Goal: Task Accomplishment & Management: Complete application form

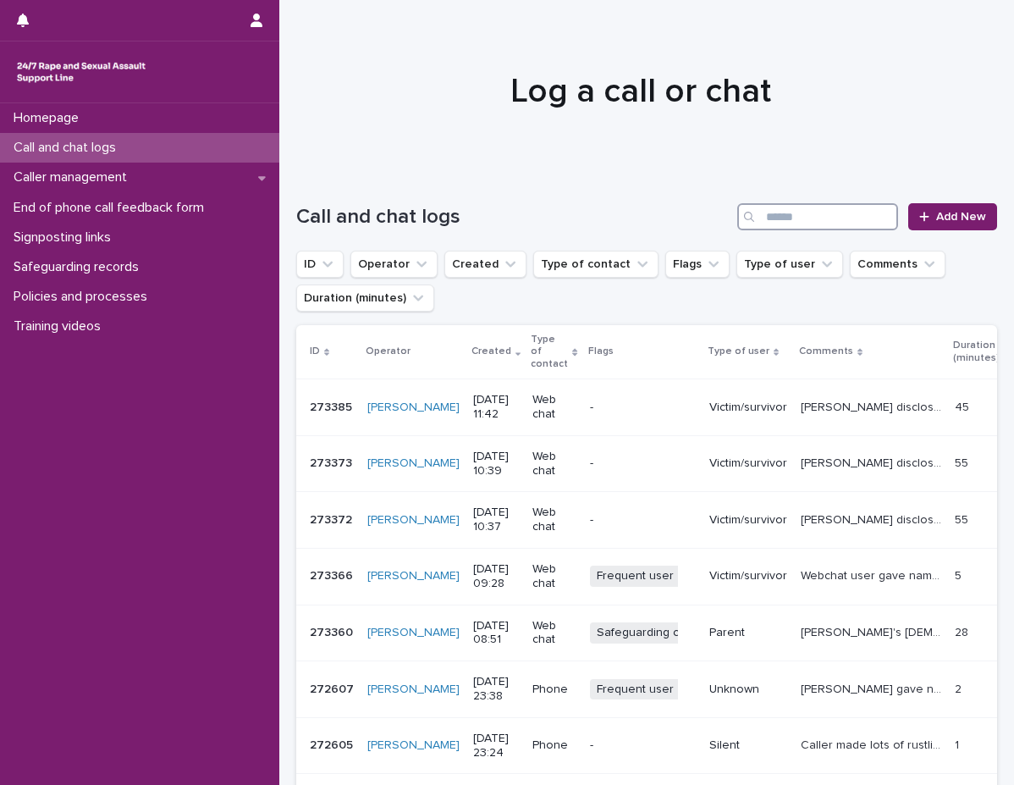
click at [858, 222] on input "Search" at bounding box center [817, 216] width 161 height 27
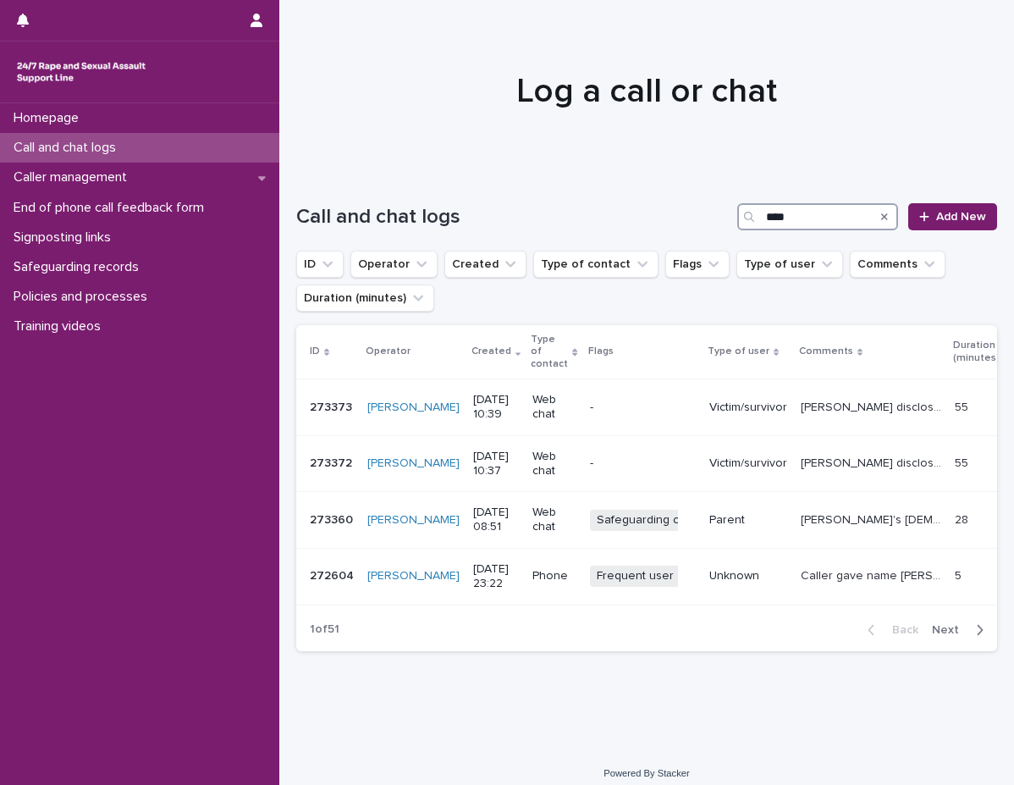
type input "****"
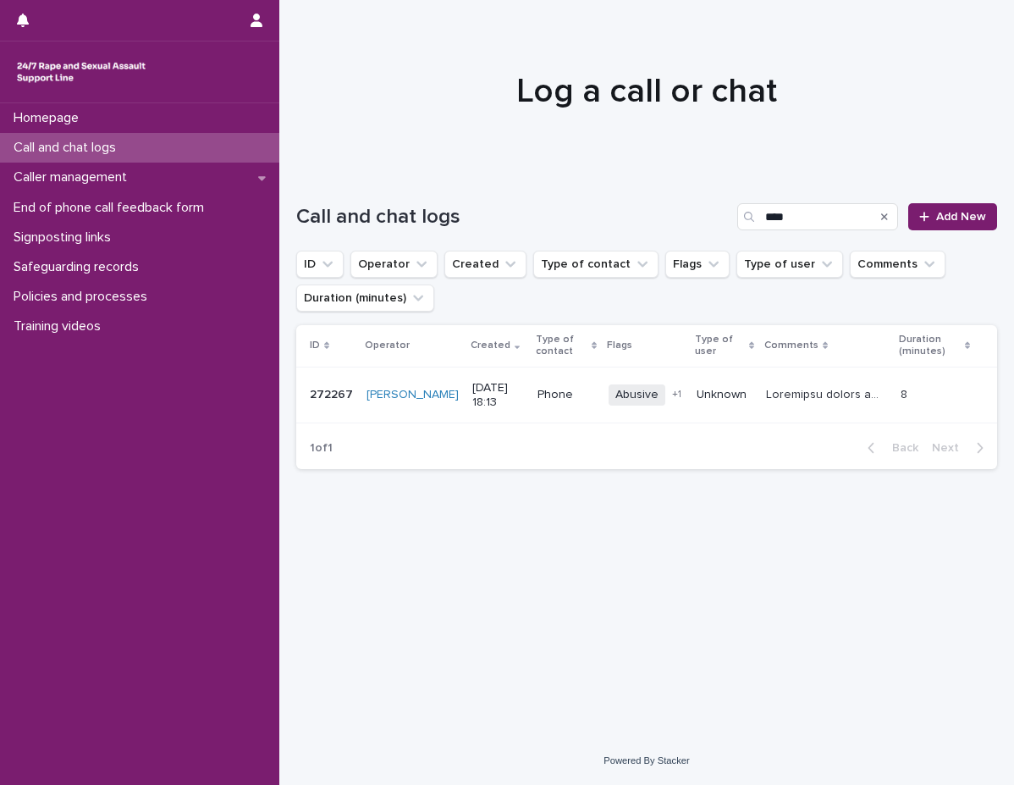
click at [801, 380] on td at bounding box center [826, 395] width 135 height 57
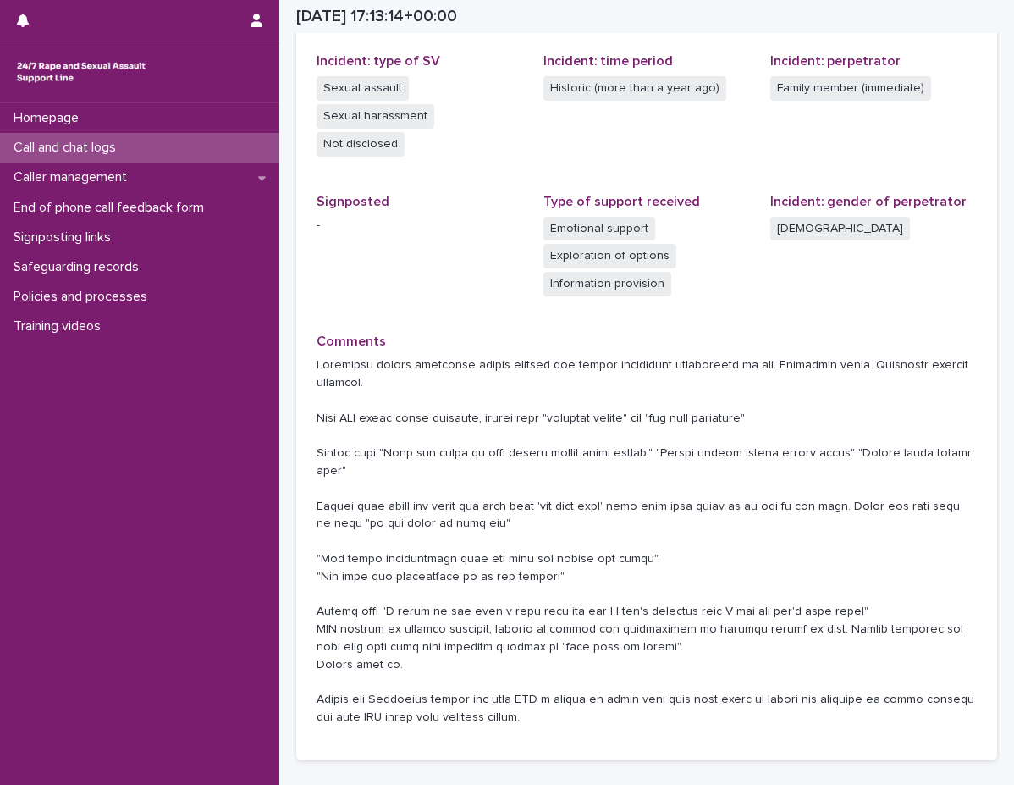
scroll to position [508, 0]
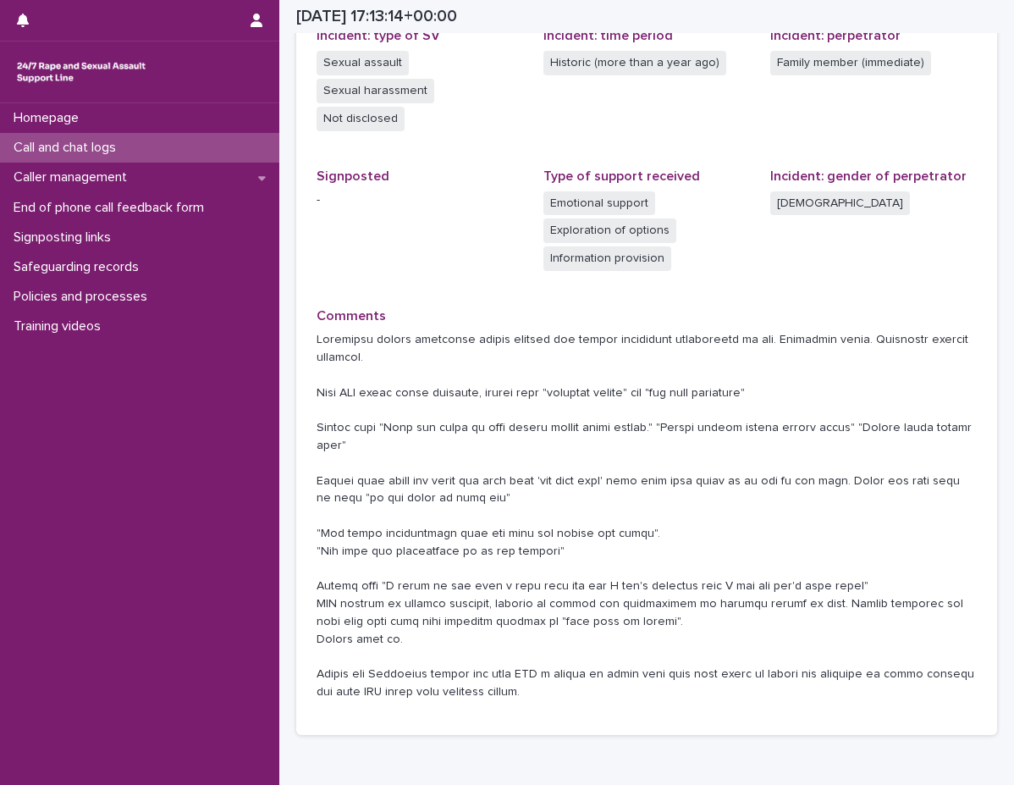
drag, startPoint x: 947, startPoint y: 0, endPoint x: 935, endPoint y: 6, distance: 13.3
click at [947, 0] on div "2025-10-08 17:13:14+00:00" at bounding box center [640, 16] width 688 height 33
click at [166, 518] on div "Homepage Call and chat logs Caller management End of phone call feedback form S…" at bounding box center [139, 444] width 279 height 682
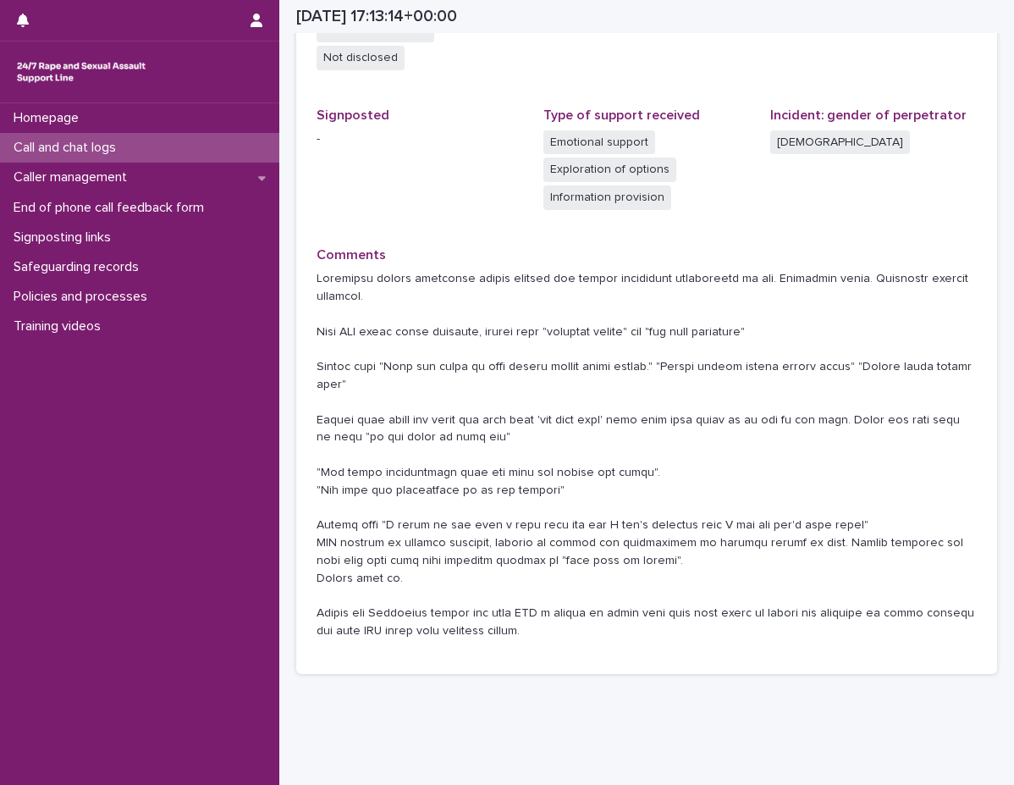
scroll to position [587, 0]
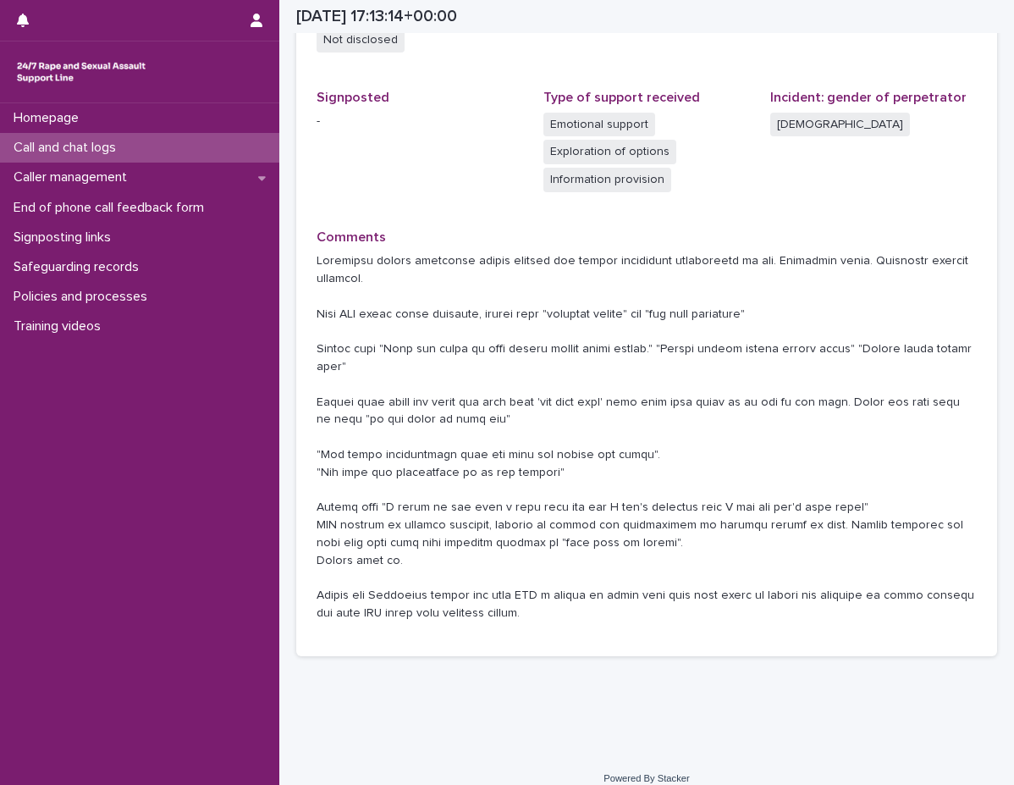
click at [491, 482] on p at bounding box center [647, 437] width 660 height 370
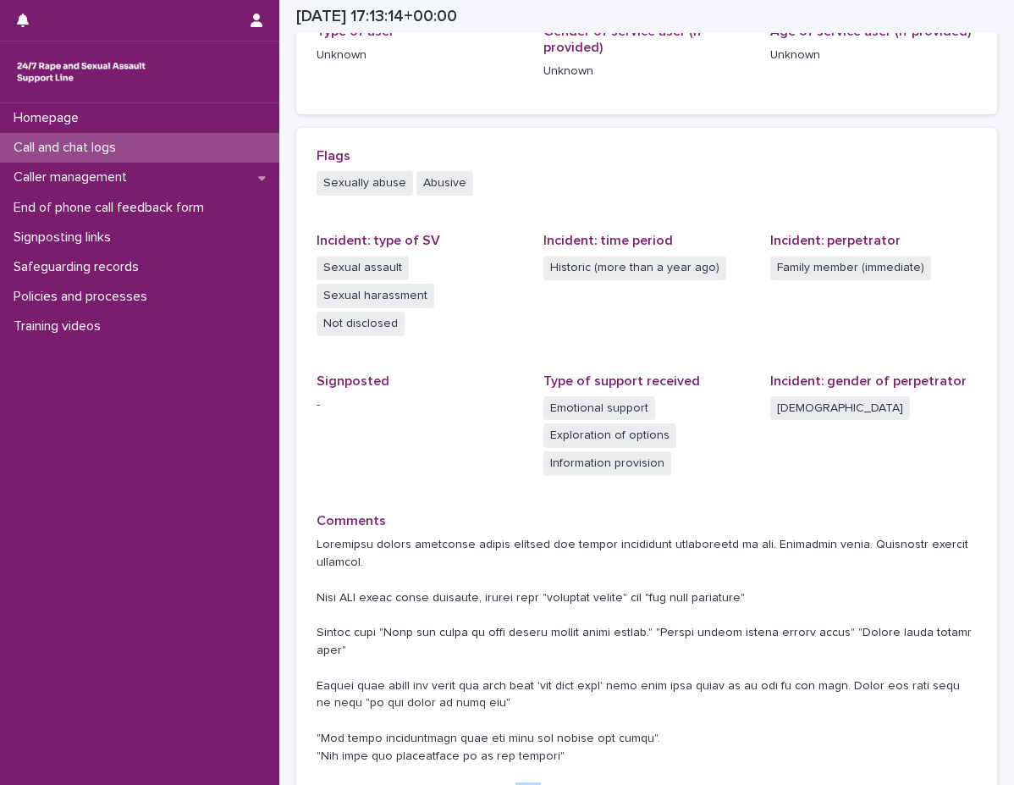
scroll to position [79, 0]
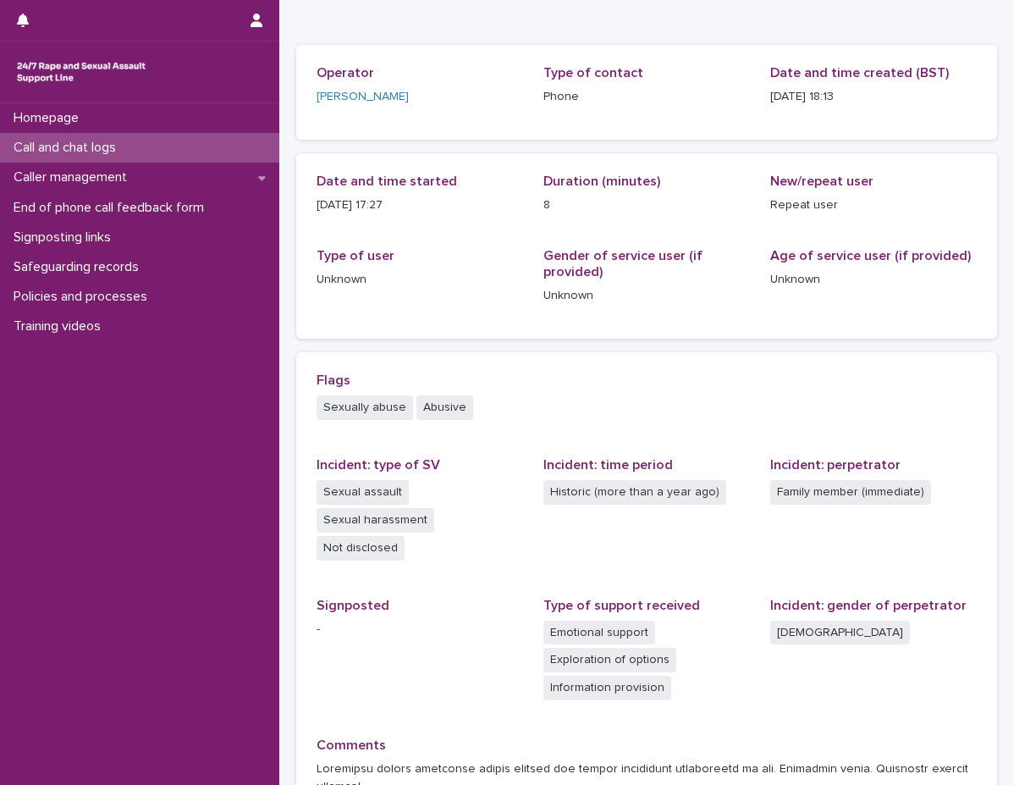
click at [436, 289] on div "Type of user Unknown" at bounding box center [420, 275] width 207 height 54
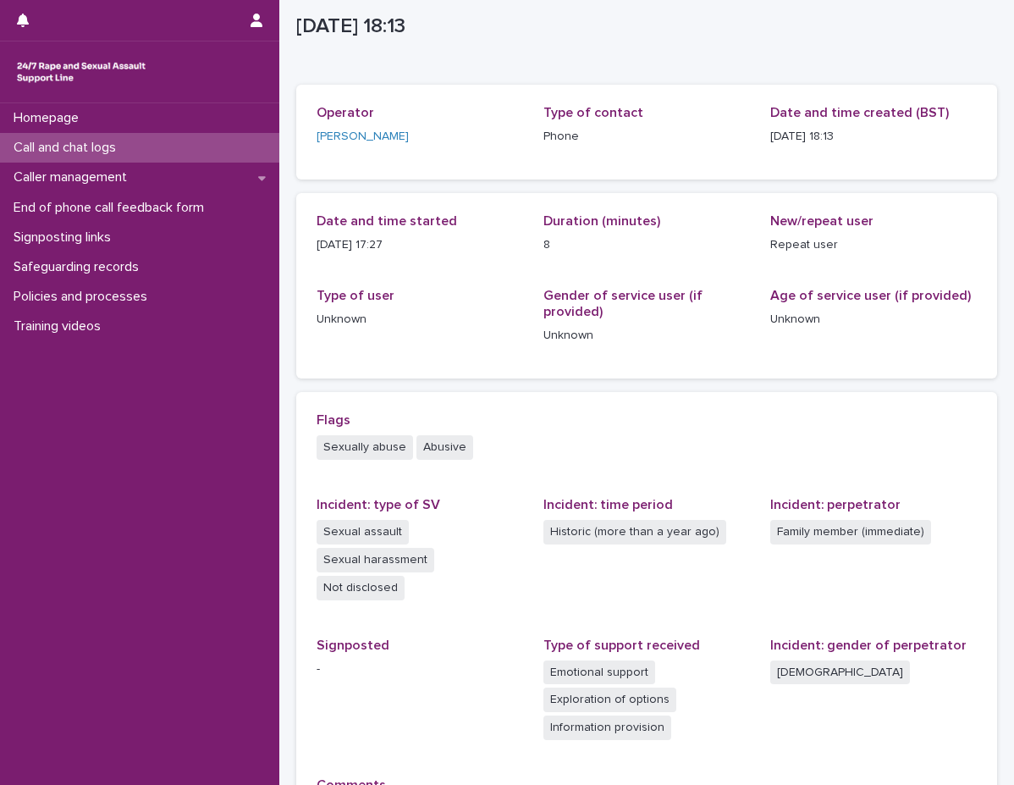
scroll to position [0, 0]
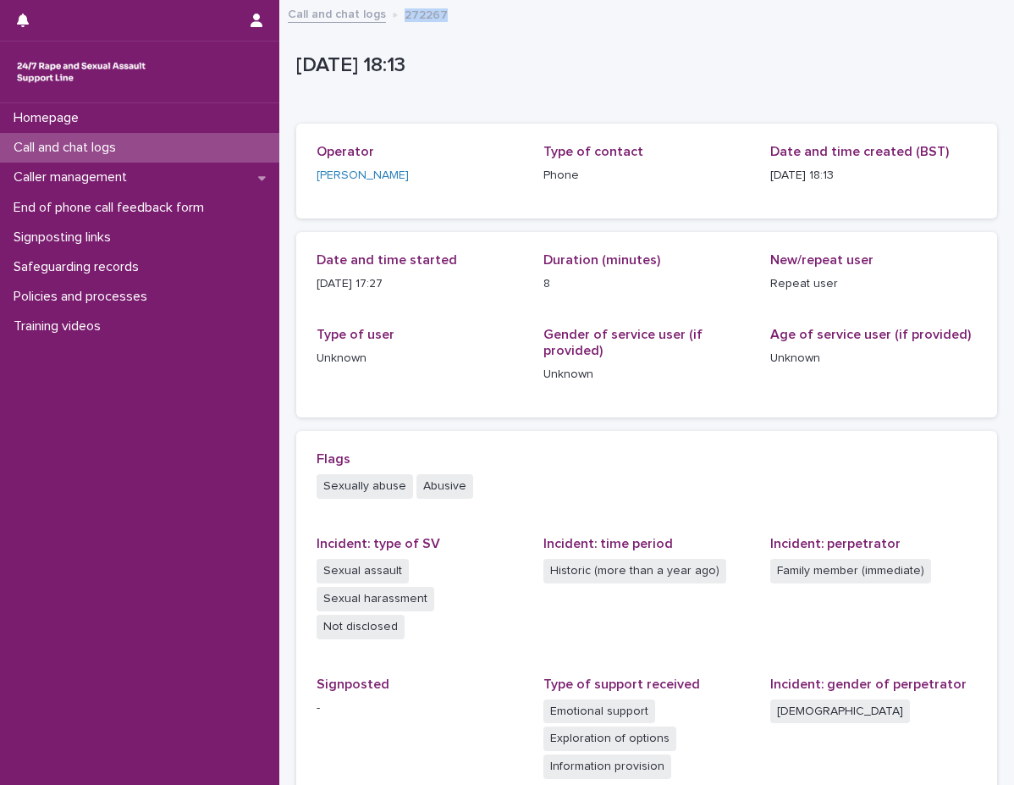
drag, startPoint x: 400, startPoint y: 12, endPoint x: 439, endPoint y: 13, distance: 39.0
click at [439, 13] on div "Call and chat logs 272267" at bounding box center [646, 15] width 735 height 24
copy p "272267"
click at [457, 174] on div "Jessica Bunn" at bounding box center [420, 176] width 207 height 18
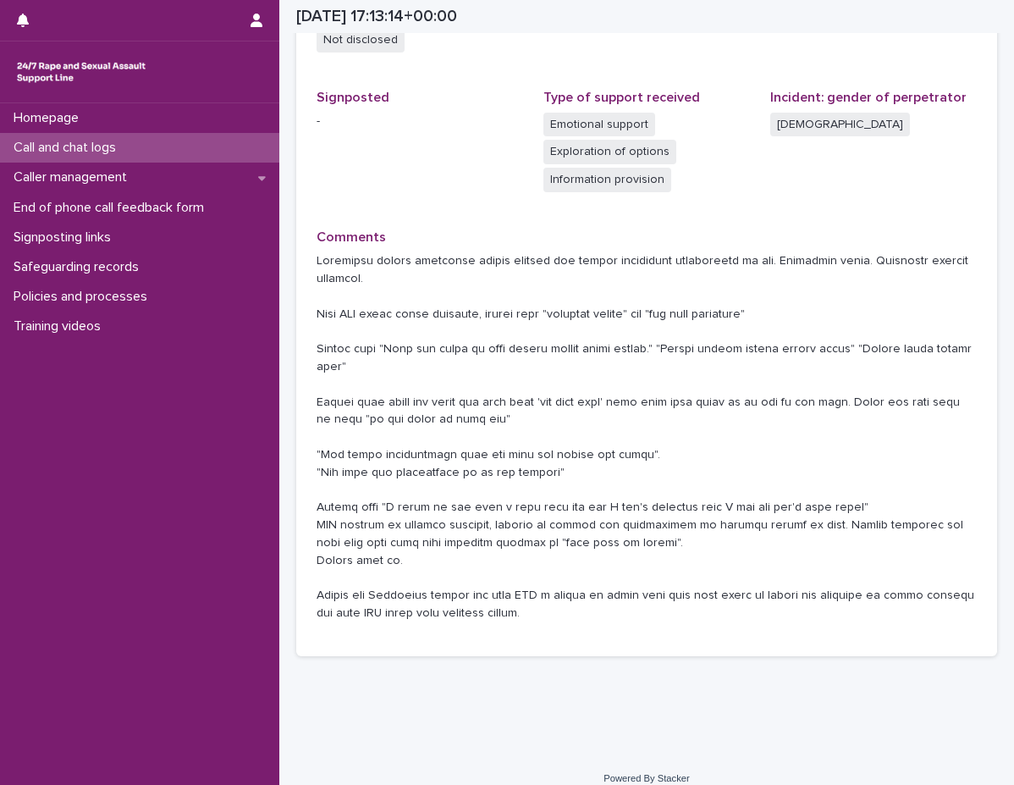
scroll to position [502, 0]
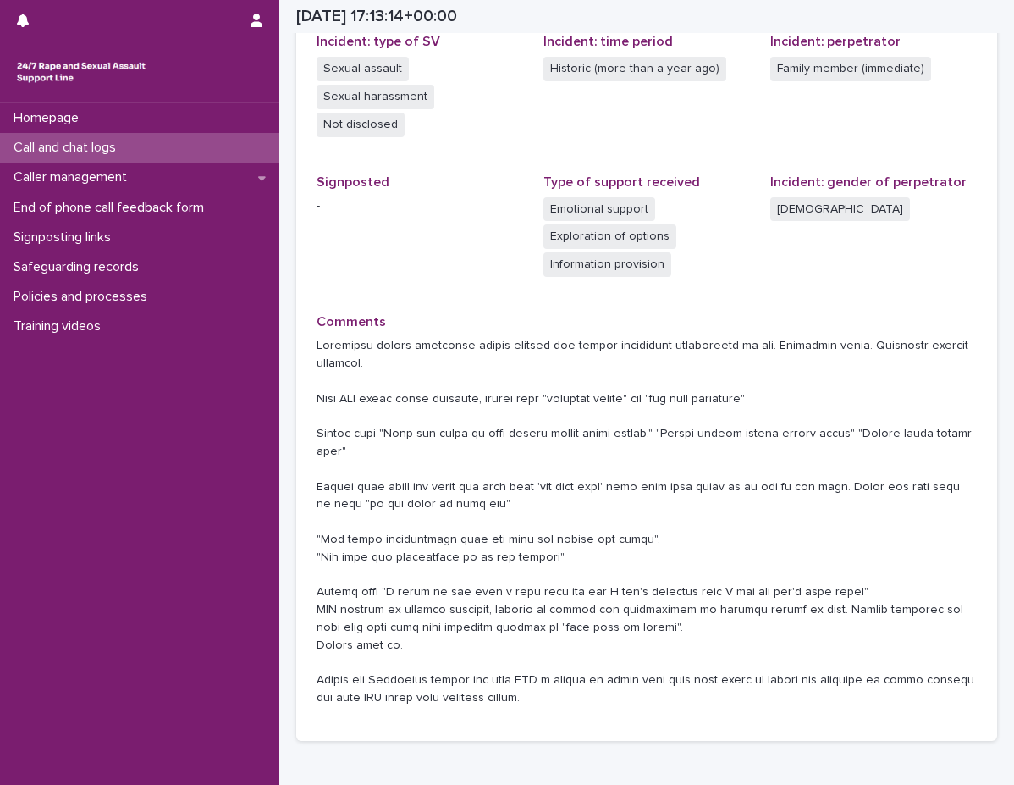
click at [135, 150] on div "Call and chat logs" at bounding box center [139, 148] width 279 height 30
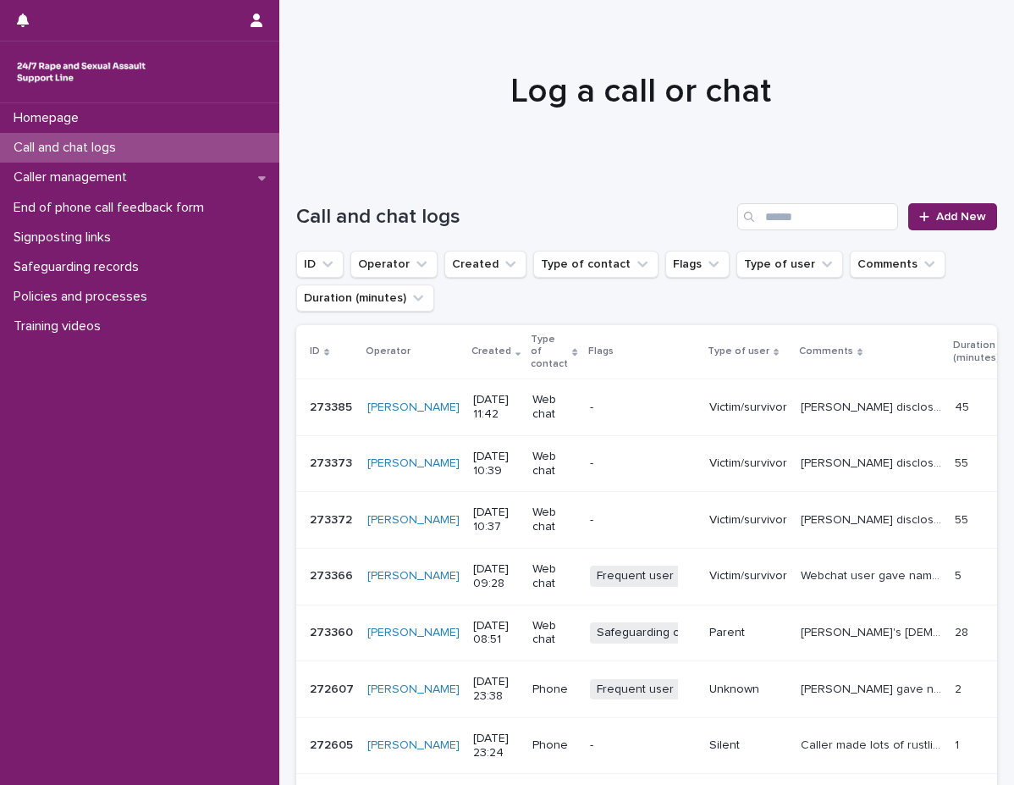
click at [640, 149] on div at bounding box center [640, 83] width 722 height 169
drag, startPoint x: 164, startPoint y: 518, endPoint x: 87, endPoint y: 580, distance: 98.8
click at [164, 518] on div "Homepage Call and chat logs Caller management End of phone call feedback form S…" at bounding box center [139, 444] width 279 height 682
click at [919, 222] on icon at bounding box center [924, 217] width 10 height 12
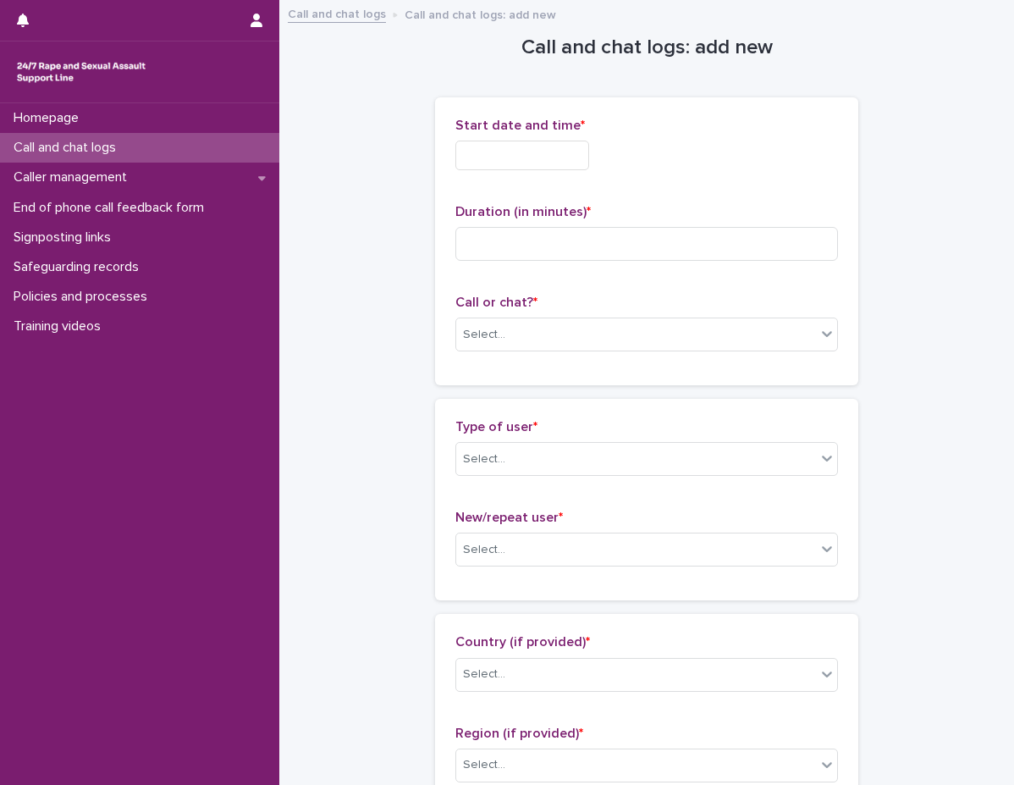
click at [504, 160] on input "text" at bounding box center [522, 156] width 134 height 30
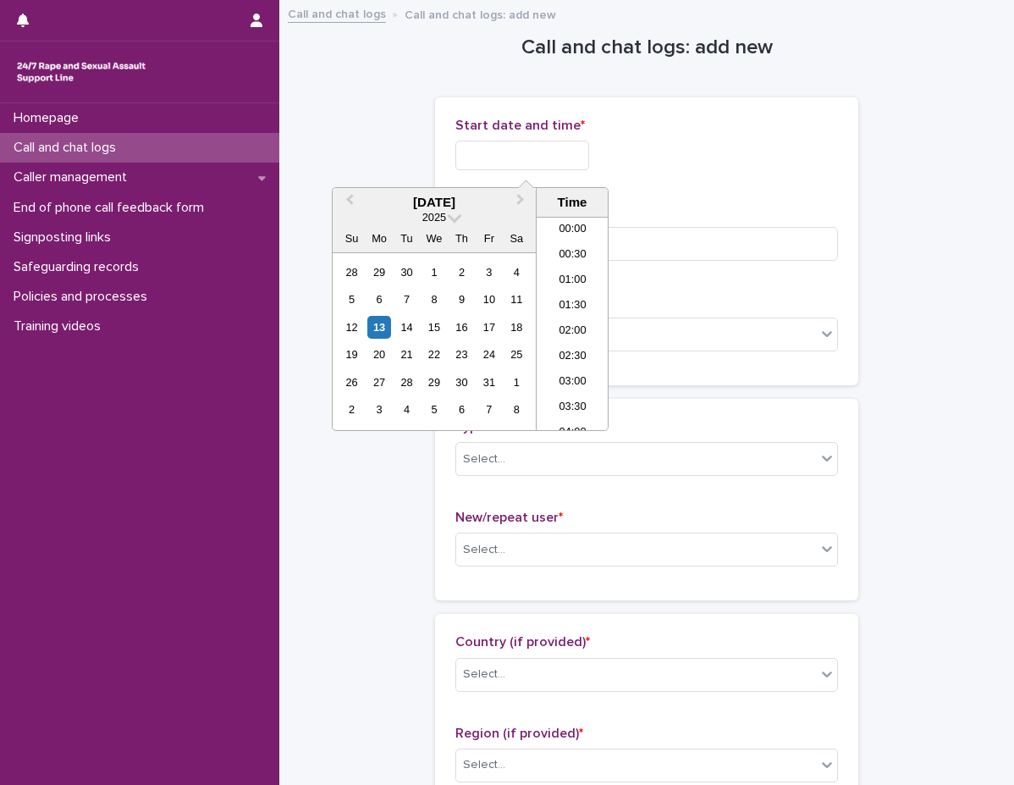
scroll to position [618, 0]
click at [577, 319] on li "14:00" at bounding box center [573, 323] width 72 height 25
click at [577, 319] on div "Select..." at bounding box center [646, 334] width 383 height 34
click at [587, 143] on input "**********" at bounding box center [522, 156] width 134 height 30
click at [567, 282] on li "13:00" at bounding box center [573, 272] width 72 height 25
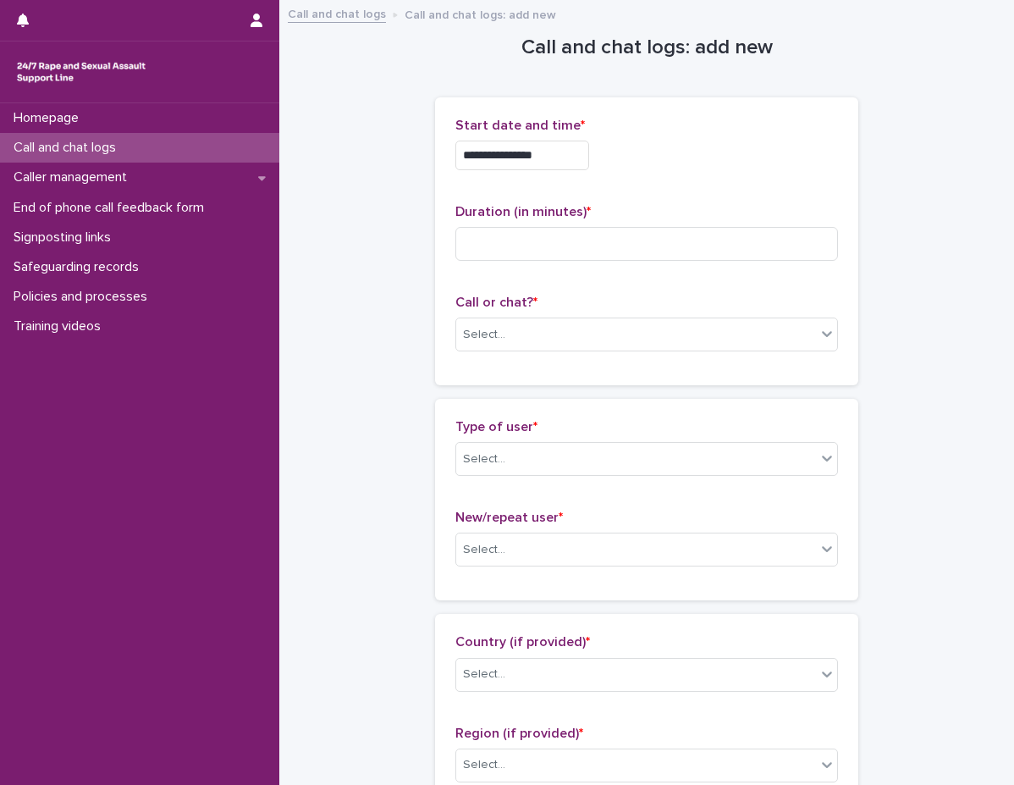
click at [556, 154] on input "**********" at bounding box center [522, 156] width 134 height 30
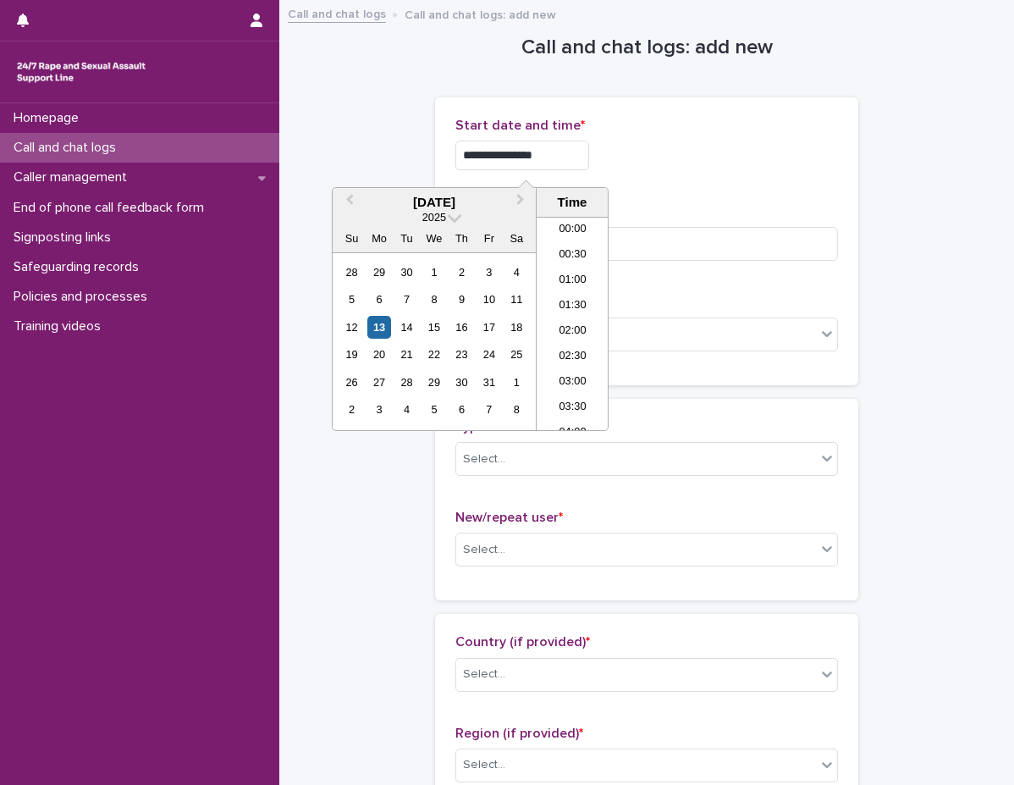
scroll to position [567, 0]
type input "**********"
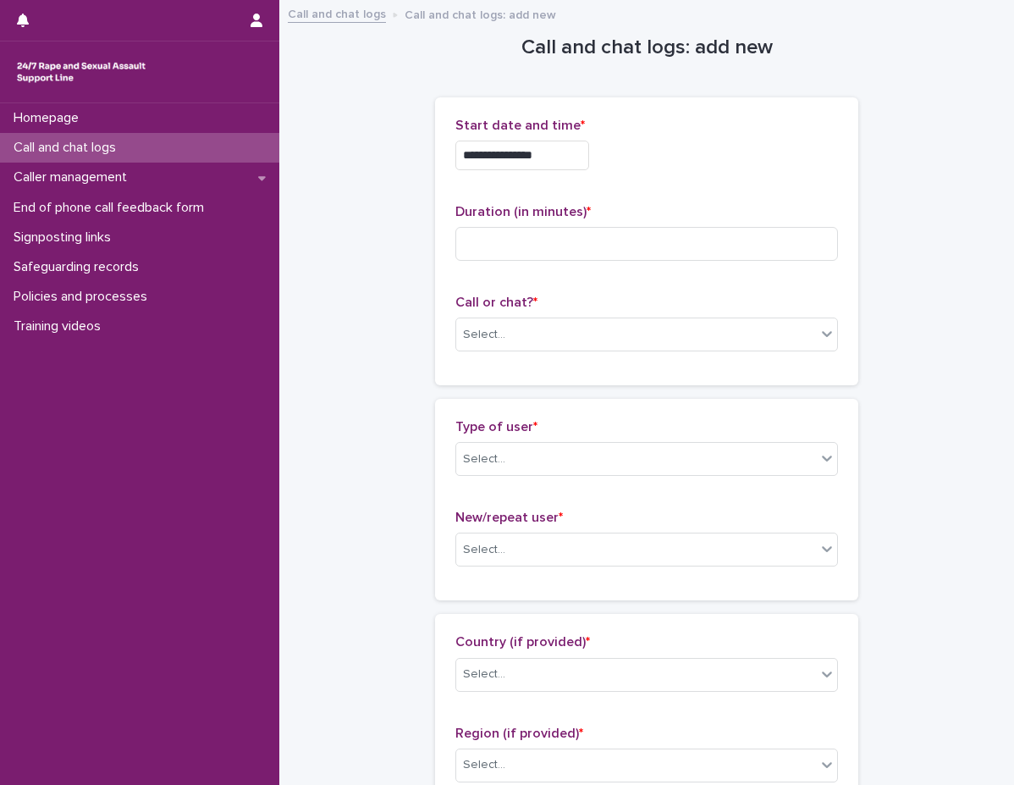
click at [638, 196] on div "**********" at bounding box center [646, 241] width 383 height 247
click at [566, 244] on input at bounding box center [646, 244] width 383 height 34
type input "**"
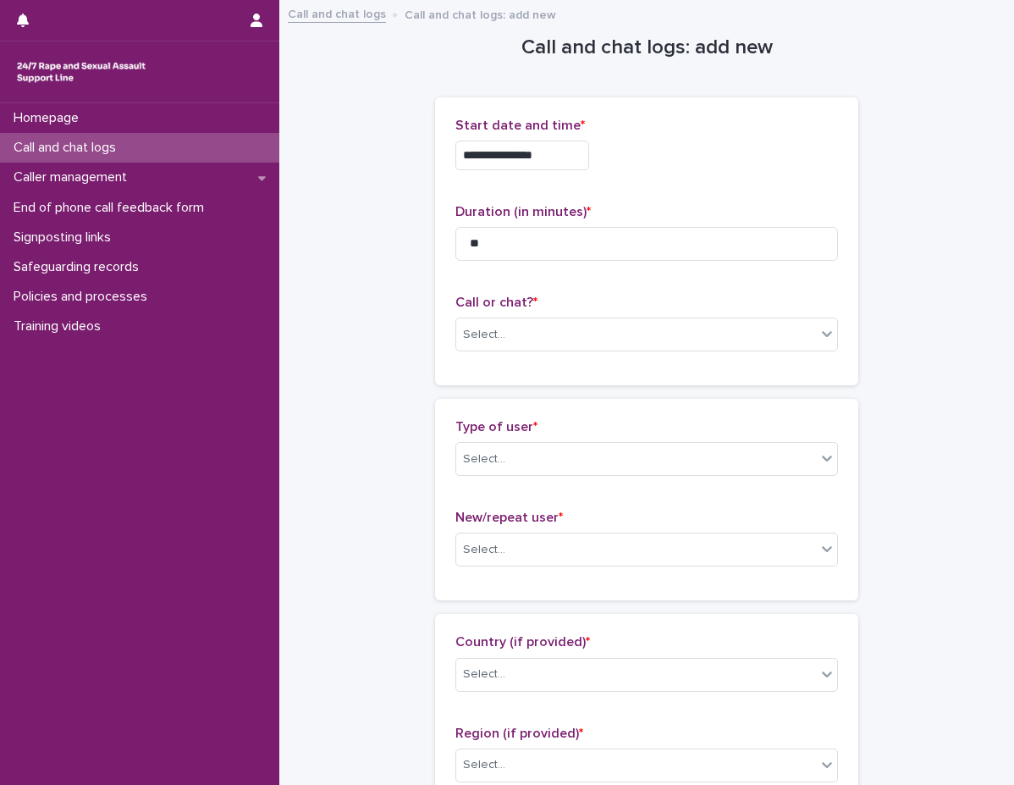
click at [587, 309] on p "Call or chat? *" at bounding box center [646, 303] width 383 height 16
click at [571, 323] on div "Select..." at bounding box center [636, 335] width 360 height 28
click at [505, 332] on div "Select..." at bounding box center [636, 335] width 360 height 28
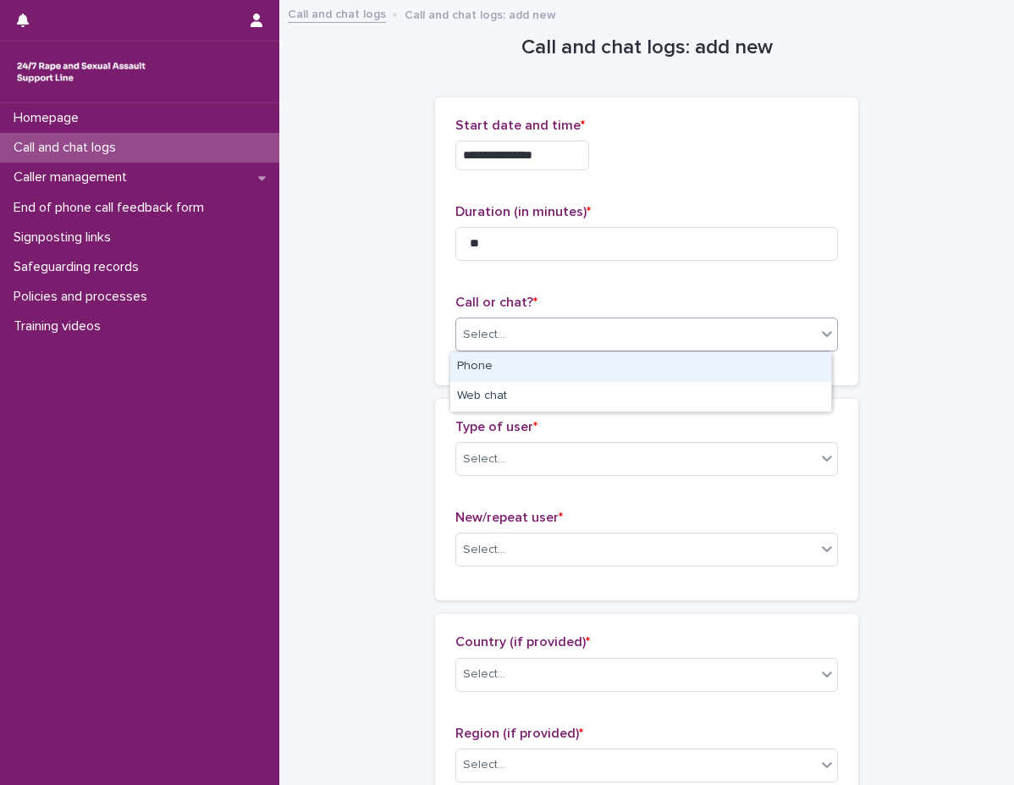
click at [477, 365] on div "Phone" at bounding box center [640, 367] width 381 height 30
click at [477, 365] on div "**********" at bounding box center [646, 241] width 423 height 288
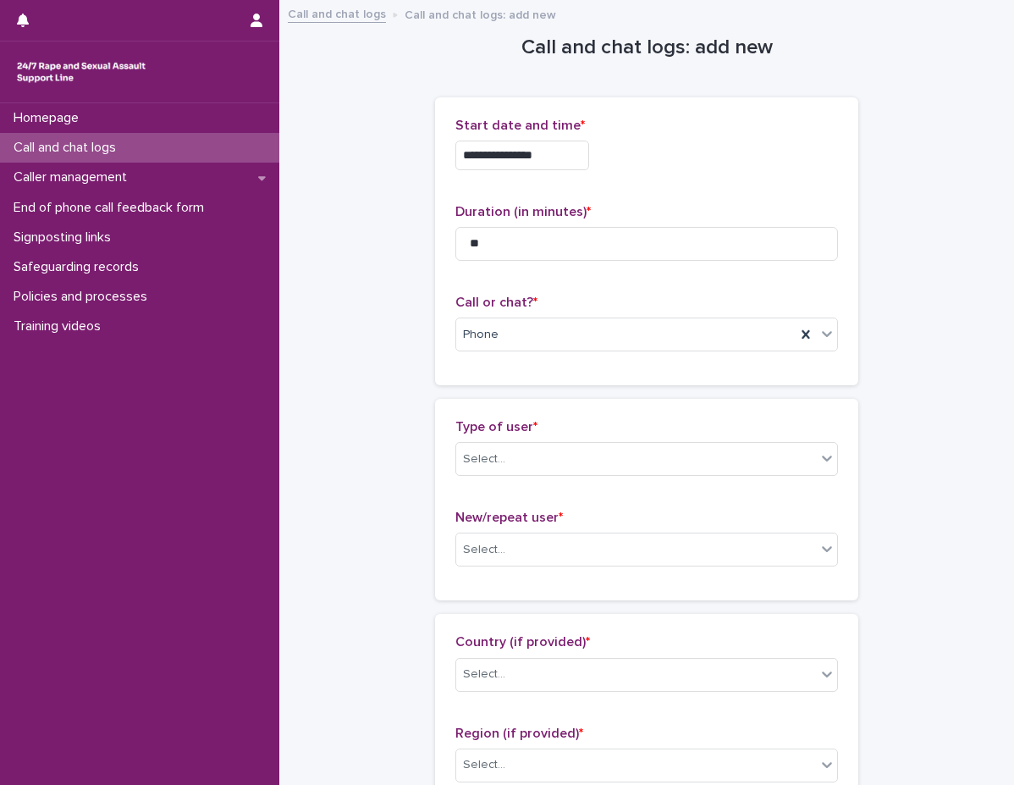
click at [444, 409] on div "Type of user * Select... New/repeat user * Select..." at bounding box center [646, 499] width 423 height 201
click at [480, 464] on div "Select..." at bounding box center [484, 459] width 42 height 18
click at [515, 463] on div "Select..." at bounding box center [636, 459] width 360 height 28
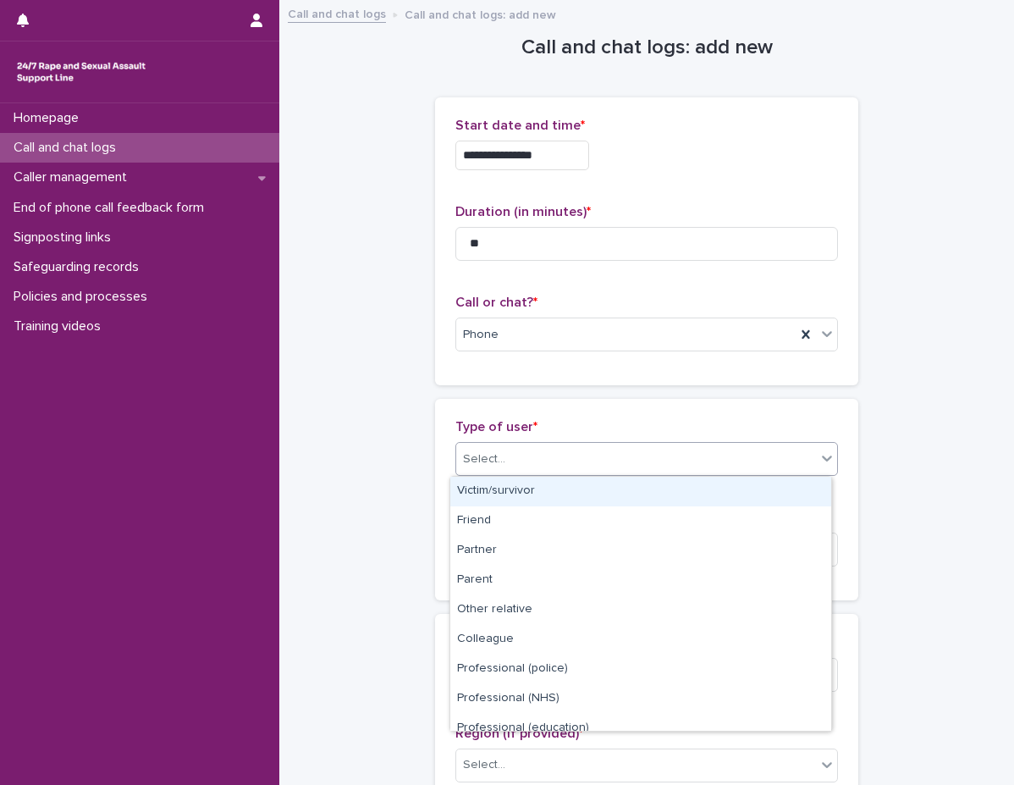
click at [502, 497] on div "Victim/survivor" at bounding box center [640, 492] width 381 height 30
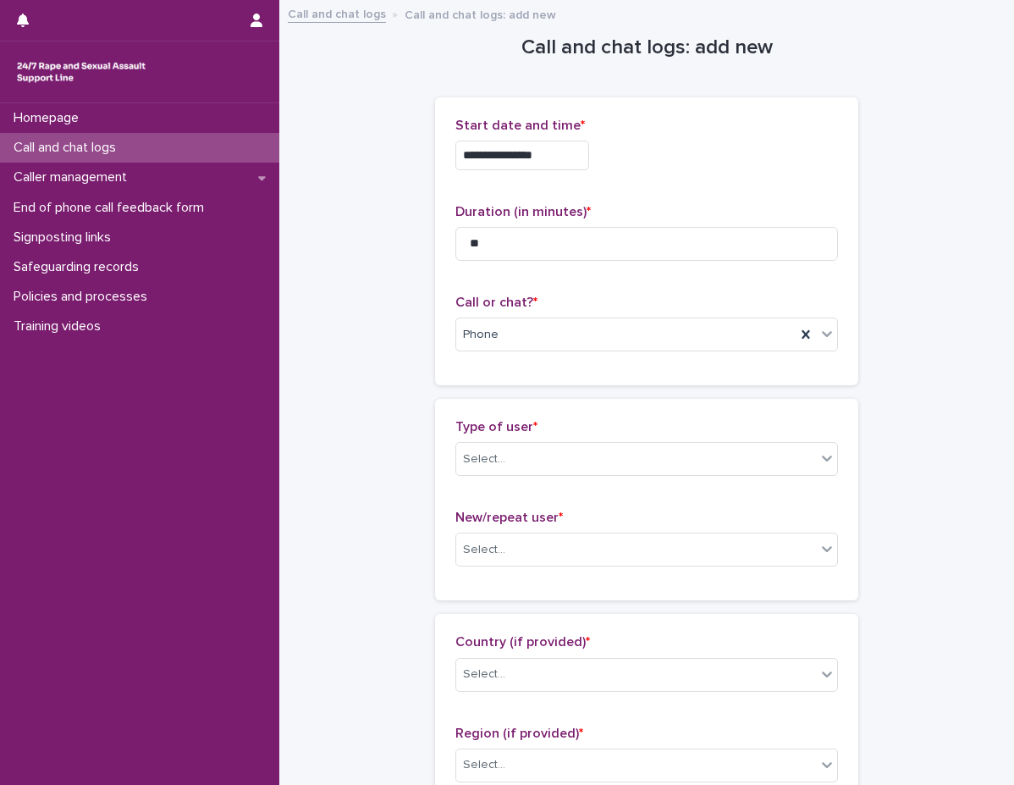
click at [464, 507] on div "Type of user * Select... New/repeat user * Select..." at bounding box center [646, 499] width 383 height 161
click at [488, 545] on div "Select..." at bounding box center [484, 550] width 42 height 18
click at [492, 560] on div "Select..." at bounding box center [636, 550] width 360 height 28
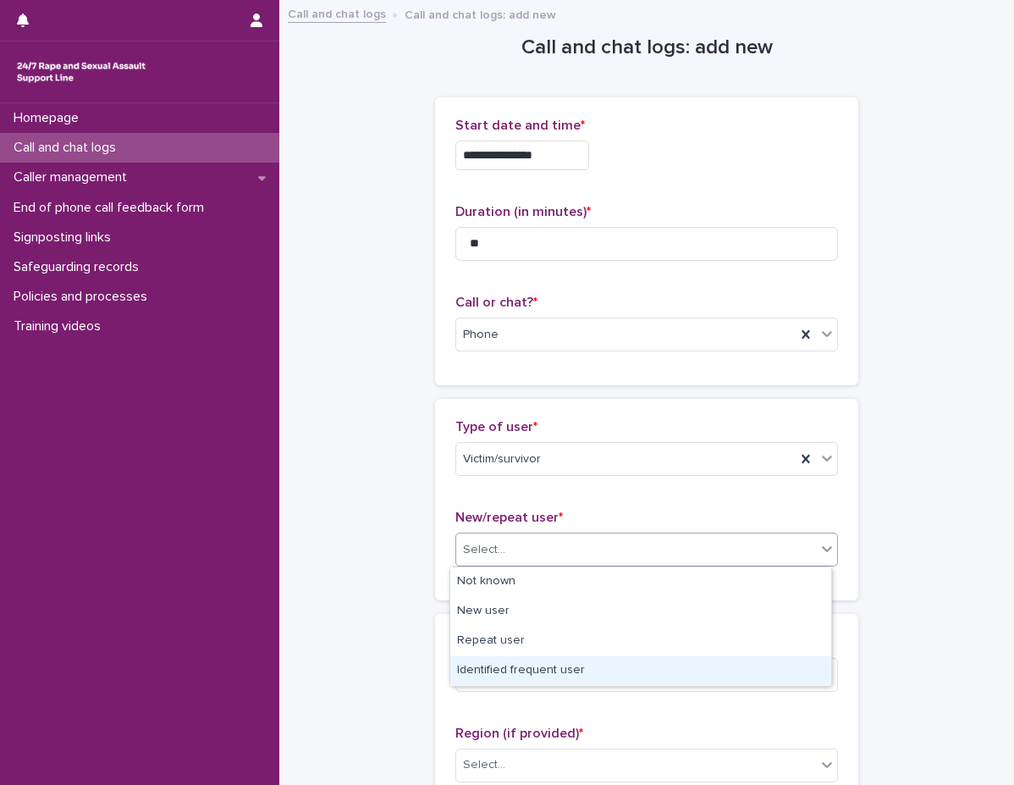
click at [483, 663] on div "Identified frequent user" at bounding box center [640, 671] width 381 height 30
click at [483, 663] on div "Select..." at bounding box center [636, 674] width 360 height 28
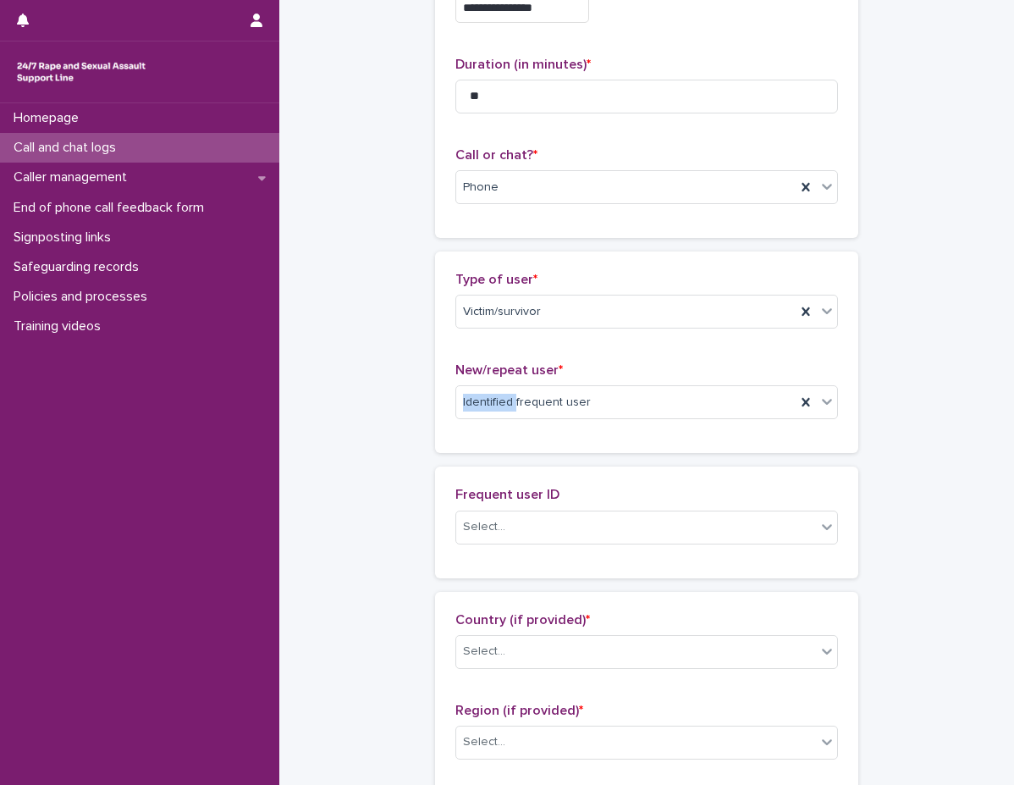
scroll to position [169, 0]
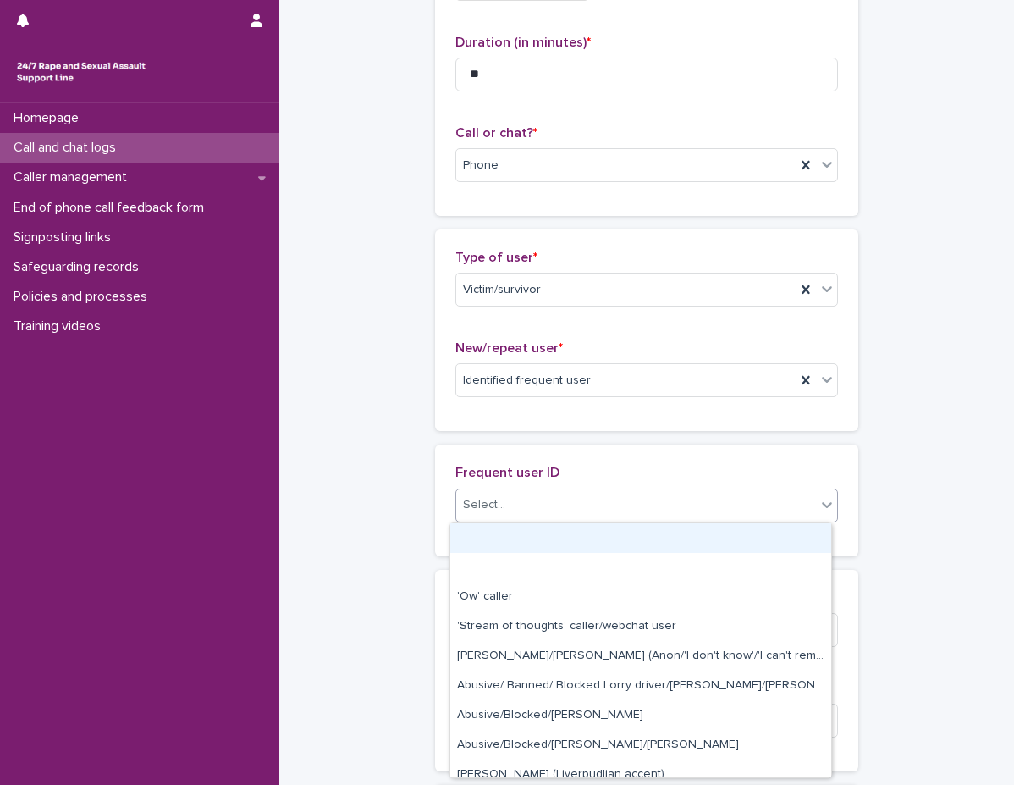
click at [540, 495] on div "Select..." at bounding box center [636, 505] width 360 height 28
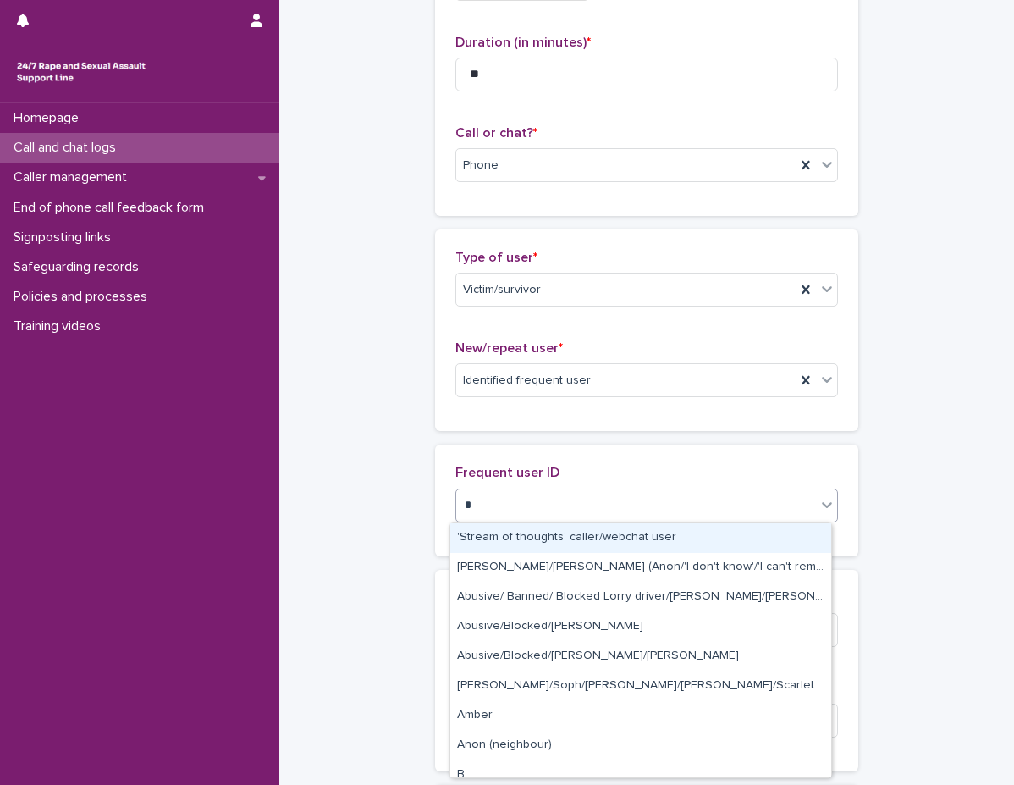
type input "**"
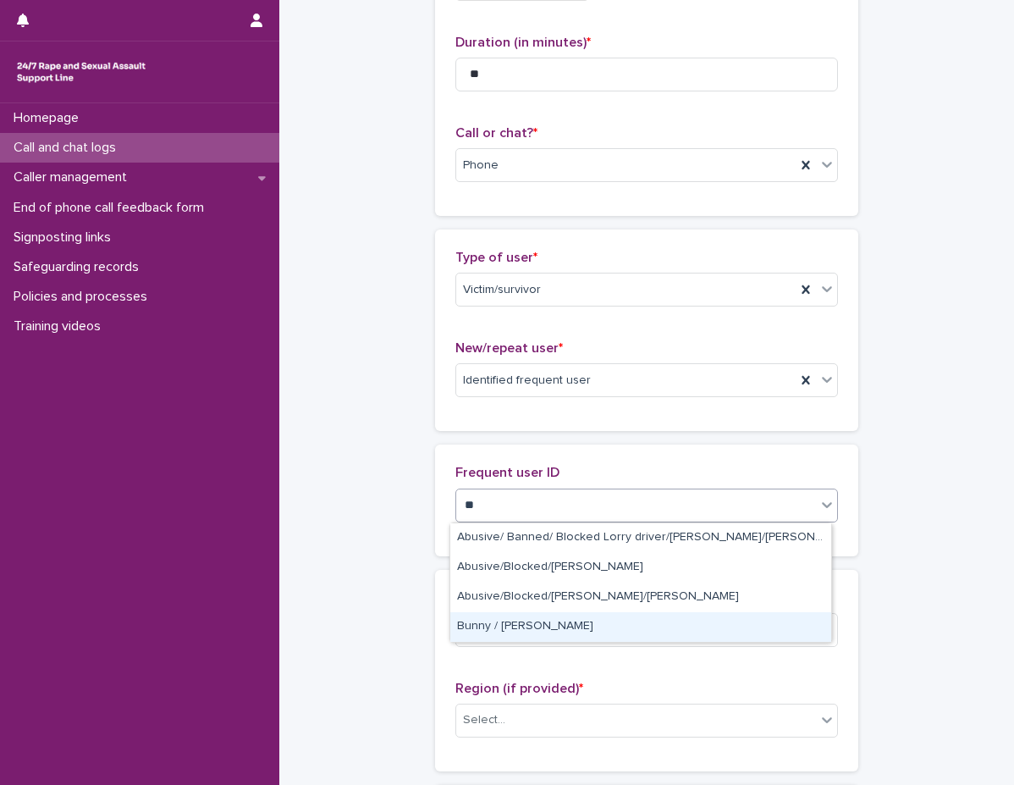
click at [493, 624] on div "Bunny / Jacqueline" at bounding box center [640, 627] width 381 height 30
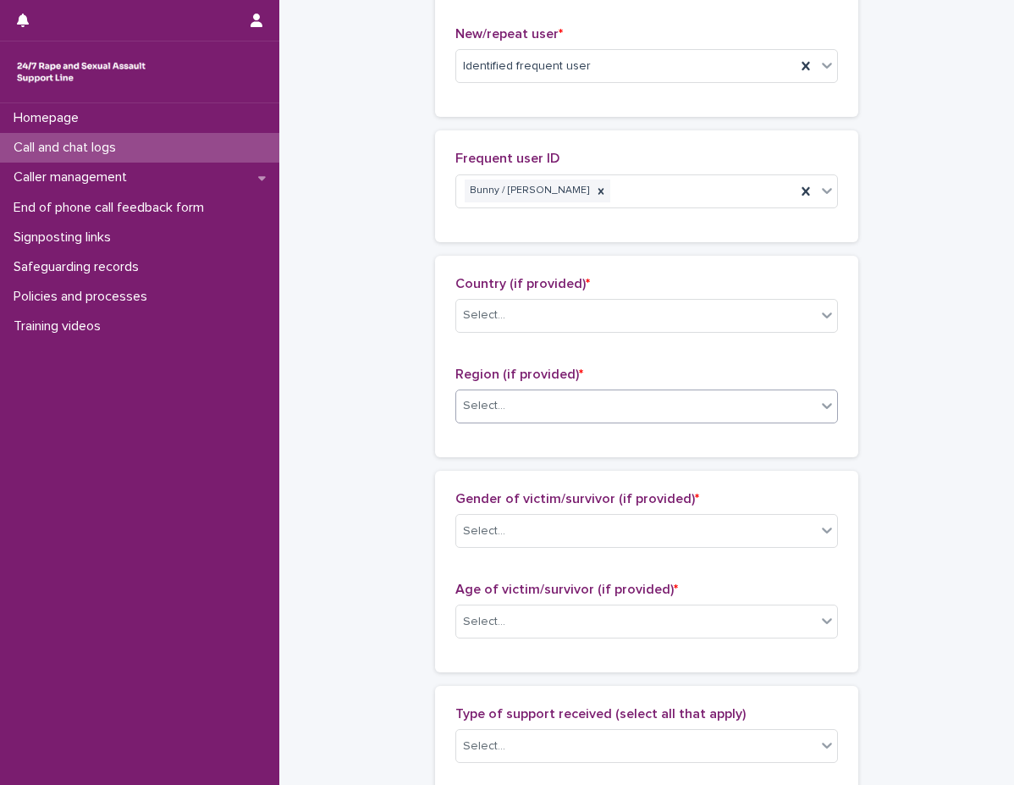
scroll to position [508, 0]
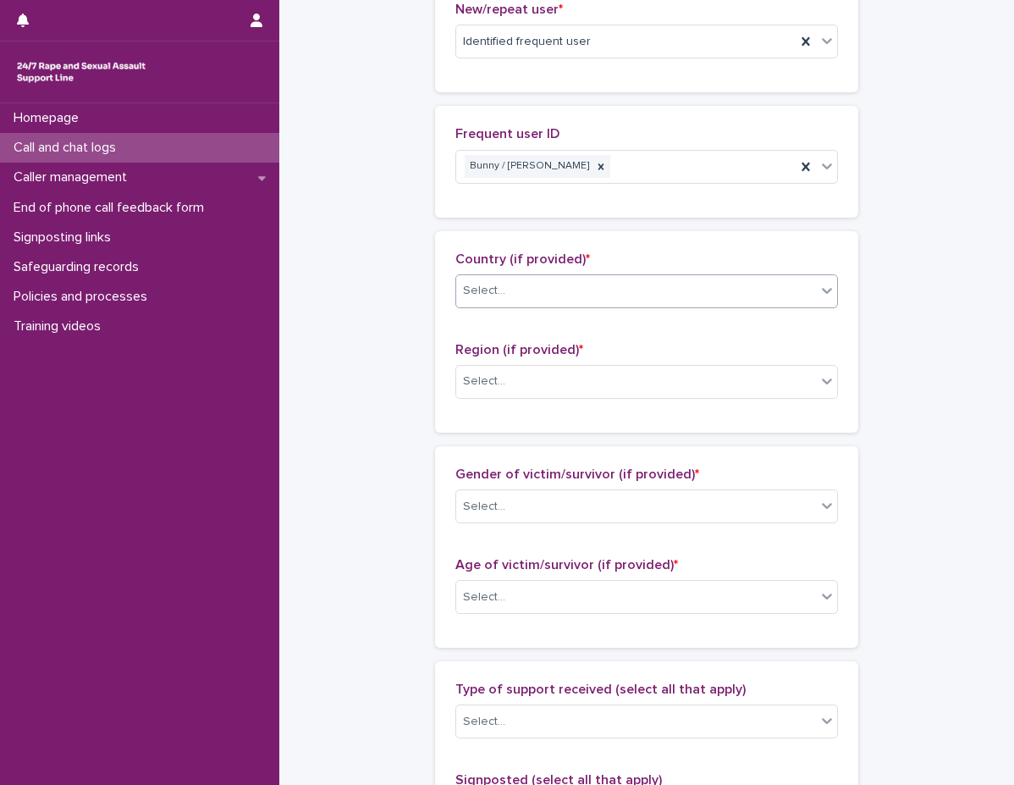
click at [577, 295] on div "Select..." at bounding box center [636, 291] width 360 height 28
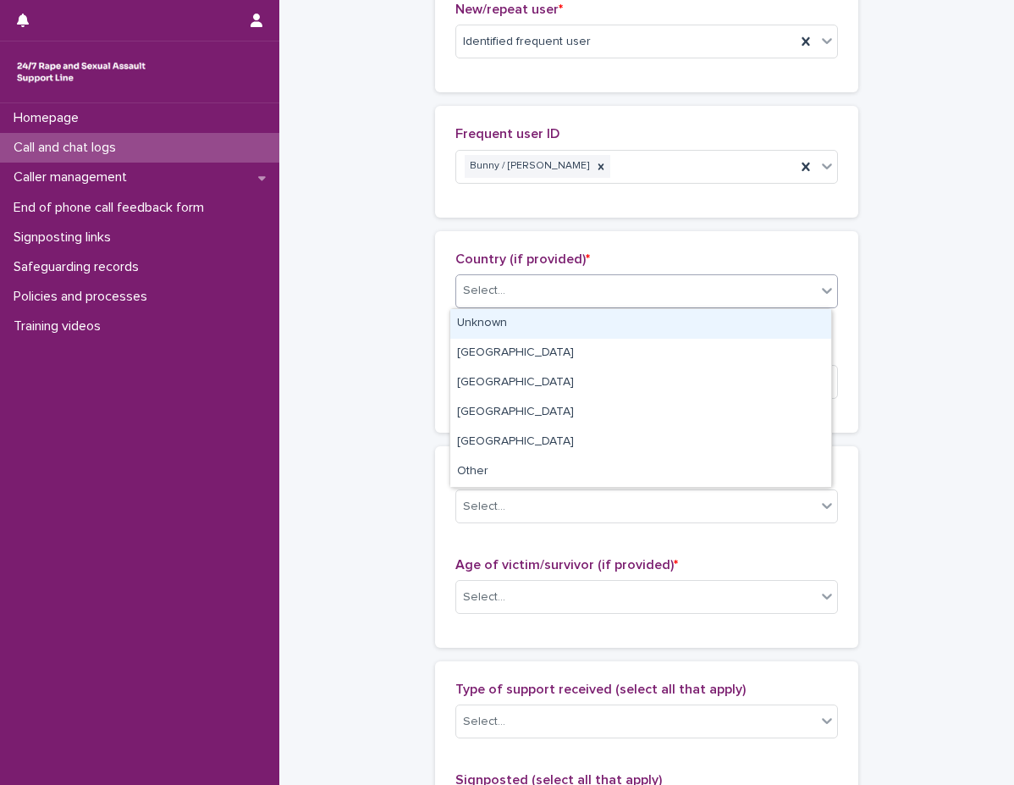
click at [569, 324] on div "Unknown" at bounding box center [640, 324] width 381 height 30
drag, startPoint x: 569, startPoint y: 343, endPoint x: 568, endPoint y: 323, distance: 20.3
click at [569, 324] on div "Country (if provided) * option Unknown focused, 1 of 6. 6 results available. Us…" at bounding box center [646, 331] width 383 height 161
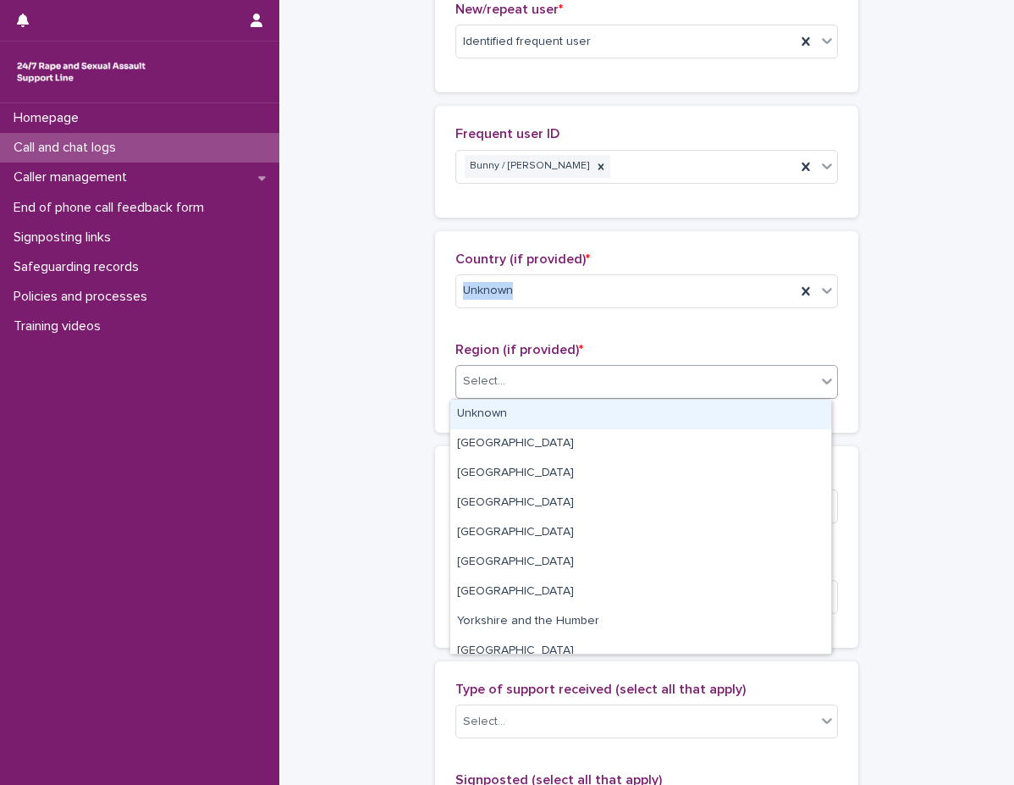
click at [550, 379] on div "Select..." at bounding box center [636, 381] width 360 height 28
drag, startPoint x: 550, startPoint y: 379, endPoint x: 549, endPoint y: 395, distance: 16.2
click at [550, 379] on div "Select..." at bounding box center [636, 381] width 360 height 28
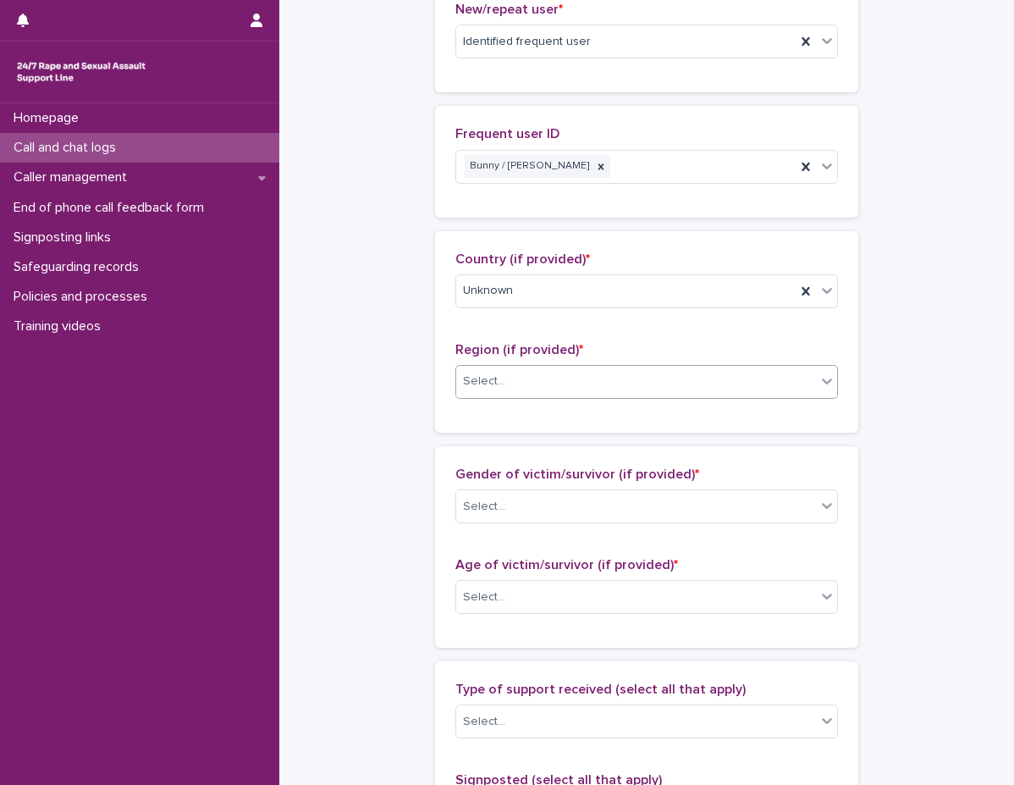
click at [546, 410] on div "Region (if provided) * 0 results available. Select is focused ,type to refine l…" at bounding box center [646, 377] width 383 height 70
click at [542, 393] on div "Select..." at bounding box center [636, 381] width 360 height 28
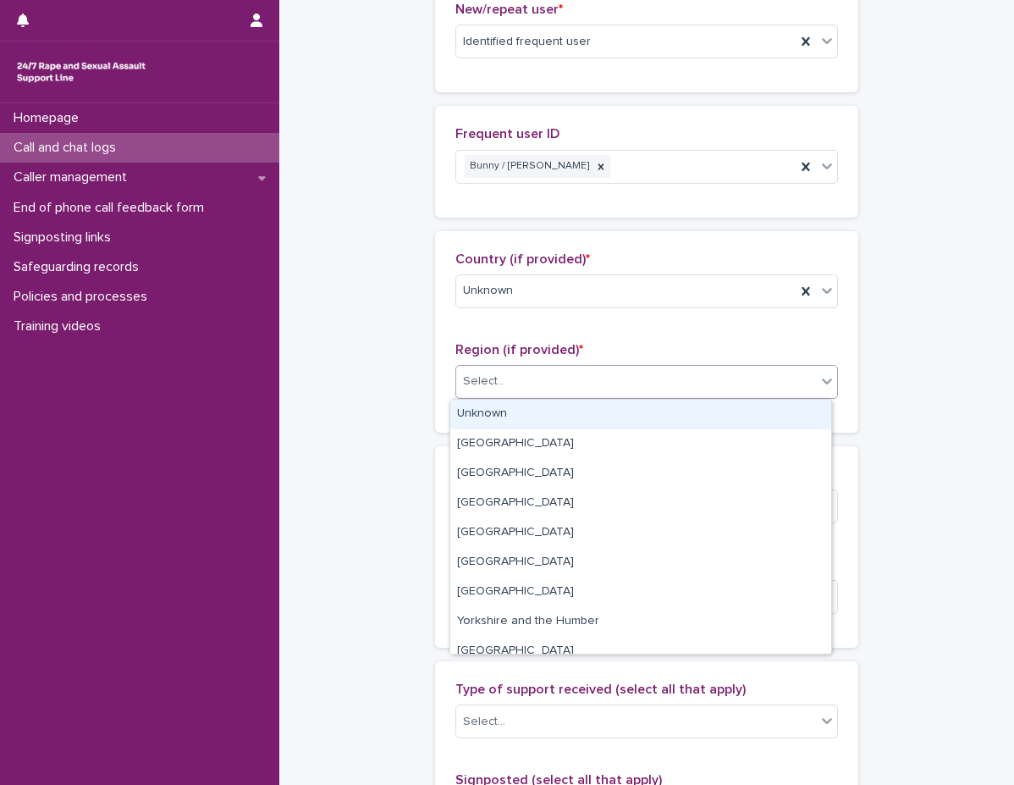
click at [529, 387] on div "Select..." at bounding box center [636, 381] width 360 height 28
click at [533, 411] on div "Unknown" at bounding box center [640, 415] width 381 height 30
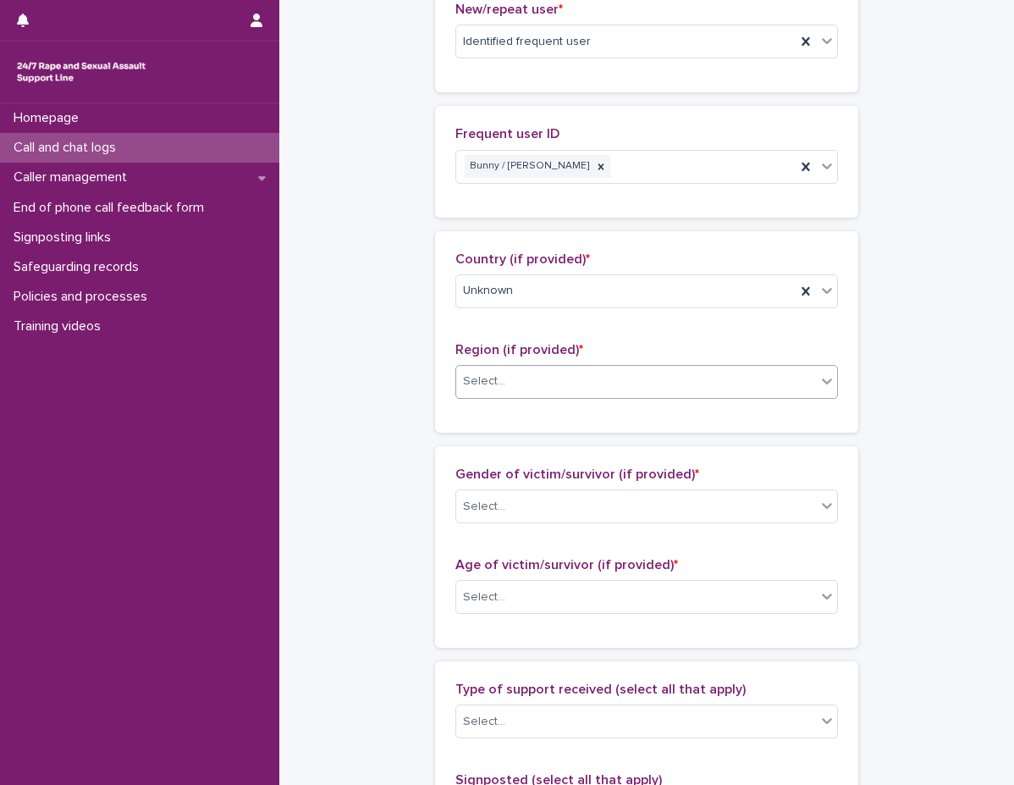
click at [511, 428] on div "Country (if provided) * Unknown Region (if provided) * option Unknown, selected…" at bounding box center [646, 331] width 423 height 201
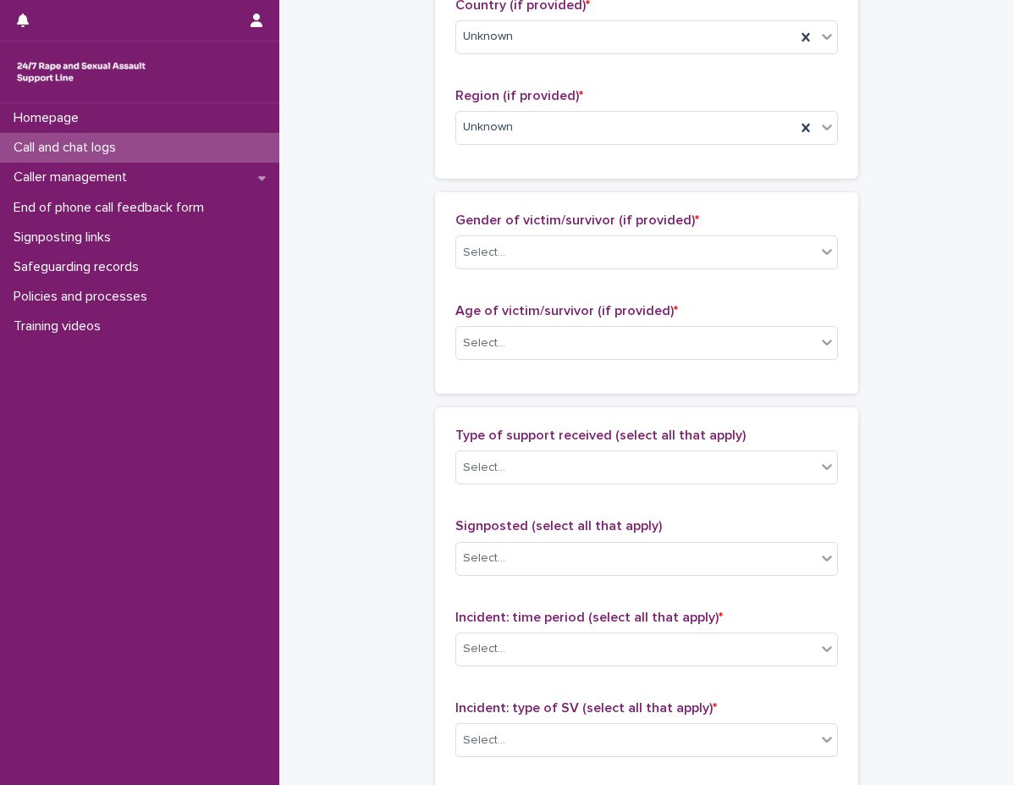
scroll to position [847, 0]
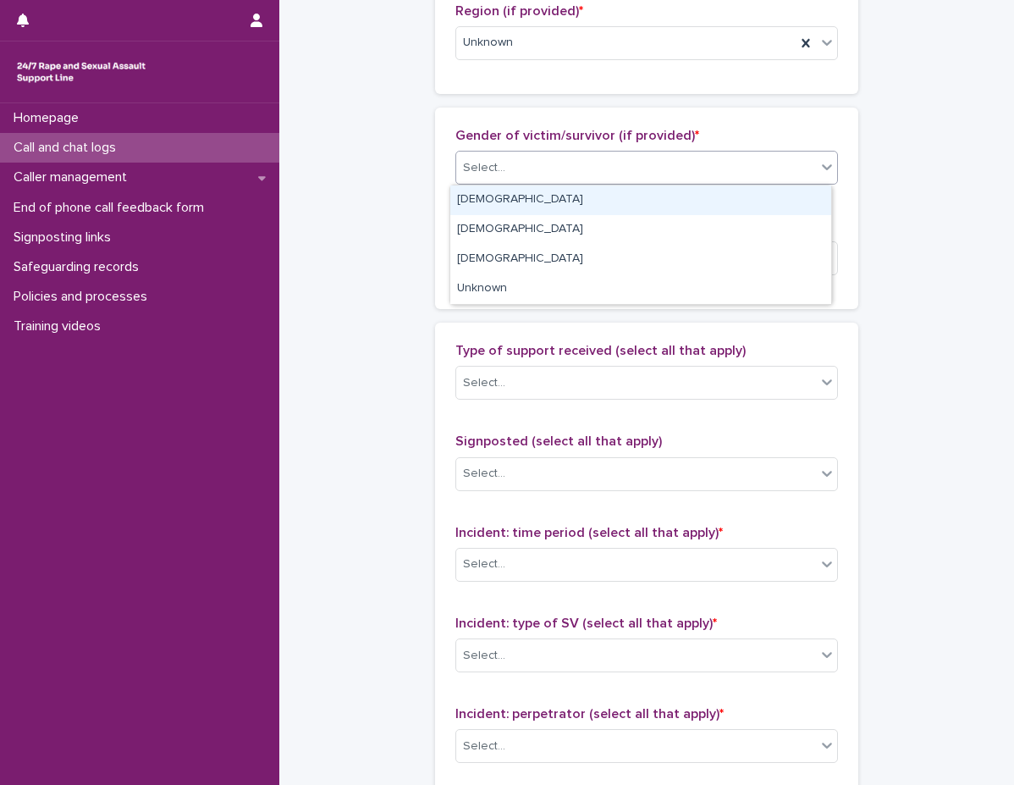
click at [483, 174] on div "Select..." at bounding box center [484, 168] width 42 height 18
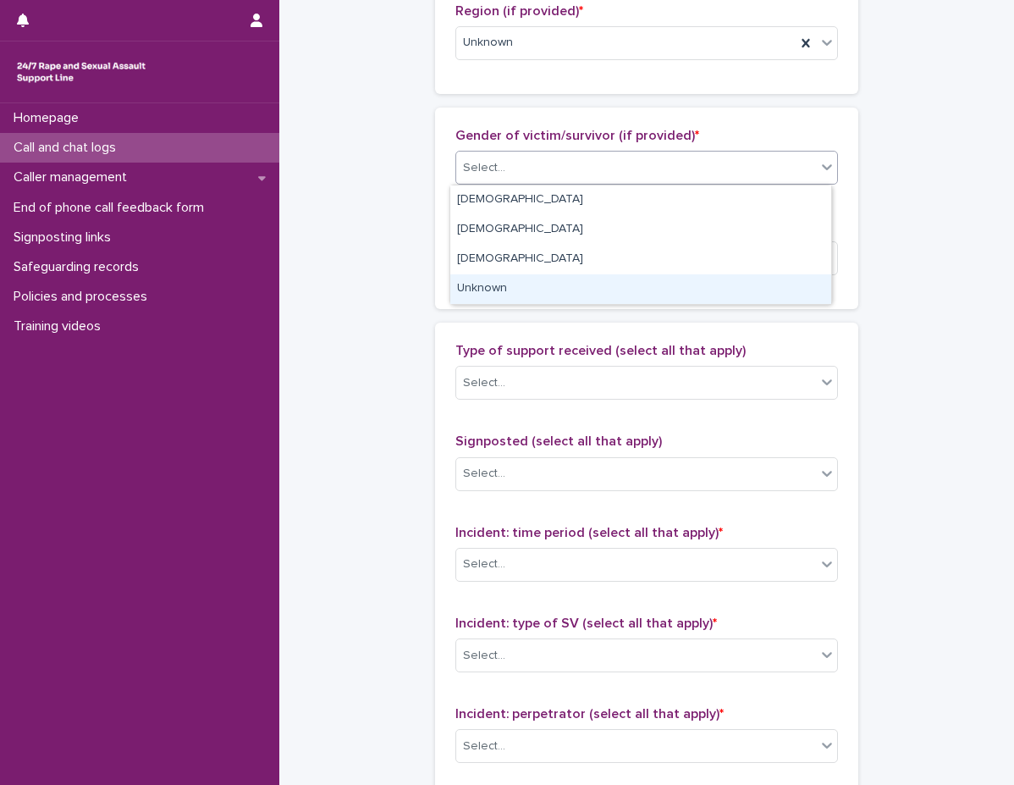
click at [483, 298] on div "Unknown" at bounding box center [640, 289] width 381 height 30
click at [483, 298] on div "Gender of victim/survivor (if provided) * option Unknown focused, 4 of 4. 4 res…" at bounding box center [646, 208] width 423 height 201
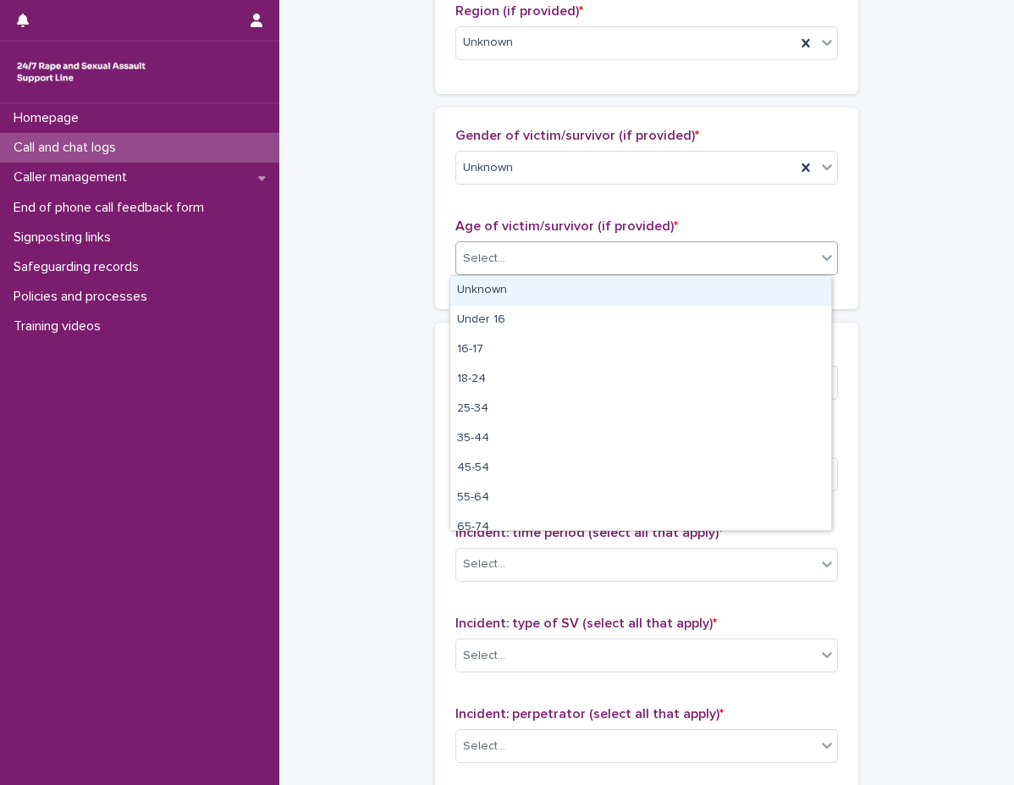
click at [495, 251] on div "Select..." at bounding box center [484, 259] width 42 height 18
click at [499, 296] on div "Unknown" at bounding box center [640, 291] width 381 height 30
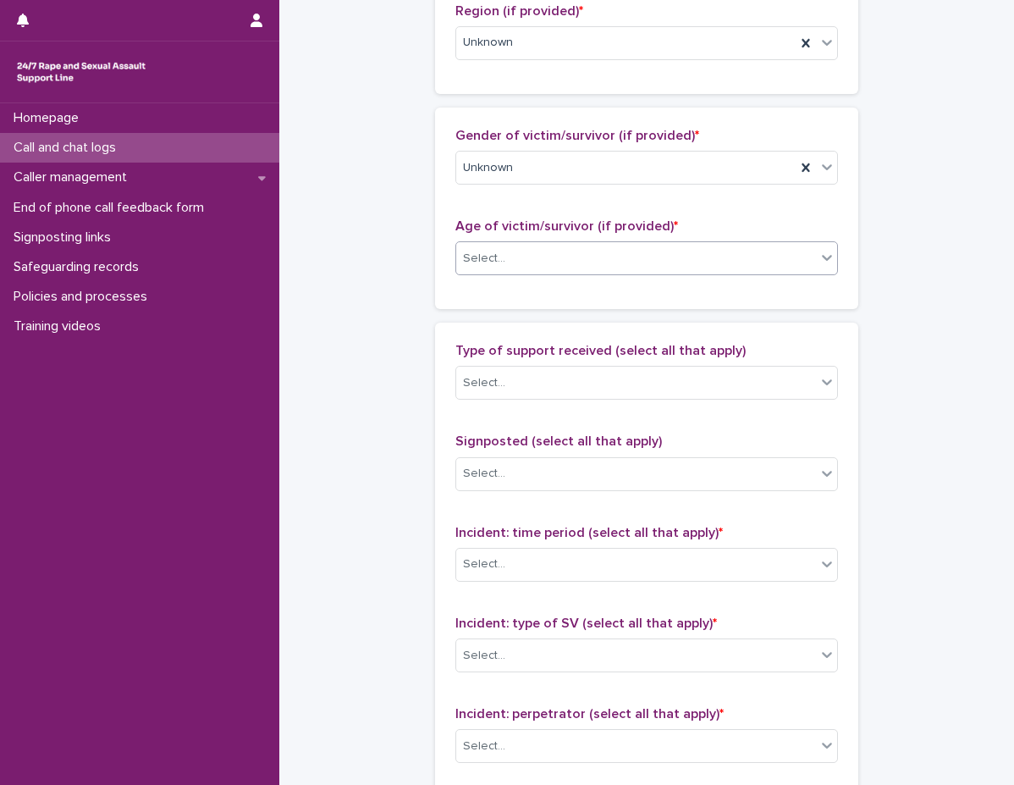
click at [469, 307] on div "Gender of victim/survivor (if provided) * Unknown Age of victim/survivor (if pr…" at bounding box center [646, 208] width 423 height 201
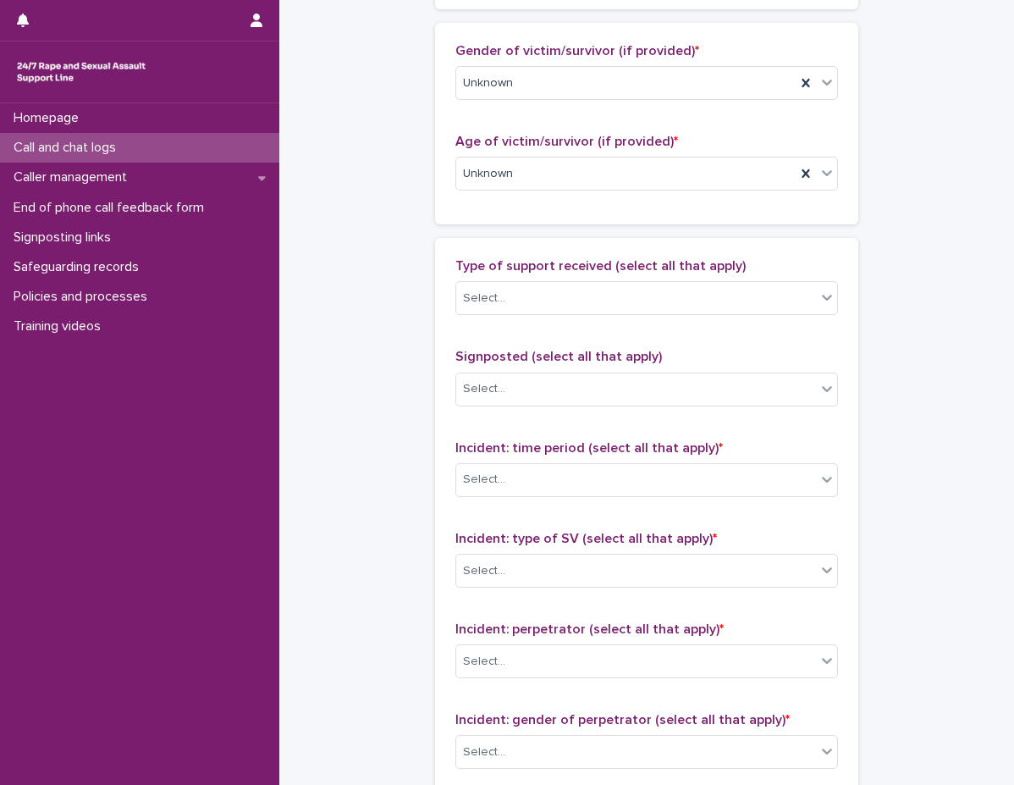
click at [400, 269] on div "**********" at bounding box center [646, 48] width 701 height 1957
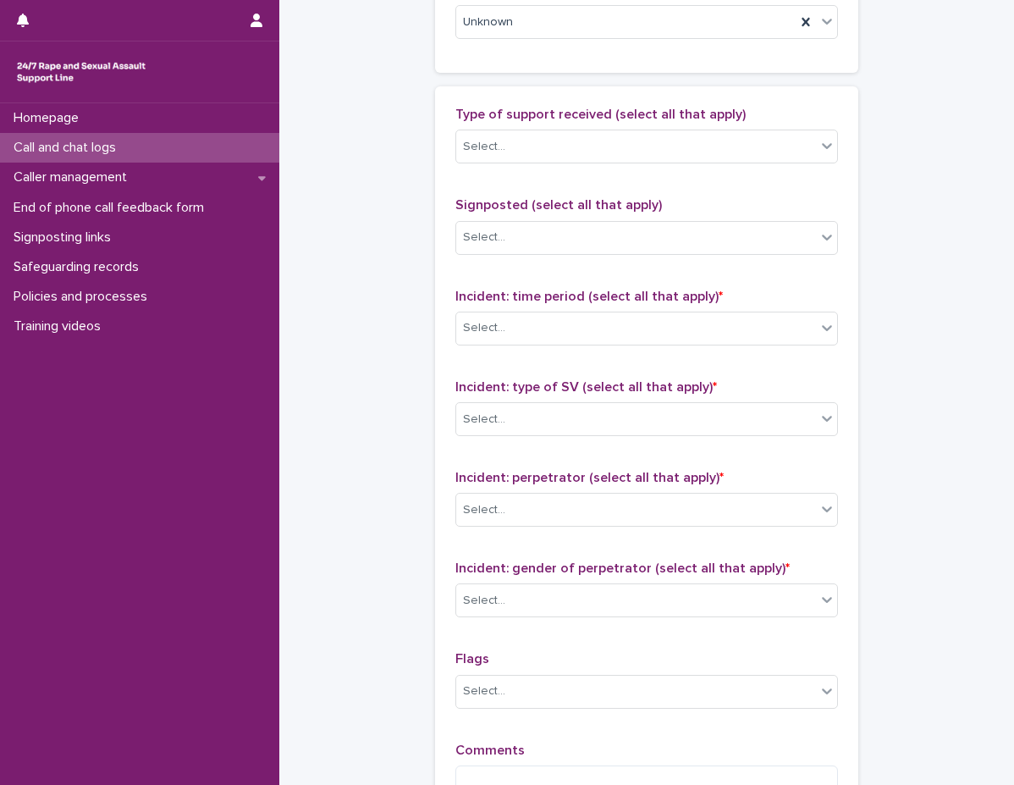
scroll to position [1101, 0]
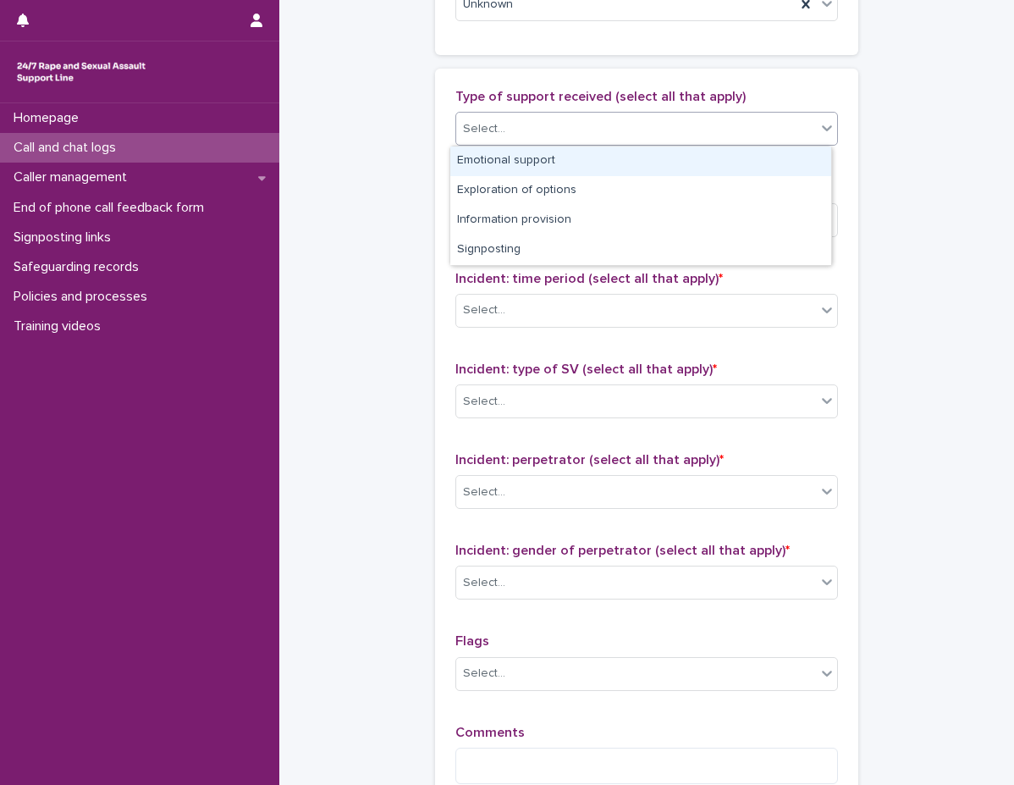
click at [534, 133] on div "Select..." at bounding box center [636, 129] width 360 height 28
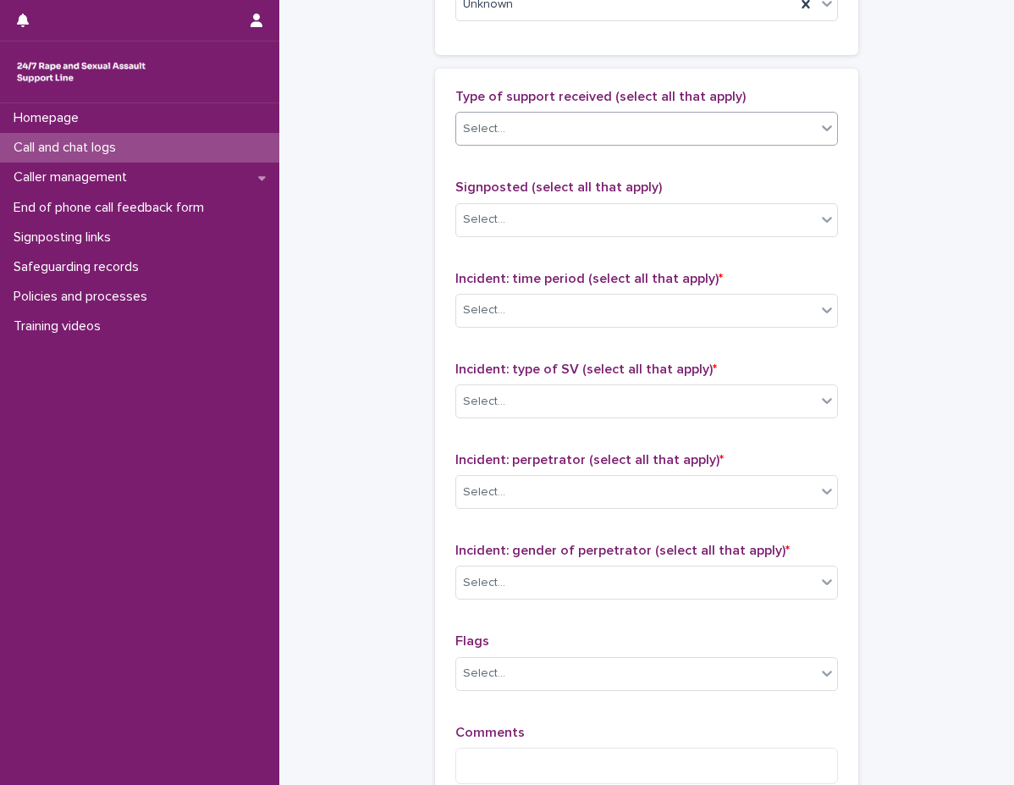
click at [539, 140] on div "Select..." at bounding box center [636, 129] width 360 height 28
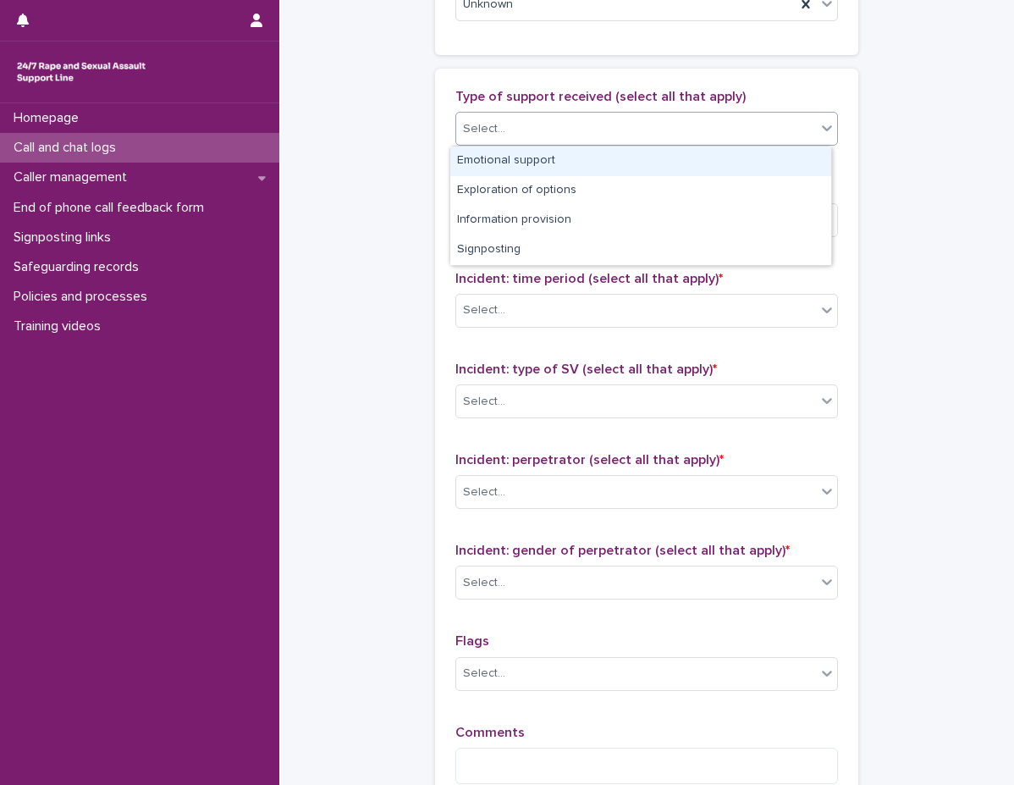
click at [556, 137] on div "Select..." at bounding box center [636, 129] width 360 height 28
click at [558, 164] on div "Emotional support" at bounding box center [640, 161] width 381 height 30
click at [558, 164] on div "Type of support received (select all that apply) option Emotional support focus…" at bounding box center [646, 443] width 383 height 709
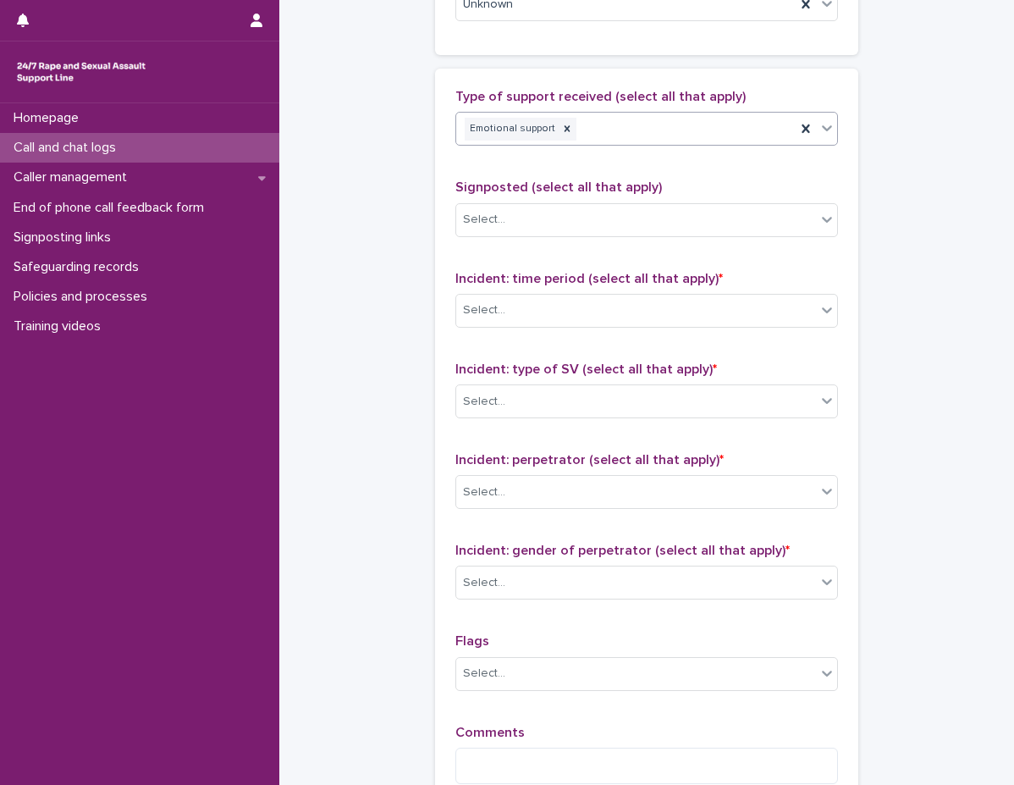
click at [658, 131] on div "Emotional support" at bounding box center [625, 129] width 339 height 30
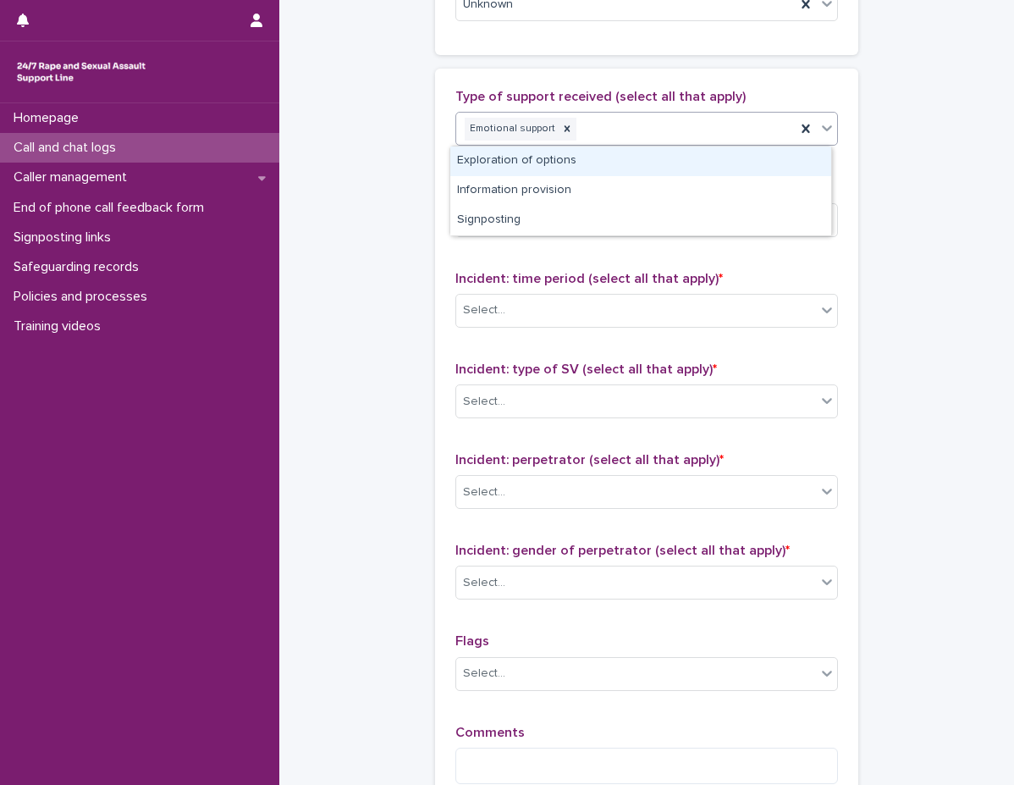
click at [642, 162] on div "Exploration of options" at bounding box center [640, 161] width 381 height 30
click at [642, 162] on div "Type of support received (select all that apply) option Emotional support, sele…" at bounding box center [646, 443] width 383 height 709
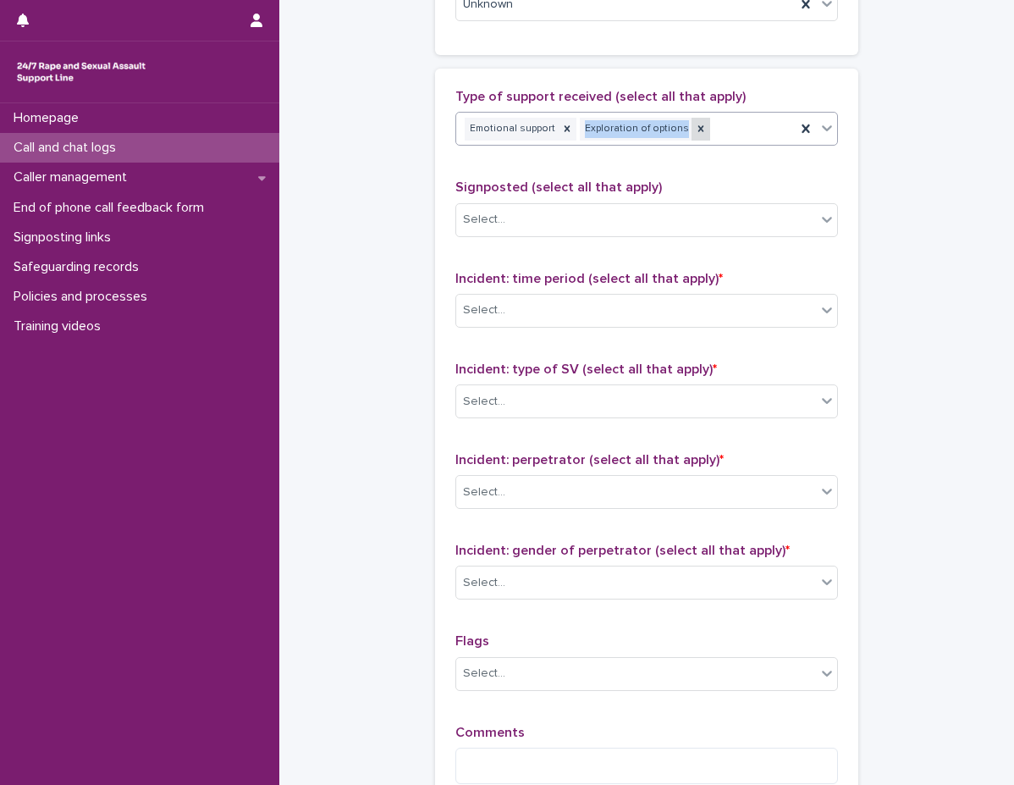
click at [695, 134] on icon at bounding box center [701, 129] width 12 height 12
click at [696, 135] on div "Emotional support" at bounding box center [625, 129] width 339 height 30
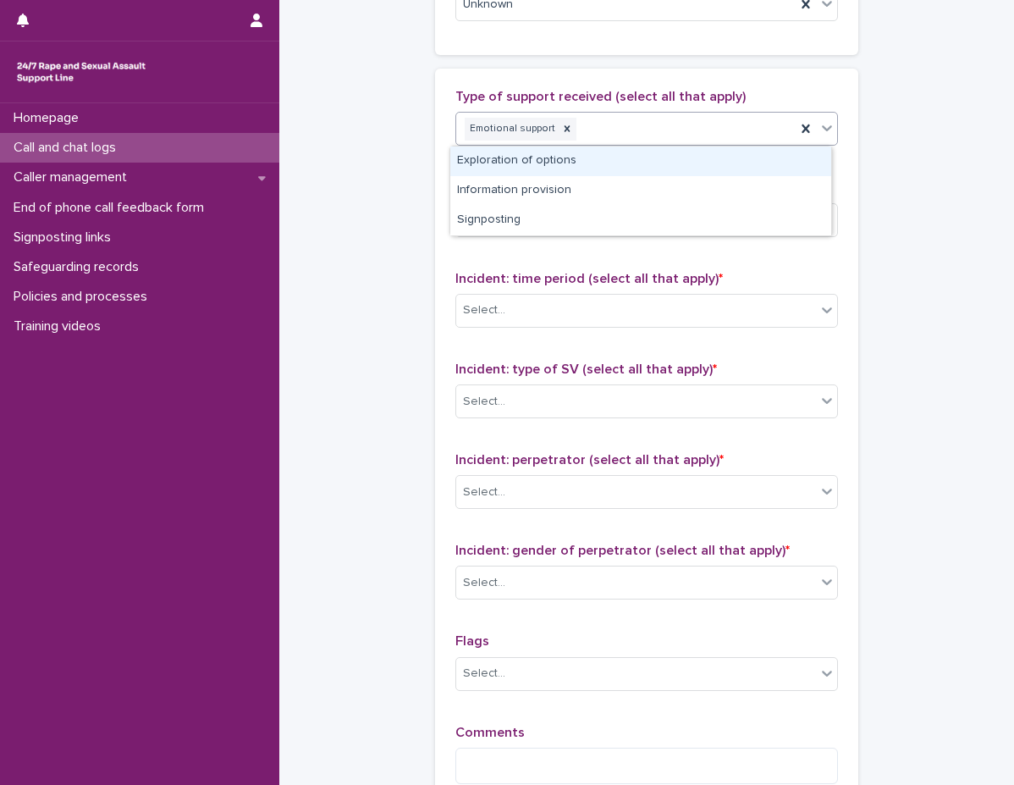
click at [671, 132] on div "Emotional support" at bounding box center [625, 129] width 339 height 30
click at [626, 132] on div "Emotional support" at bounding box center [625, 129] width 339 height 30
click at [620, 145] on div "Emotional support" at bounding box center [646, 129] width 383 height 34
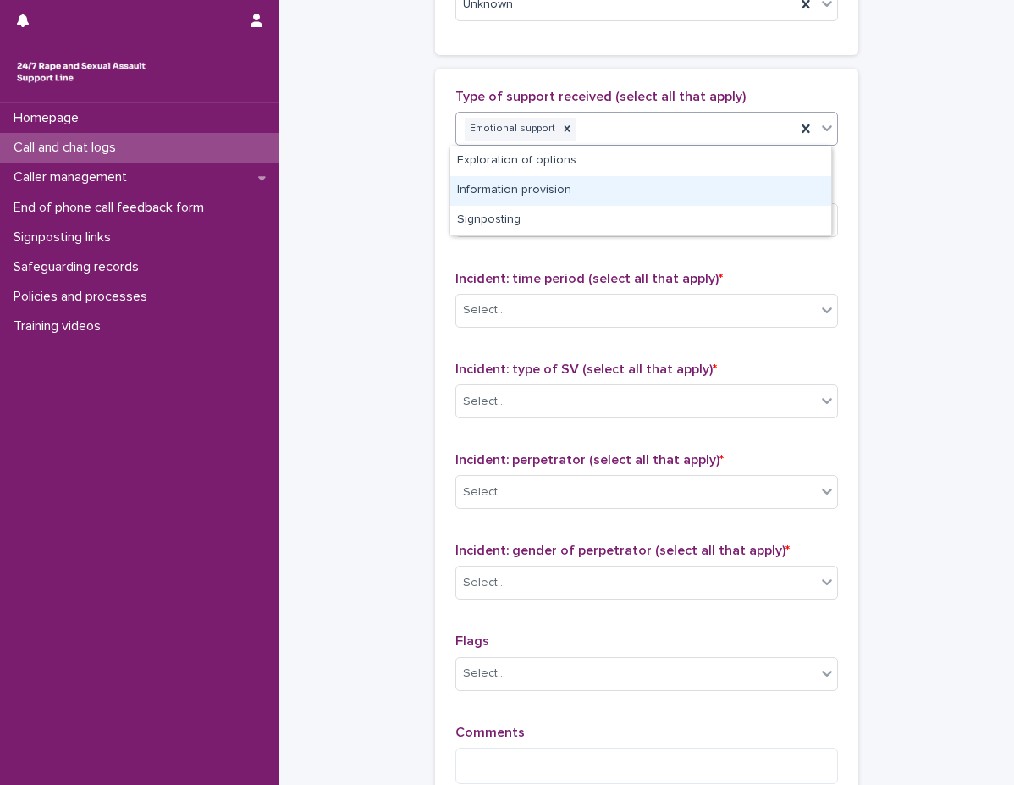
click at [599, 191] on div "Information provision" at bounding box center [640, 191] width 381 height 30
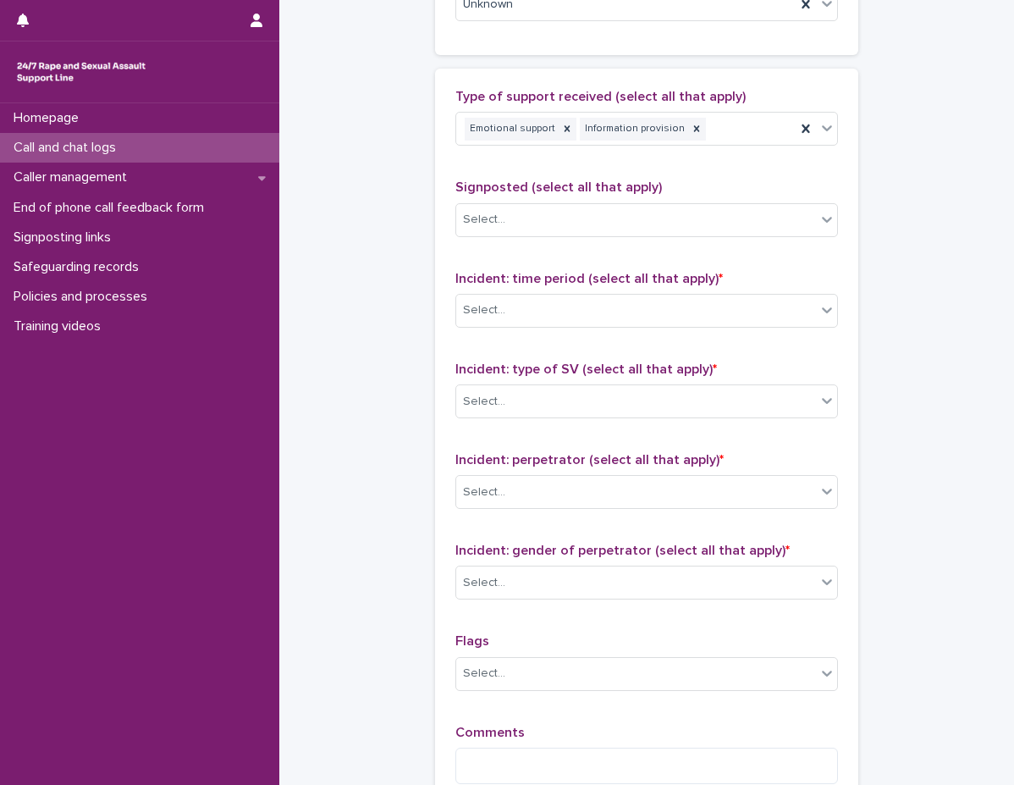
click at [533, 157] on div "Type of support received (select all that apply) Emotional support Information …" at bounding box center [646, 124] width 383 height 70
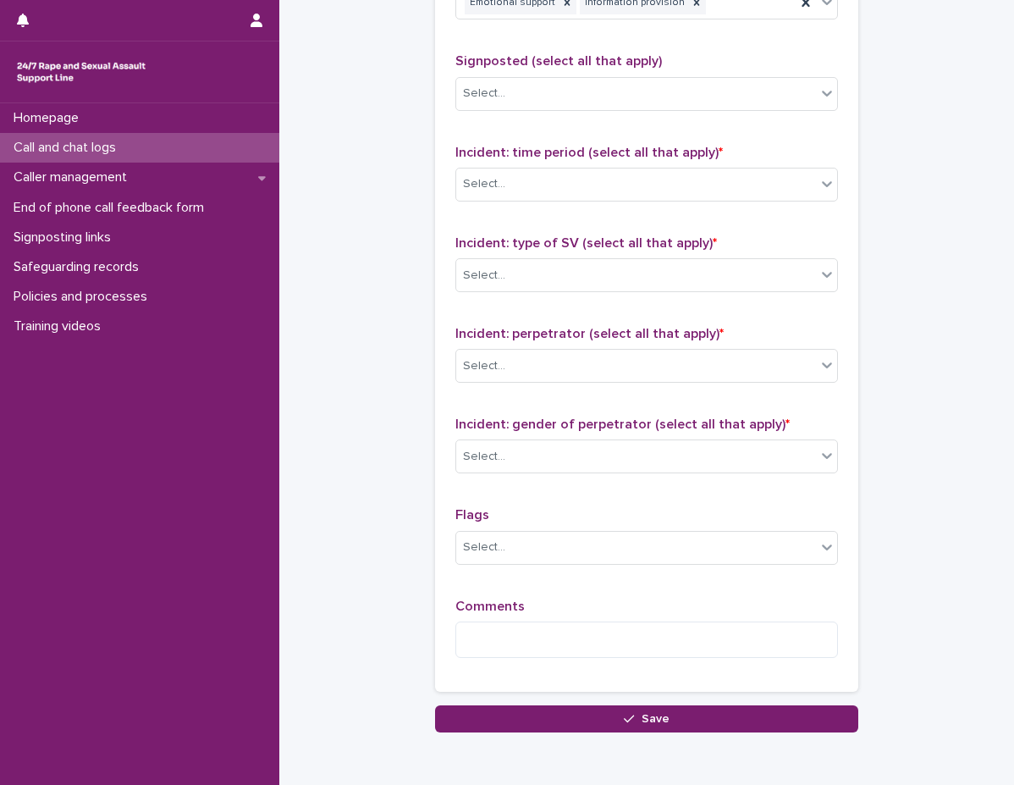
scroll to position [1270, 0]
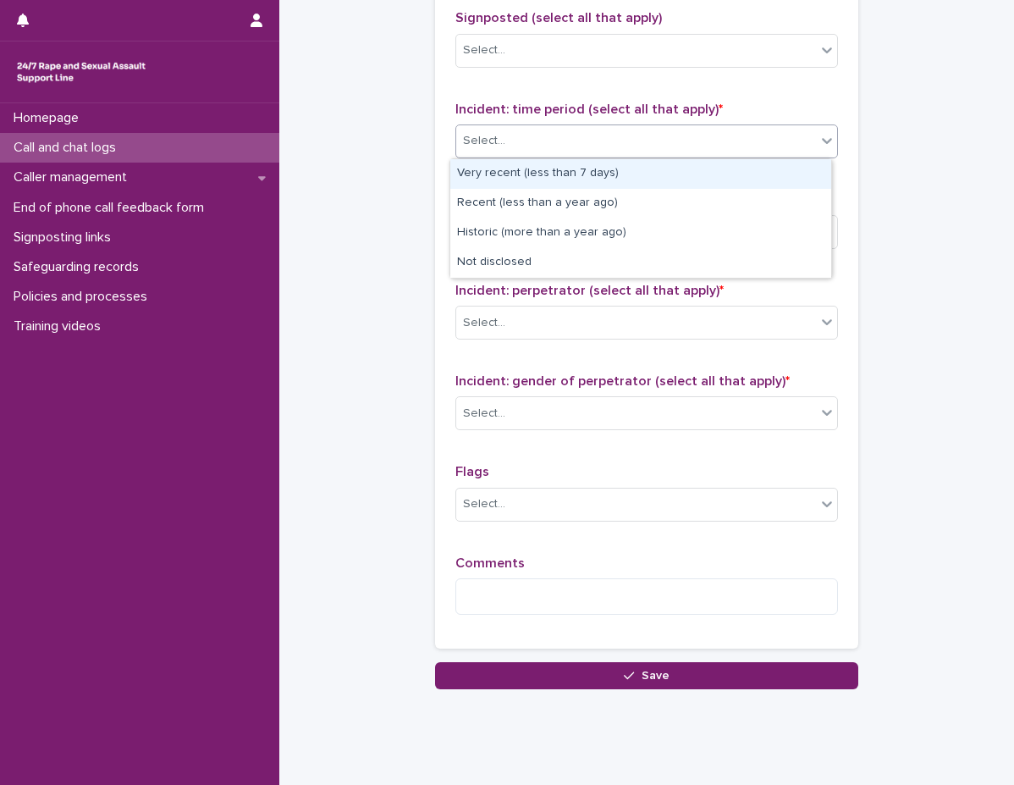
click at [530, 131] on div "Select..." at bounding box center [636, 141] width 360 height 28
drag, startPoint x: 530, startPoint y: 131, endPoint x: 526, endPoint y: 152, distance: 20.8
click at [530, 131] on div "Select..." at bounding box center [636, 141] width 360 height 28
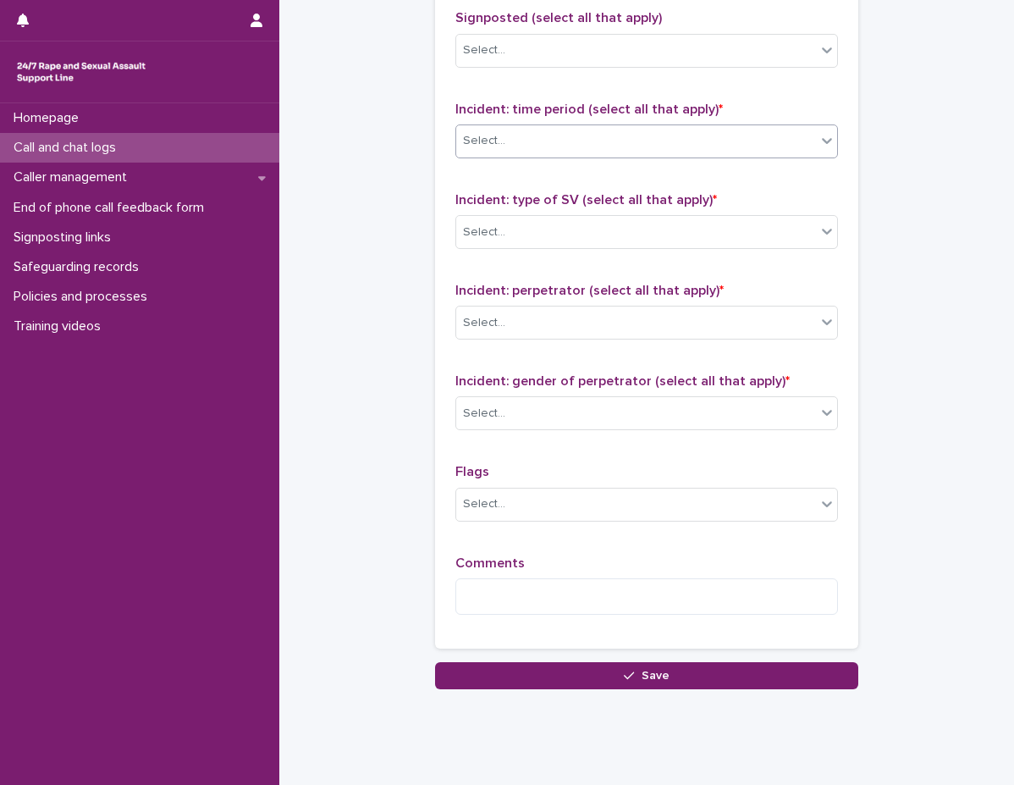
click at [519, 148] on div "Select..." at bounding box center [636, 141] width 360 height 28
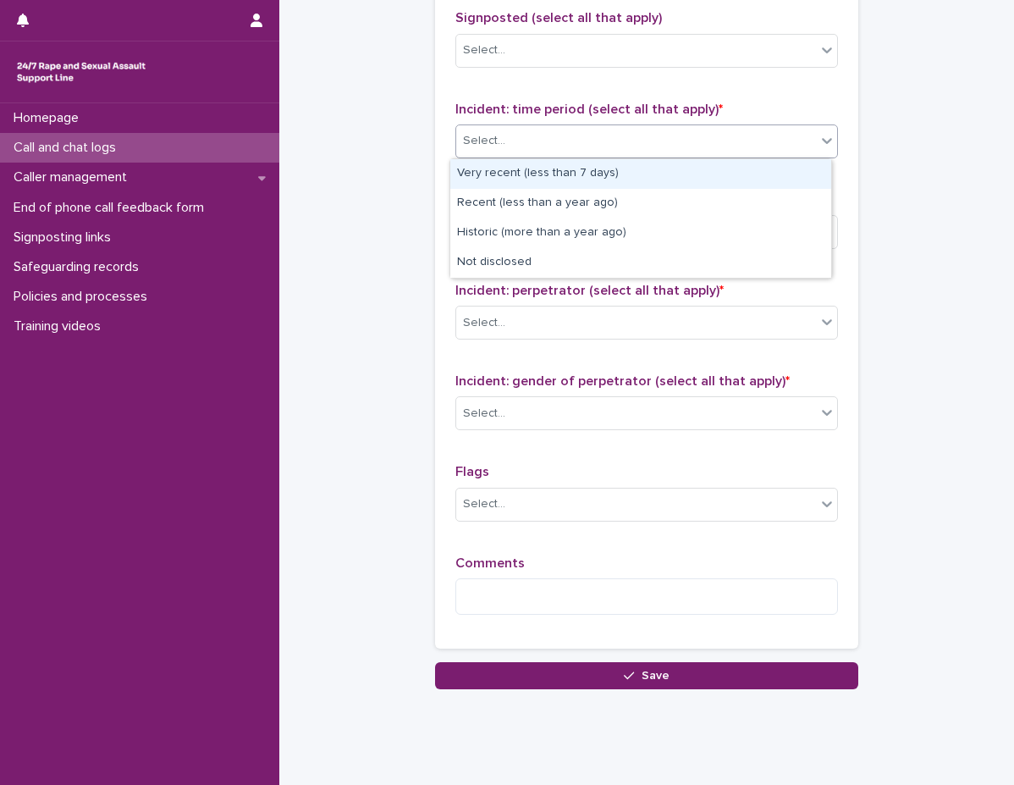
click at [502, 151] on div "Select..." at bounding box center [636, 141] width 360 height 28
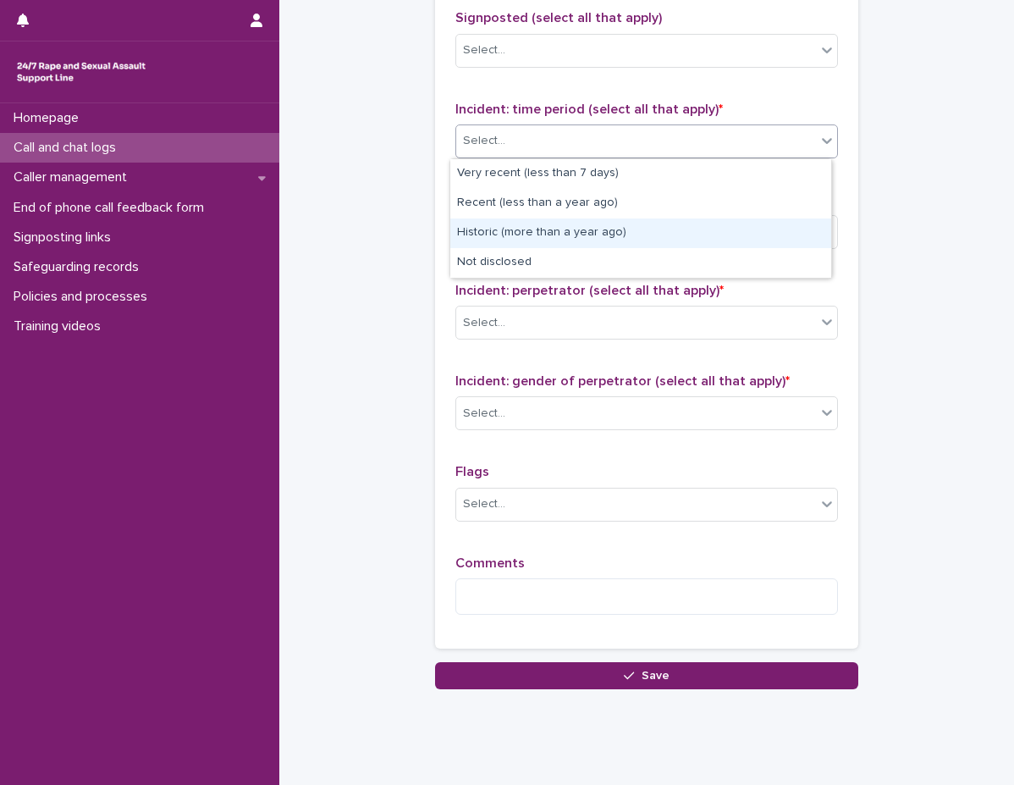
click at [508, 230] on div "Historic (more than a year ago)" at bounding box center [640, 233] width 381 height 30
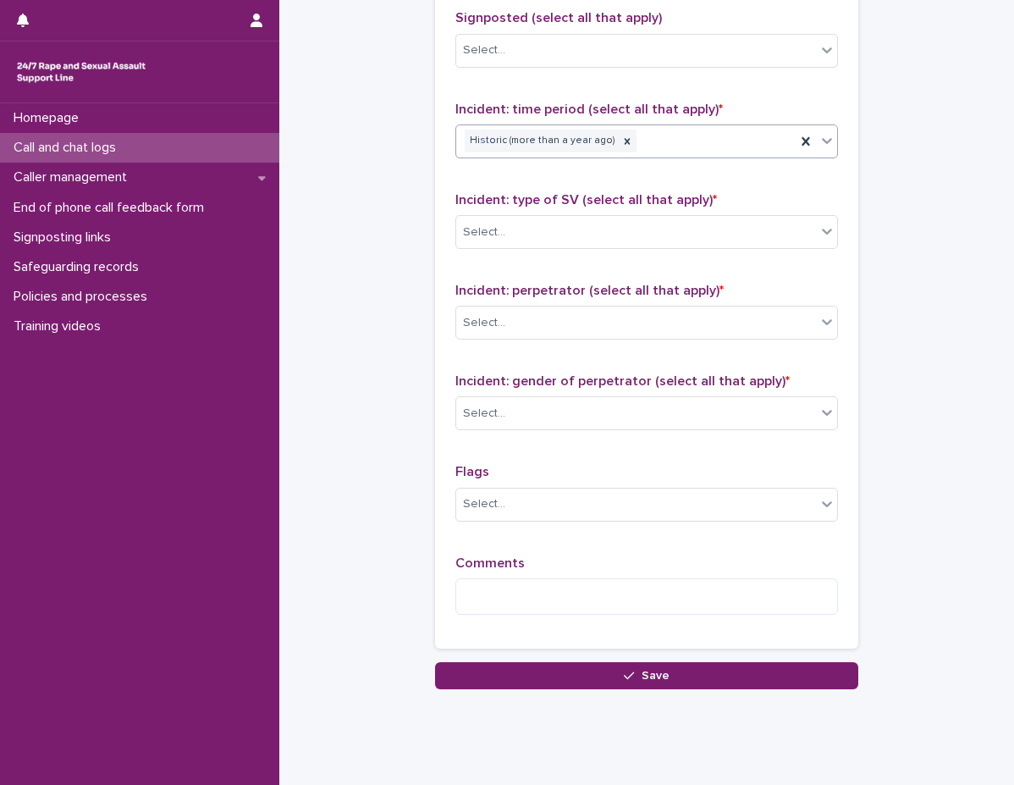
click at [633, 149] on div "Historic (more than a year ago)" at bounding box center [625, 141] width 339 height 30
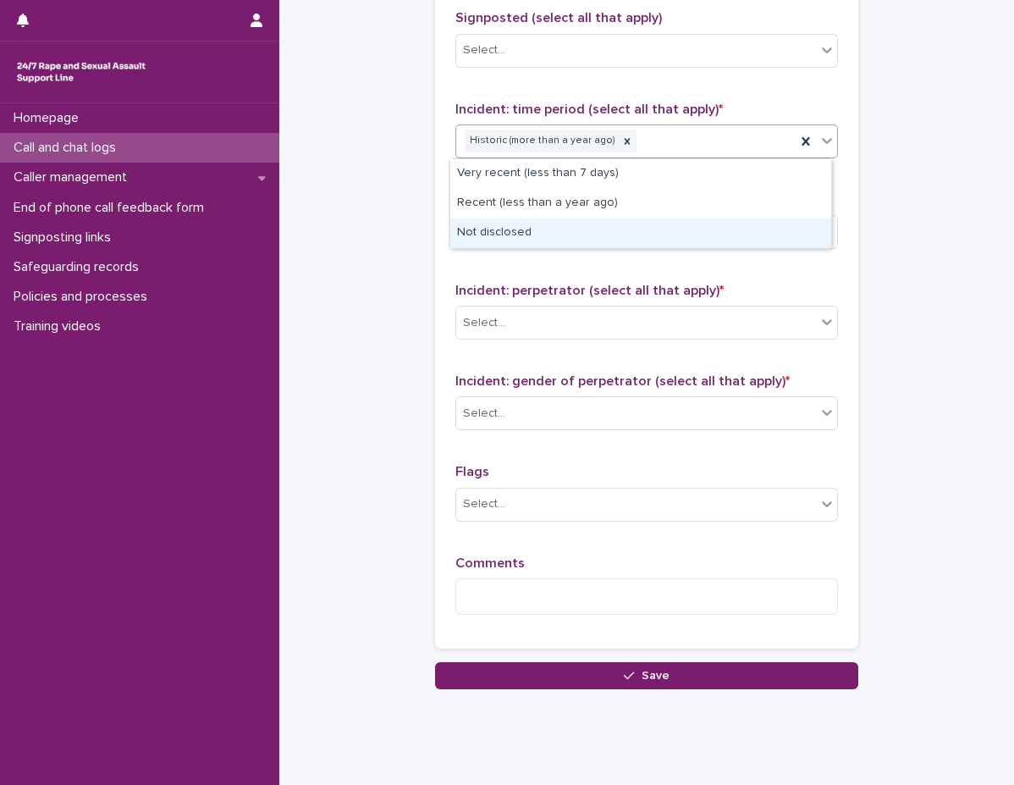
click at [593, 227] on div "Not disclosed" at bounding box center [640, 233] width 381 height 30
click at [593, 227] on div "Select..." at bounding box center [636, 232] width 360 height 28
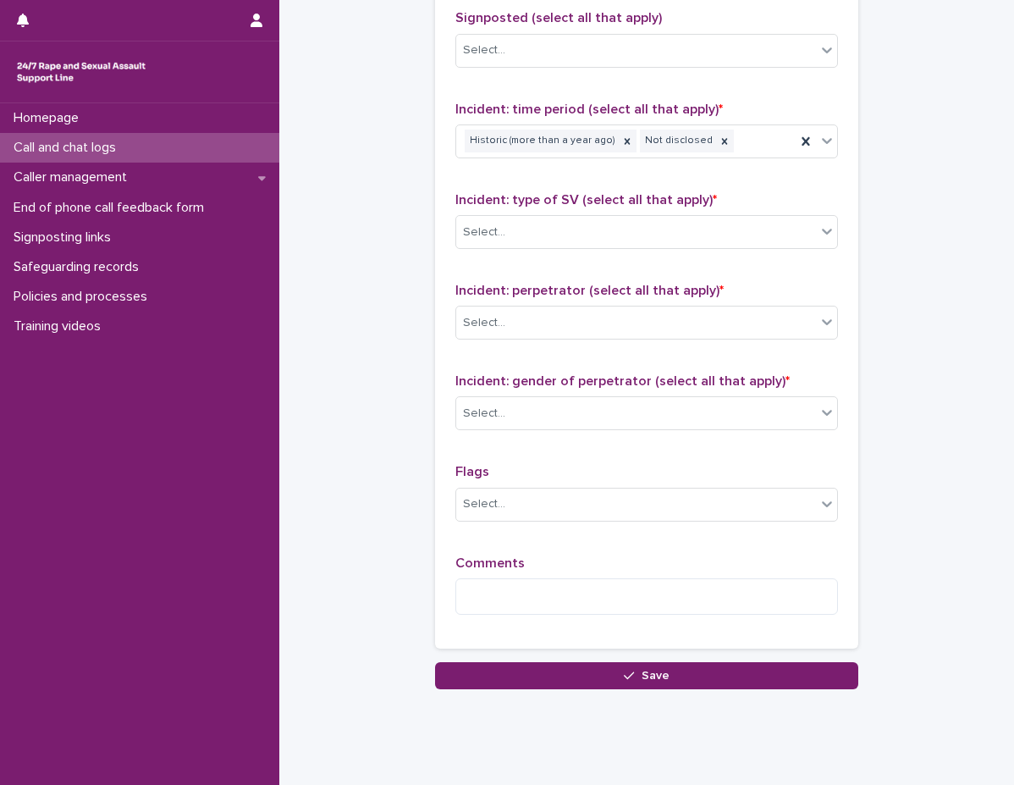
click at [593, 213] on div "Incident: type of SV (select all that apply) * Select..." at bounding box center [646, 227] width 383 height 70
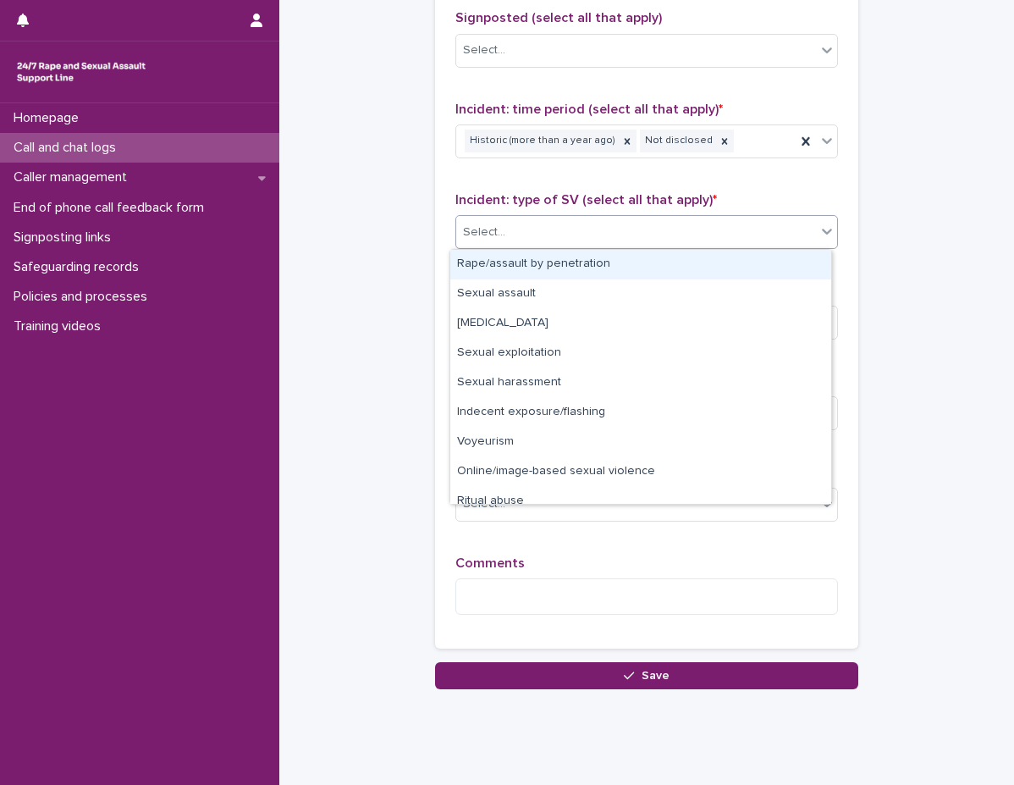
click at [593, 229] on div "Select..." at bounding box center [636, 232] width 360 height 28
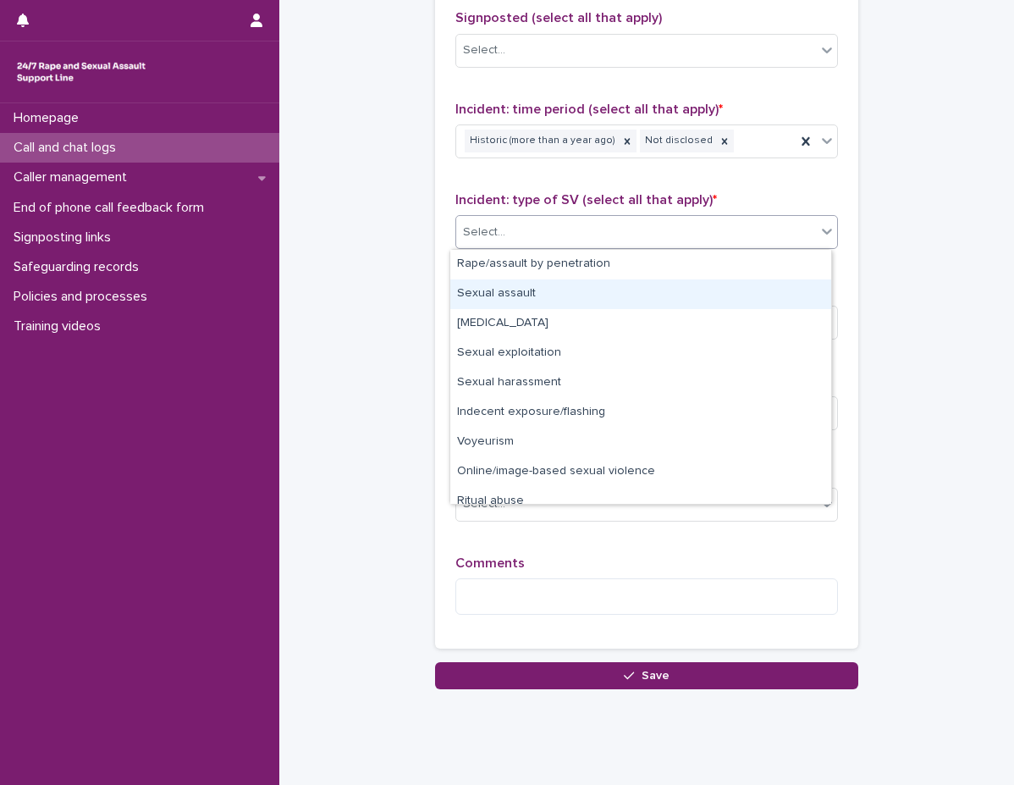
click at [599, 301] on div "Sexual assault" at bounding box center [640, 294] width 381 height 30
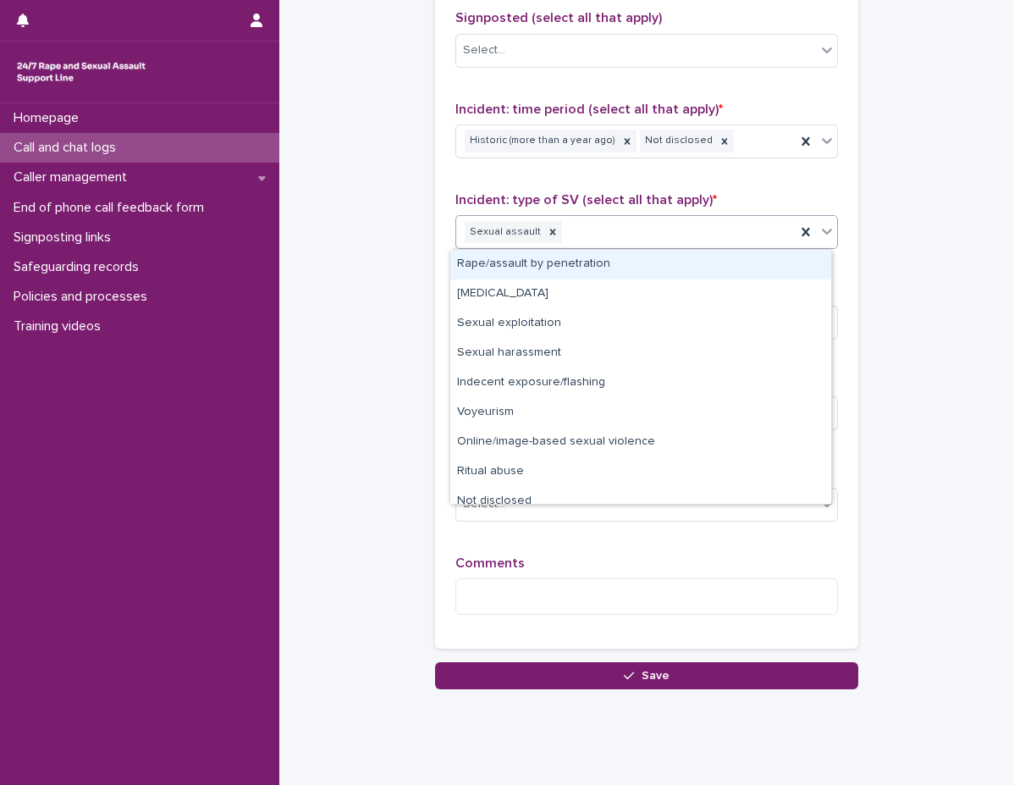
click at [703, 242] on div "Sexual assault" at bounding box center [625, 233] width 339 height 30
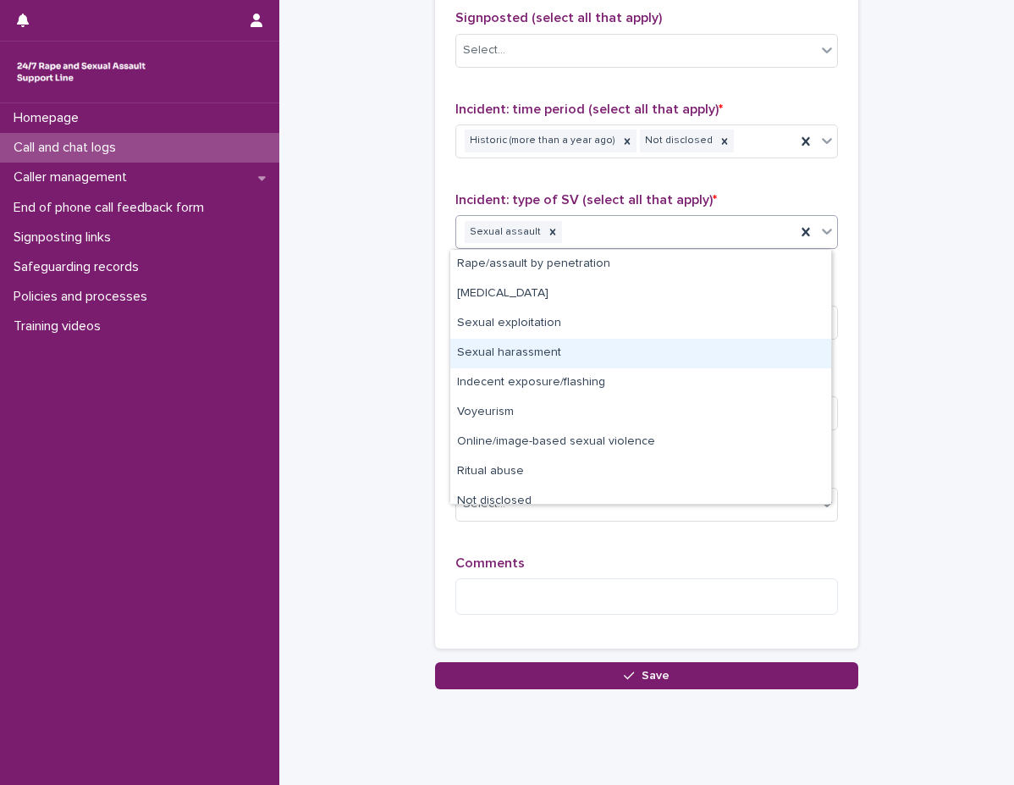
click at [654, 352] on div "Sexual harassment" at bounding box center [640, 354] width 381 height 30
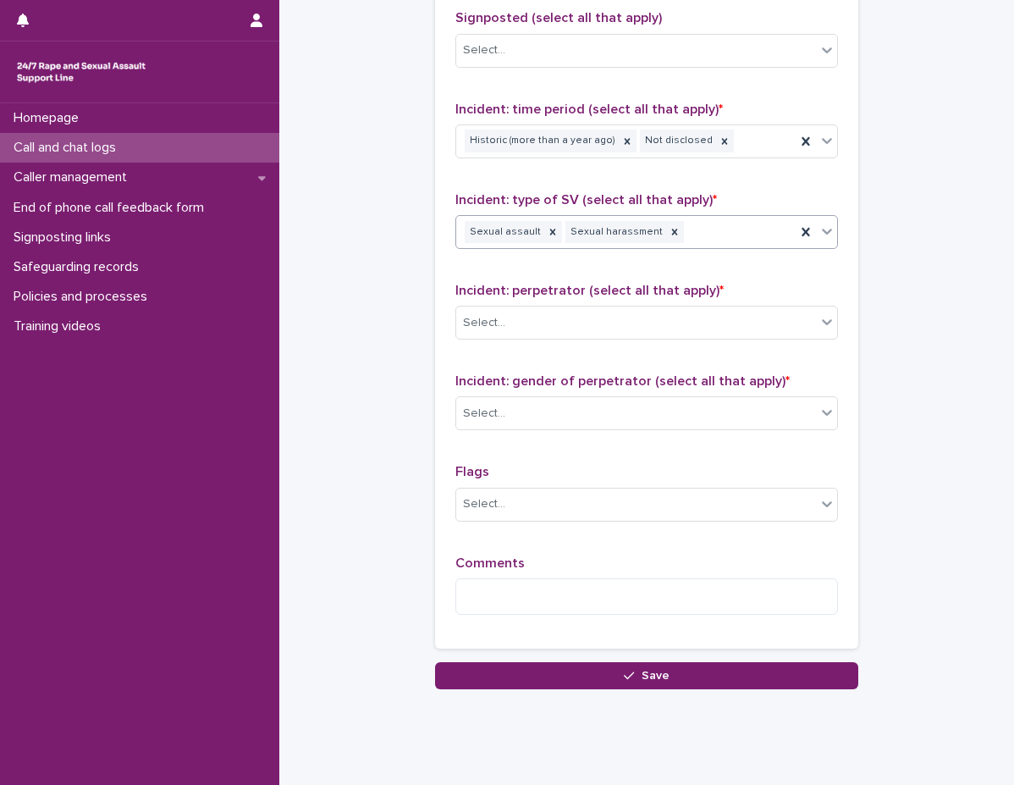
click at [734, 237] on div "Sexual assault Sexual harassment" at bounding box center [625, 233] width 339 height 30
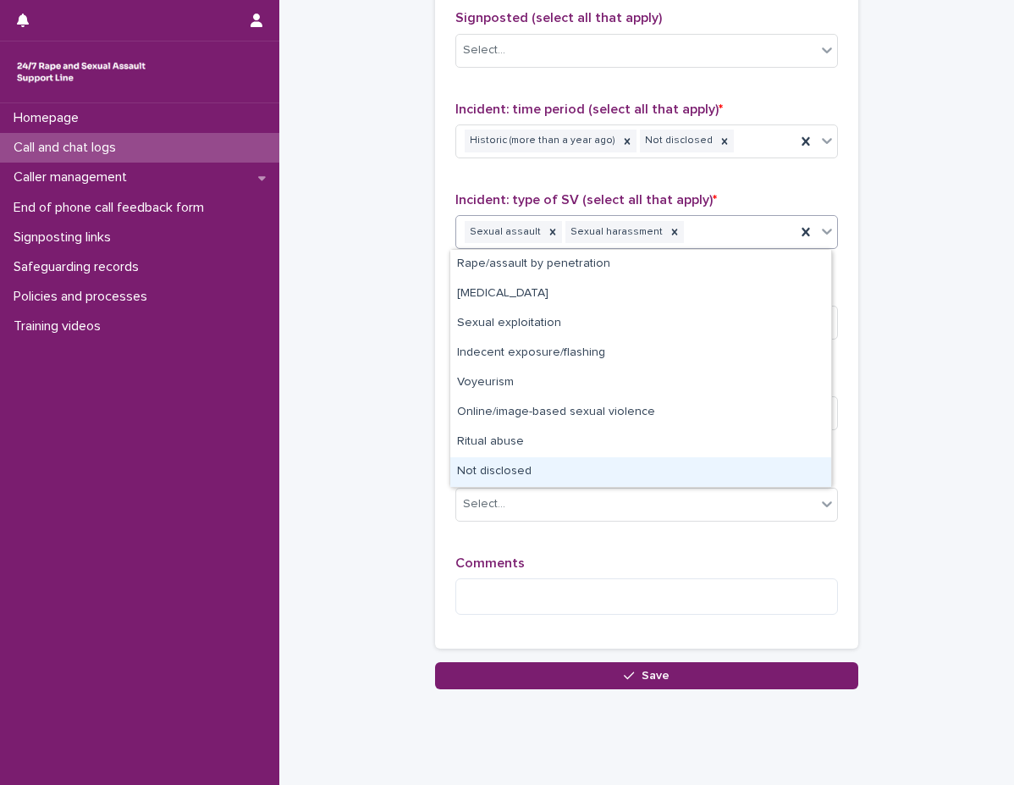
click at [557, 473] on div "Not disclosed" at bounding box center [640, 472] width 381 height 30
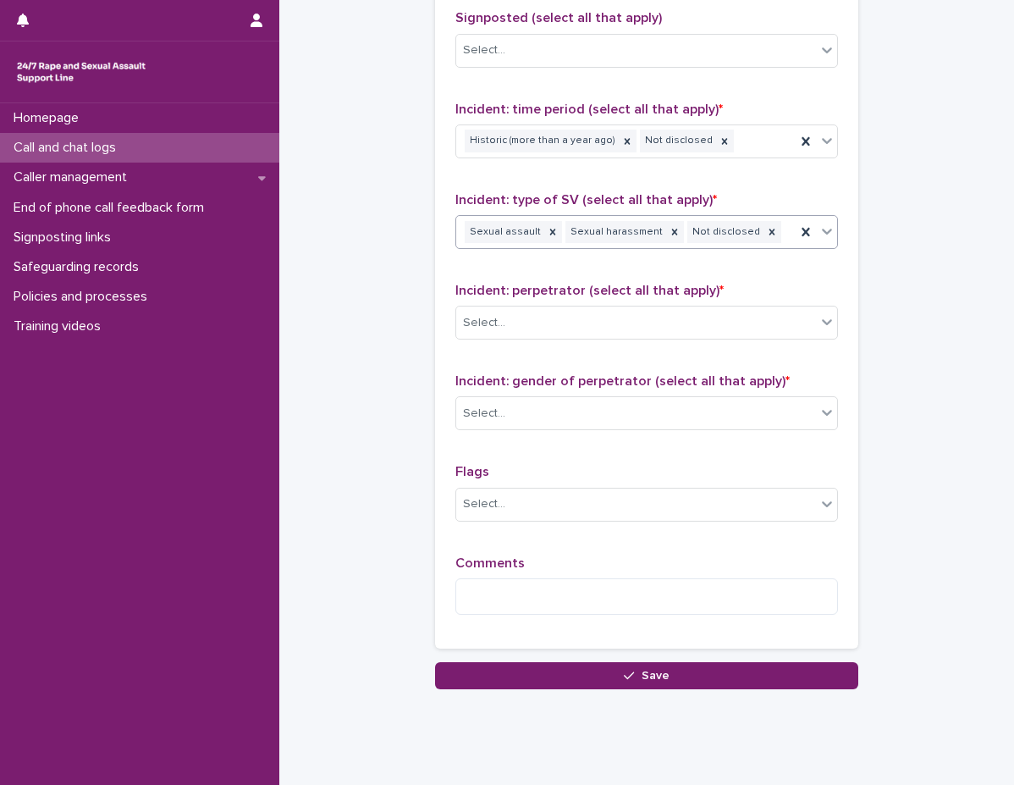
click at [780, 240] on div "Sexual assault Sexual harassment Not disclosed" at bounding box center [625, 233] width 339 height 30
click at [771, 237] on div "Sexual assault Sexual harassment Not disclosed" at bounding box center [625, 233] width 339 height 30
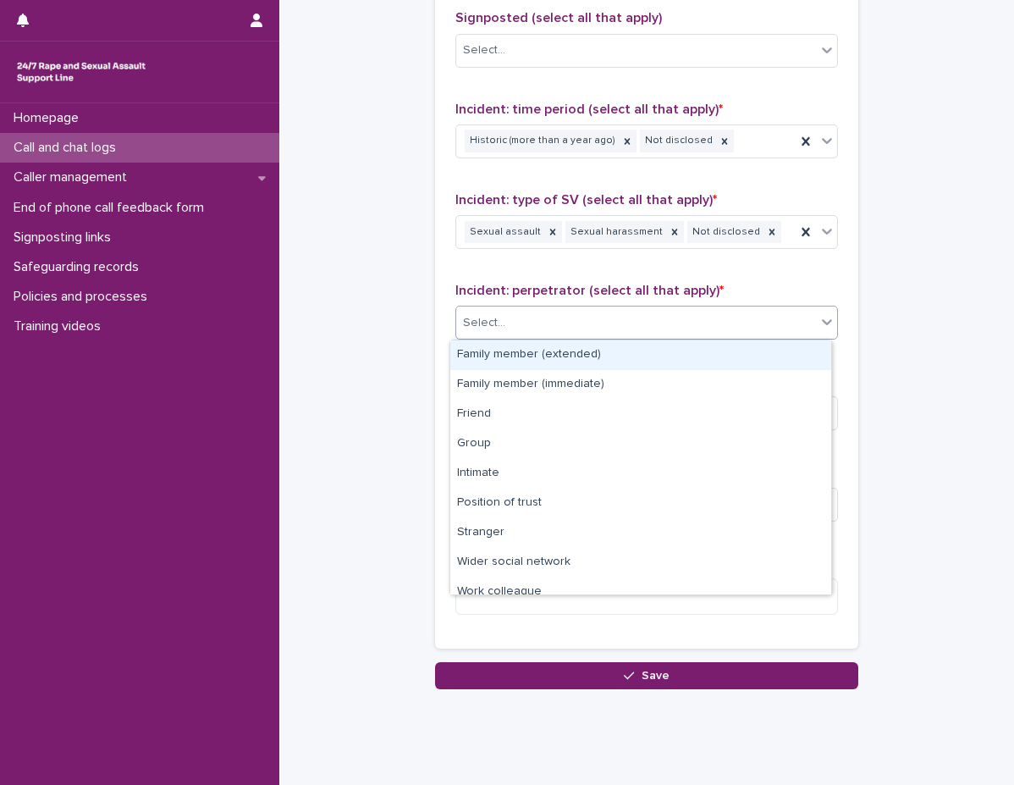
click at [482, 334] on div "Select..." at bounding box center [636, 323] width 360 height 28
click at [488, 334] on div "Select..." at bounding box center [636, 323] width 360 height 28
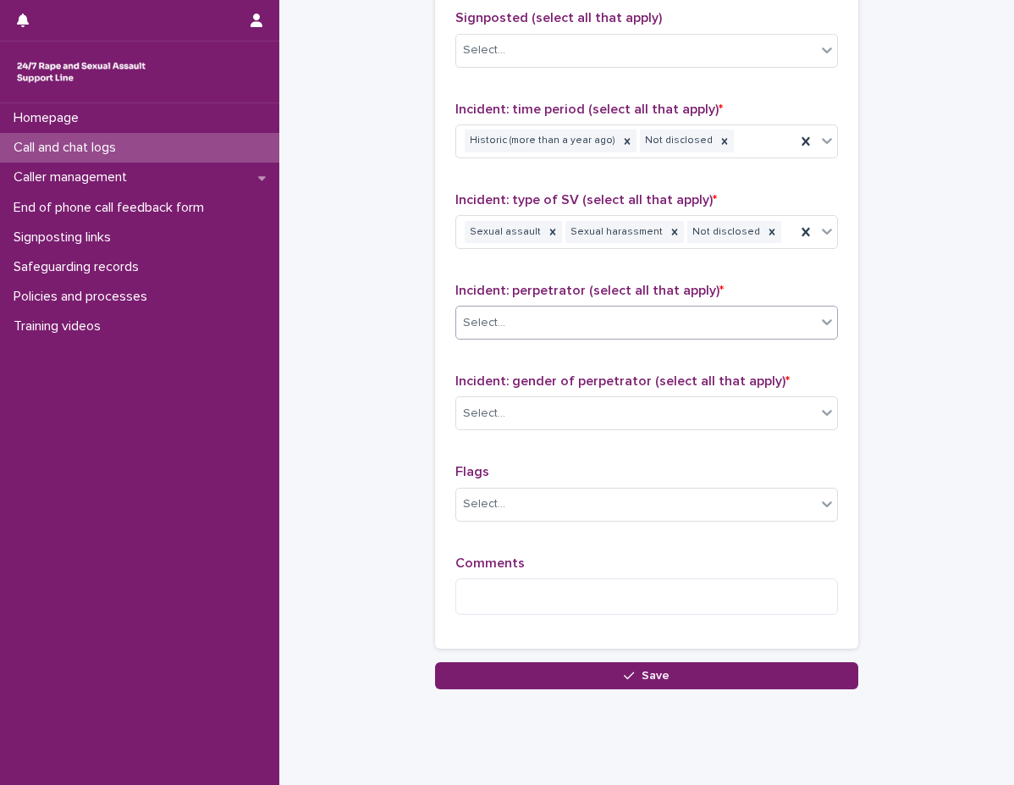
click at [502, 323] on div "Select..." at bounding box center [636, 323] width 360 height 28
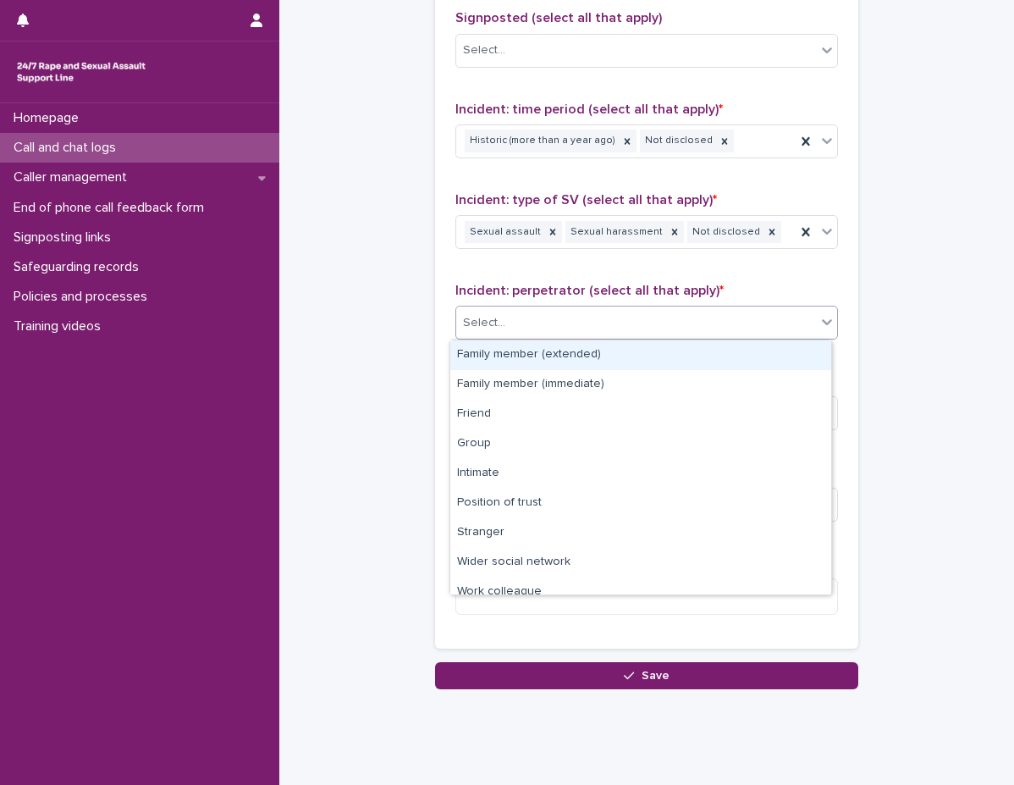
click at [497, 328] on div "Select..." at bounding box center [484, 323] width 42 height 18
click at [490, 318] on div "Select..." at bounding box center [484, 323] width 42 height 18
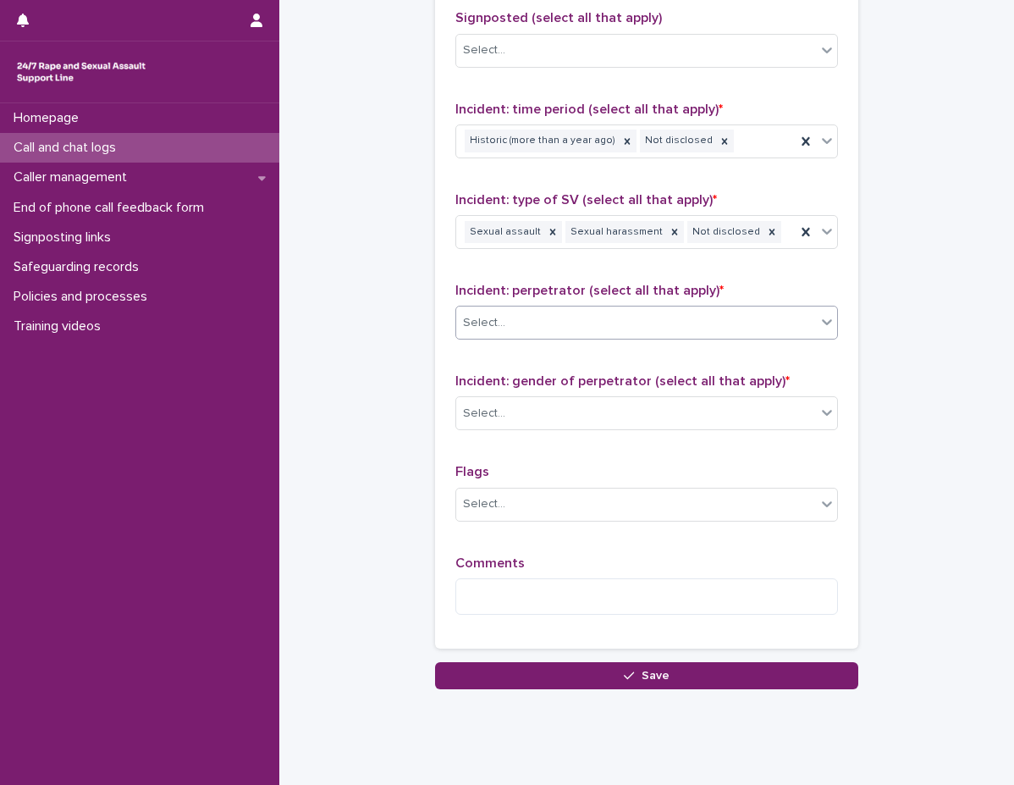
click at [490, 324] on div "Select..." at bounding box center [484, 323] width 42 height 18
click at [487, 339] on body "**********" at bounding box center [507, 392] width 1014 height 785
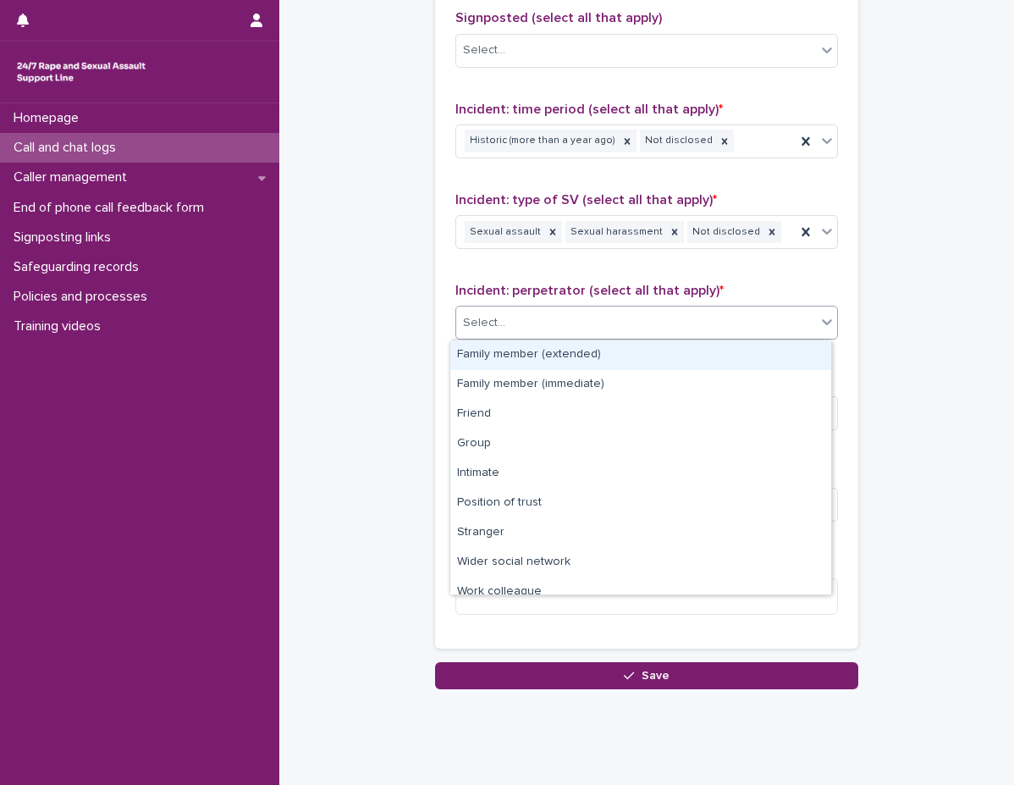
click at [487, 339] on div "Family member (extended) Family member (immediate) Friend Group Intimate Positi…" at bounding box center [641, 467] width 383 height 256
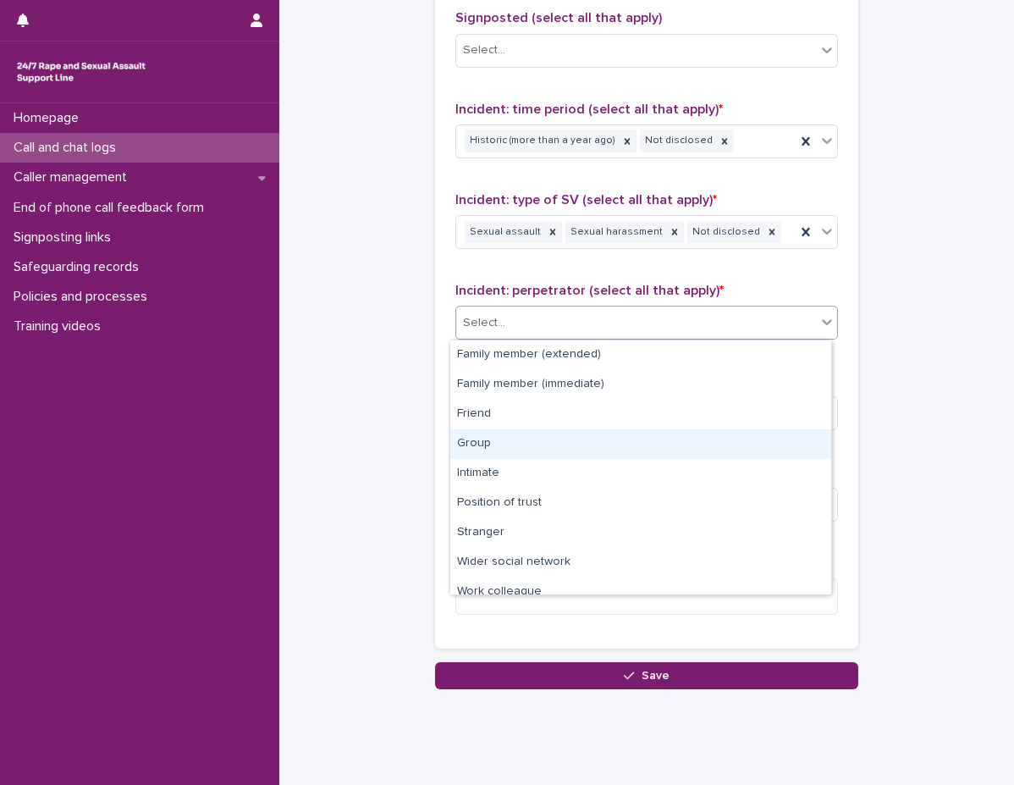
scroll to position [72, 0]
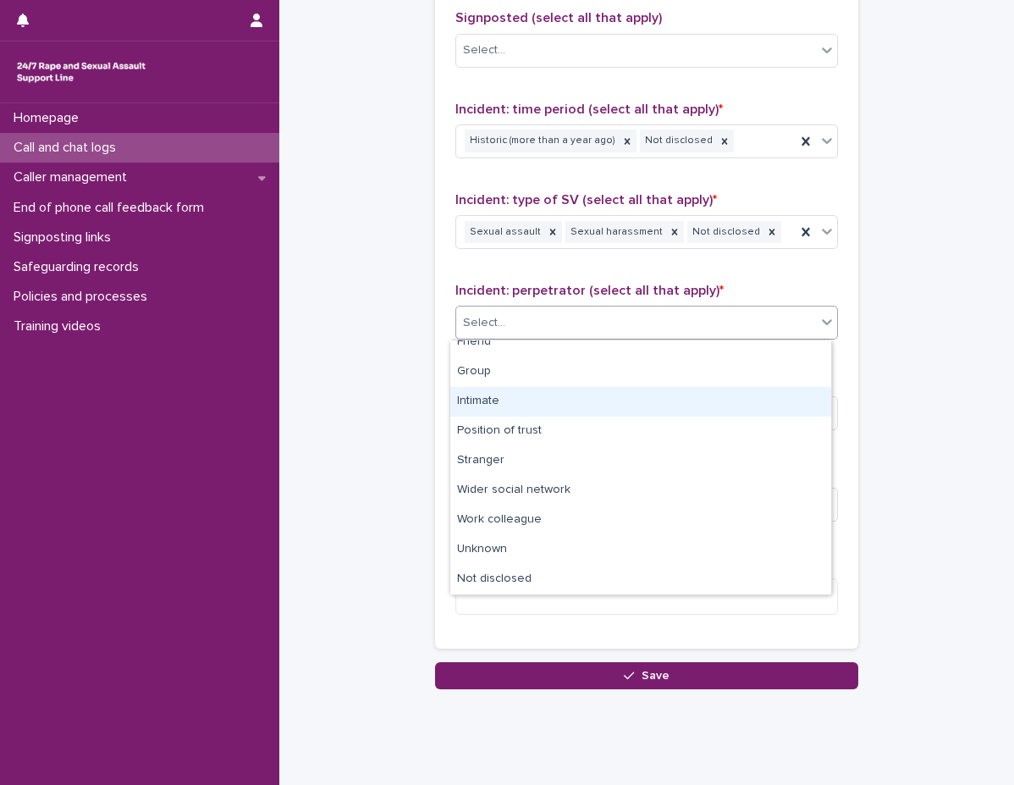
click at [502, 411] on div "Intimate" at bounding box center [640, 402] width 381 height 30
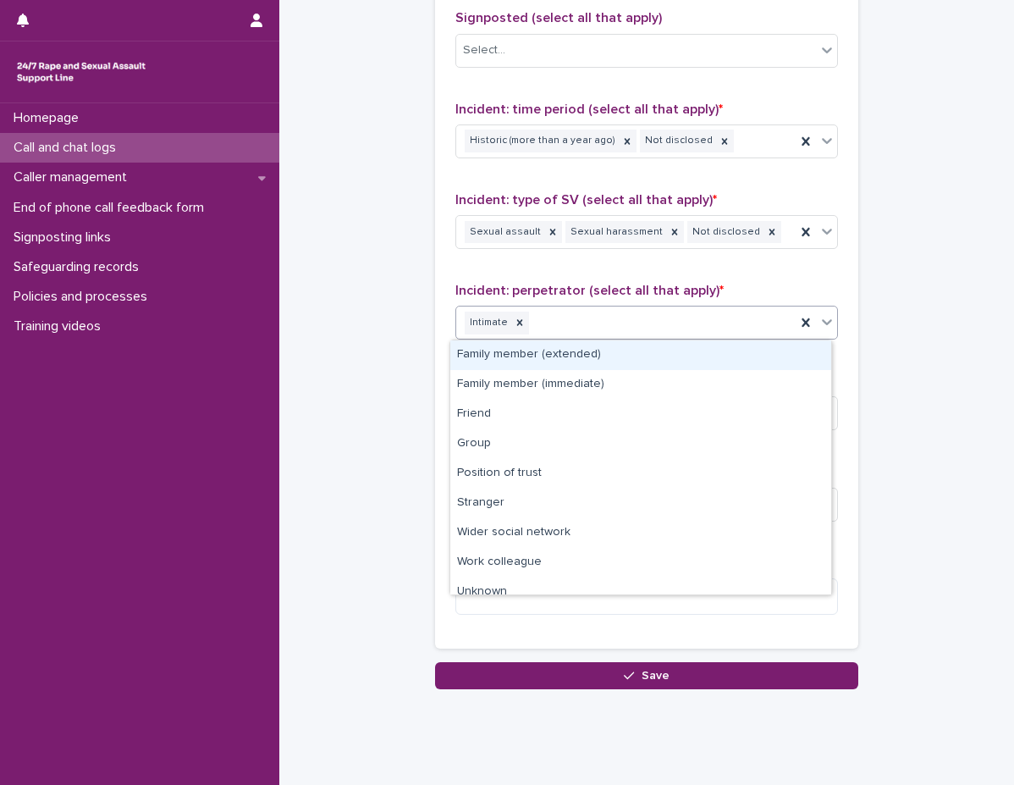
click at [648, 337] on div "Intimate" at bounding box center [625, 323] width 339 height 30
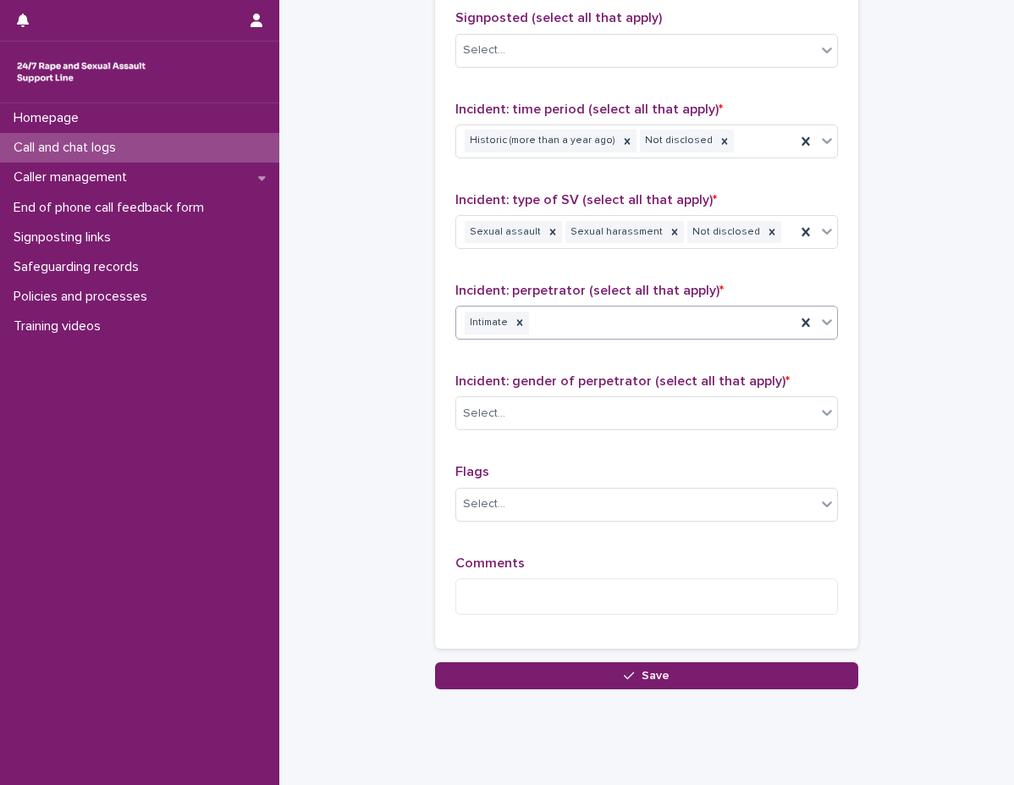
click at [648, 337] on div "Intimate" at bounding box center [625, 323] width 339 height 30
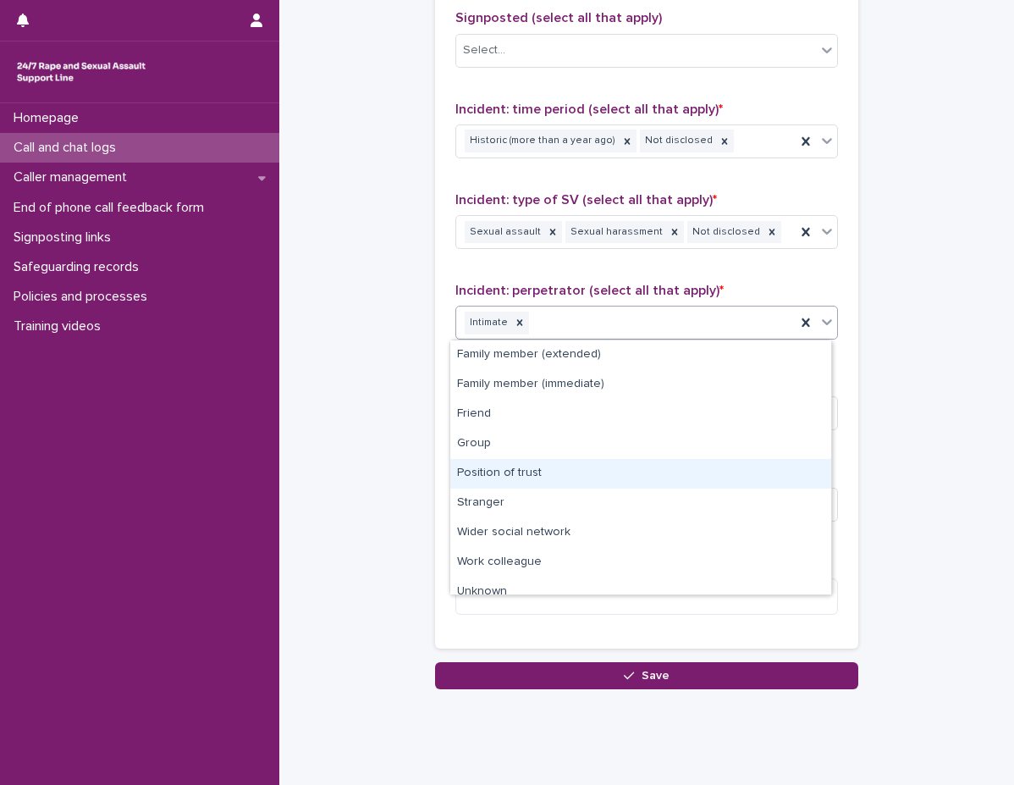
scroll to position [42, 0]
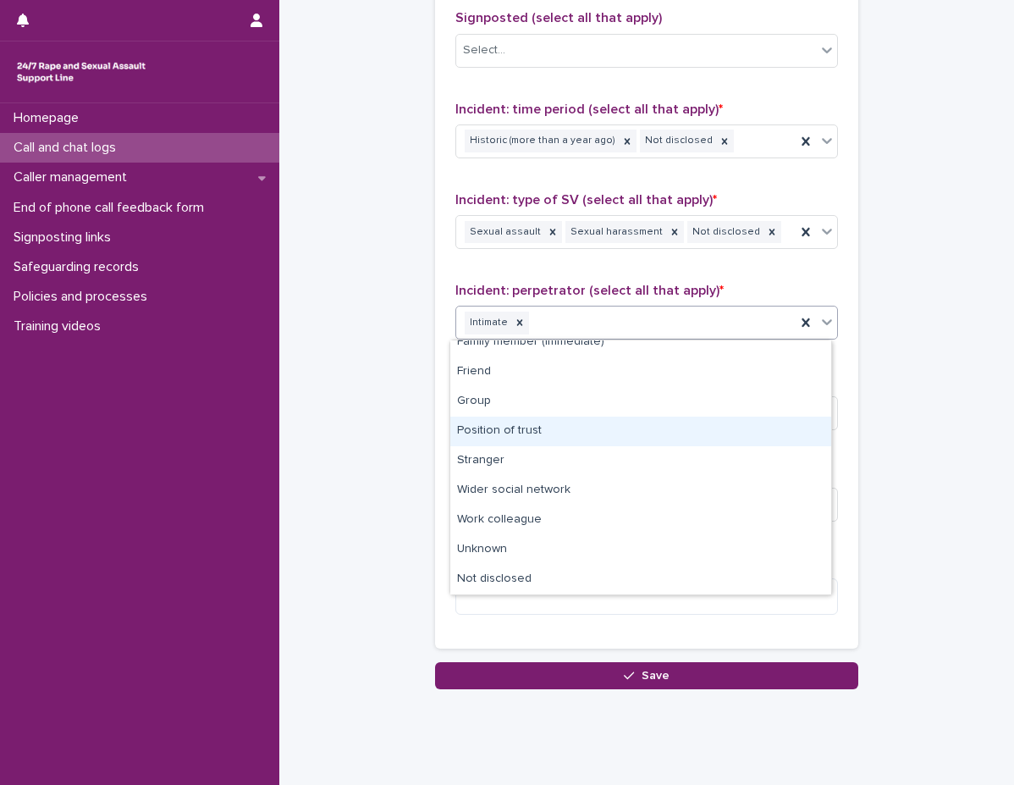
click at [600, 439] on div "Position of trust" at bounding box center [640, 432] width 381 height 30
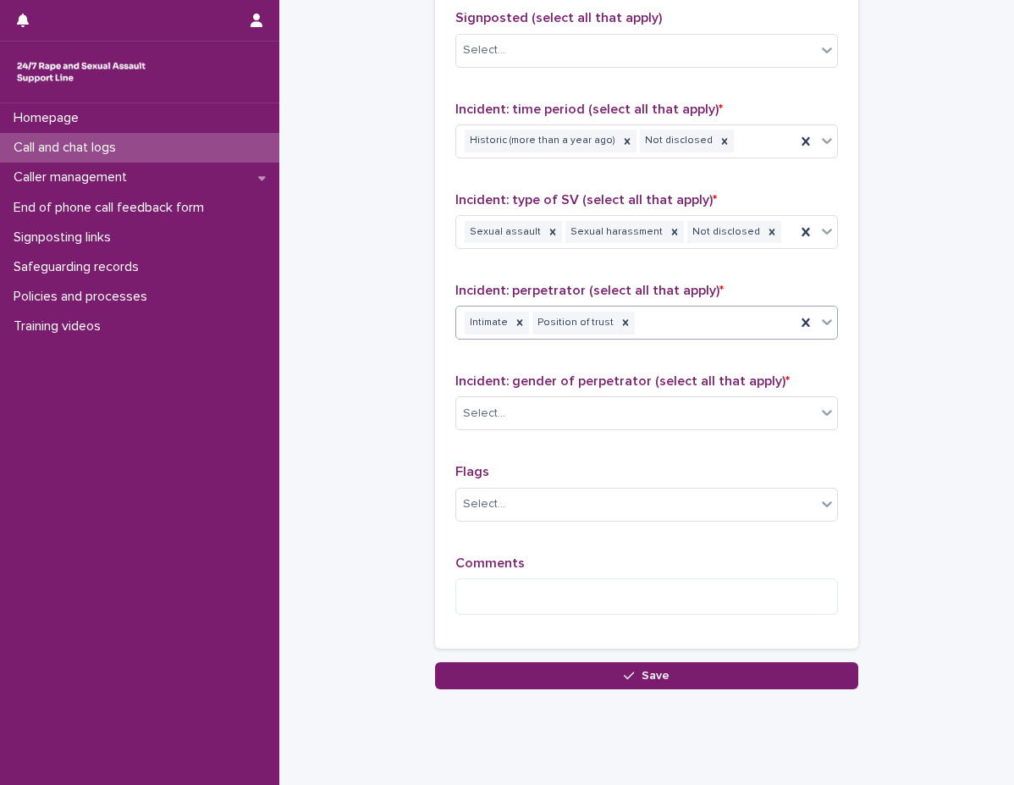
click at [650, 357] on div "Type of support received (select all that apply) Emotional support Information …" at bounding box center [646, 274] width 383 height 709
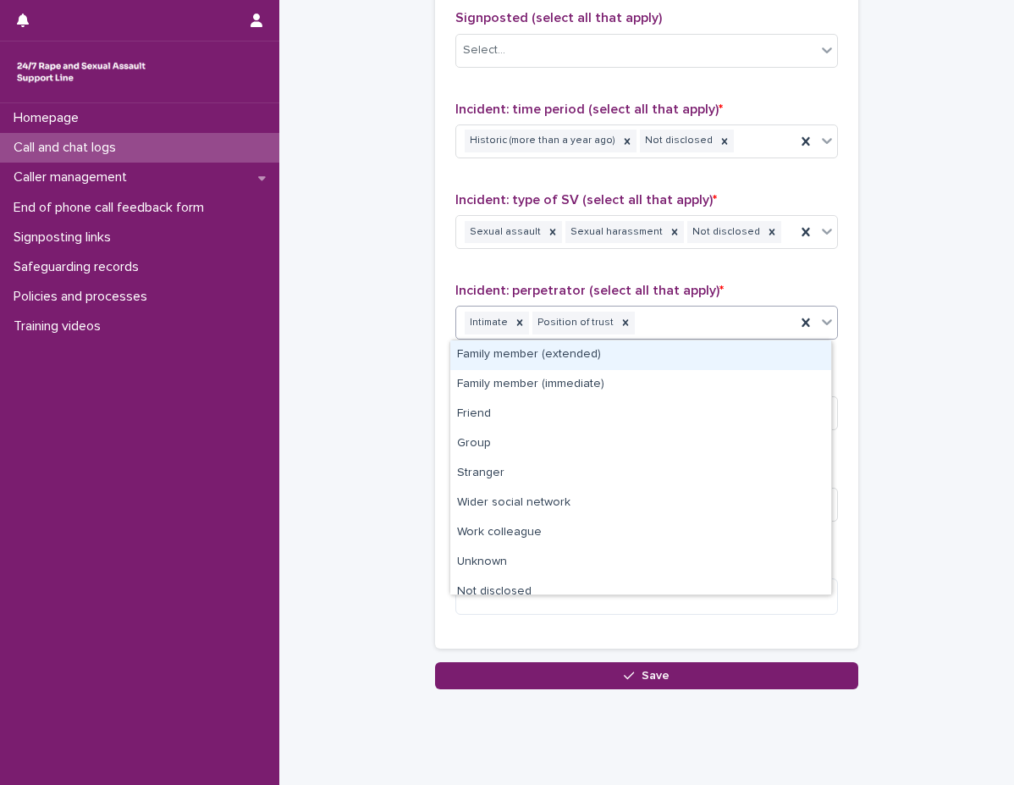
click at [656, 339] on body "**********" at bounding box center [507, 392] width 1014 height 785
click at [656, 339] on div "Family member (extended) Family member (immediate) Friend Group Stranger Wider …" at bounding box center [641, 467] width 383 height 256
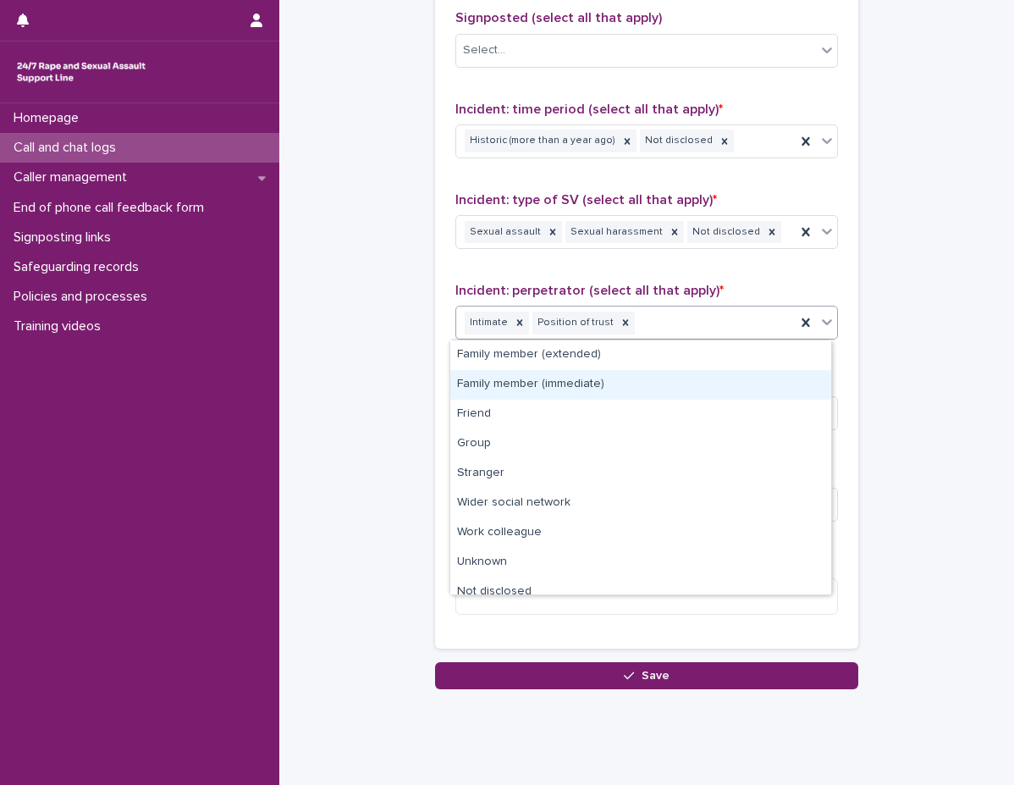
scroll to position [13, 0]
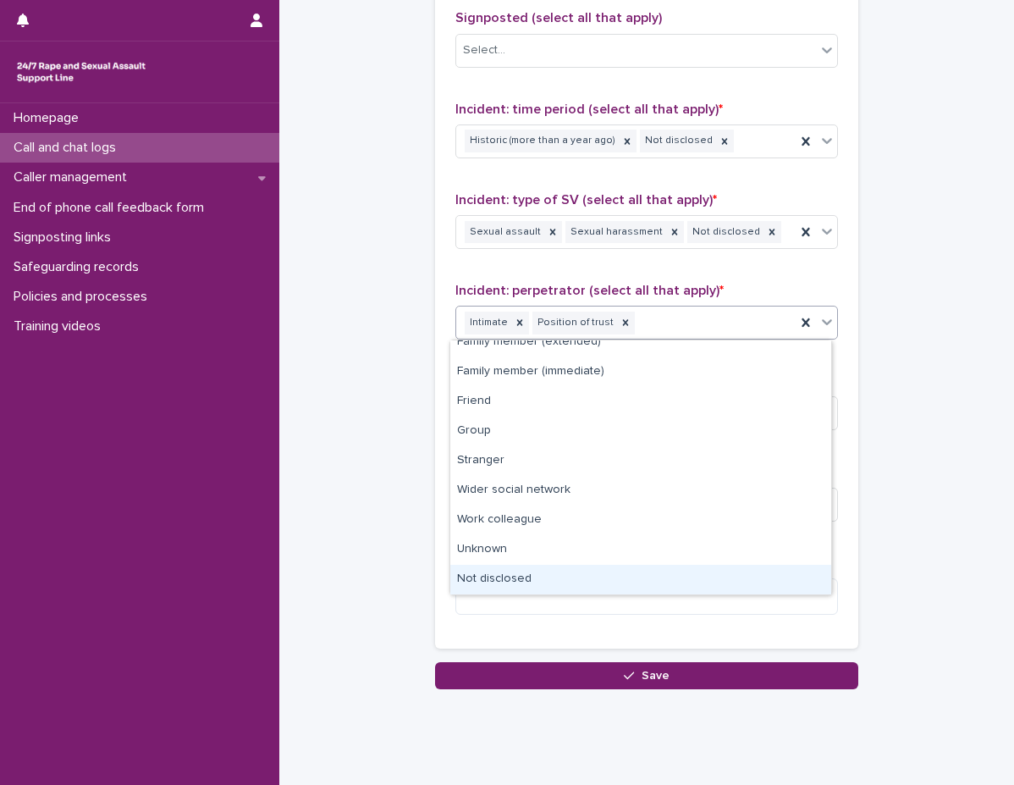
click at [530, 567] on div "Not disclosed" at bounding box center [640, 580] width 381 height 30
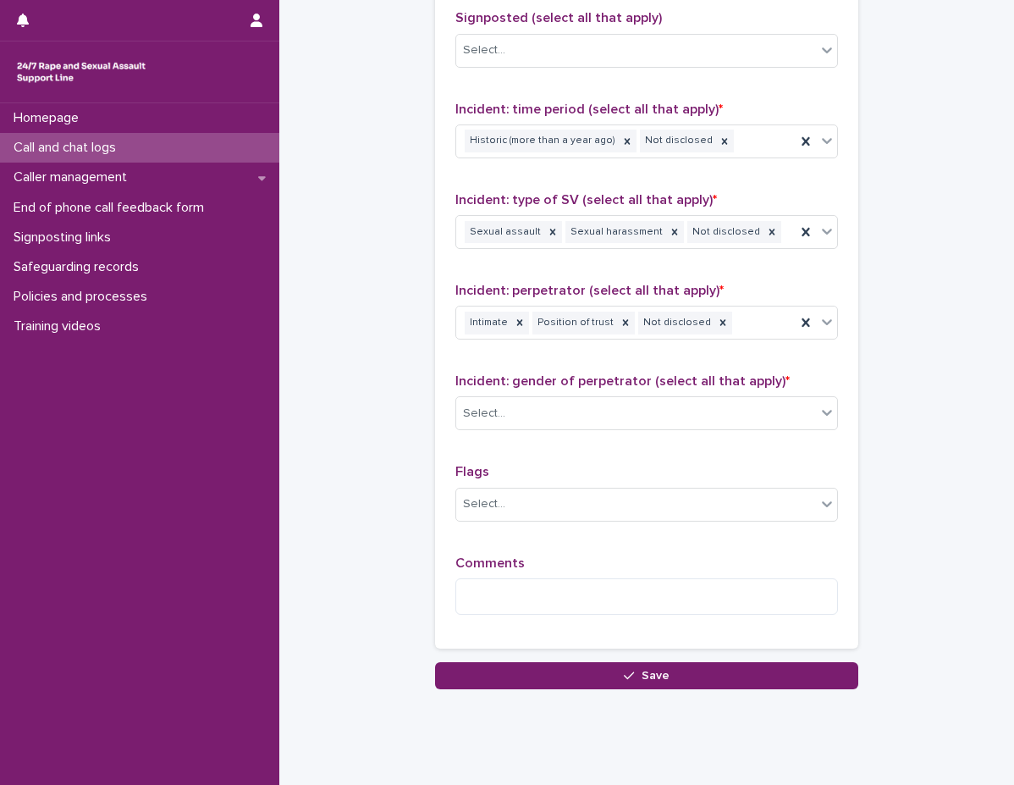
click at [687, 361] on div "Type of support received (select all that apply) Emotional support Information …" at bounding box center [646, 274] width 383 height 709
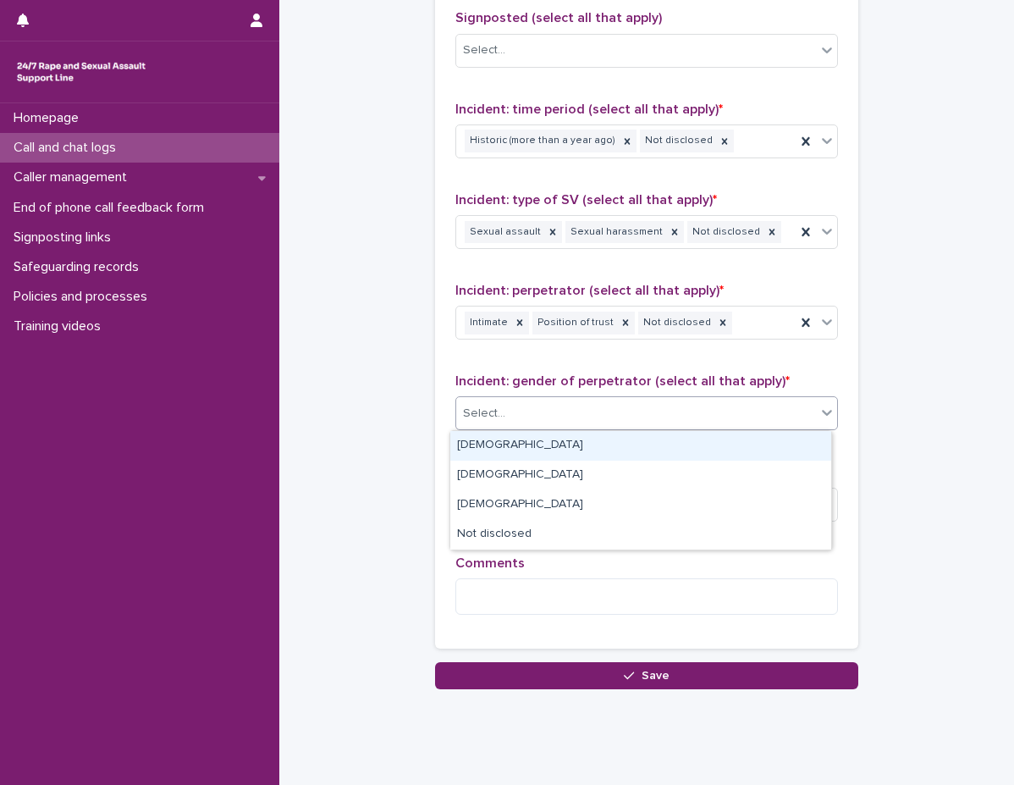
click at [651, 430] on body "**********" at bounding box center [507, 392] width 1014 height 785
drag, startPoint x: 636, startPoint y: 461, endPoint x: 642, endPoint y: 451, distance: 11.0
click at [642, 451] on div "Male" at bounding box center [640, 446] width 381 height 30
click at [642, 451] on div "Type of support received (select all that apply) Emotional support Information …" at bounding box center [646, 274] width 383 height 709
click at [648, 406] on div "Male" at bounding box center [625, 414] width 339 height 30
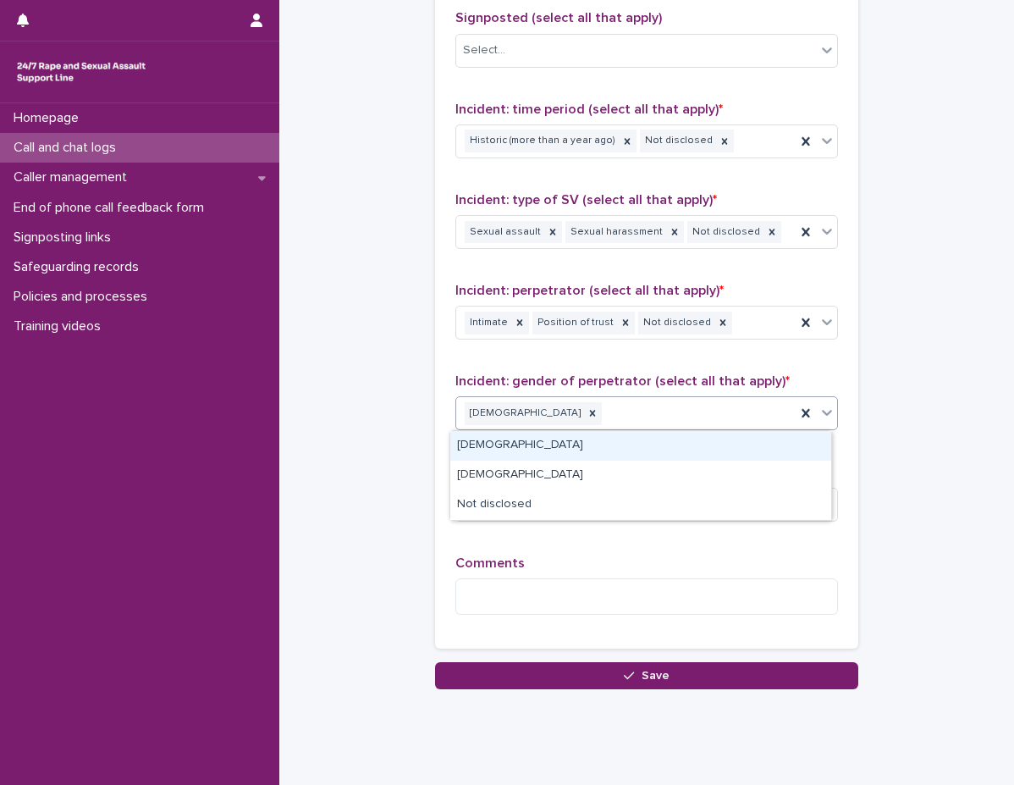
drag, startPoint x: 648, startPoint y: 406, endPoint x: 647, endPoint y: 415, distance: 8.5
click at [648, 406] on div "Male" at bounding box center [625, 414] width 339 height 30
click at [638, 422] on div "Male" at bounding box center [625, 414] width 339 height 30
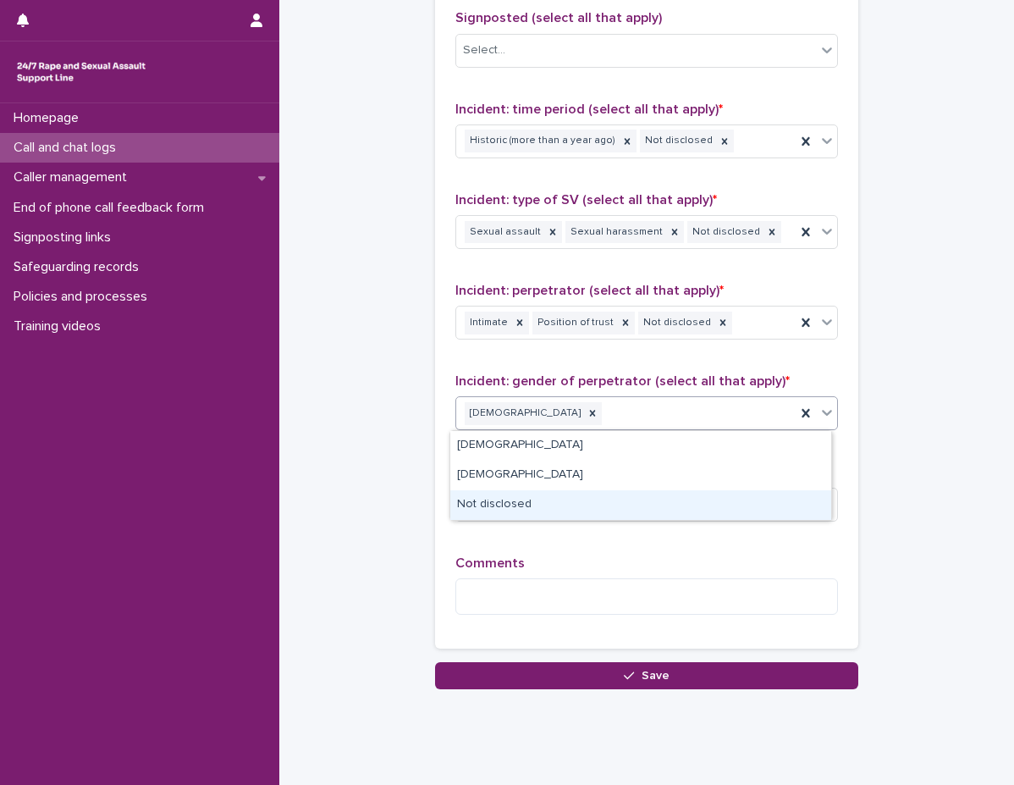
click at [612, 498] on div "Not disclosed" at bounding box center [640, 505] width 381 height 30
click at [612, 498] on div "Select..." at bounding box center [636, 504] width 360 height 28
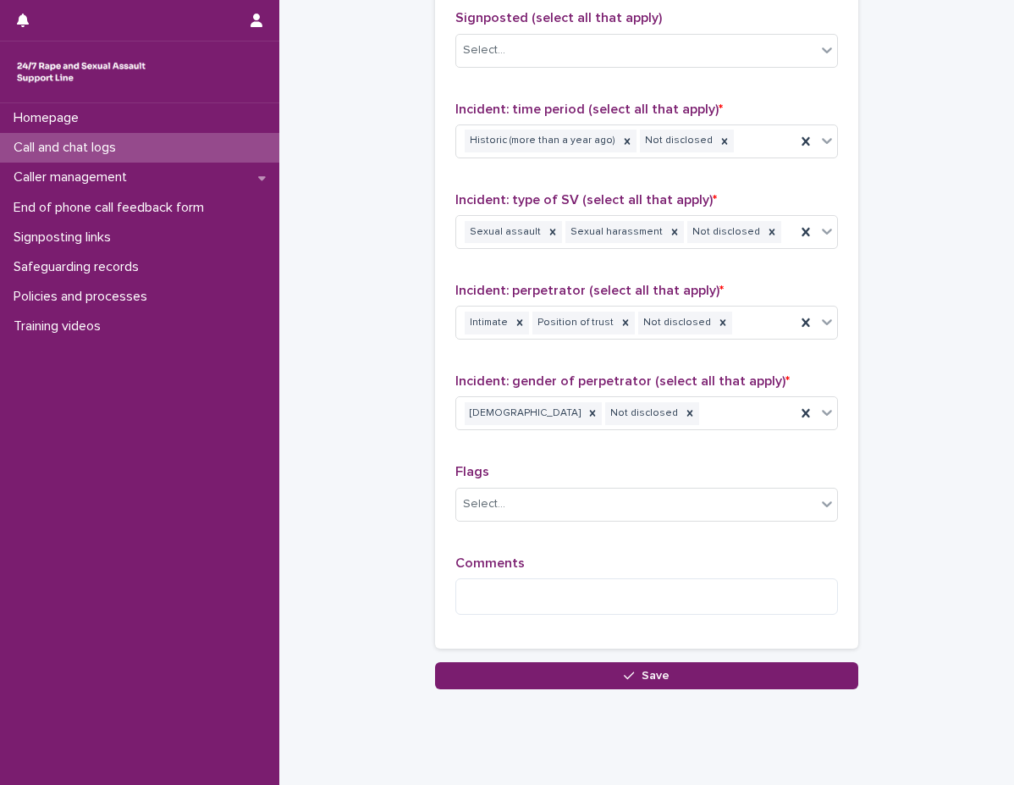
click at [616, 463] on div "Type of support received (select all that apply) Emotional support Information …" at bounding box center [646, 274] width 383 height 709
drag, startPoint x: 616, startPoint y: 463, endPoint x: 606, endPoint y: 494, distance: 32.9
click at [616, 463] on div "Type of support received (select all that apply) Emotional support Information …" at bounding box center [646, 274] width 383 height 709
click at [599, 511] on div "Select..." at bounding box center [636, 504] width 360 height 28
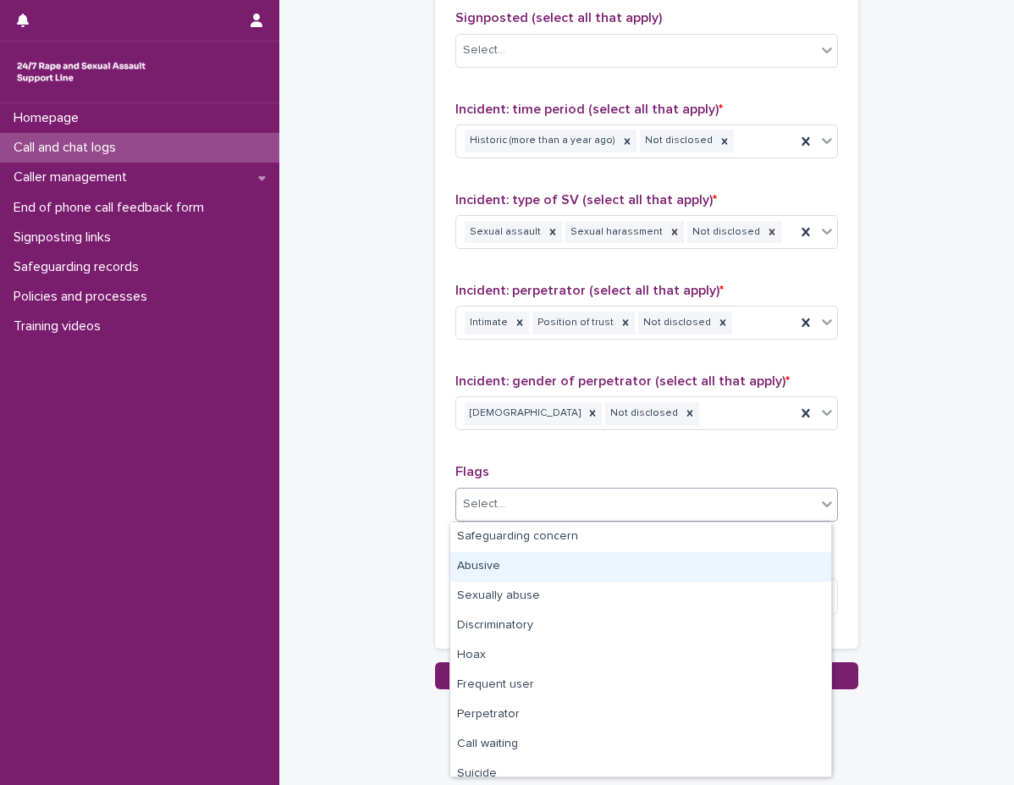
scroll to position [85, 0]
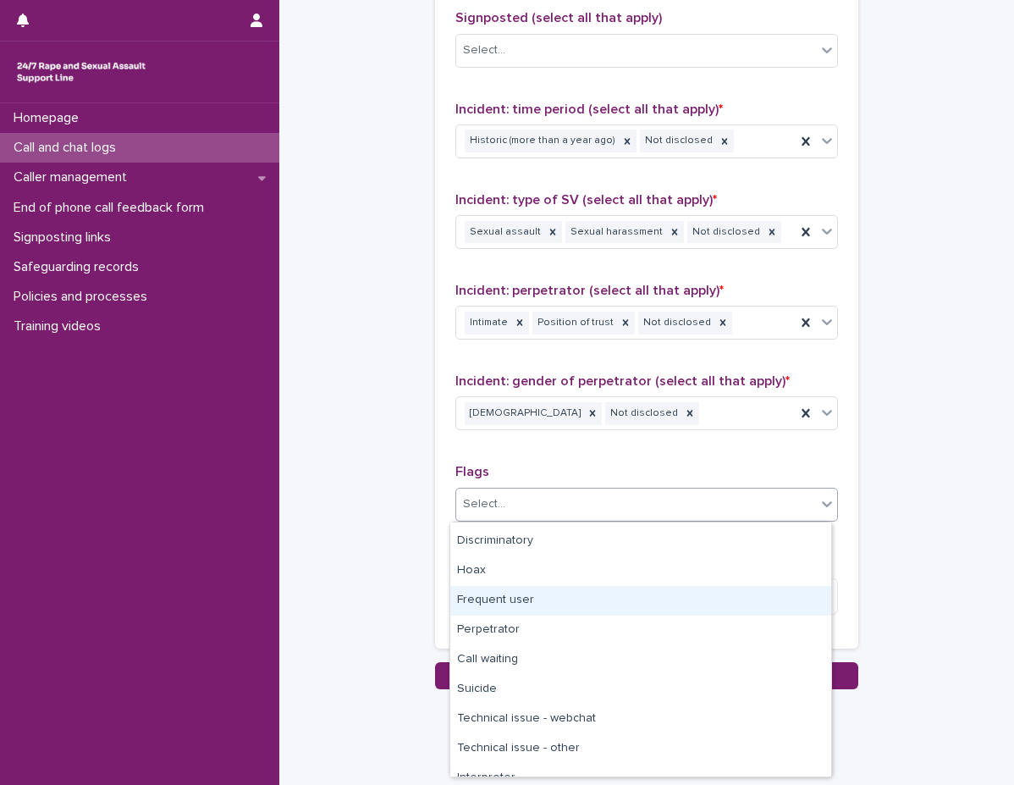
click at [526, 610] on div "Frequent user" at bounding box center [640, 601] width 381 height 30
click at [526, 610] on textarea at bounding box center [646, 596] width 383 height 36
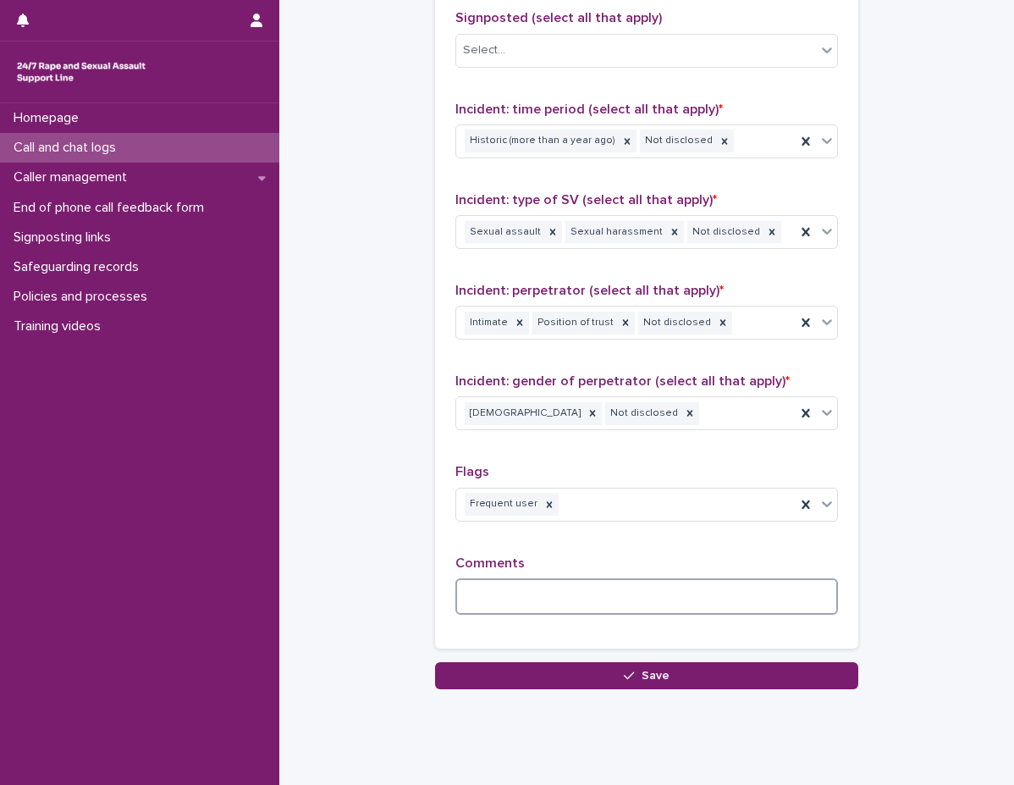
click at [533, 592] on textarea at bounding box center [646, 596] width 383 height 36
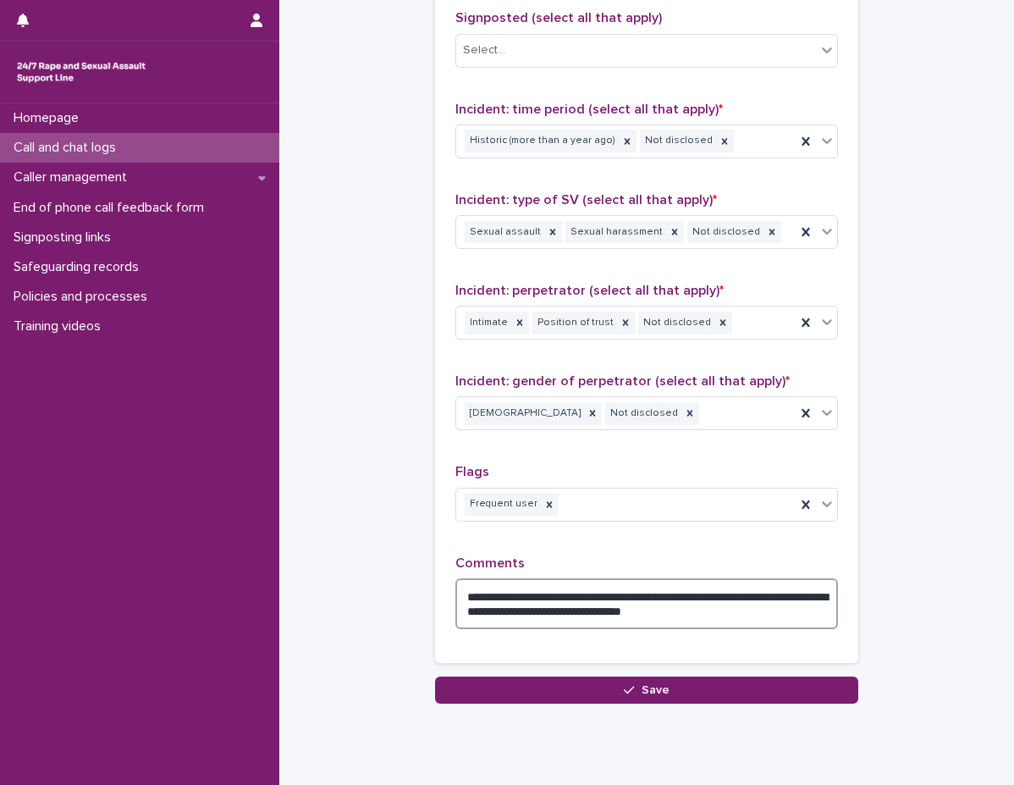
click at [524, 618] on textarea "**********" at bounding box center [646, 603] width 383 height 51
click at [783, 610] on textarea "**********" at bounding box center [646, 603] width 383 height 51
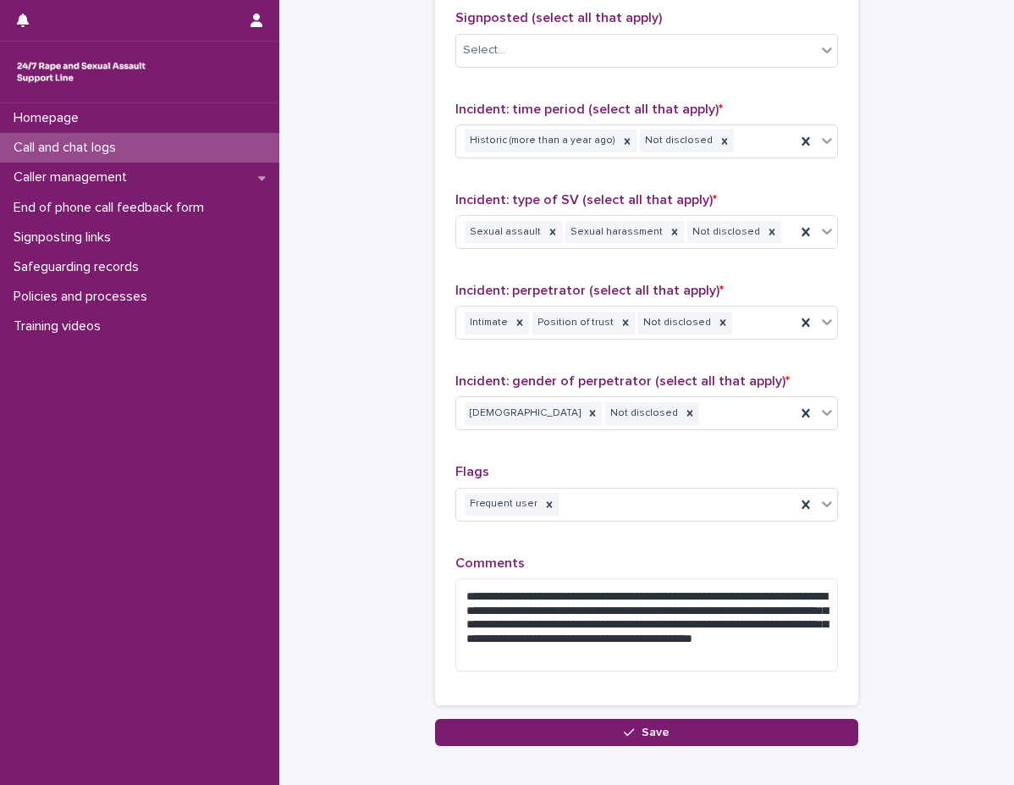
click at [770, 566] on p "Comments" at bounding box center [646, 563] width 383 height 16
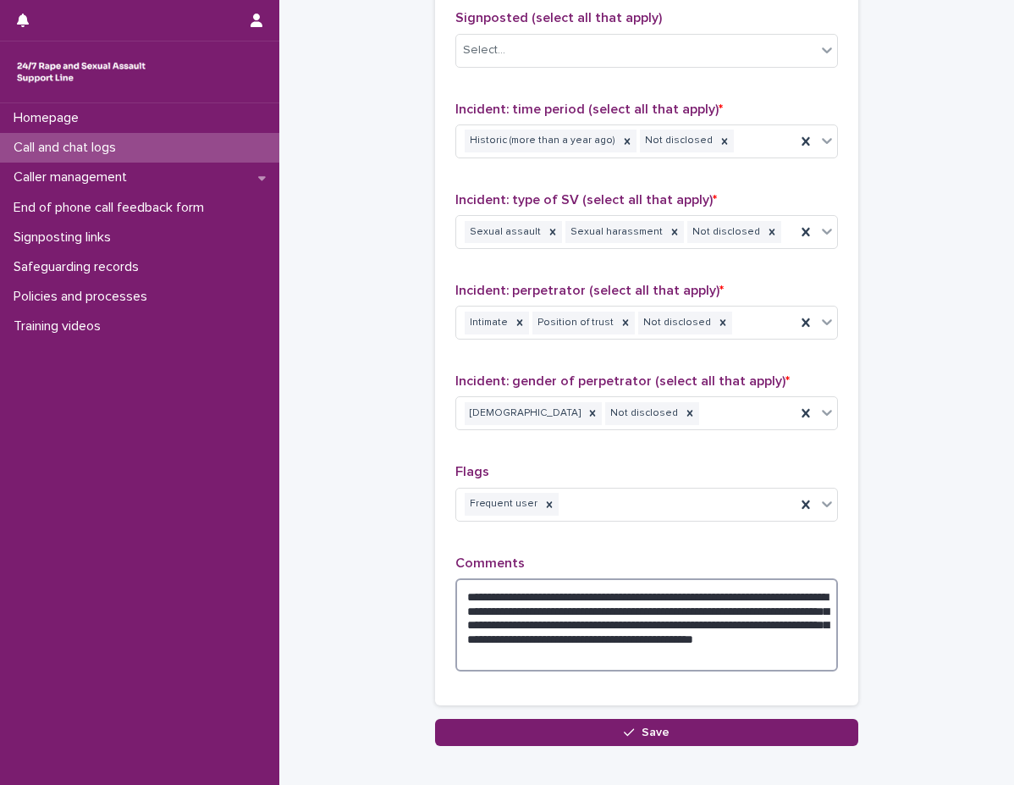
click at [763, 607] on textarea "**********" at bounding box center [646, 624] width 383 height 93
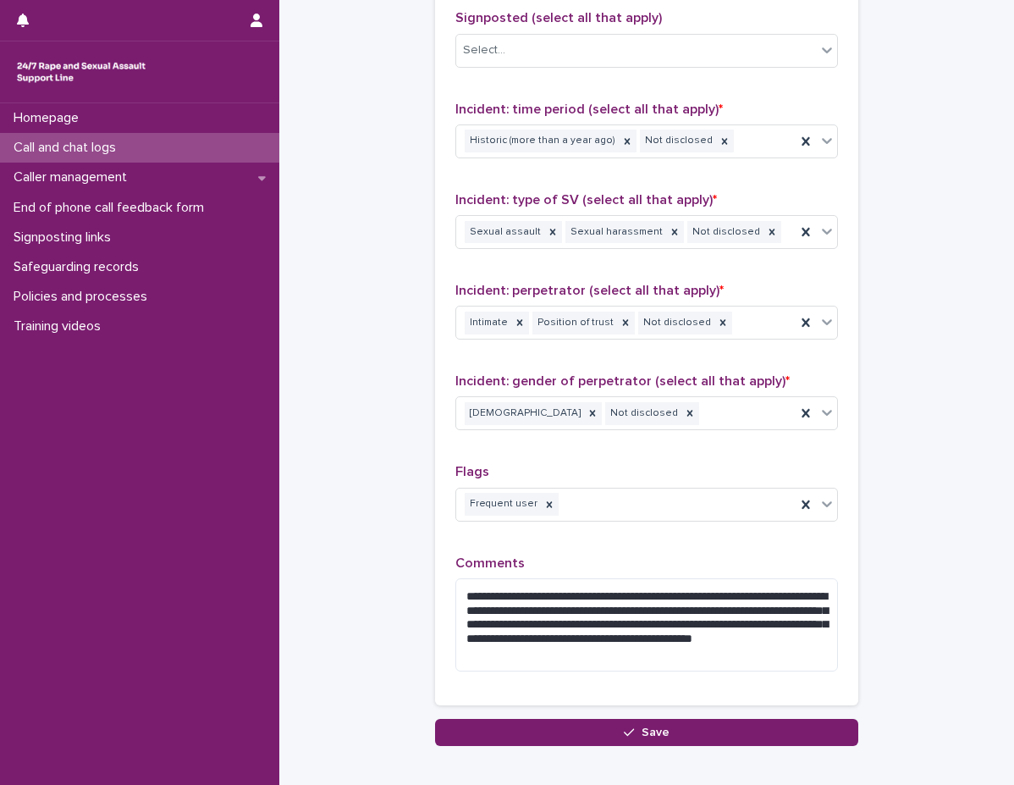
click at [780, 564] on p "Comments" at bounding box center [646, 563] width 383 height 16
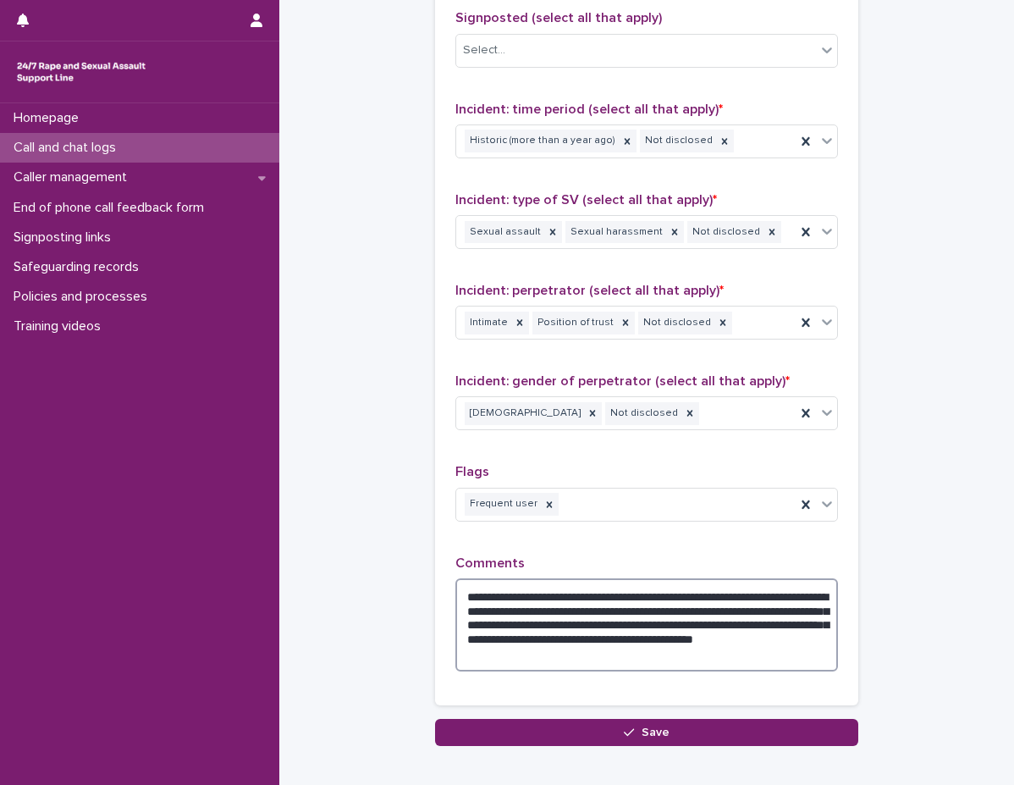
click at [759, 610] on textarea "**********" at bounding box center [646, 624] width 383 height 93
drag, startPoint x: 759, startPoint y: 610, endPoint x: 764, endPoint y: 599, distance: 11.8
click at [759, 610] on textarea "**********" at bounding box center [646, 624] width 383 height 93
click at [761, 615] on textarea "**********" at bounding box center [646, 624] width 383 height 93
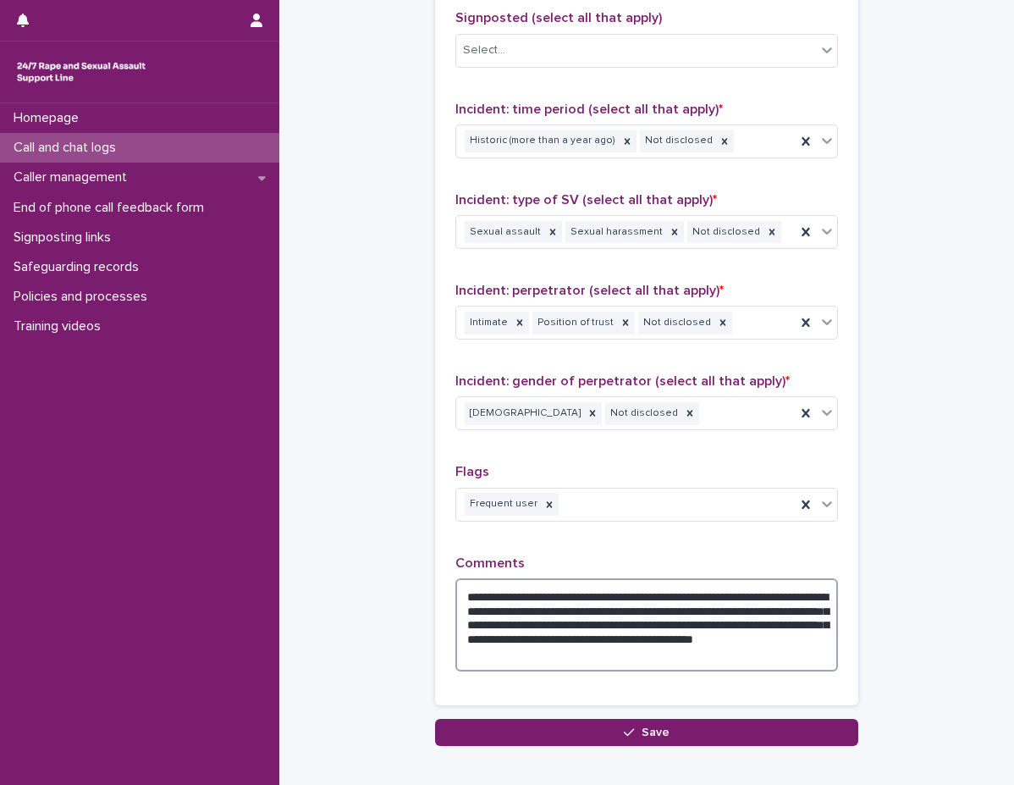
click at [768, 608] on textarea "**********" at bounding box center [646, 624] width 383 height 93
click at [766, 609] on textarea "**********" at bounding box center [646, 624] width 383 height 93
click at [761, 612] on textarea "**********" at bounding box center [646, 624] width 383 height 93
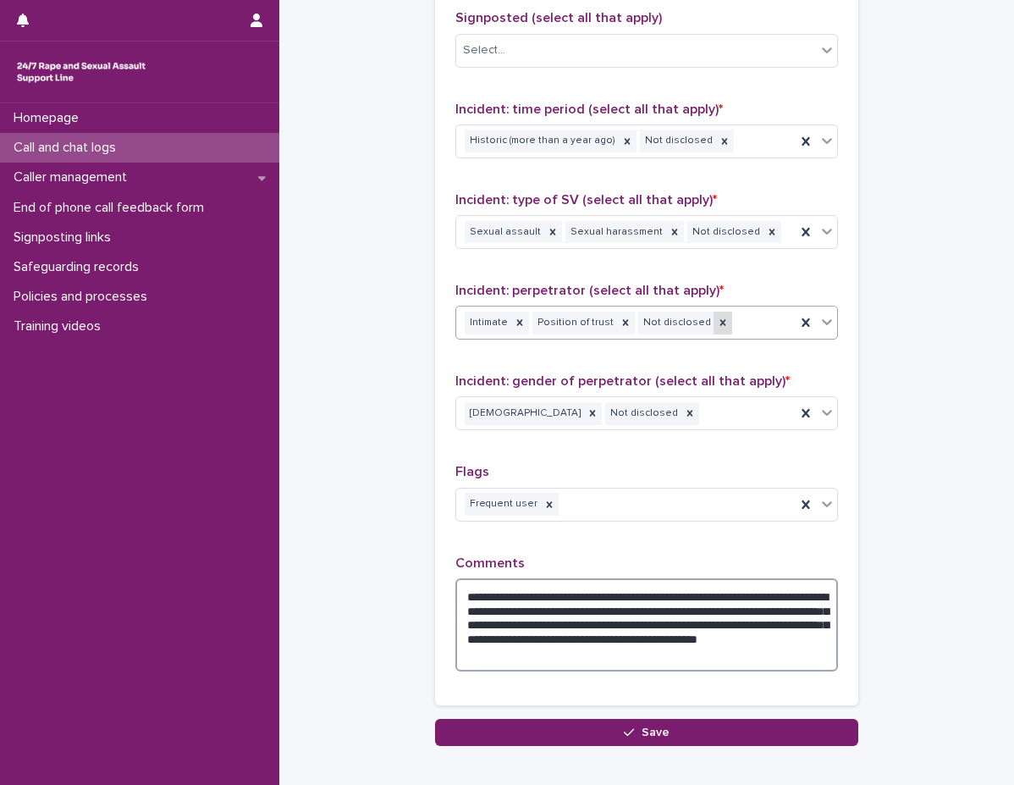
click at [714, 326] on div at bounding box center [723, 323] width 19 height 23
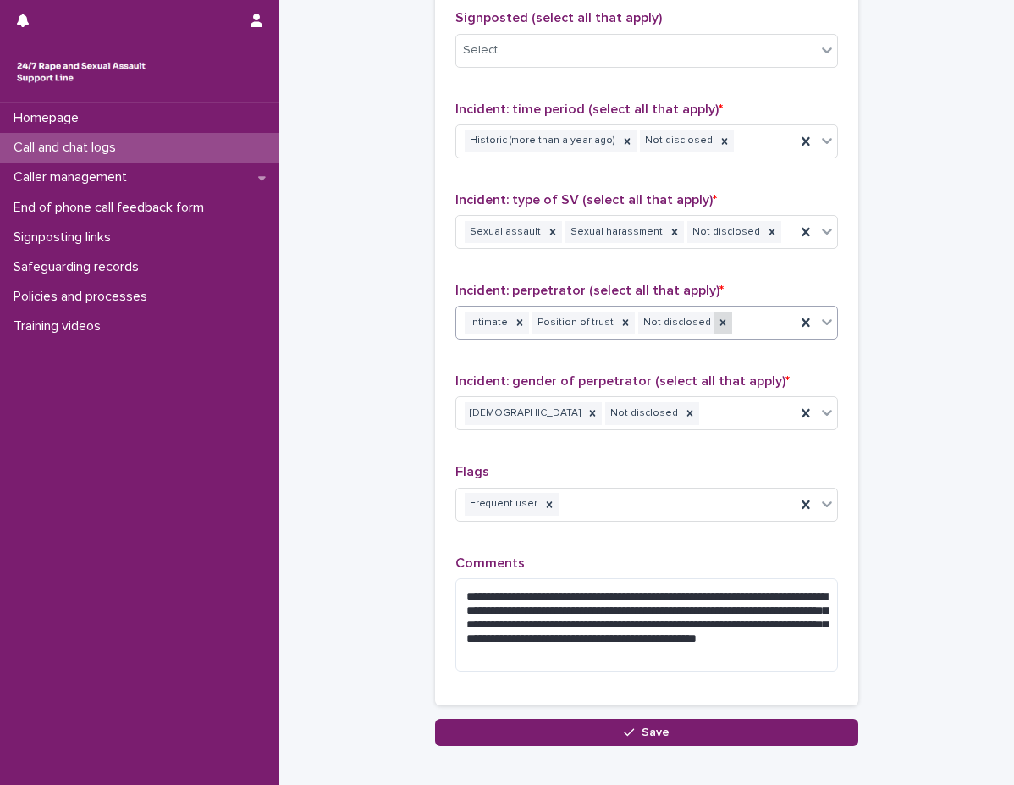
click at [714, 326] on div at bounding box center [723, 323] width 19 height 23
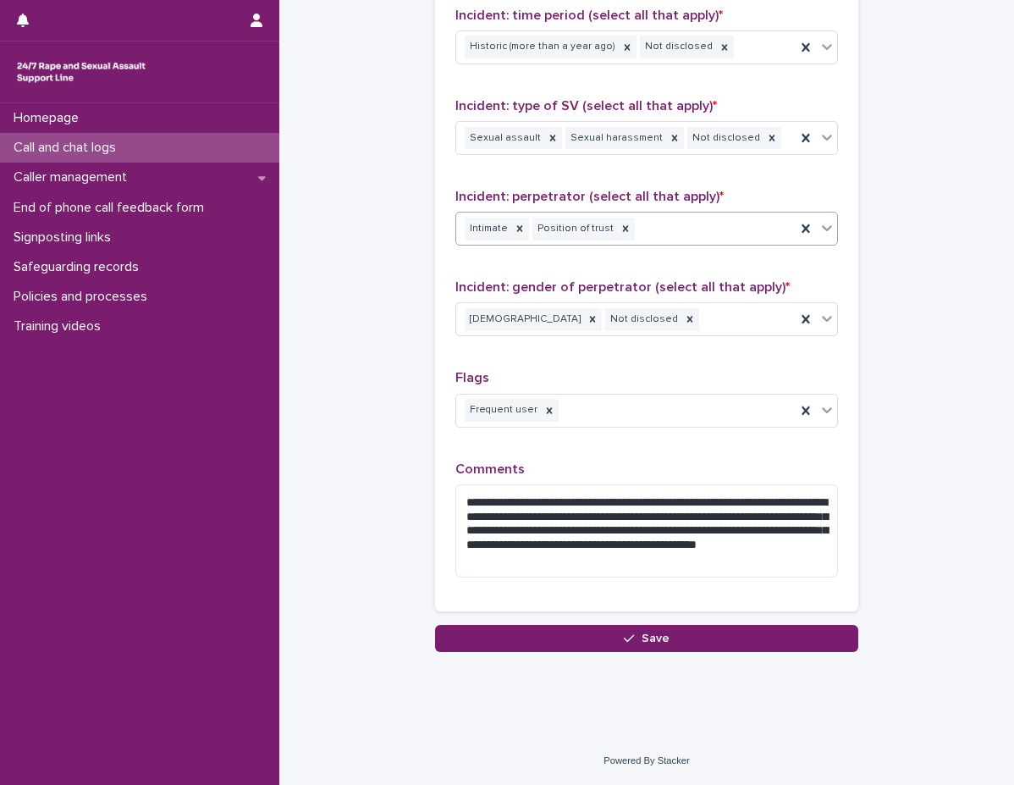
click at [738, 365] on div "**********" at bounding box center [646, 208] width 383 height 765
drag, startPoint x: 544, startPoint y: 506, endPoint x: 518, endPoint y: 503, distance: 25.6
click at [518, 503] on textarea "**********" at bounding box center [646, 530] width 383 height 93
click at [524, 475] on p "Comments" at bounding box center [646, 469] width 383 height 16
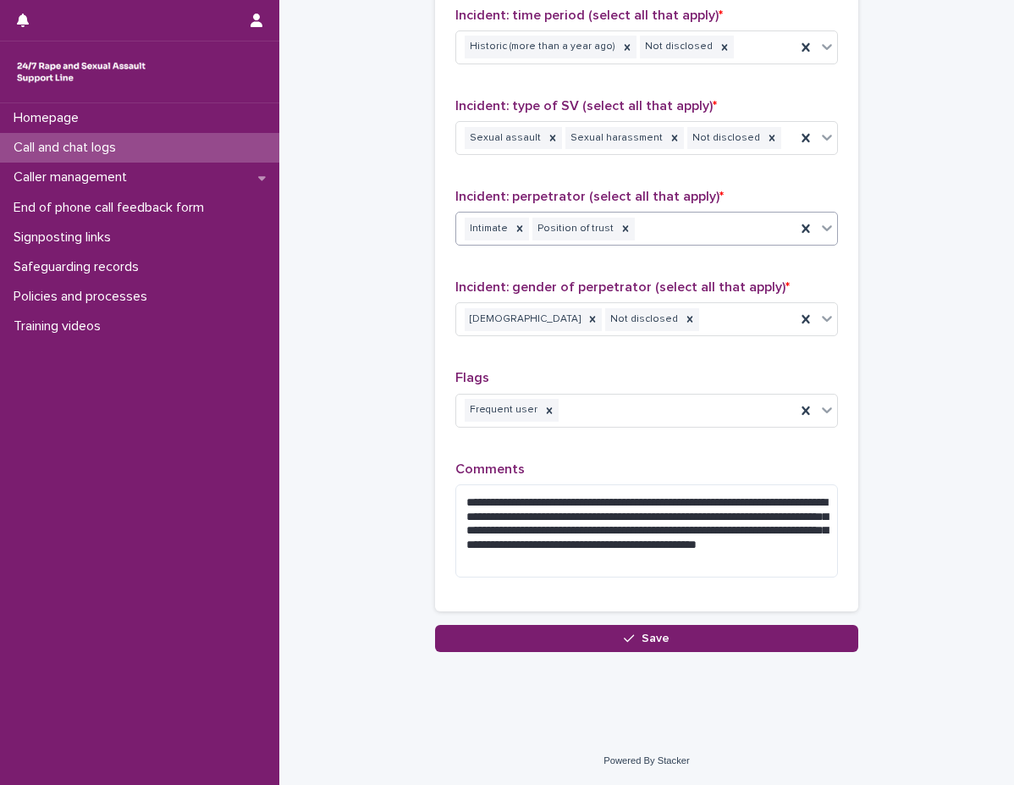
click at [524, 475] on p "Comments" at bounding box center [646, 469] width 383 height 16
click at [764, 522] on textarea "**********" at bounding box center [646, 530] width 383 height 93
click at [844, 520] on div "**********" at bounding box center [646, 208] width 423 height 806
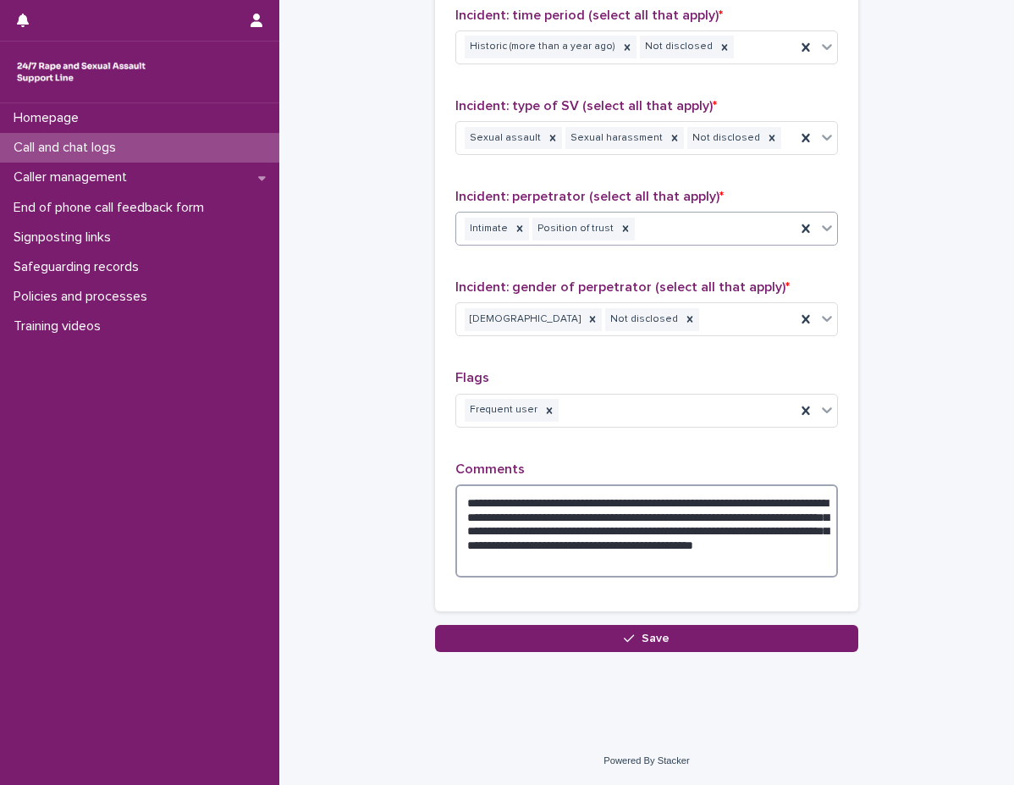
drag, startPoint x: 749, startPoint y: 502, endPoint x: 588, endPoint y: 494, distance: 161.0
click at [588, 494] on textarea "**********" at bounding box center [646, 530] width 383 height 93
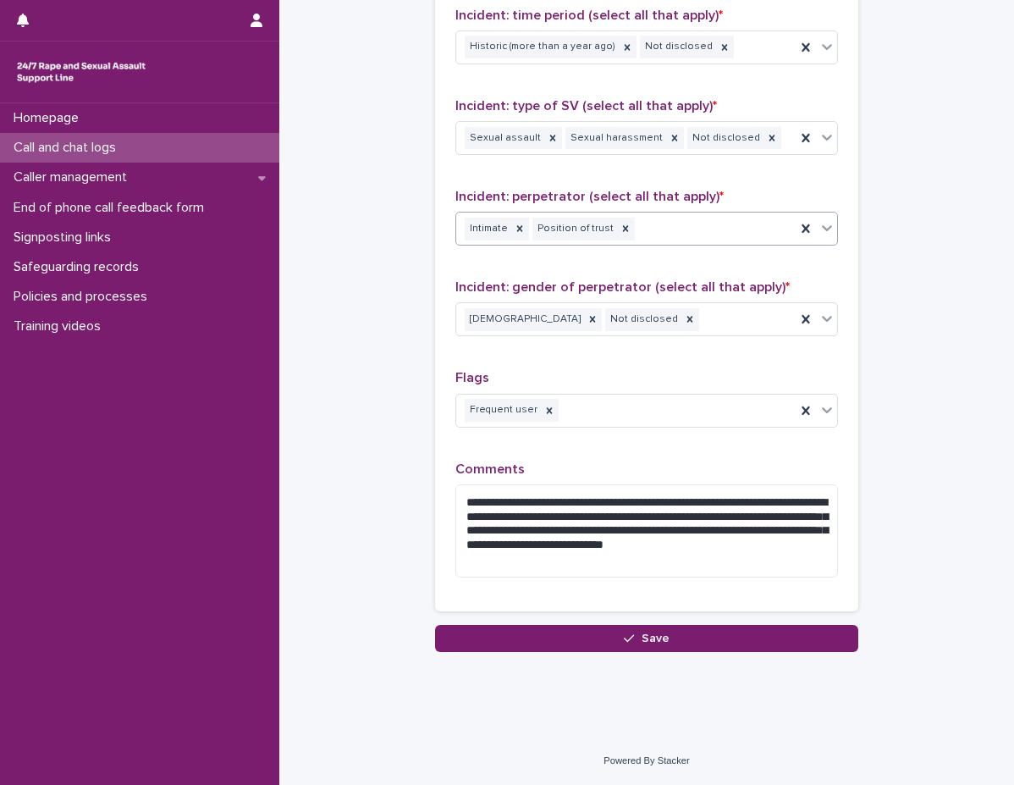
click at [621, 451] on div "**********" at bounding box center [646, 208] width 383 height 765
drag, startPoint x: 737, startPoint y: 516, endPoint x: 703, endPoint y: 519, distance: 34.0
click at [703, 519] on textarea "**********" at bounding box center [646, 530] width 383 height 93
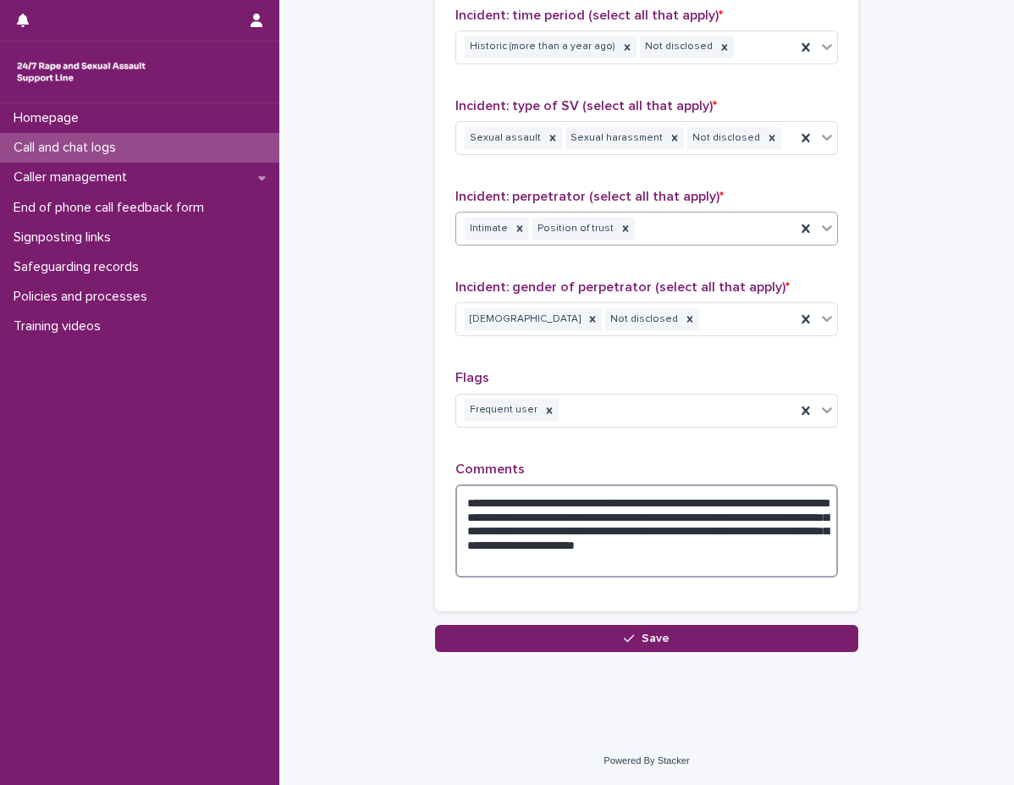
type textarea "**********"
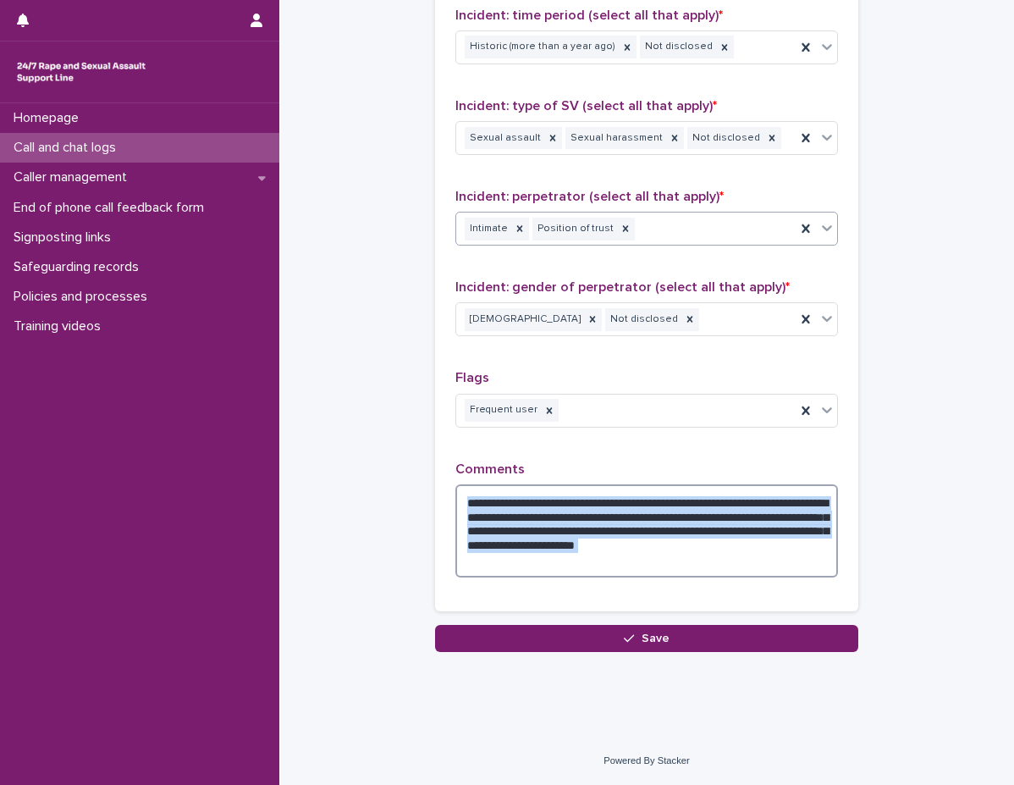
click at [747, 558] on textarea "**********" at bounding box center [646, 530] width 383 height 93
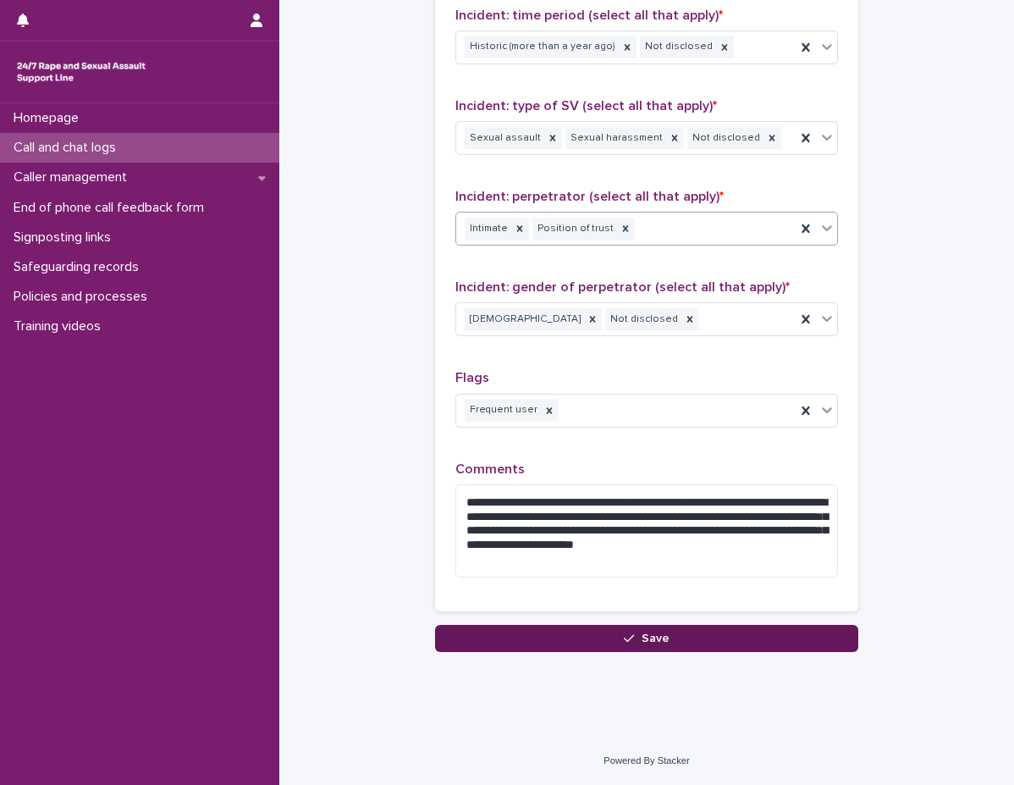
click at [724, 637] on button "Save" at bounding box center [646, 638] width 423 height 27
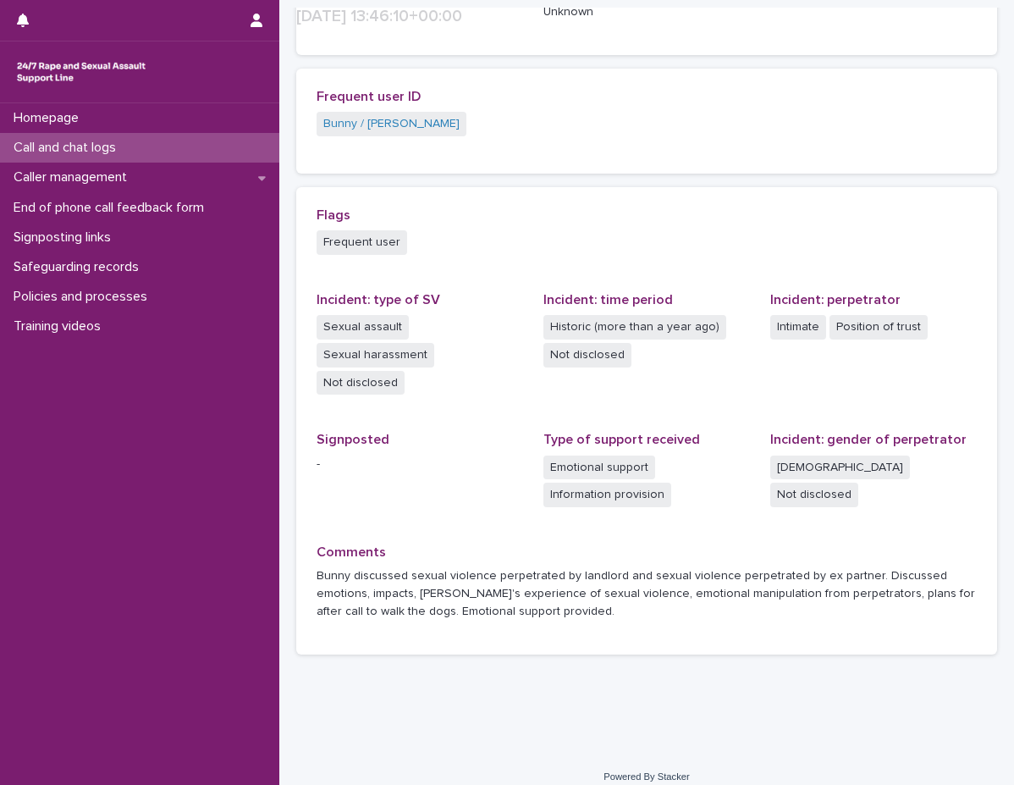
scroll to position [378, 0]
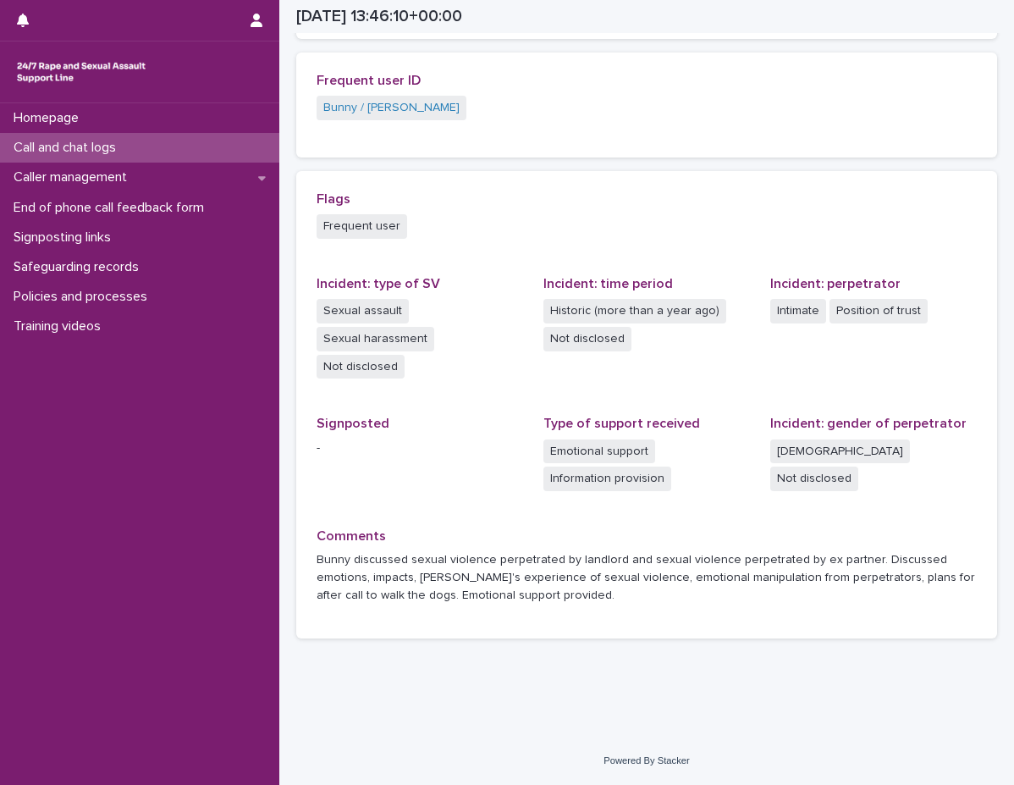
click at [247, 143] on div "Call and chat logs" at bounding box center [139, 148] width 279 height 30
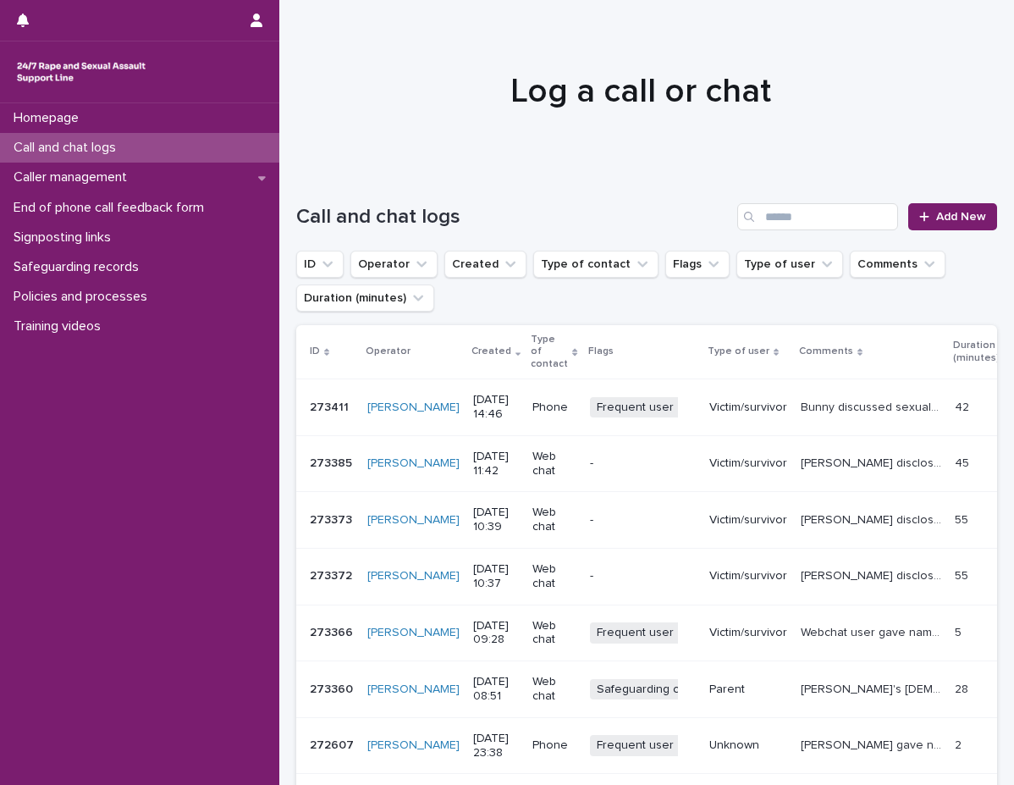
click at [494, 189] on div "Call and chat logs Add New" at bounding box center [646, 209] width 701 height 81
drag, startPoint x: 75, startPoint y: 575, endPoint x: 42, endPoint y: 450, distance: 128.8
click at [75, 575] on div "Homepage Call and chat logs Caller management End of phone call feedback form S…" at bounding box center [139, 444] width 279 height 682
click at [919, 212] on icon at bounding box center [924, 217] width 10 height 12
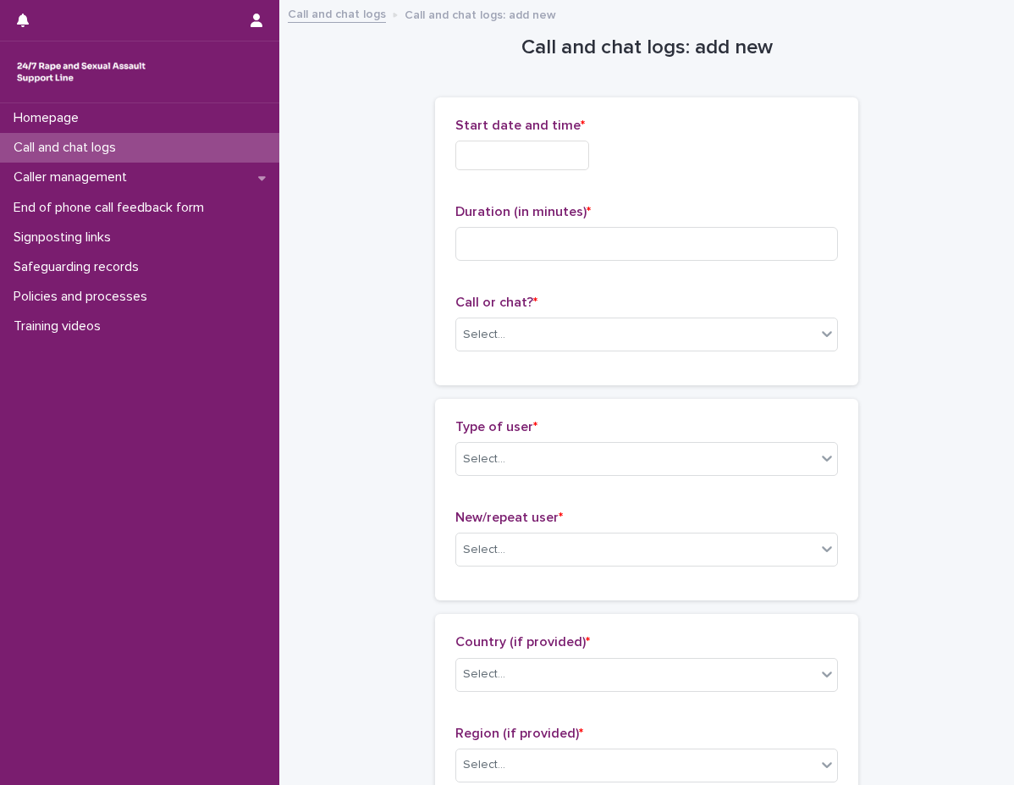
click at [511, 135] on div "Start date and time *" at bounding box center [646, 151] width 383 height 66
click at [528, 166] on input "text" at bounding box center [522, 156] width 134 height 30
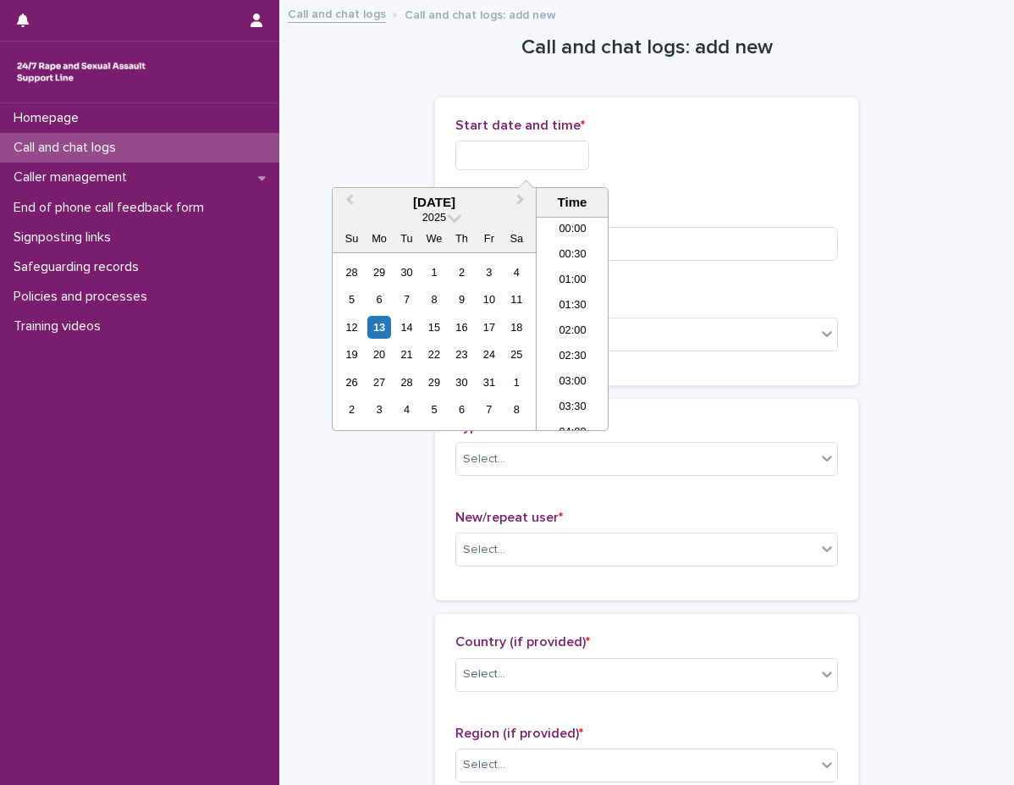
scroll to position [694, 0]
click at [592, 250] on li "14:00" at bounding box center [573, 247] width 72 height 25
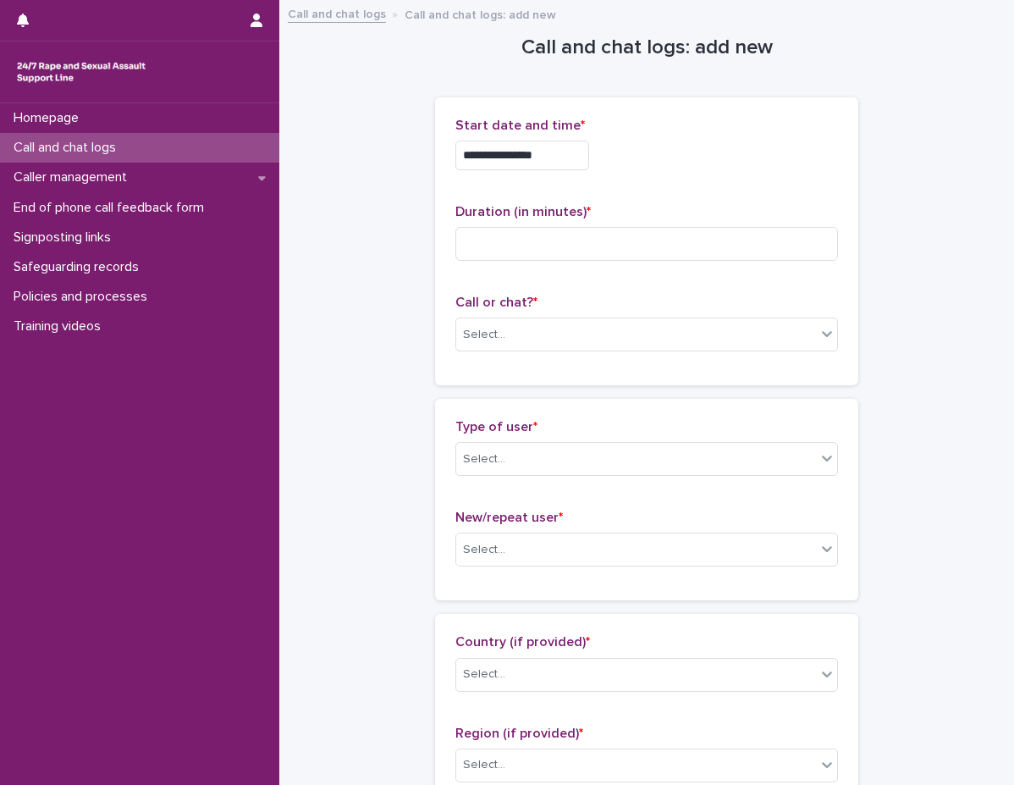
click at [589, 158] on input "**********" at bounding box center [522, 156] width 134 height 30
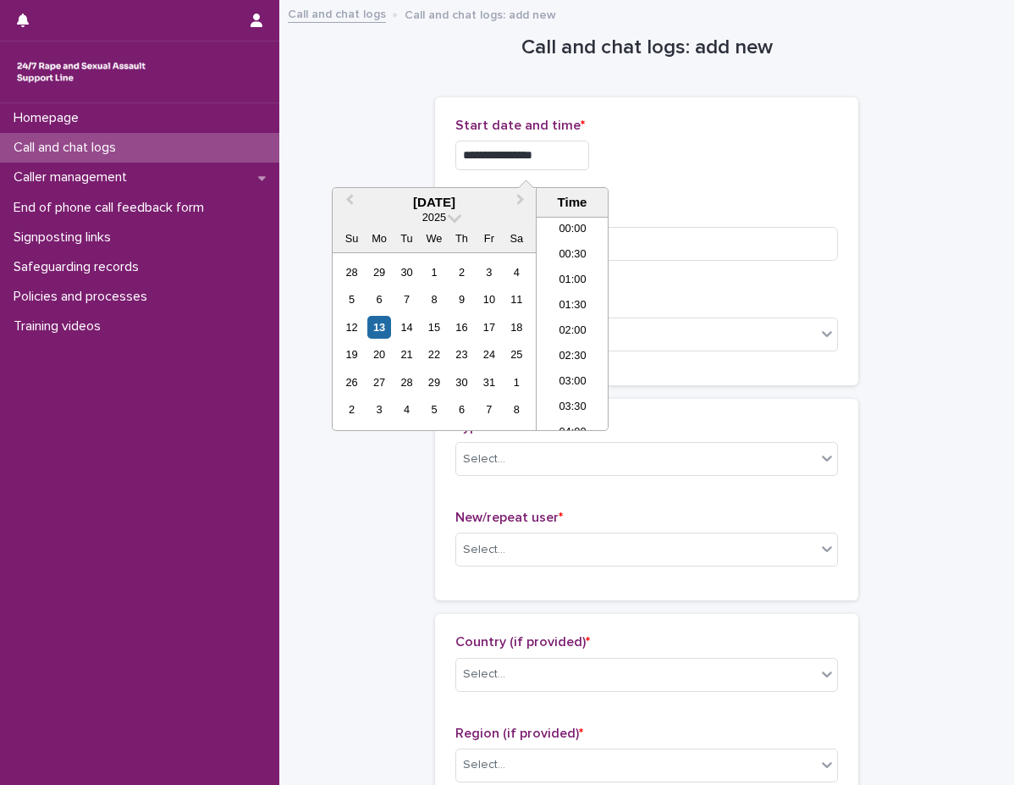
scroll to position [618, 0]
type input "**********"
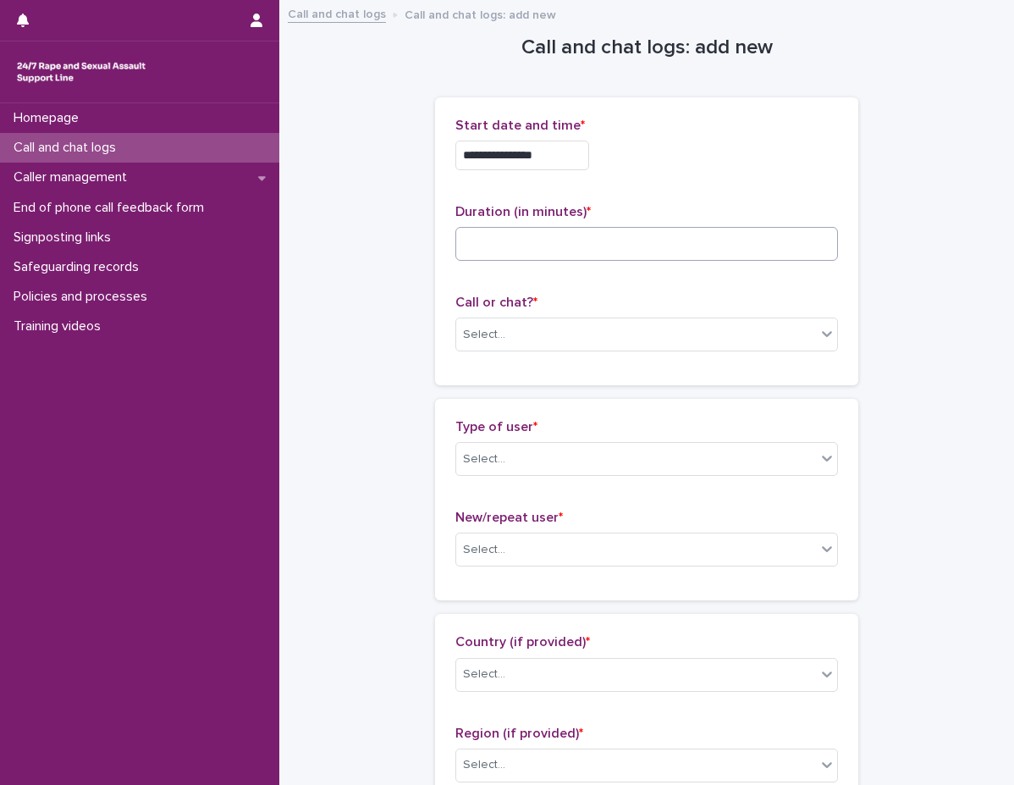
drag, startPoint x: 640, startPoint y: 177, endPoint x: 628, endPoint y: 258, distance: 82.1
click at [641, 179] on div "**********" at bounding box center [646, 151] width 383 height 66
click at [619, 273] on div "Duration (in minutes) *" at bounding box center [646, 239] width 383 height 70
click at [618, 254] on input at bounding box center [646, 244] width 383 height 34
type input "**"
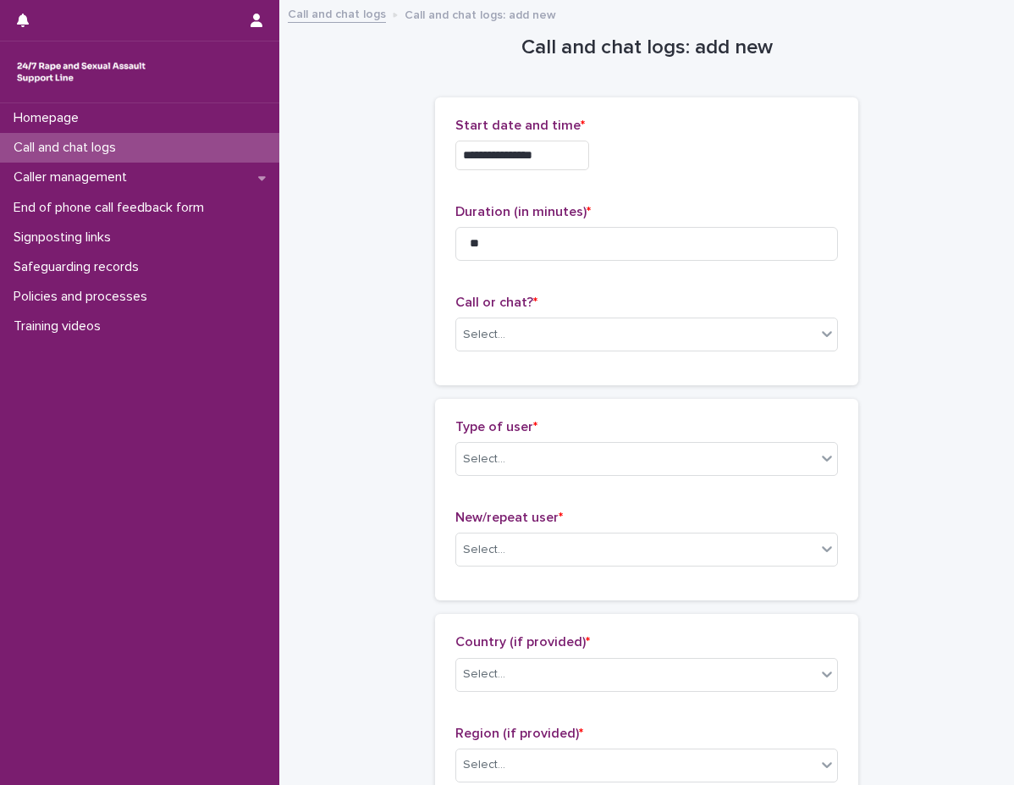
click at [583, 291] on div "**********" at bounding box center [646, 241] width 383 height 247
click at [553, 332] on div "Select..." at bounding box center [636, 335] width 360 height 28
click at [553, 333] on div "Select..." at bounding box center [636, 335] width 360 height 28
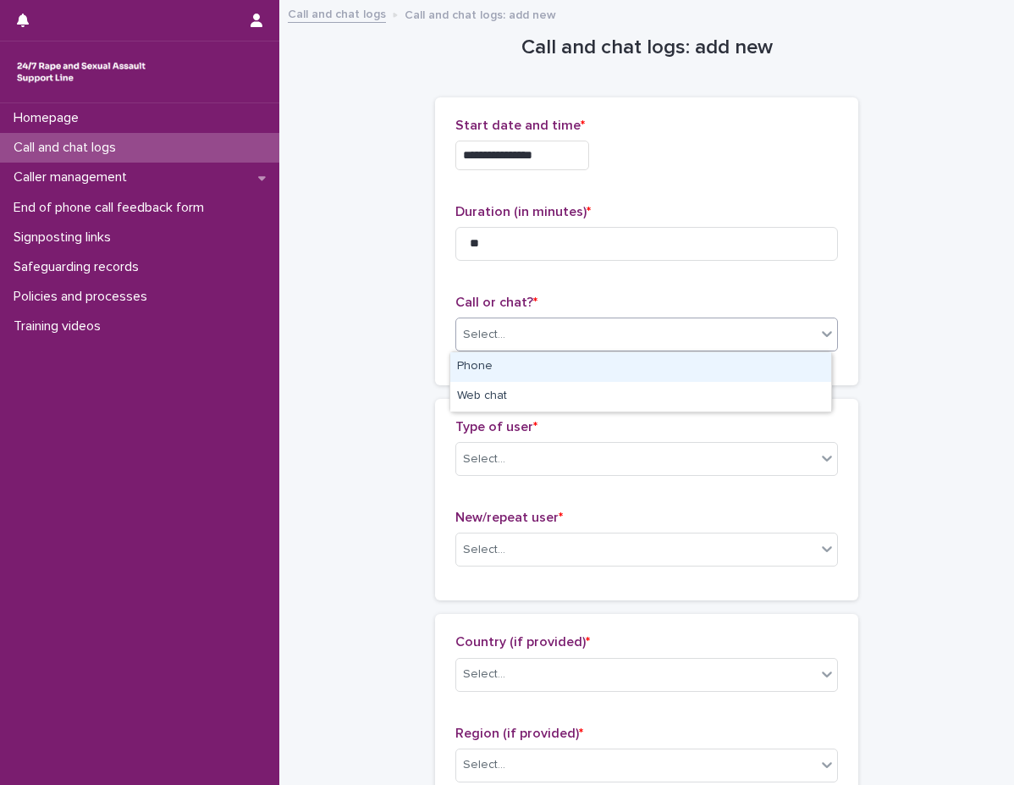
click at [556, 349] on div "Select..." at bounding box center [646, 334] width 383 height 34
click at [545, 366] on div "Phone" at bounding box center [640, 367] width 381 height 30
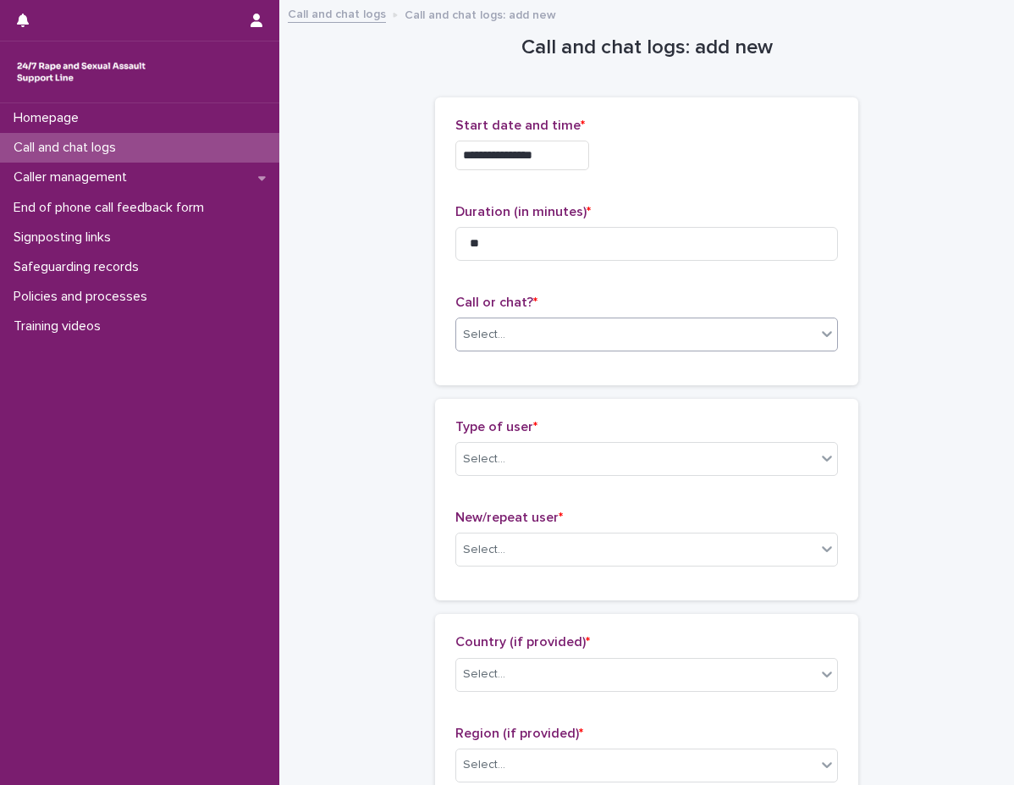
click at [534, 382] on div "**********" at bounding box center [646, 241] width 423 height 288
click at [521, 466] on div "Select..." at bounding box center [636, 459] width 360 height 28
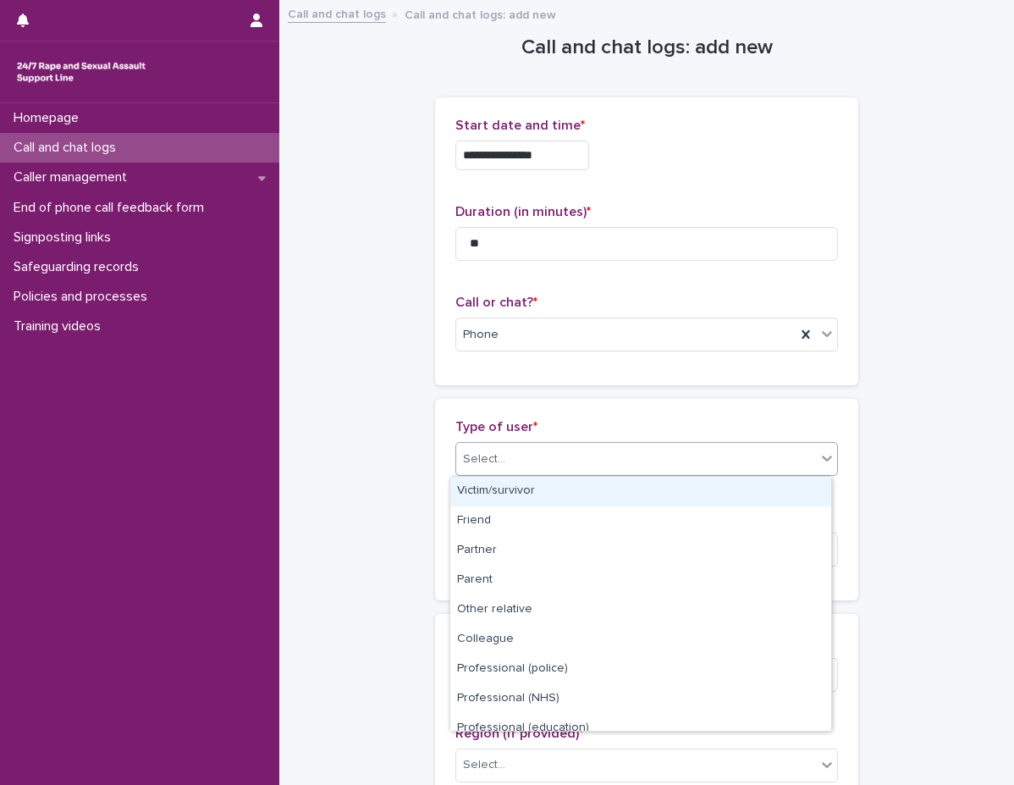
click at [528, 494] on div "Victim/survivor" at bounding box center [640, 492] width 381 height 30
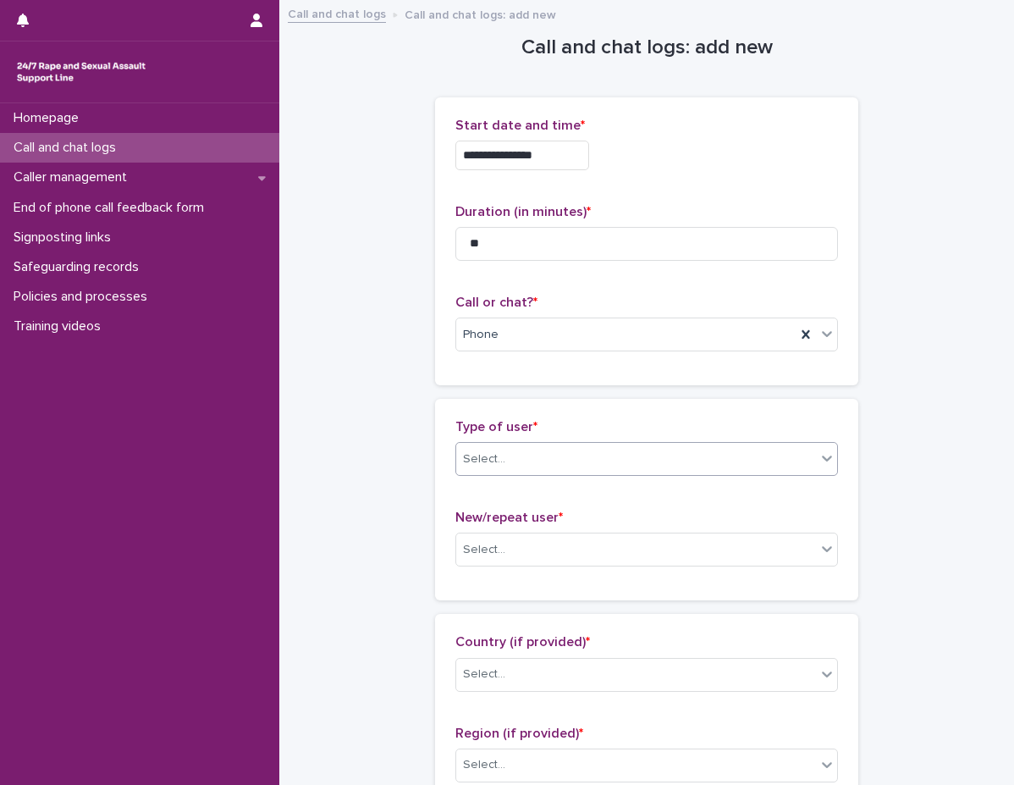
click at [529, 512] on span "New/repeat user *" at bounding box center [509, 518] width 108 height 14
click at [537, 547] on div "Select..." at bounding box center [636, 550] width 360 height 28
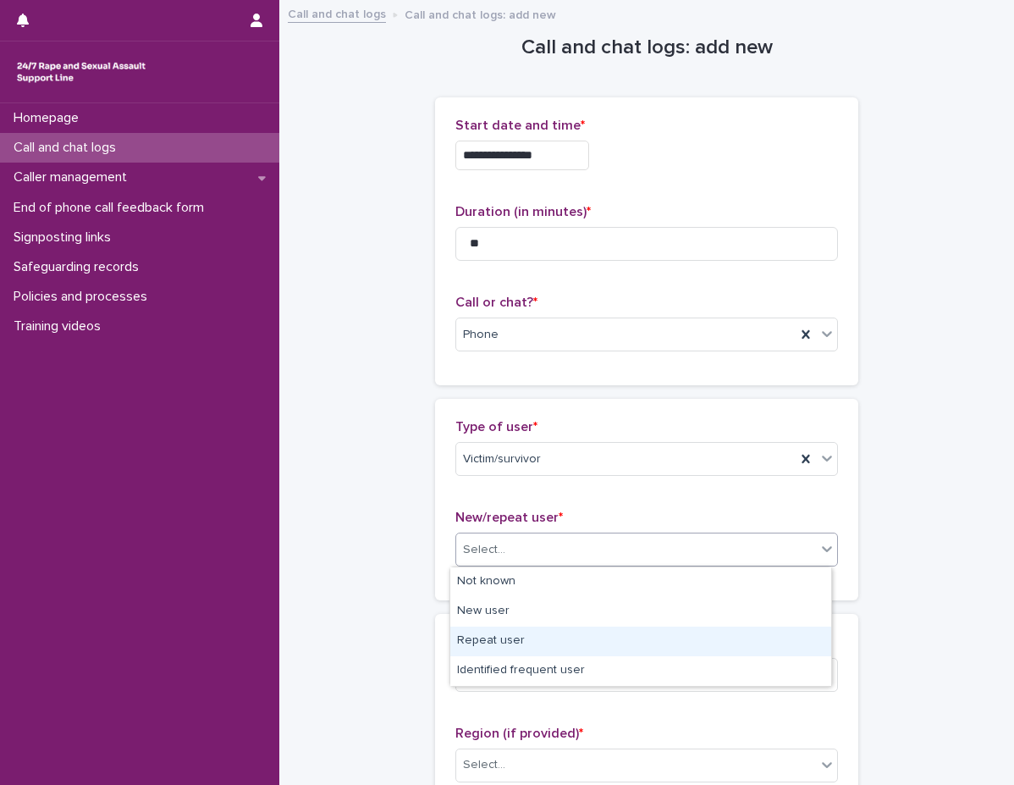
click at [538, 641] on div "Repeat user" at bounding box center [640, 641] width 381 height 30
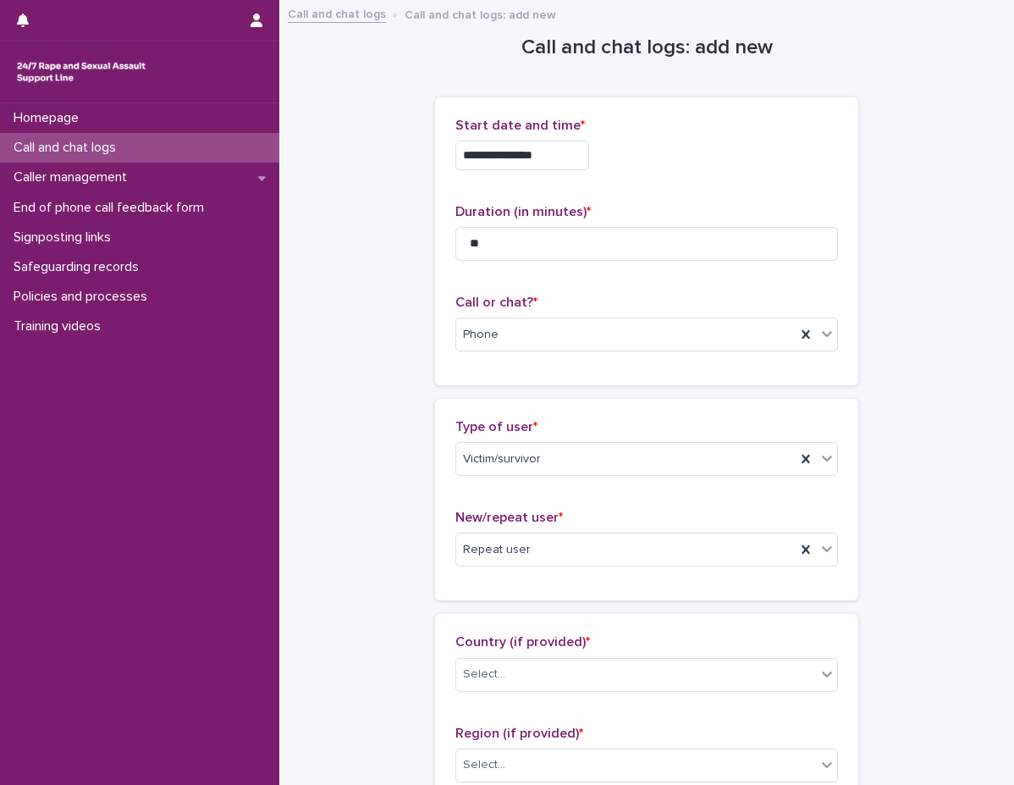
click at [532, 613] on div "Loading... Saving… Type of user * Victim/survivor New/repeat user * Repeat user" at bounding box center [646, 506] width 423 height 215
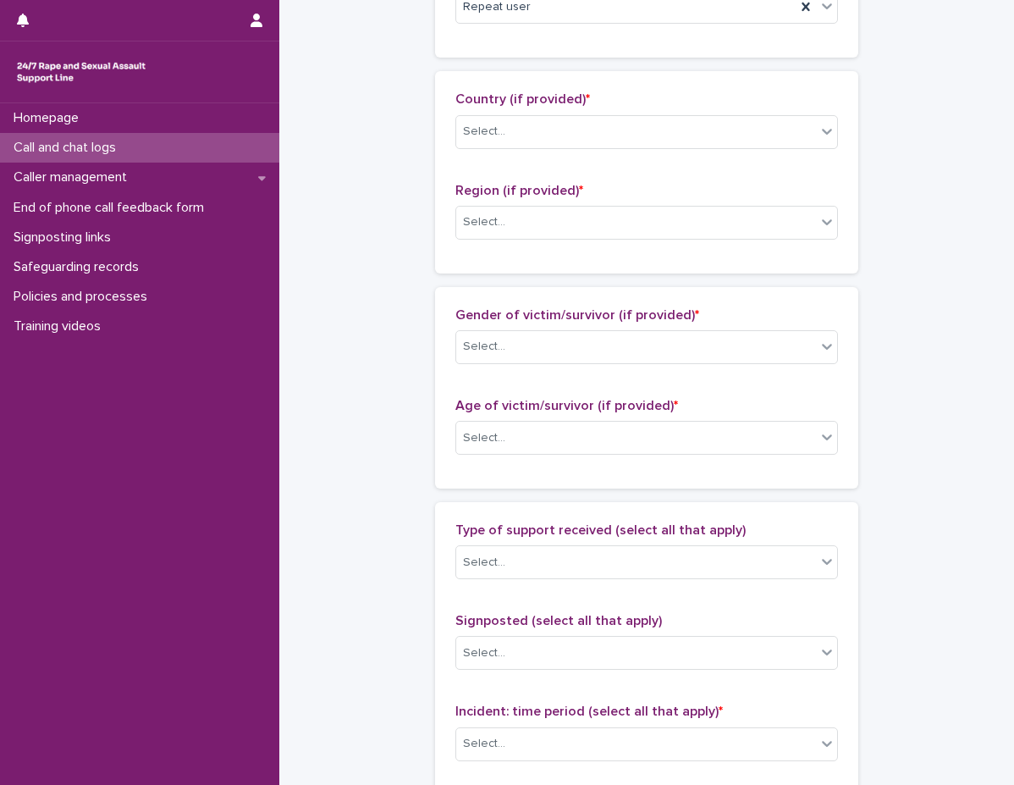
scroll to position [593, 0]
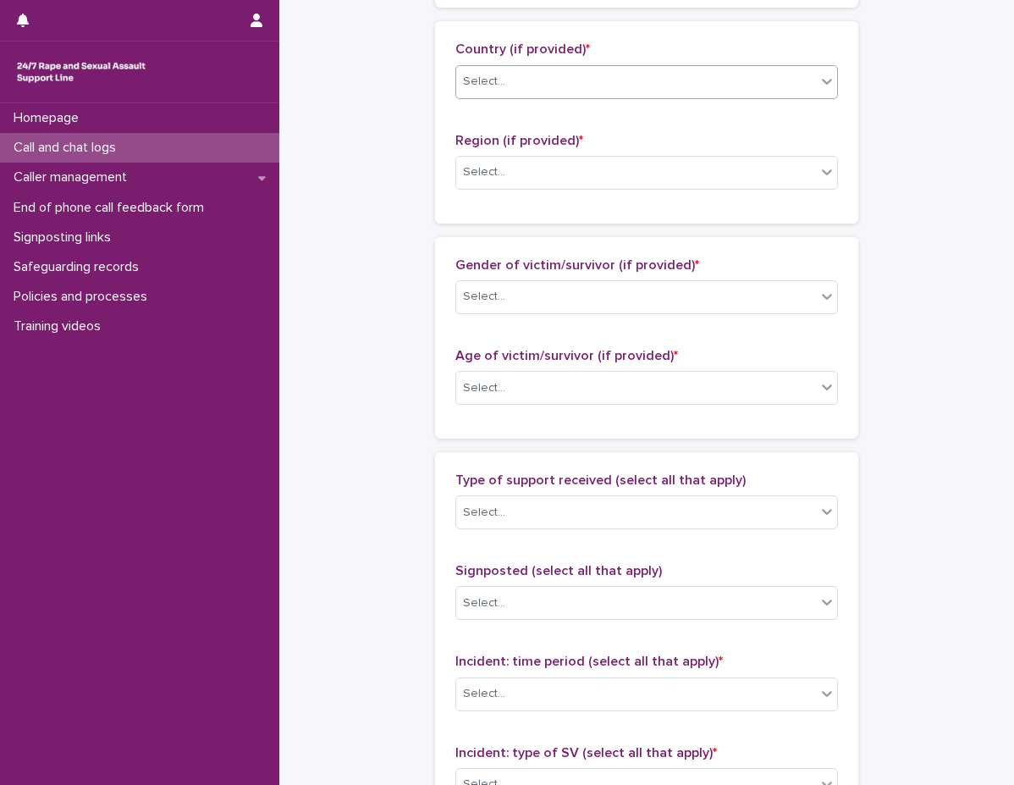
click at [567, 75] on div "Select..." at bounding box center [636, 82] width 360 height 28
click at [552, 146] on span "Region (if provided) *" at bounding box center [519, 141] width 128 height 14
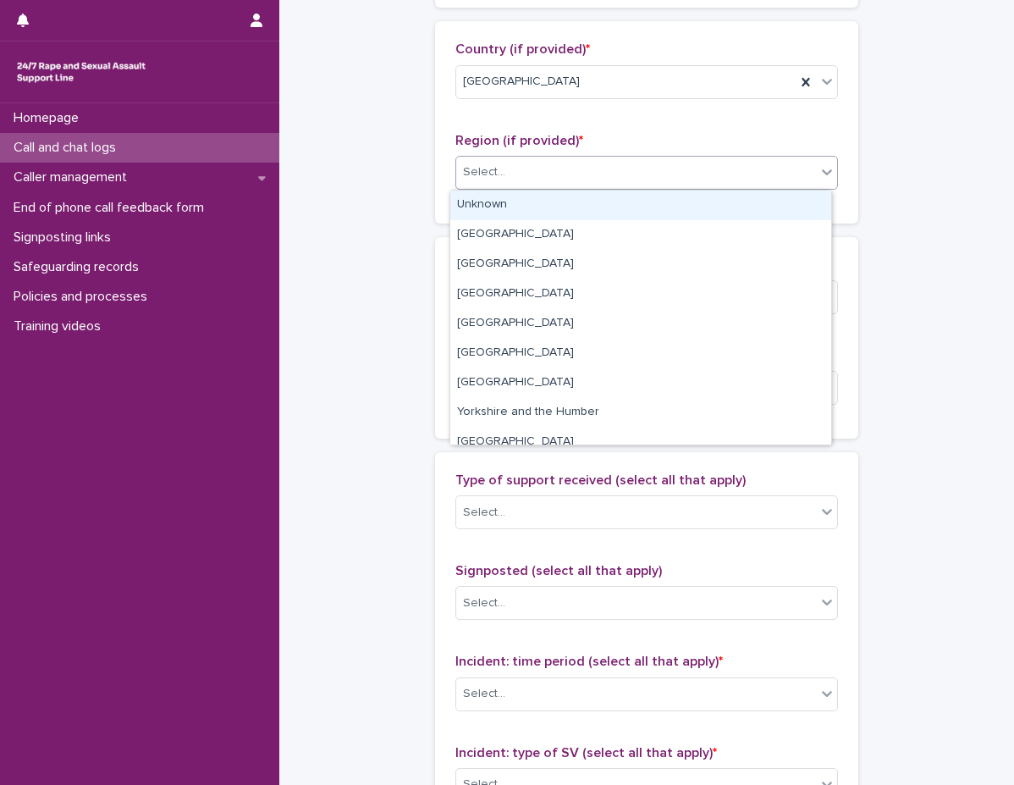
click at [550, 168] on div "Select..." at bounding box center [636, 172] width 360 height 28
click at [583, 179] on div "Select..." at bounding box center [636, 172] width 360 height 28
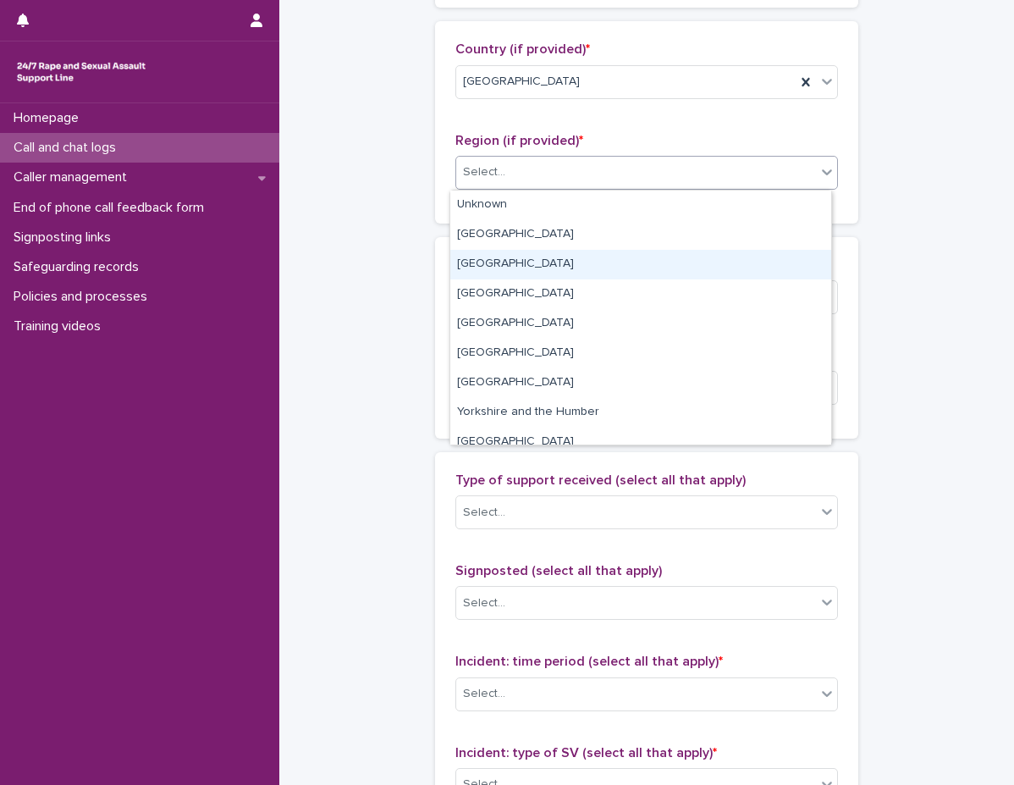
click at [549, 259] on div "South East" at bounding box center [640, 265] width 381 height 30
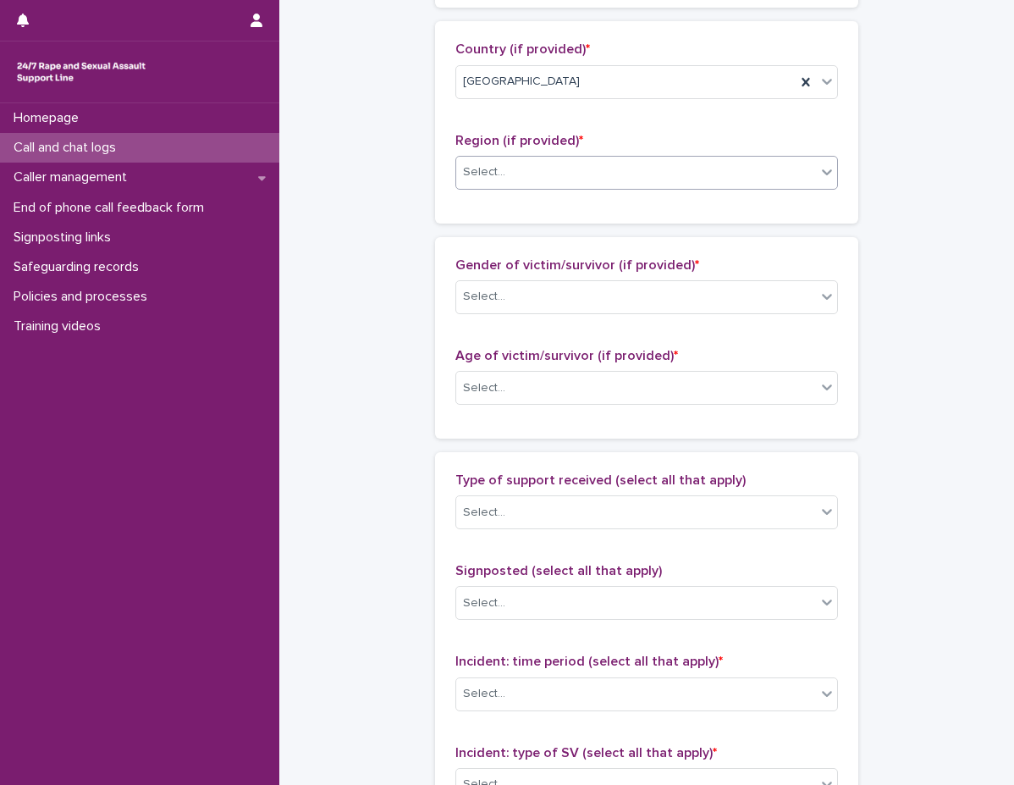
click at [509, 234] on div "Loading... Saving… Country (if provided) * England Region (if provided) * optio…" at bounding box center [646, 128] width 423 height 215
click at [508, 290] on div "Select..." at bounding box center [636, 297] width 360 height 28
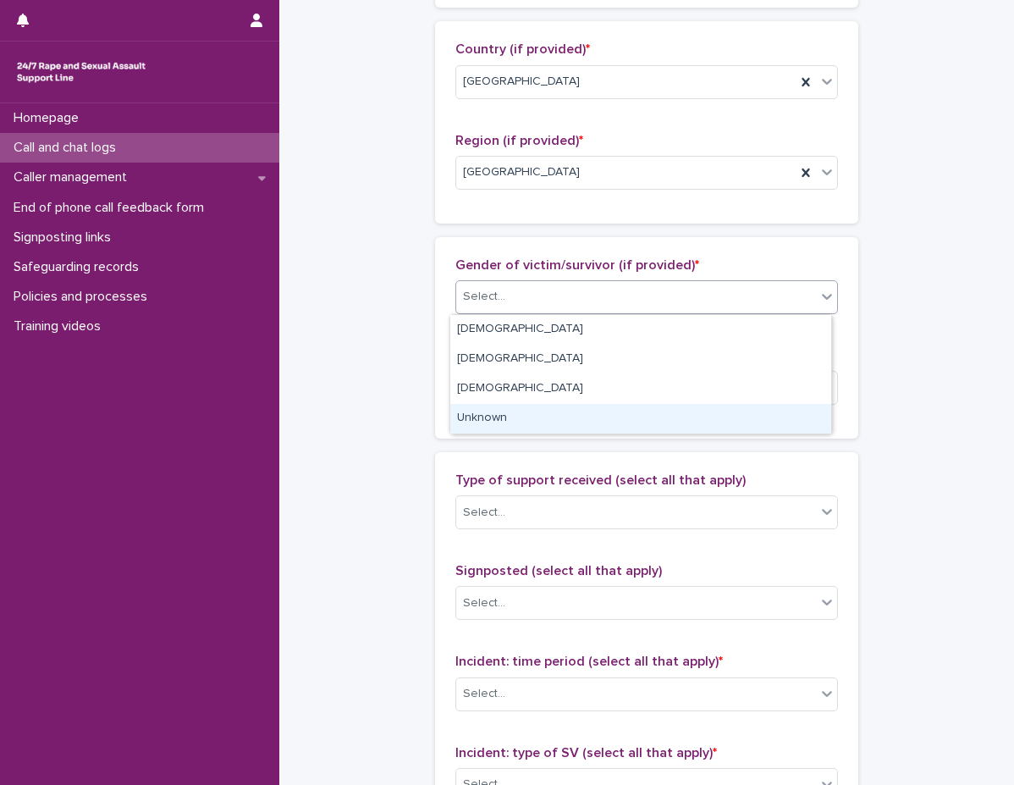
click at [519, 418] on div "Unknown" at bounding box center [640, 419] width 381 height 30
drag, startPoint x: 519, startPoint y: 418, endPoint x: 514, endPoint y: 380, distance: 38.4
click at [519, 418] on div "Age of victim/survivor (if provided) * Select..." at bounding box center [646, 383] width 383 height 70
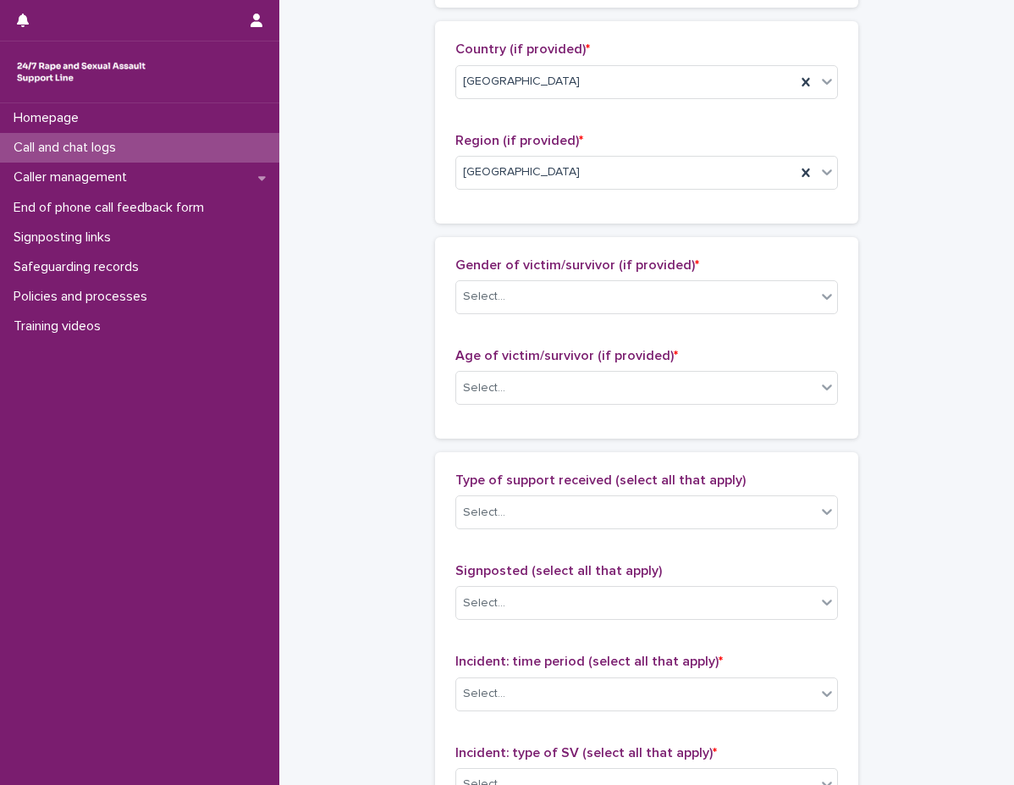
click at [514, 356] on span "Age of victim/survivor (if provided) *" at bounding box center [566, 356] width 223 height 14
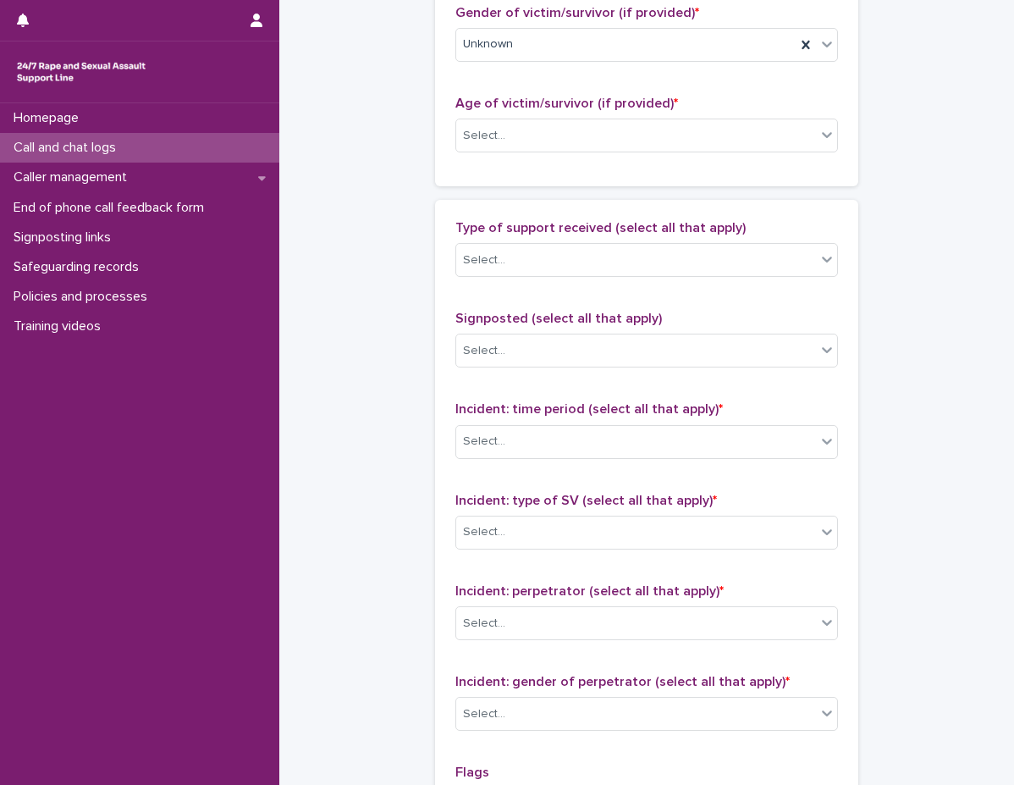
scroll to position [847, 0]
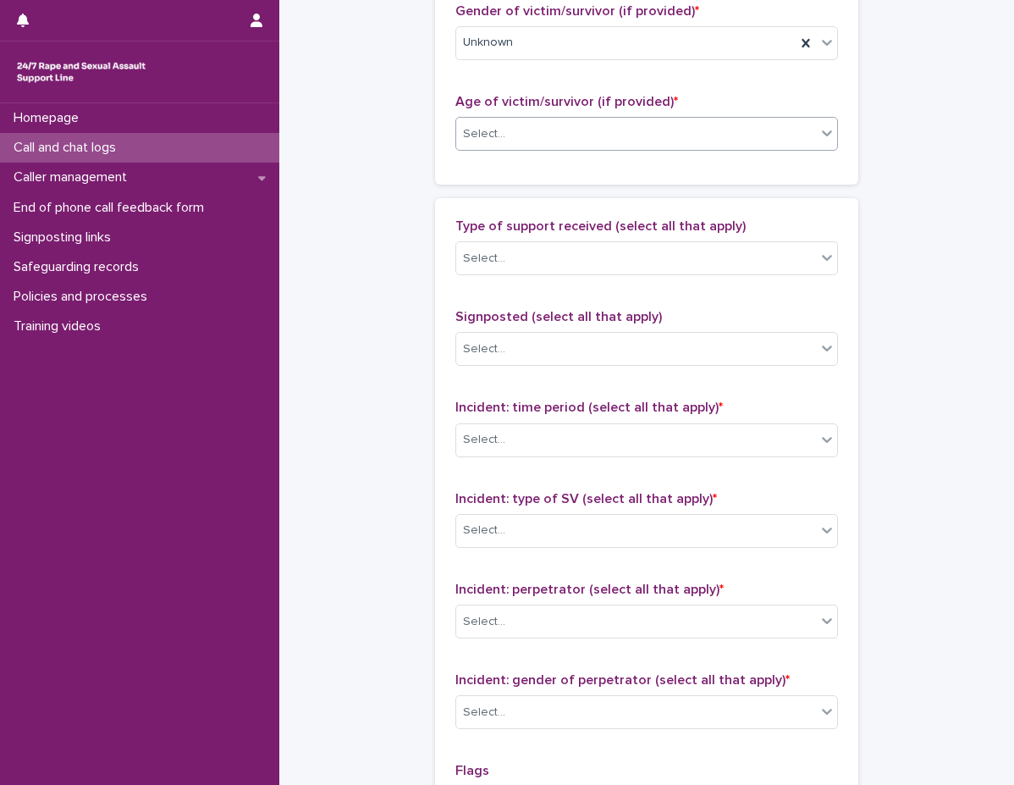
click at [510, 132] on div "Select..." at bounding box center [636, 134] width 360 height 28
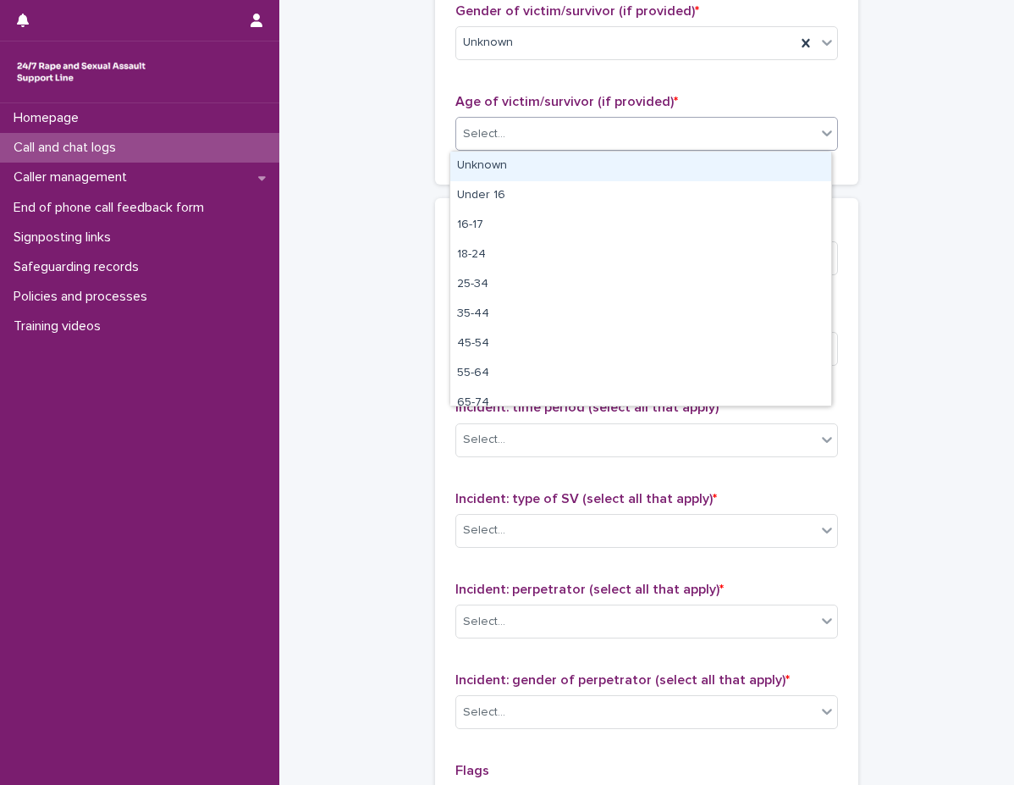
click at [509, 174] on div "Unknown" at bounding box center [640, 167] width 381 height 30
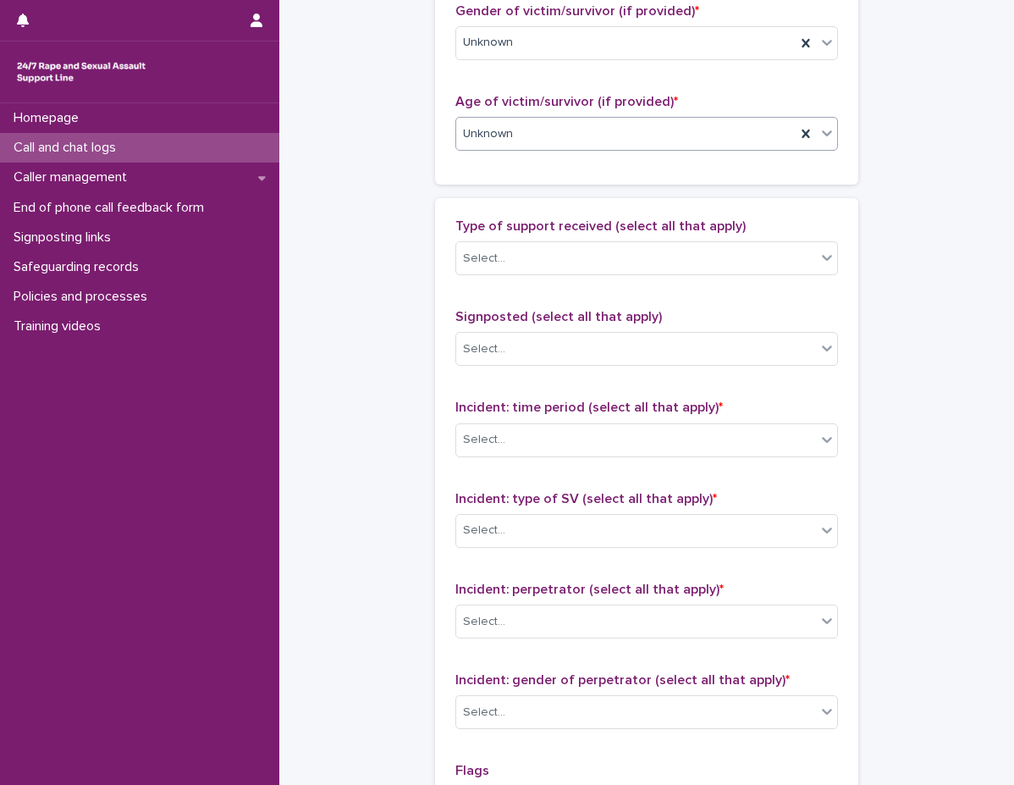
click at [536, 124] on div "Unknown" at bounding box center [625, 134] width 339 height 28
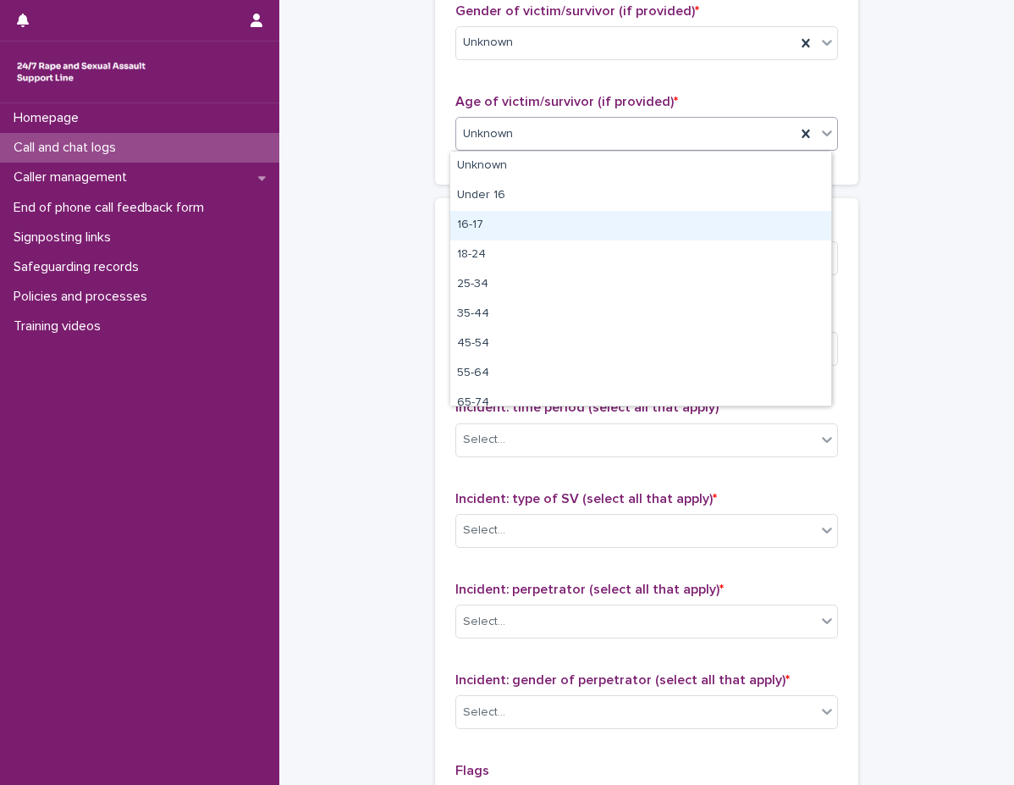
click at [508, 215] on div "16-17" at bounding box center [640, 226] width 381 height 30
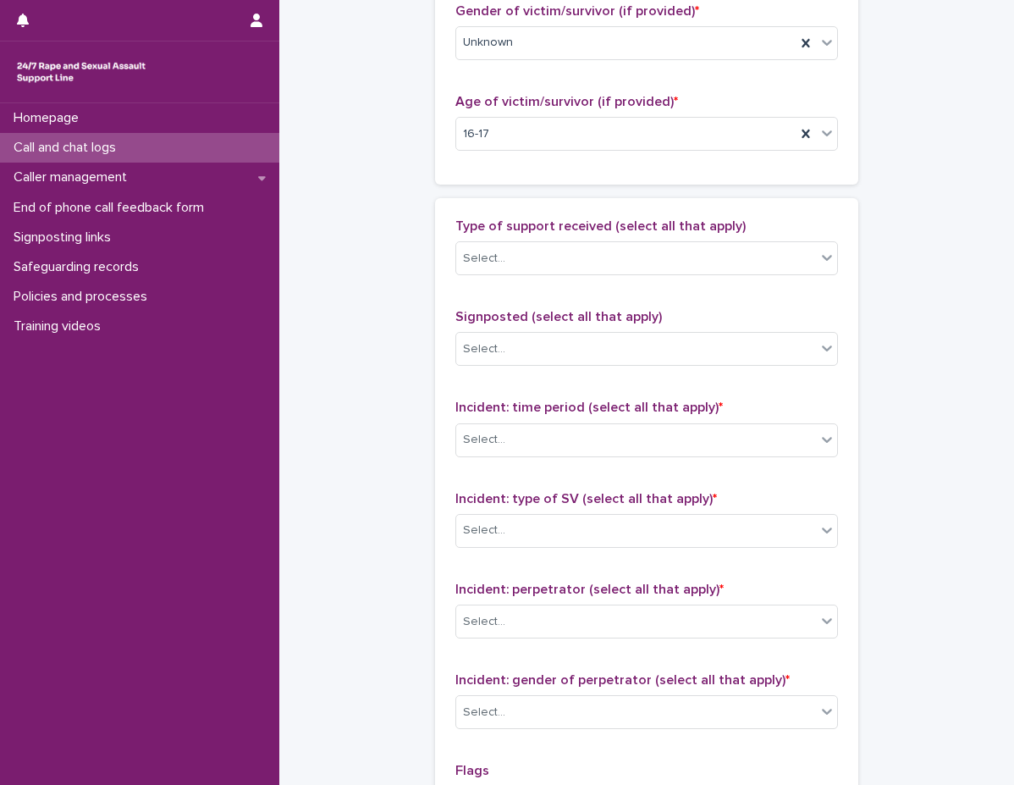
click at [547, 114] on div "Age of victim/survivor (if provided) * 16-17" at bounding box center [646, 129] width 383 height 70
click at [538, 141] on div "16-17" at bounding box center [625, 134] width 339 height 28
click at [522, 215] on div "Type of support received (select all that apply) Select... Signposted (select a…" at bounding box center [646, 572] width 423 height 749
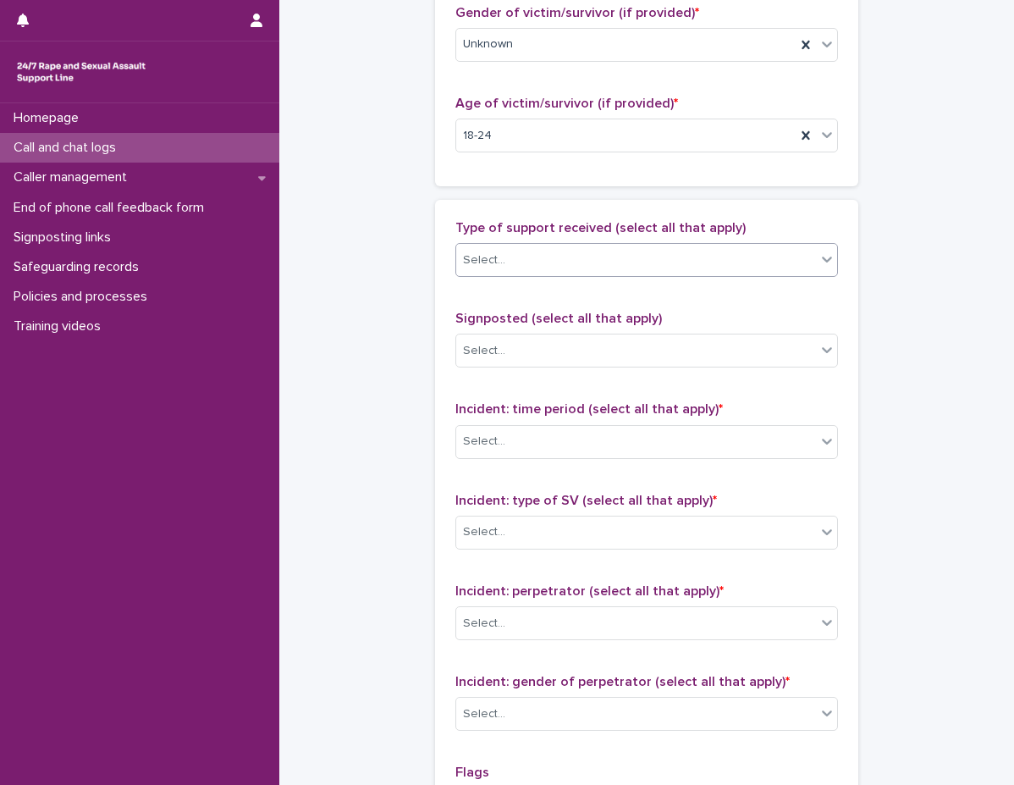
scroll to position [931, 0]
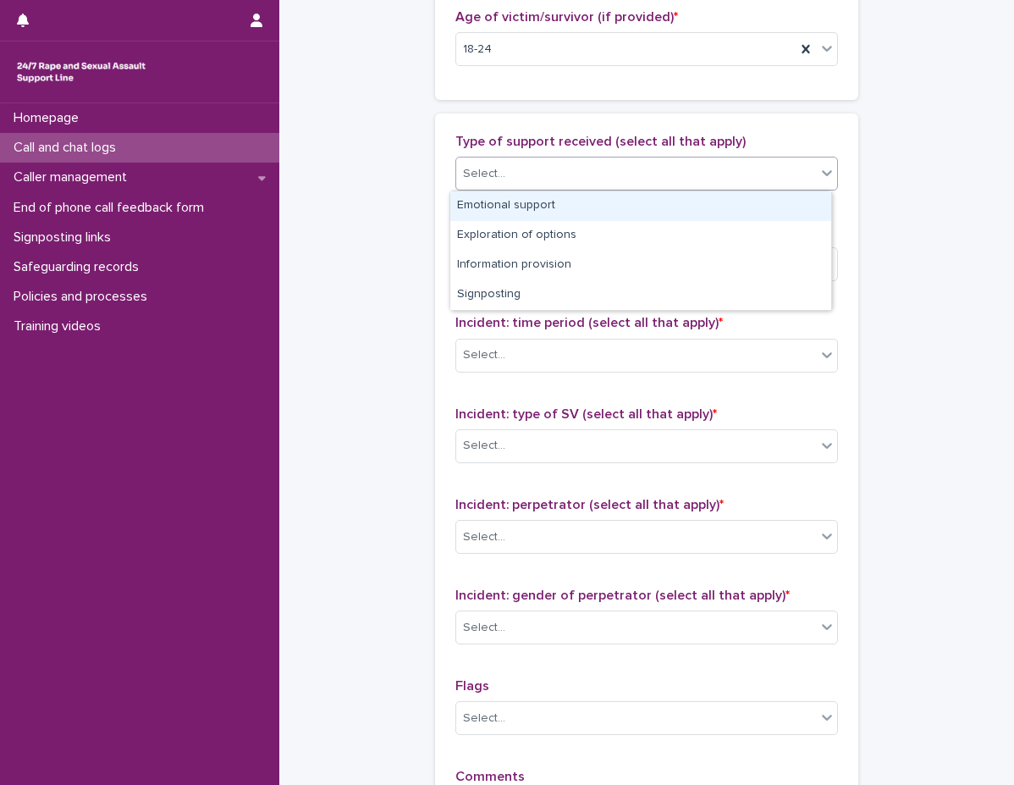
click at [494, 175] on div "Select..." at bounding box center [484, 174] width 42 height 18
click at [504, 212] on div "Emotional support" at bounding box center [640, 206] width 381 height 30
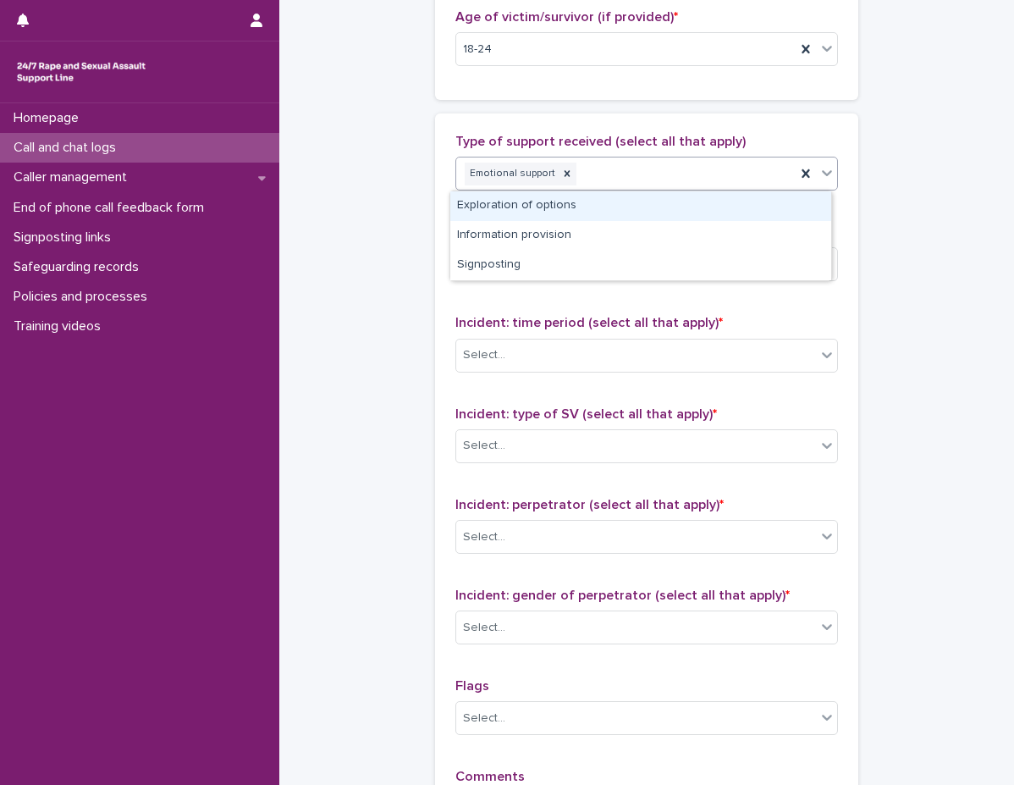
click at [637, 185] on div "Emotional support" at bounding box center [625, 174] width 339 height 30
click at [620, 212] on div "Exploration of options" at bounding box center [640, 206] width 381 height 30
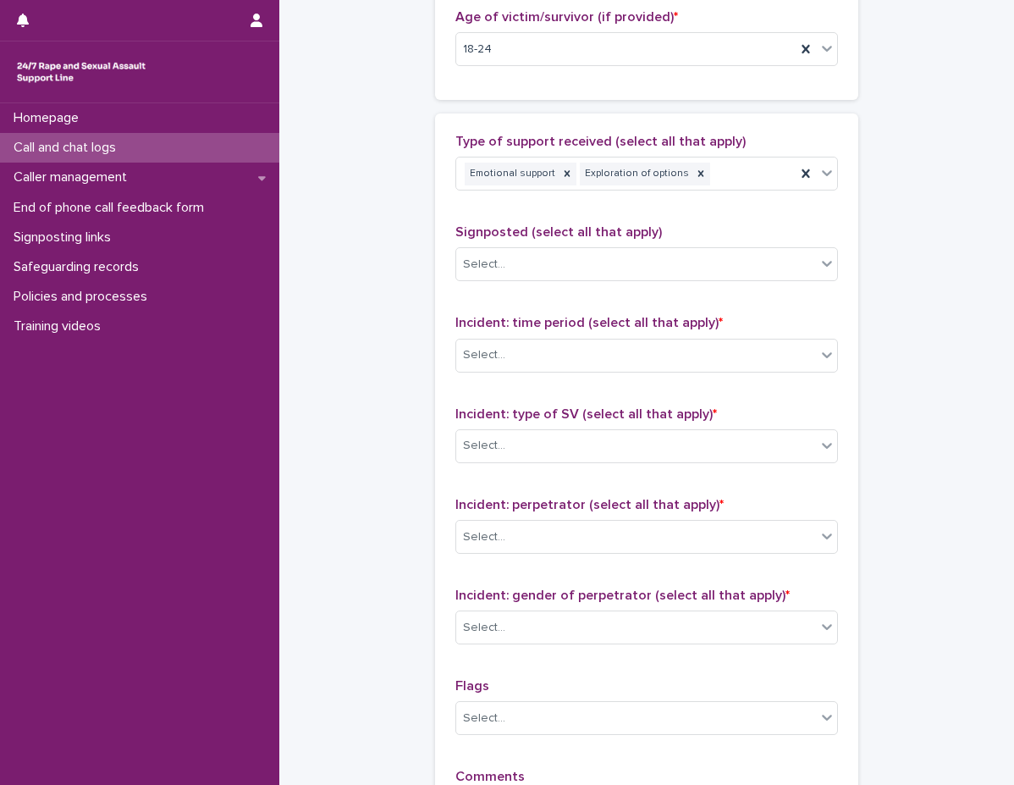
click at [620, 212] on div "Type of support received (select all that apply) Emotional support Exploration …" at bounding box center [646, 488] width 383 height 709
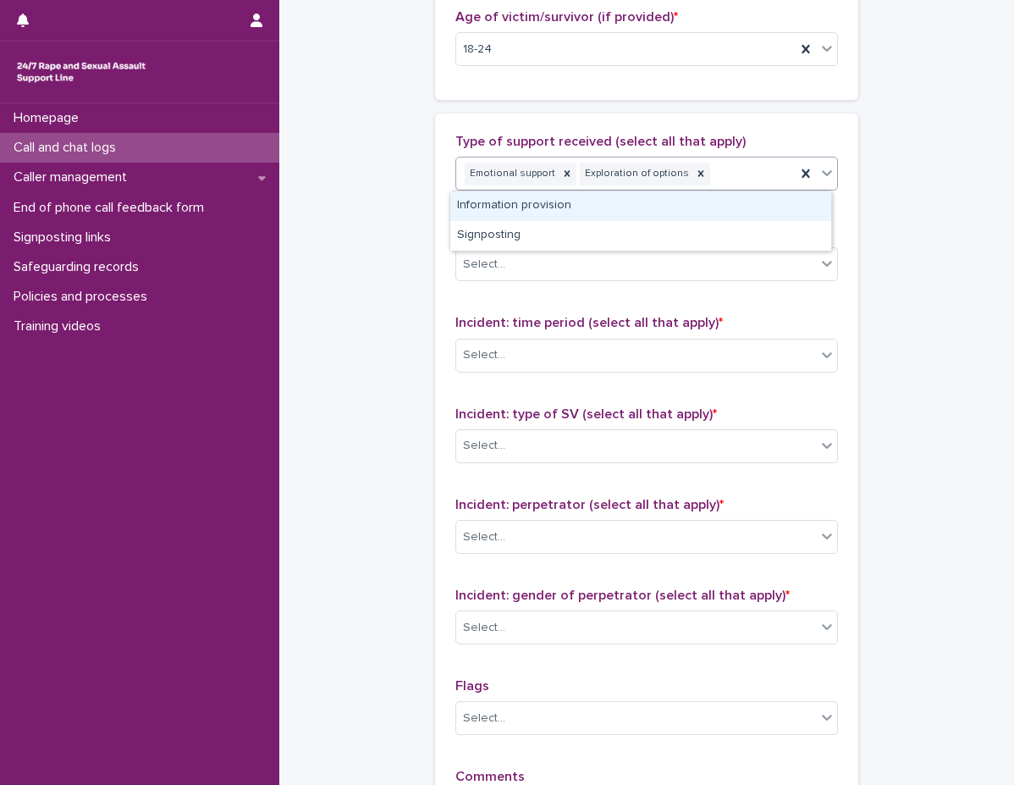
click at [728, 168] on div "Emotional support Exploration of options" at bounding box center [625, 174] width 339 height 30
click at [669, 212] on div "Information provision" at bounding box center [640, 206] width 381 height 30
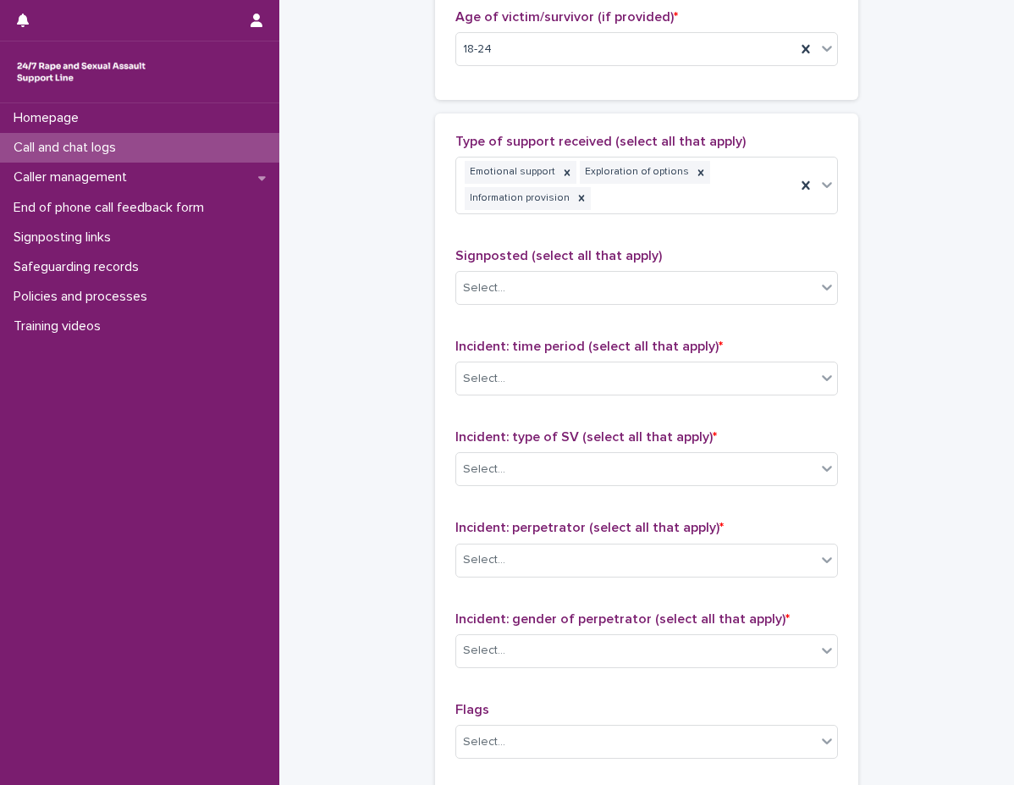
click at [654, 225] on div "Type of support received (select all that apply) Emotional support Exploration …" at bounding box center [646, 181] width 383 height 94
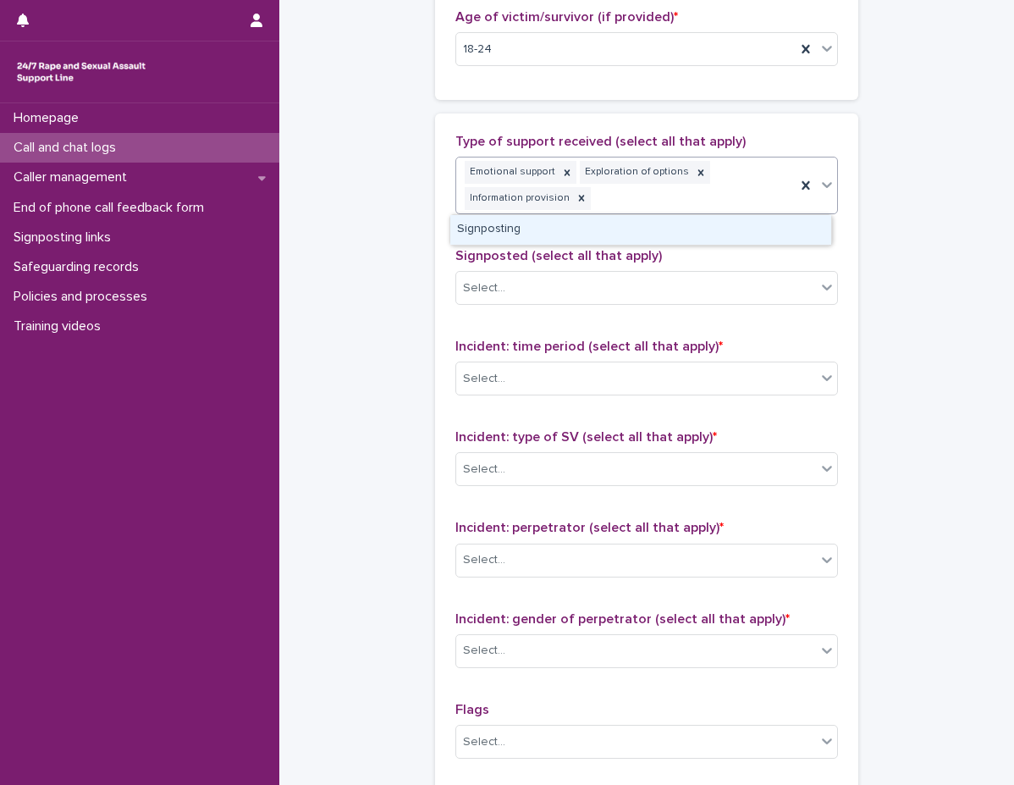
click at [703, 193] on div "Emotional support Exploration of options Information provision" at bounding box center [625, 185] width 339 height 56
click at [680, 231] on div "Signposting" at bounding box center [640, 230] width 381 height 30
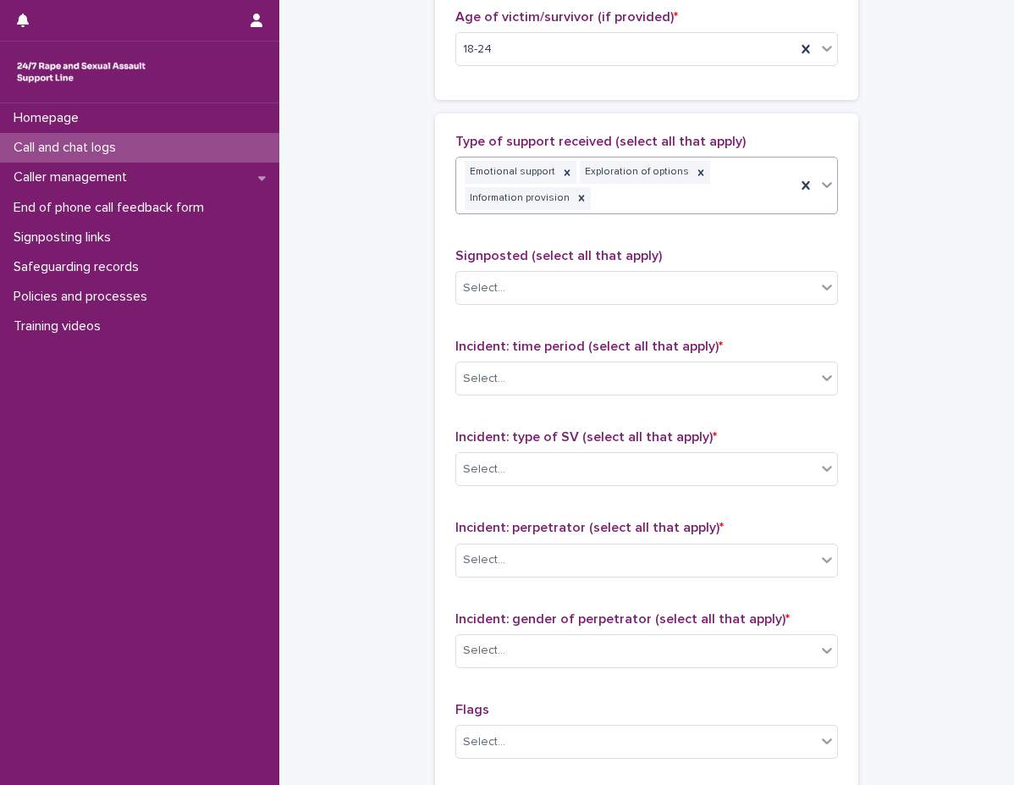
click at [632, 261] on span "Signposted (select all that apply)" at bounding box center [558, 256] width 207 height 14
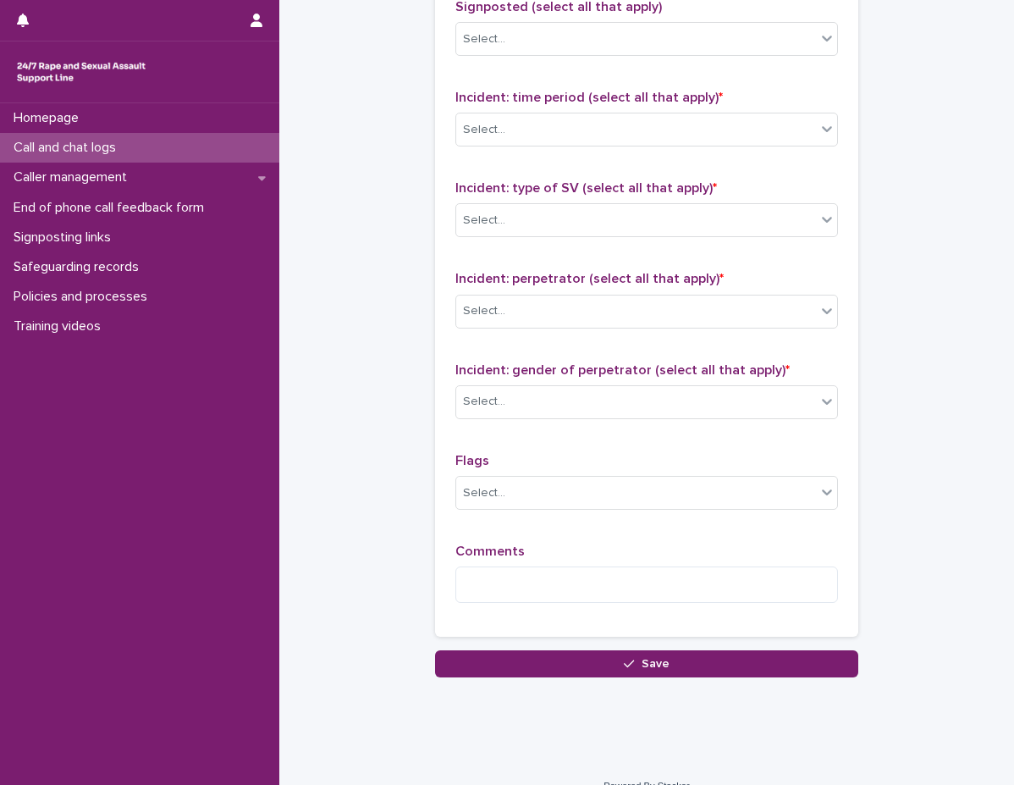
scroll to position [1185, 0]
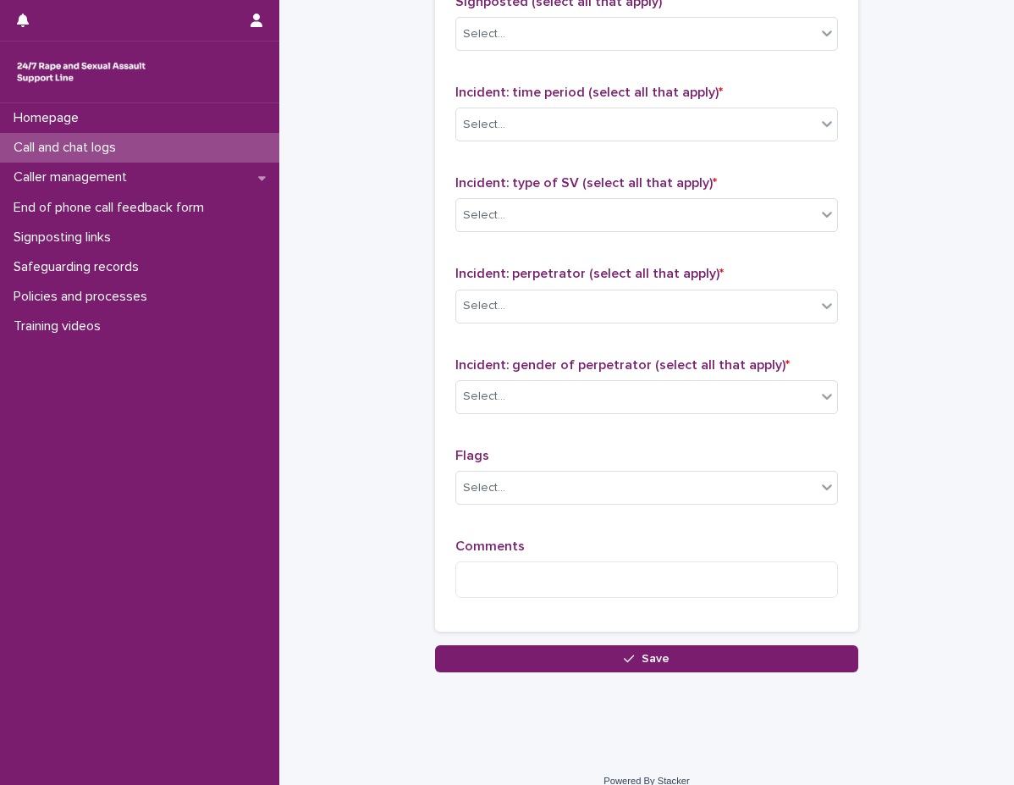
click at [532, 58] on div "Signposted (select all that apply) Select..." at bounding box center [646, 29] width 383 height 70
click at [549, 34] on div "Select..." at bounding box center [636, 34] width 360 height 28
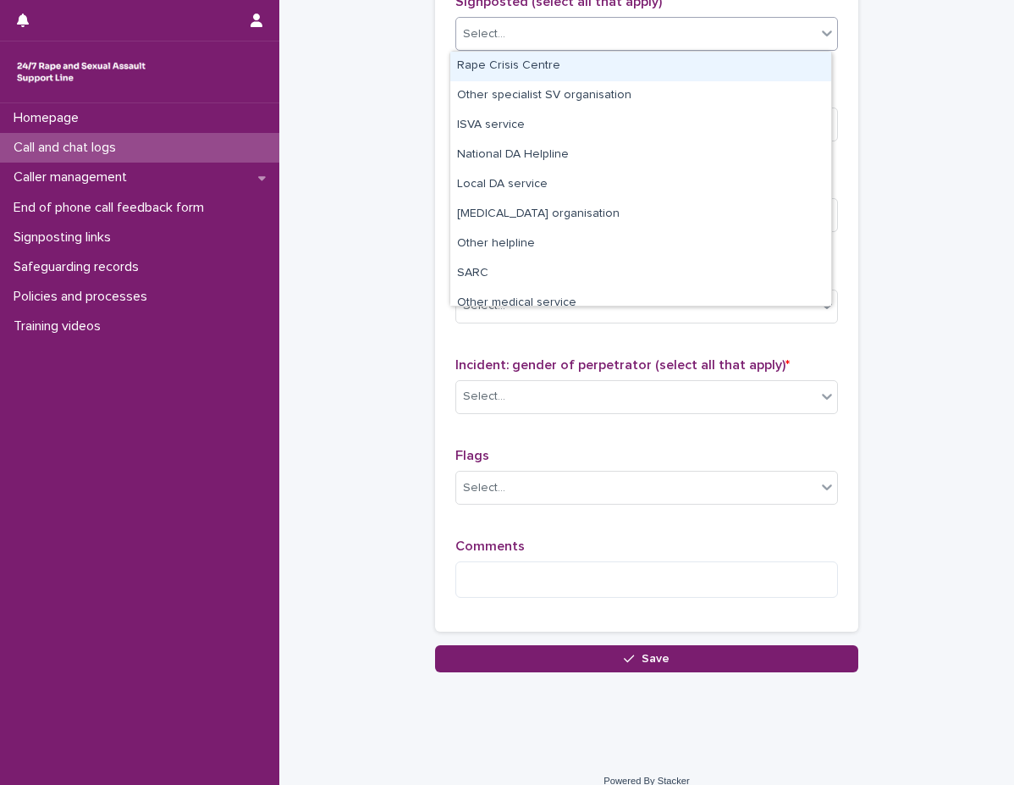
click at [544, 62] on div "Rape Crisis Centre" at bounding box center [640, 67] width 381 height 30
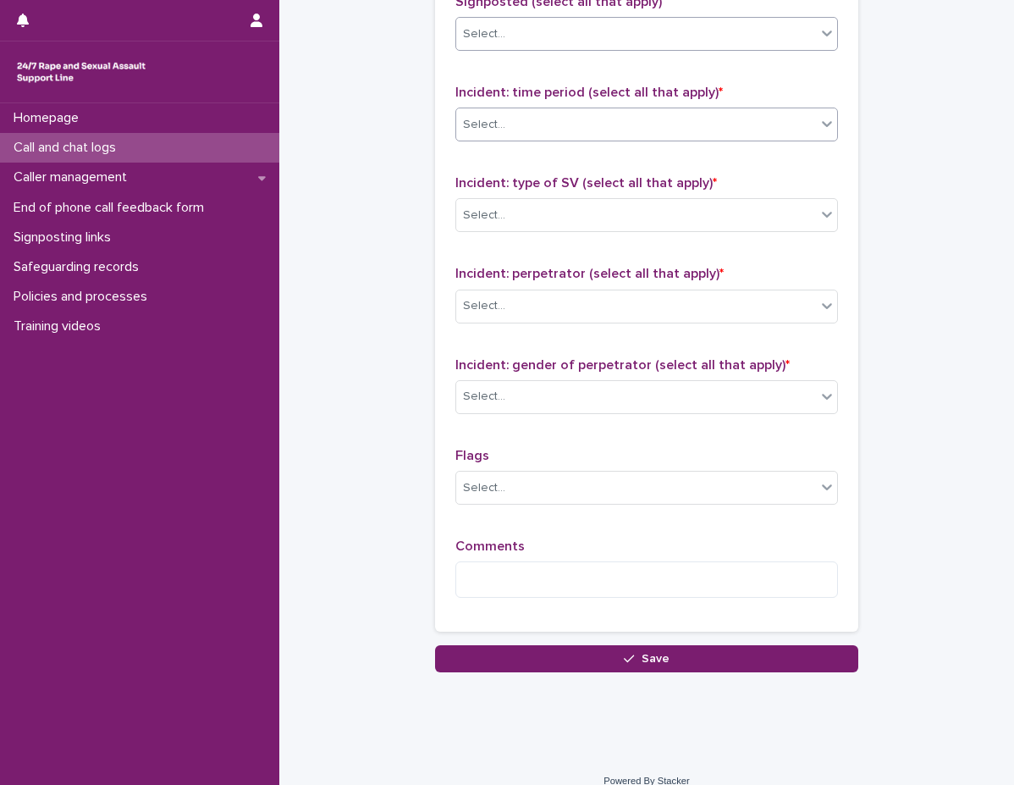
drag, startPoint x: 538, startPoint y: 83, endPoint x: 531, endPoint y: 135, distance: 52.2
click at [538, 84] on div "Type of support received (select all that apply) Emotional support Exploration …" at bounding box center [646, 245] width 383 height 731
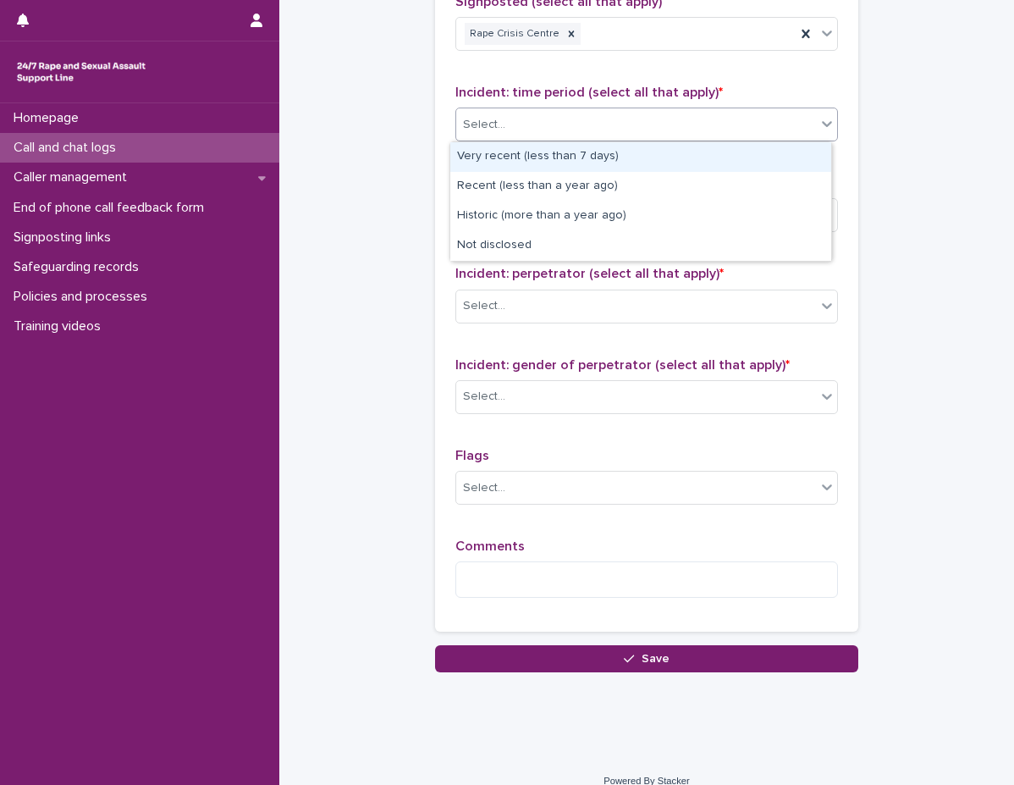
click at [527, 131] on div "Select..." at bounding box center [636, 125] width 360 height 28
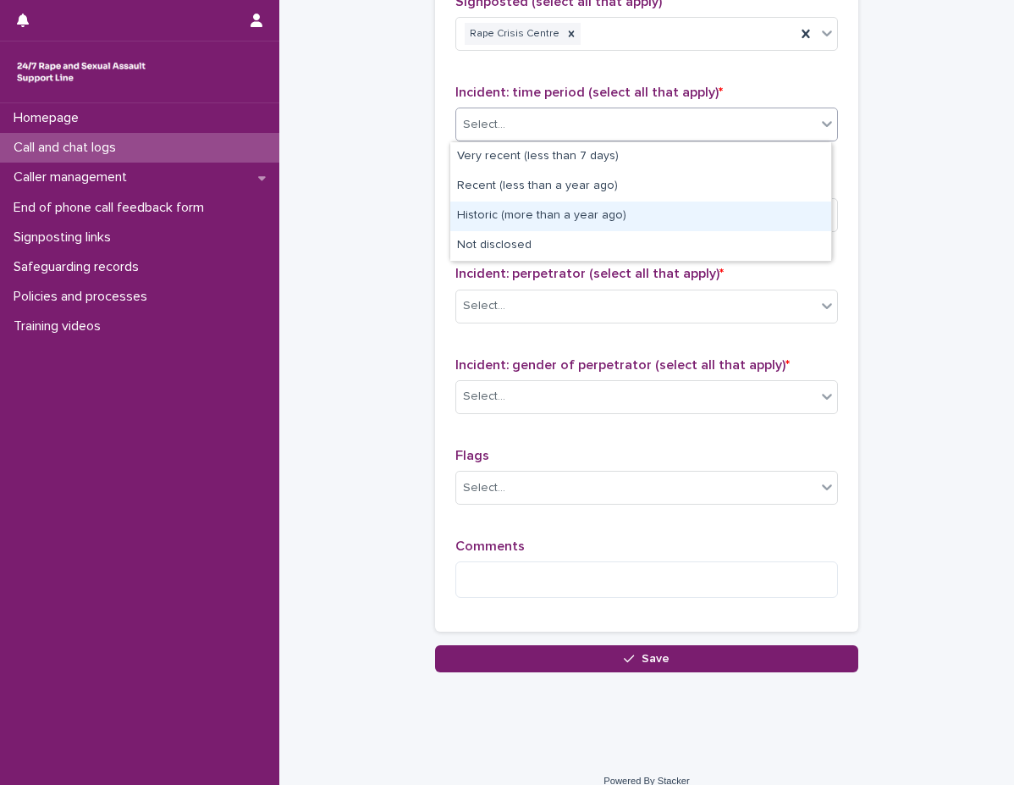
click at [540, 215] on div "Historic (more than a year ago)" at bounding box center [640, 216] width 381 height 30
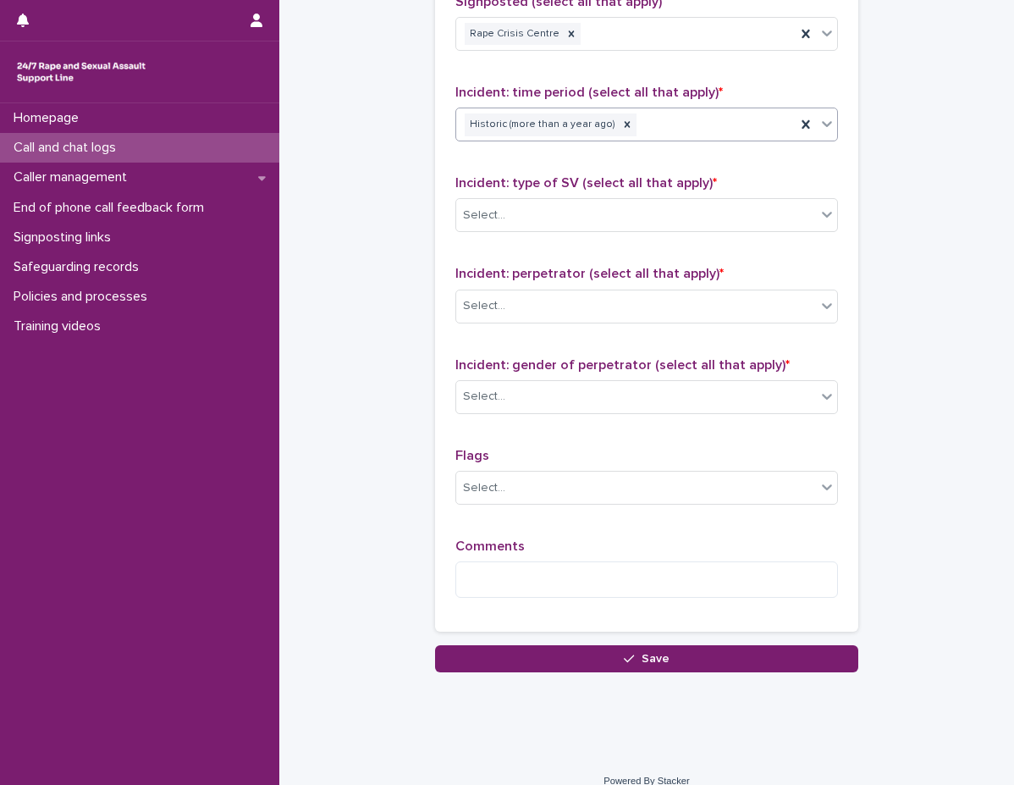
click at [668, 124] on div "Historic (more than a year ago)" at bounding box center [625, 125] width 339 height 30
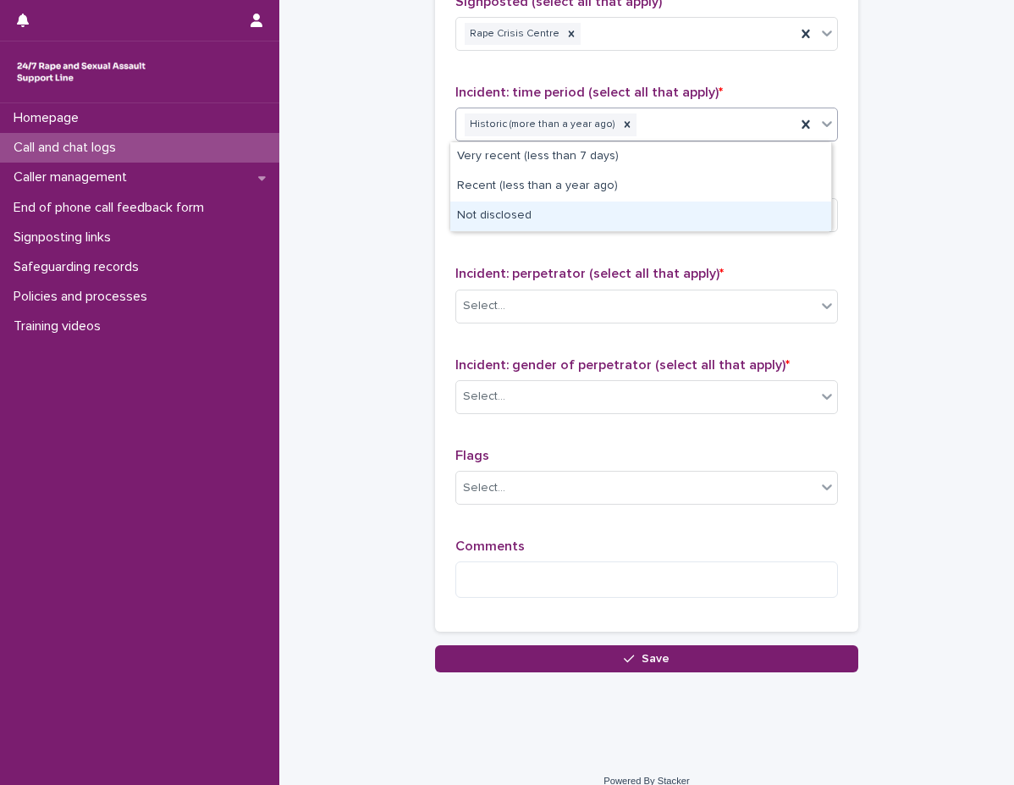
click at [630, 208] on div "Not disclosed" at bounding box center [640, 216] width 381 height 30
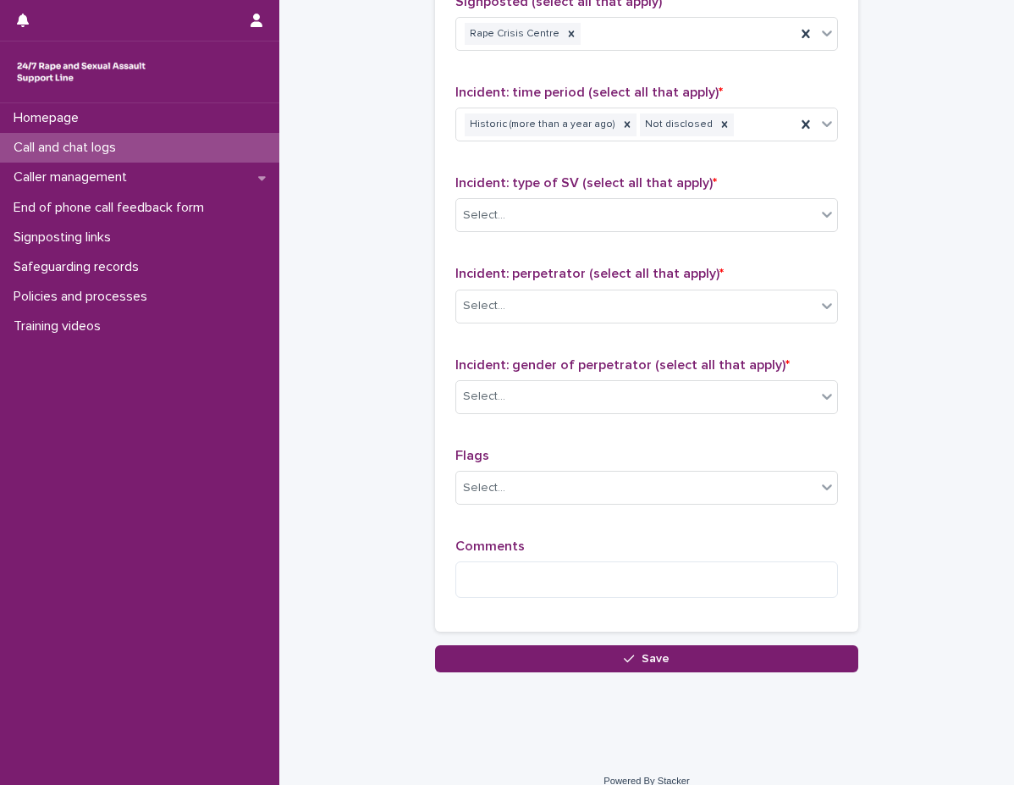
click at [626, 180] on span "Incident: type of SV (select all that apply) *" at bounding box center [586, 183] width 262 height 14
click at [625, 127] on icon at bounding box center [628, 125] width 6 height 6
click at [637, 222] on div "Select..." at bounding box center [636, 215] width 360 height 28
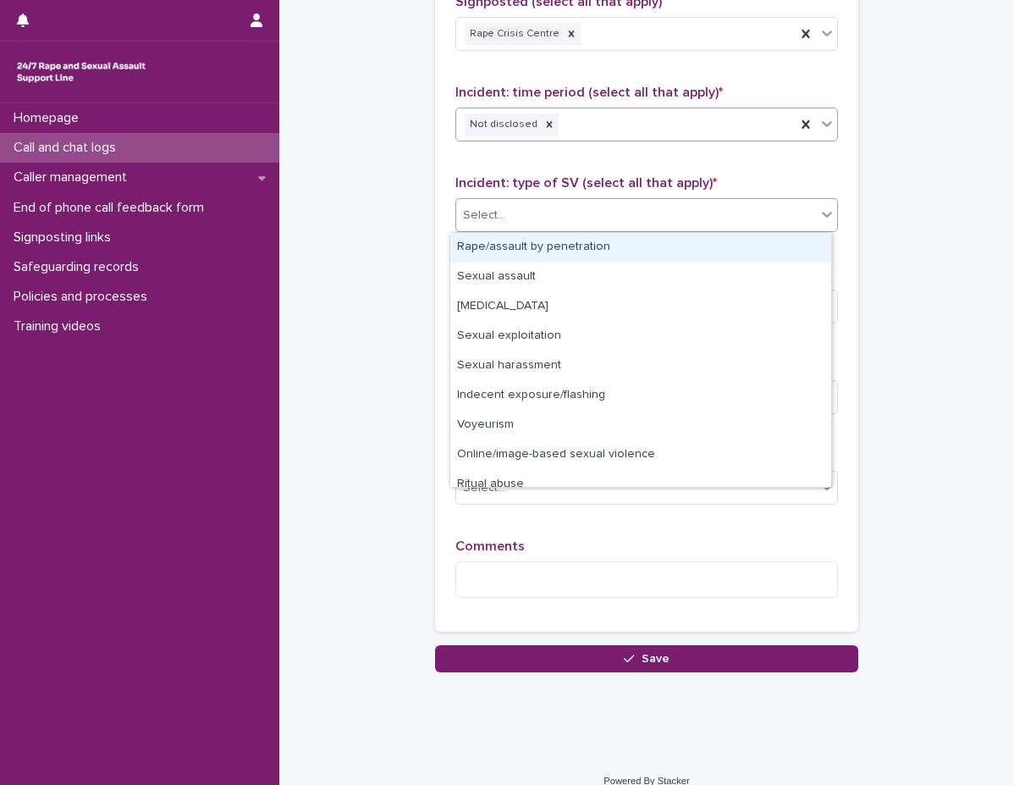
click at [604, 247] on div "Rape/assault by penetration" at bounding box center [640, 248] width 381 height 30
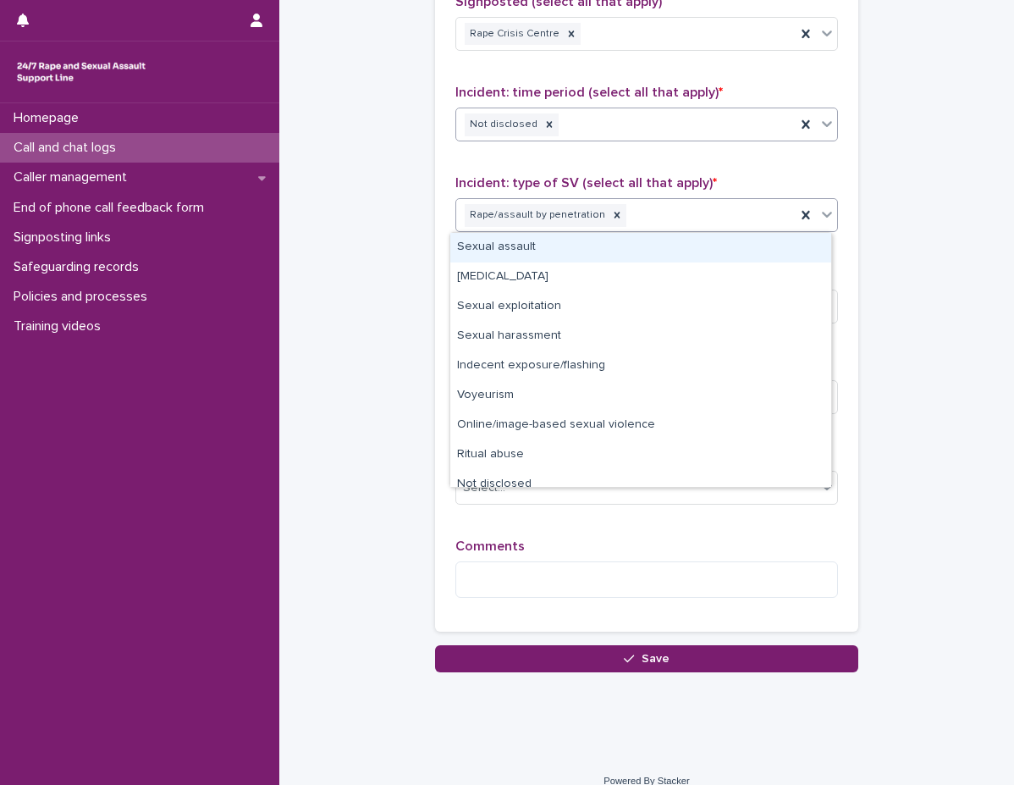
click at [676, 225] on div "Rape/assault by penetration" at bounding box center [625, 216] width 339 height 30
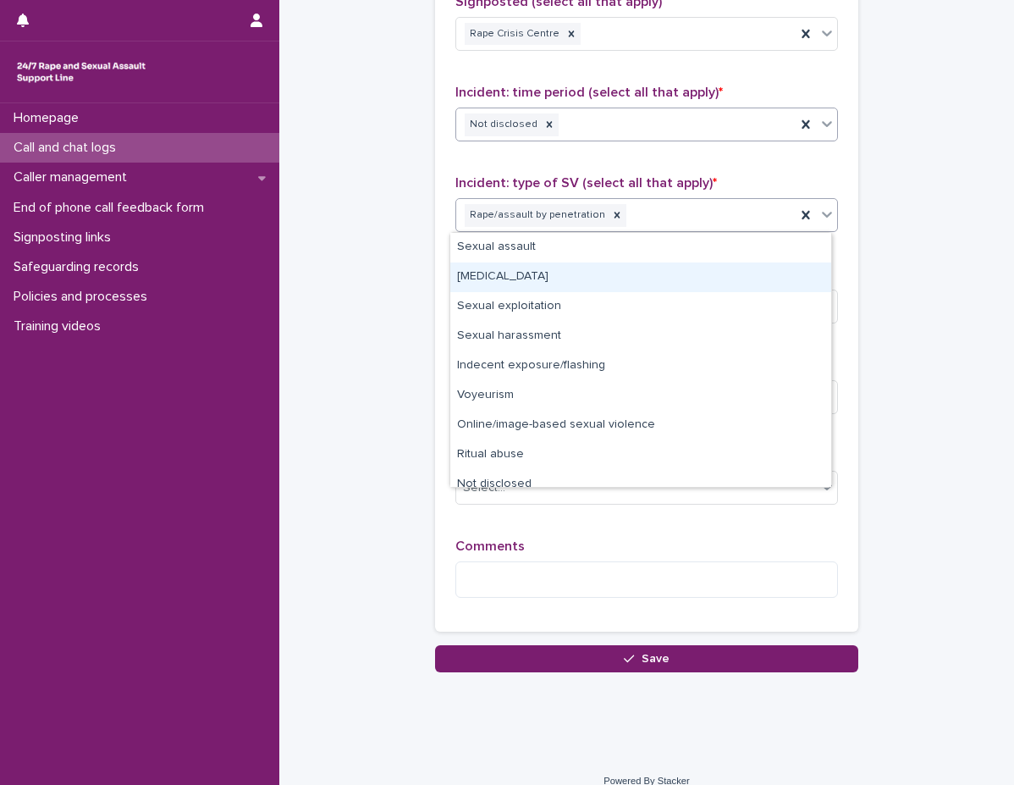
click at [643, 279] on div "Child sexual abuse" at bounding box center [640, 277] width 381 height 30
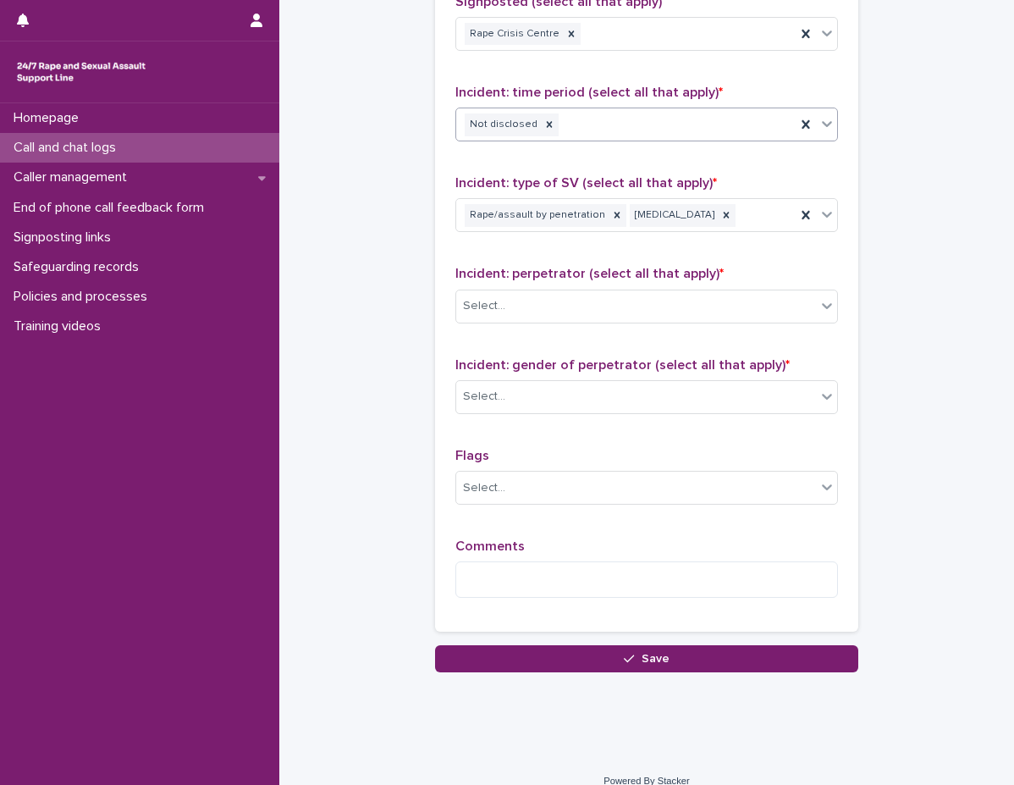
click at [624, 271] on span "Incident: perpetrator (select all that apply) *" at bounding box center [589, 274] width 268 height 14
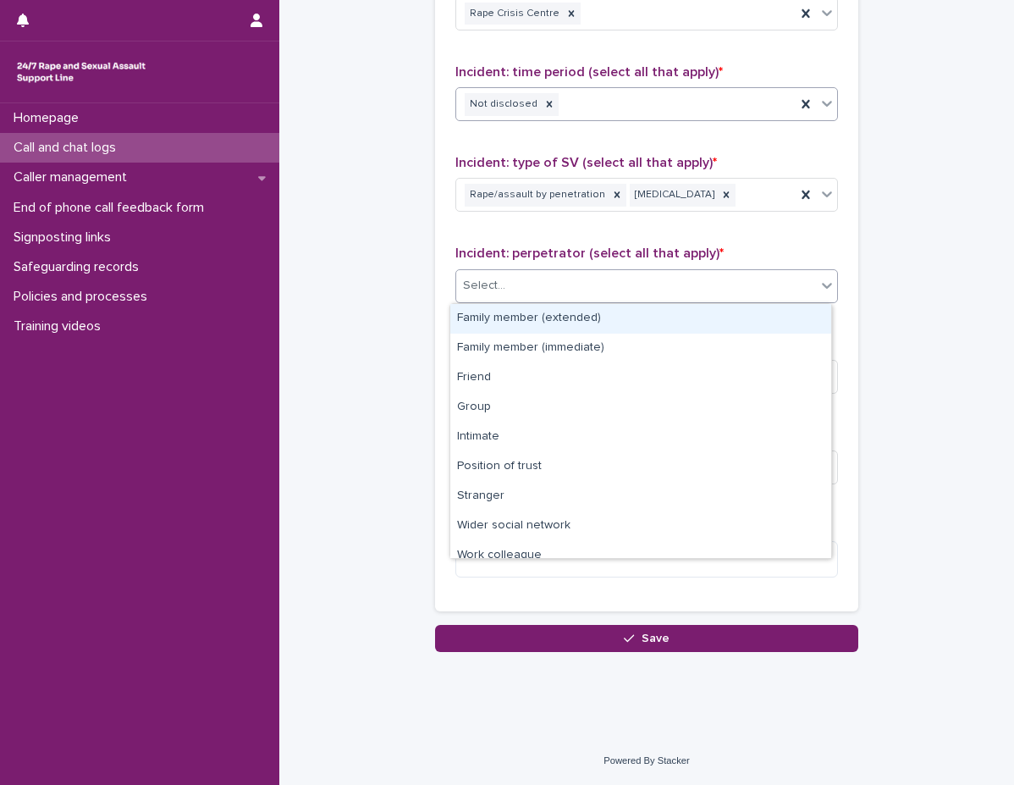
click at [613, 273] on div "Select..." at bounding box center [636, 286] width 360 height 28
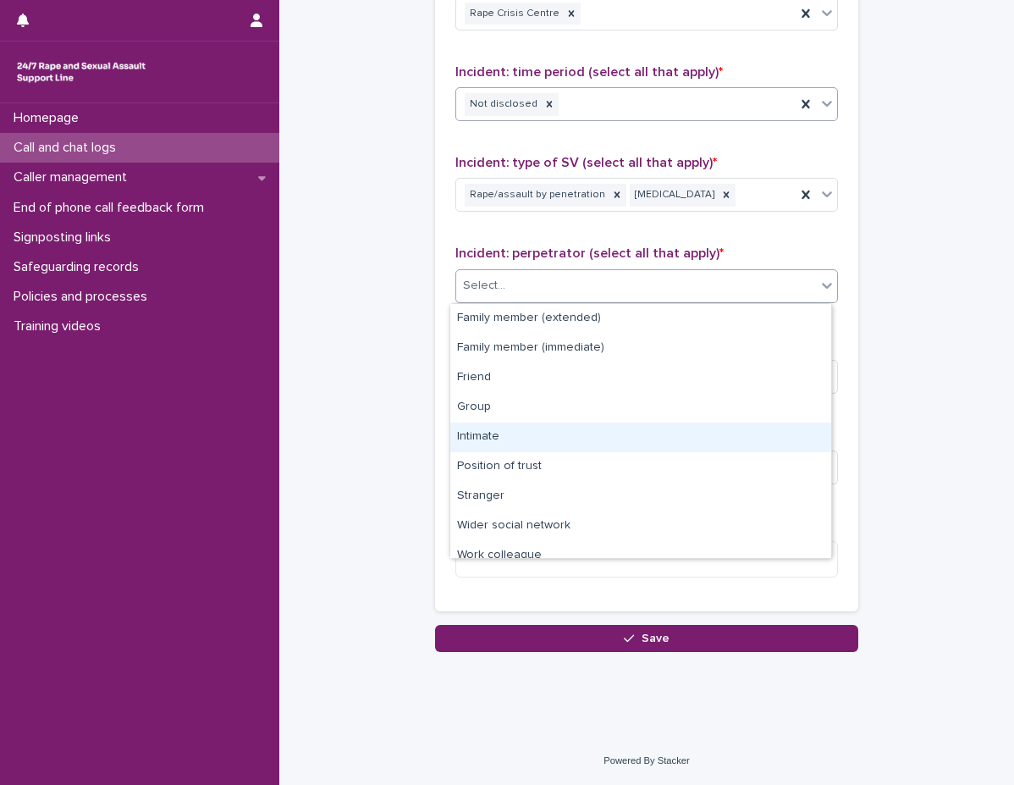
click at [548, 433] on div "Intimate" at bounding box center [640, 437] width 381 height 30
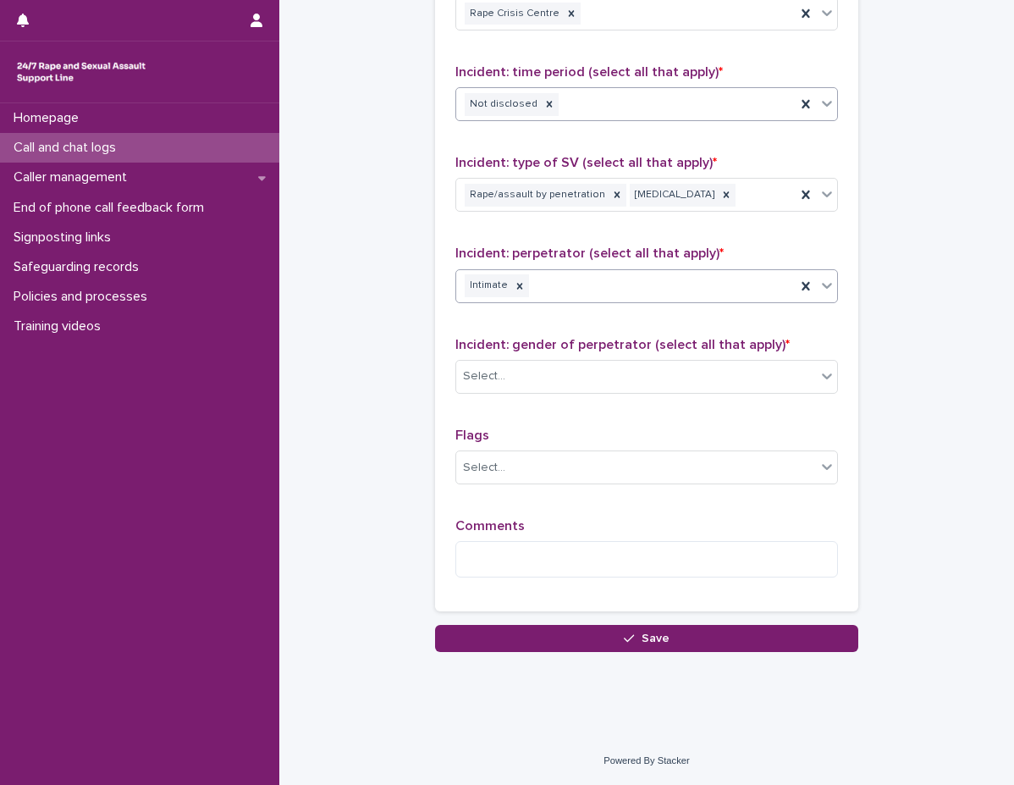
click at [703, 289] on div "Intimate" at bounding box center [625, 286] width 339 height 30
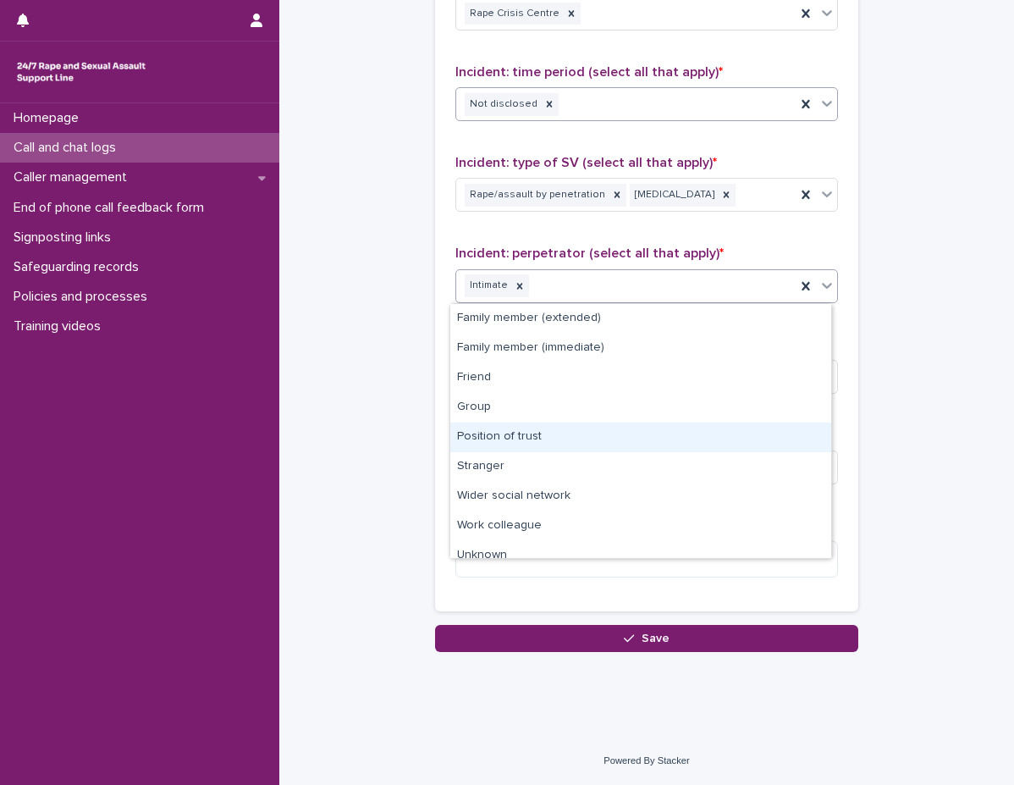
scroll to position [42, 0]
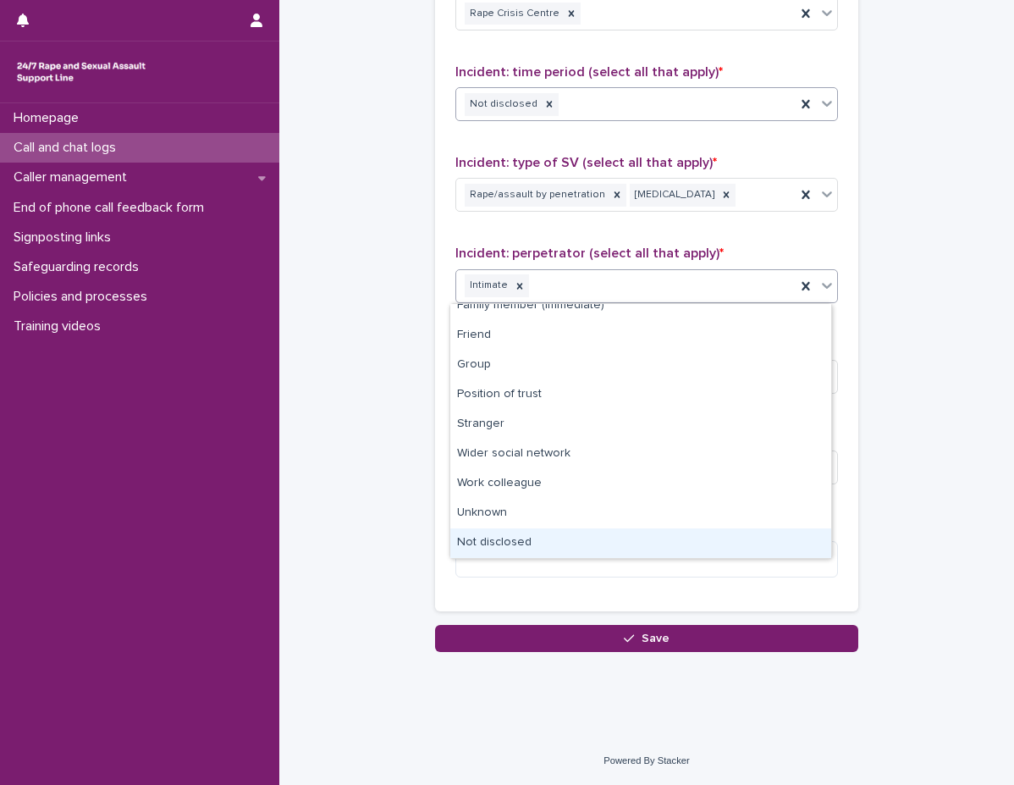
click at [541, 544] on div "Not disclosed" at bounding box center [640, 543] width 381 height 30
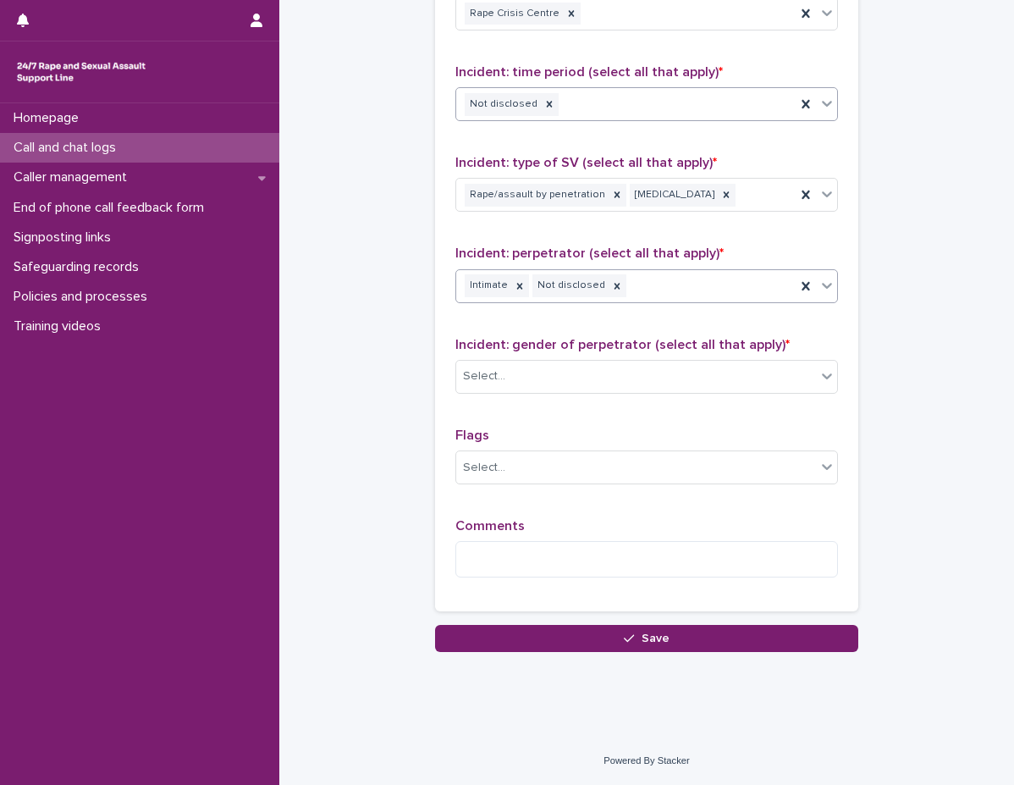
click at [615, 331] on div "Type of support received (select all that apply) Emotional support Exploration …" at bounding box center [646, 224] width 383 height 731
click at [621, 373] on div "Select..." at bounding box center [636, 376] width 360 height 28
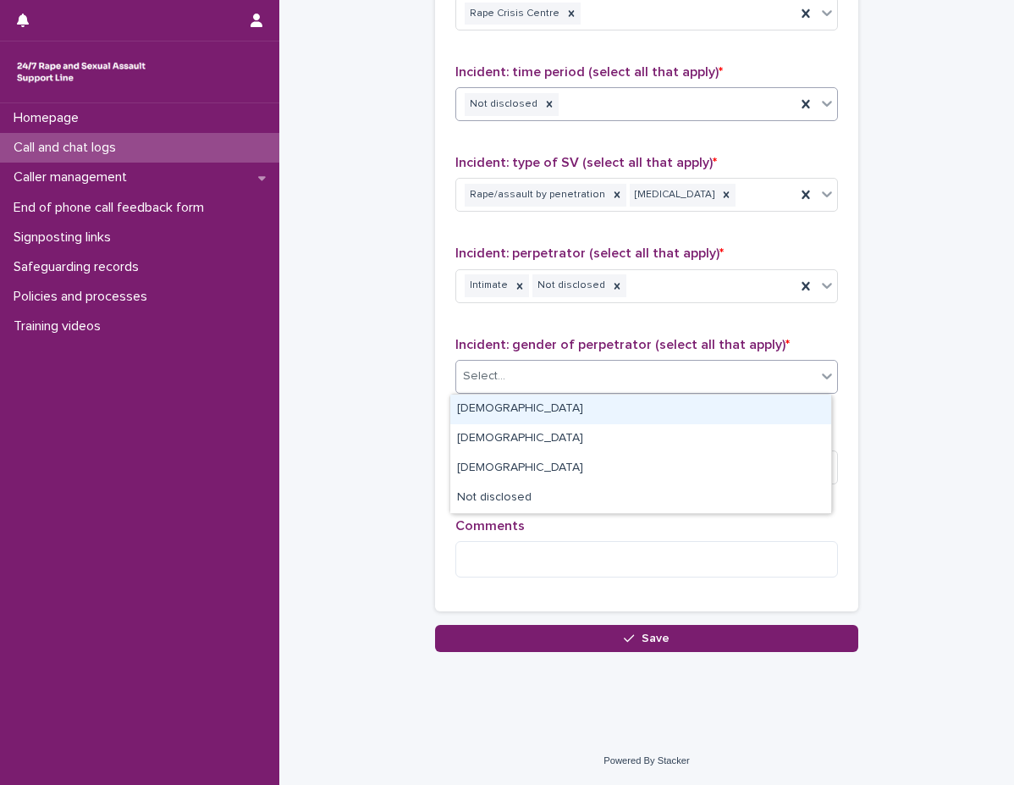
click at [608, 416] on div "Male" at bounding box center [640, 410] width 381 height 30
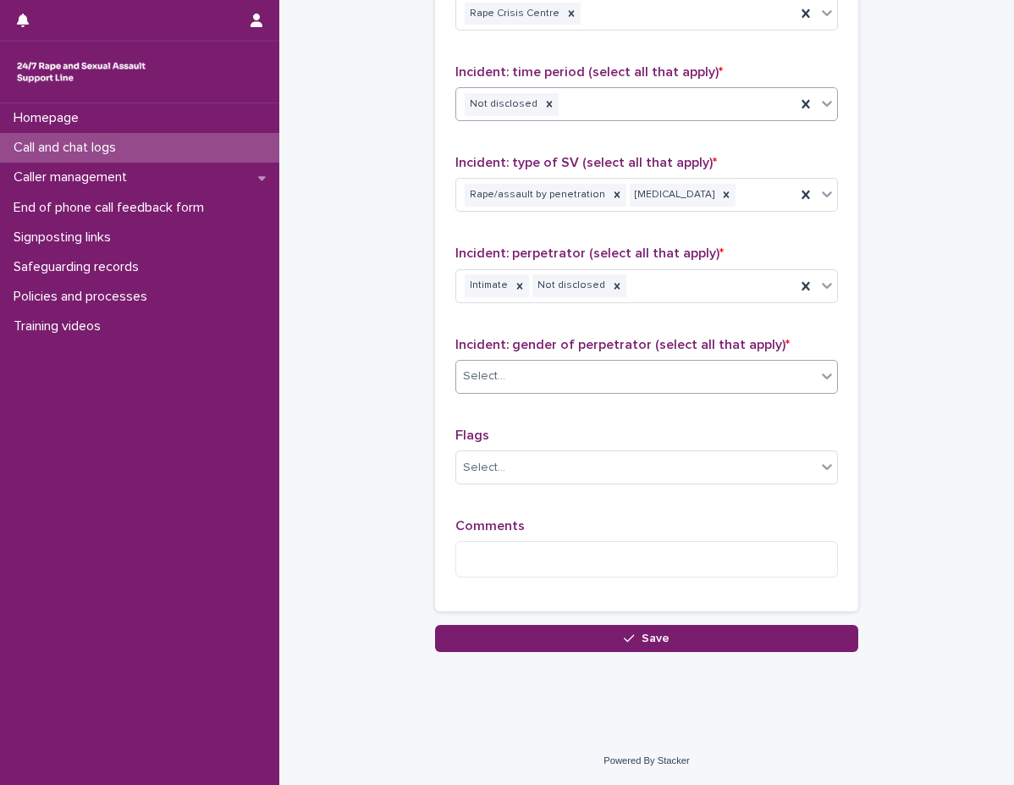
click at [586, 447] on div "Flags Select..." at bounding box center [646, 463] width 383 height 70
click at [587, 467] on div "Select..." at bounding box center [636, 468] width 360 height 28
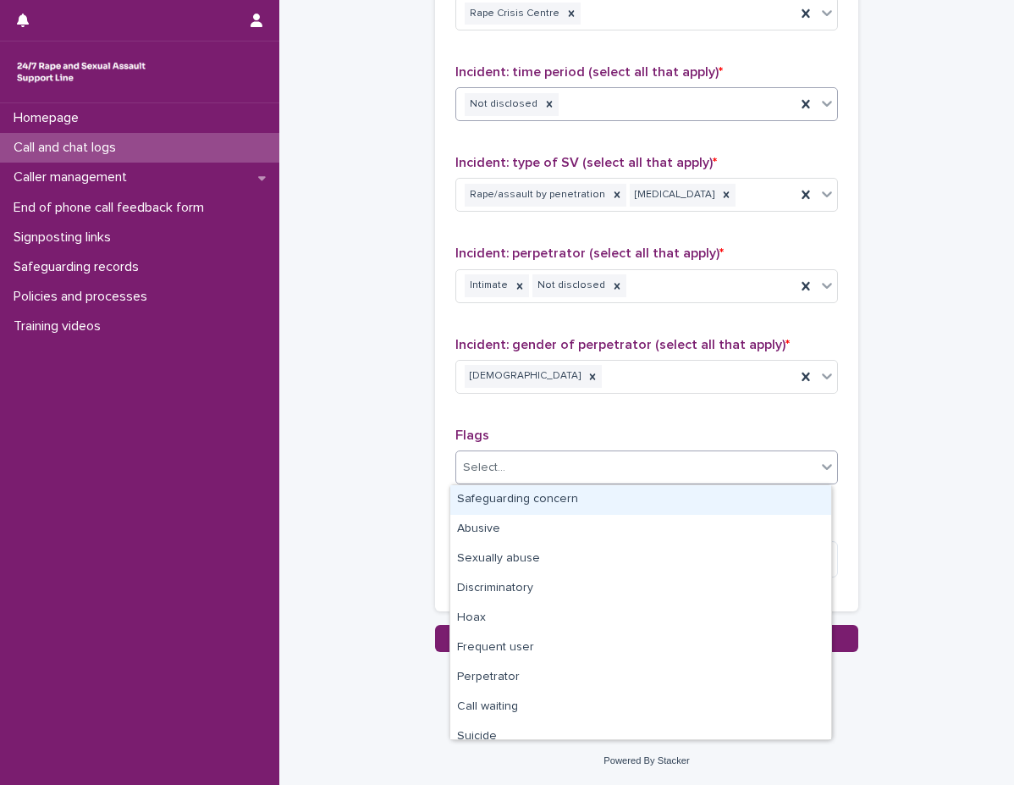
click at [587, 467] on div "Select..." at bounding box center [636, 468] width 360 height 28
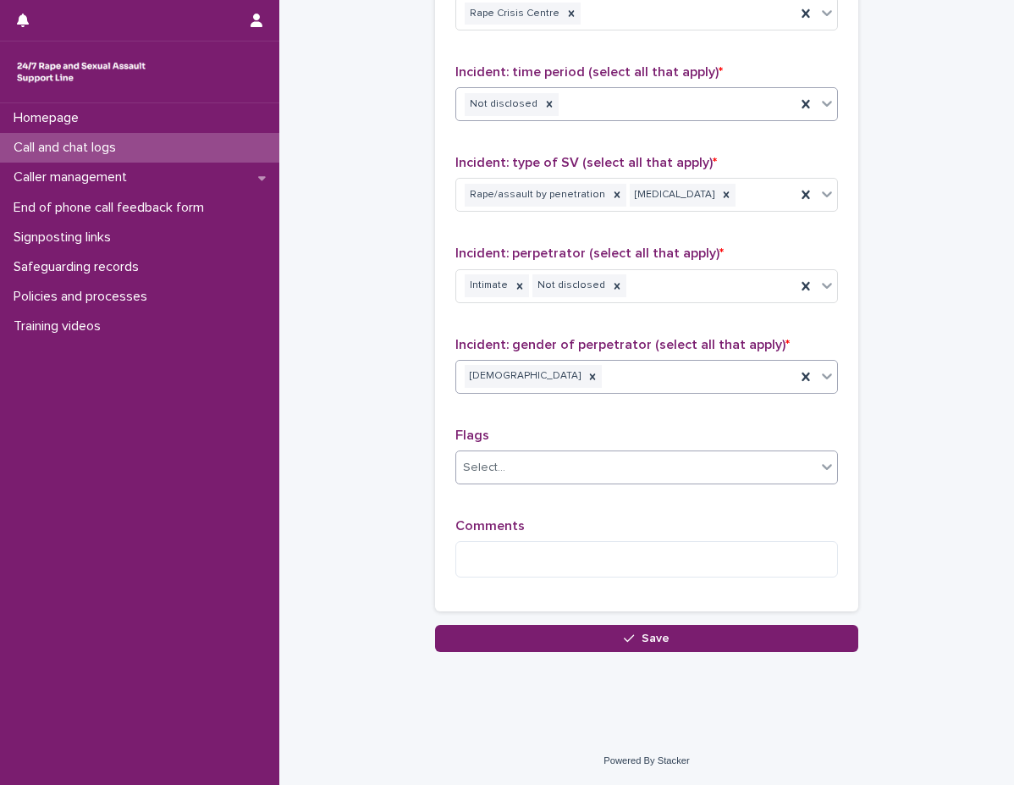
click at [640, 372] on div "Male" at bounding box center [625, 377] width 339 height 30
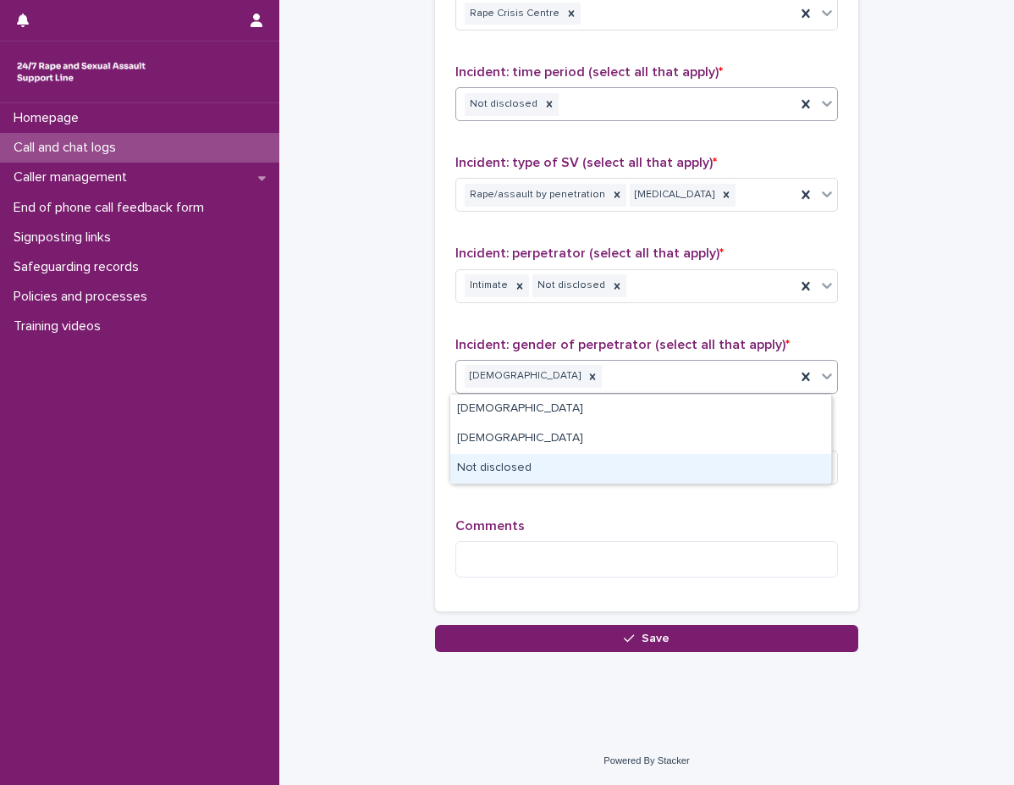
click at [591, 464] on div "Not disclosed" at bounding box center [640, 469] width 381 height 30
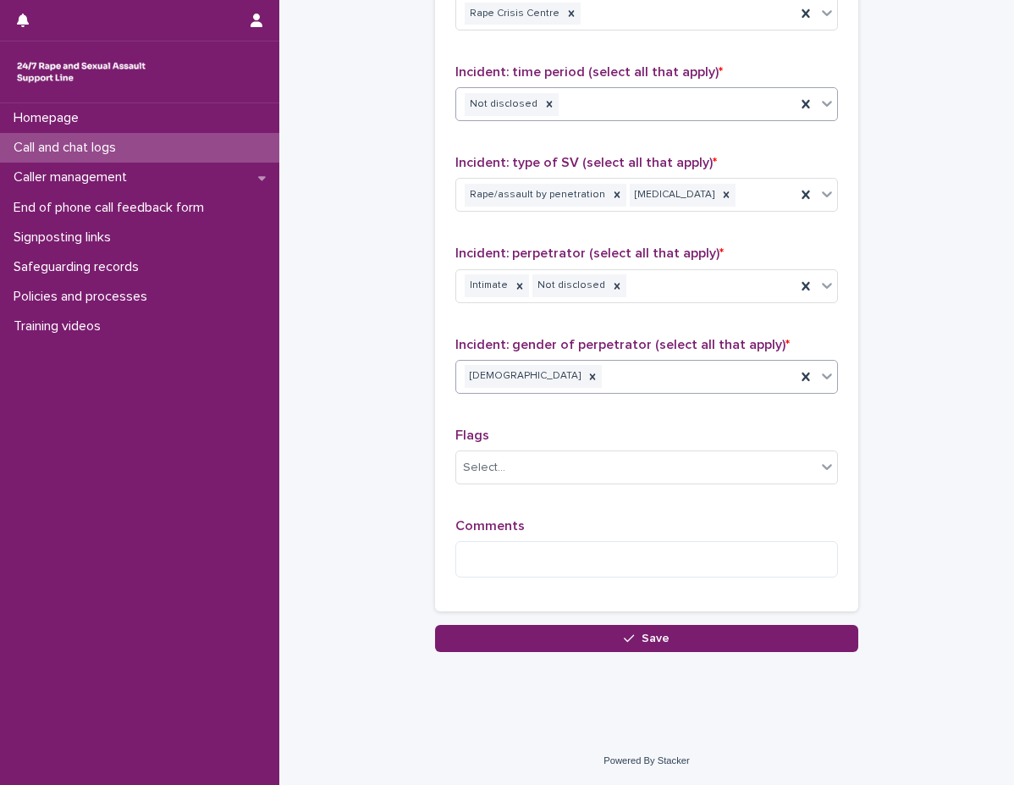
click at [582, 428] on p "Flags" at bounding box center [646, 436] width 383 height 16
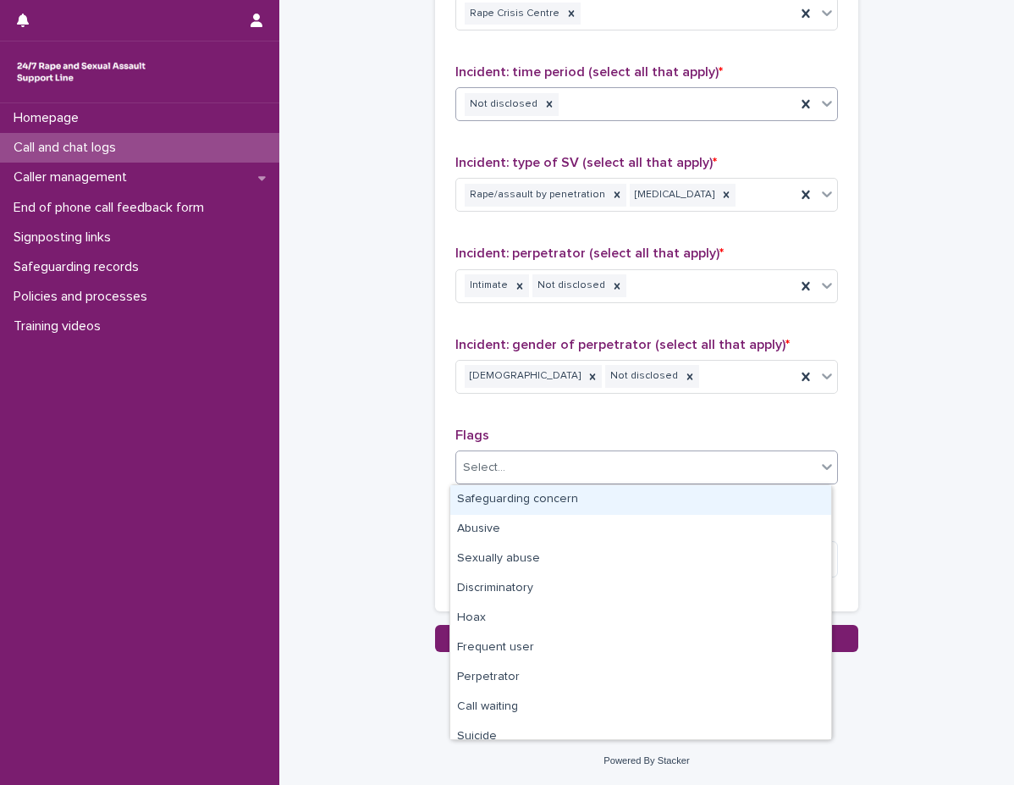
click at [569, 482] on div "Select..." at bounding box center [646, 467] width 383 height 34
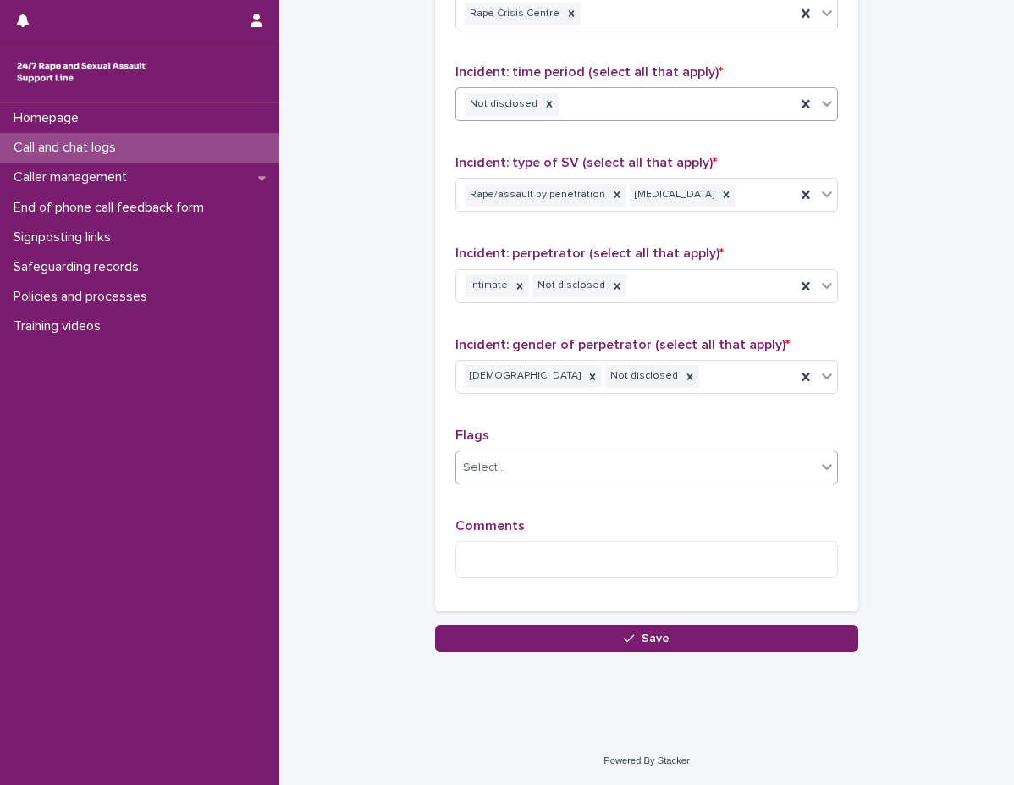
click at [566, 469] on div "Select..." at bounding box center [636, 468] width 360 height 28
click at [634, 454] on div "Select..." at bounding box center [636, 468] width 360 height 28
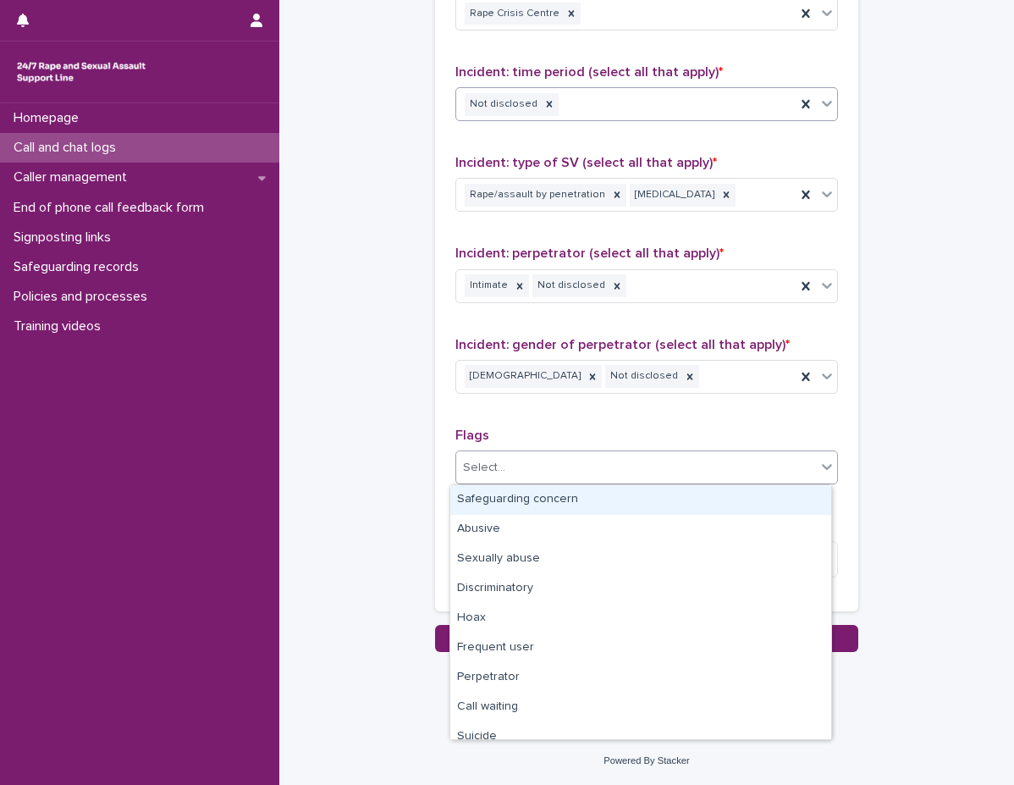
click at [628, 431] on p "Flags" at bounding box center [646, 436] width 383 height 16
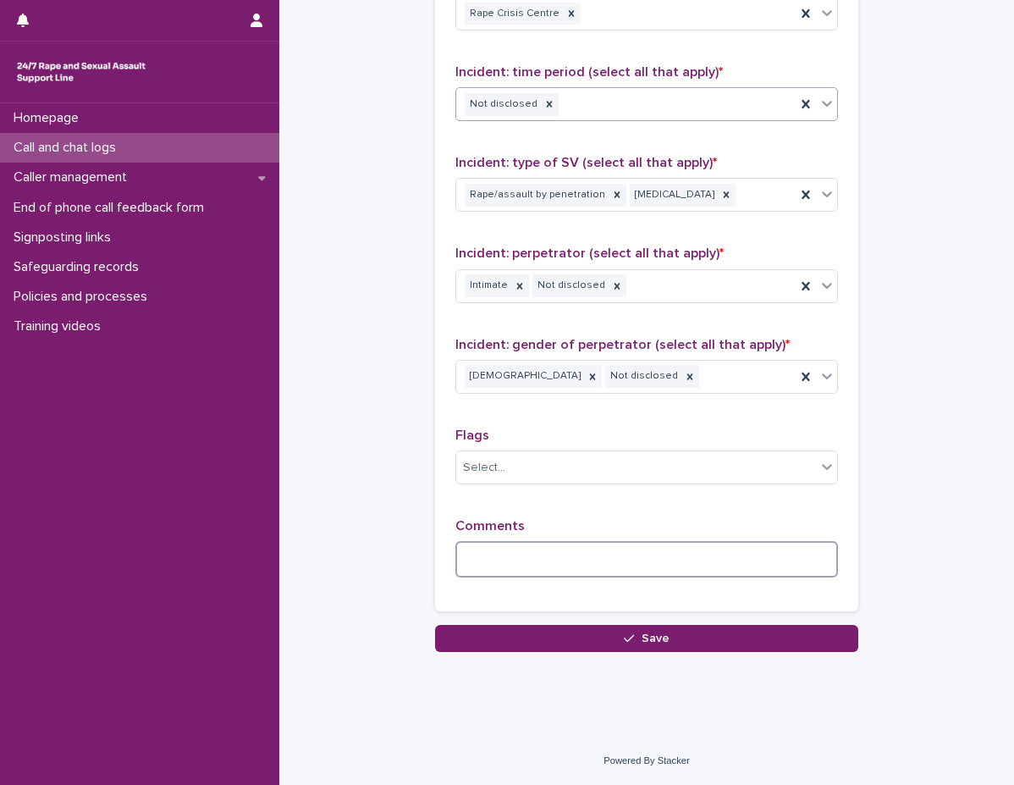
click at [616, 557] on textarea at bounding box center [646, 559] width 383 height 36
click at [623, 113] on div "Not disclosed" at bounding box center [625, 105] width 339 height 30
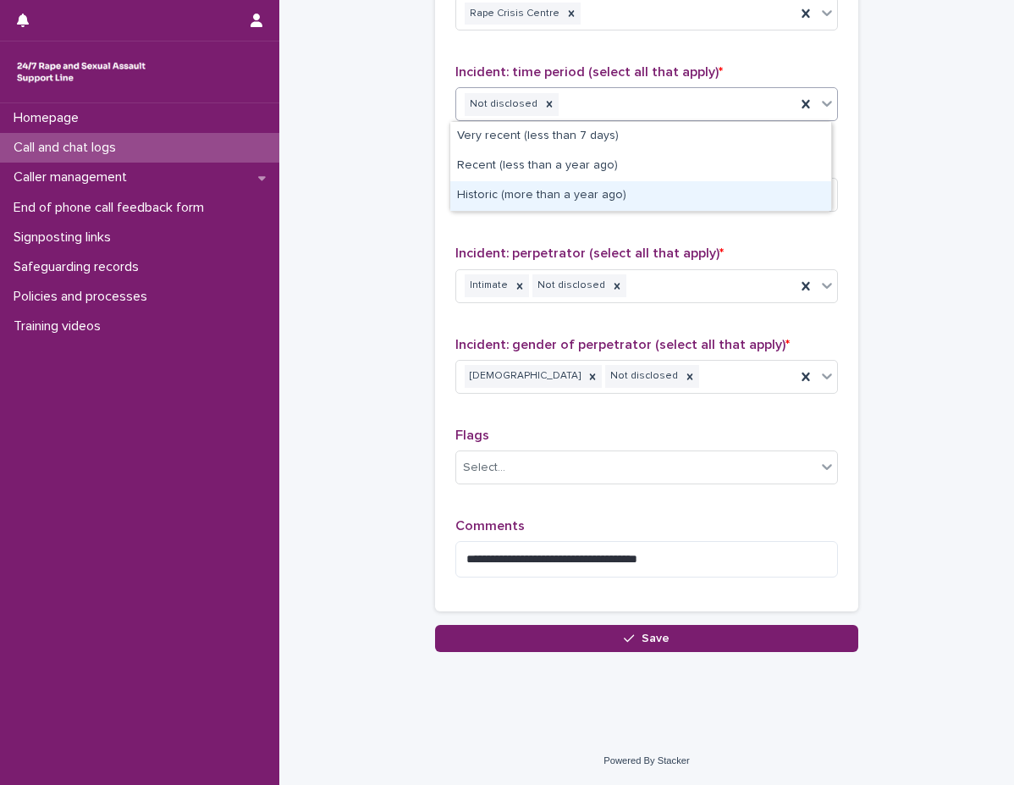
click at [609, 184] on div "Historic (more than a year ago)" at bounding box center [640, 196] width 381 height 30
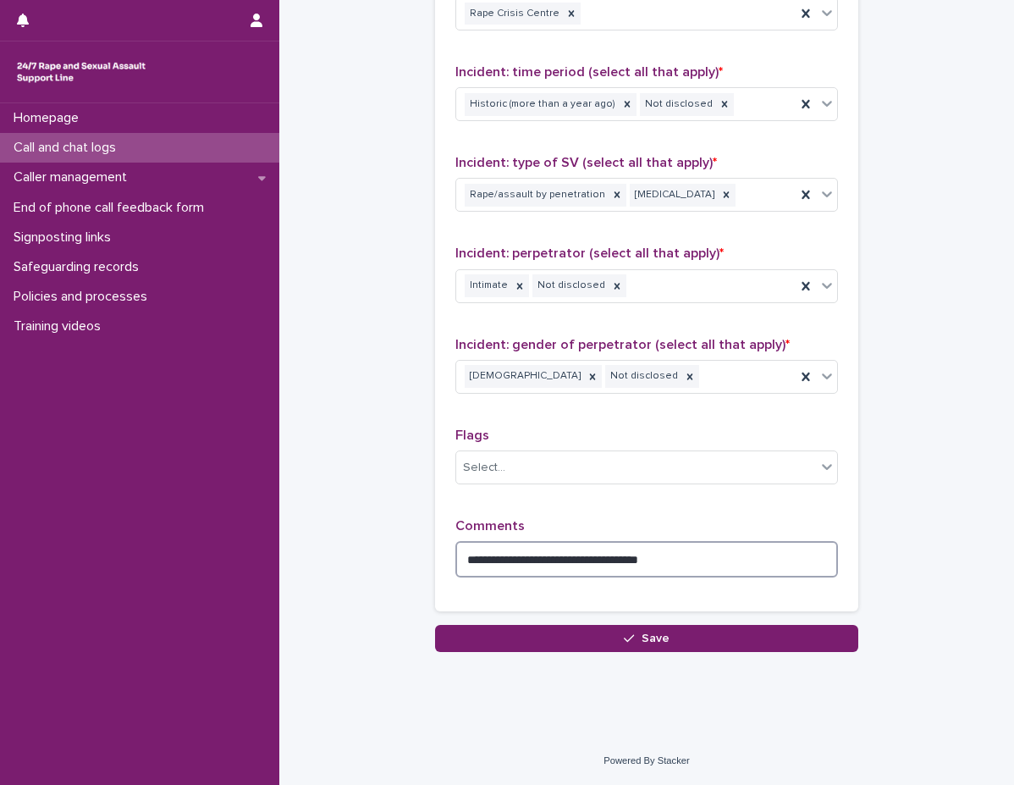
click at [502, 559] on textarea "**********" at bounding box center [646, 559] width 383 height 36
click at [555, 562] on textarea "**********" at bounding box center [646, 559] width 383 height 36
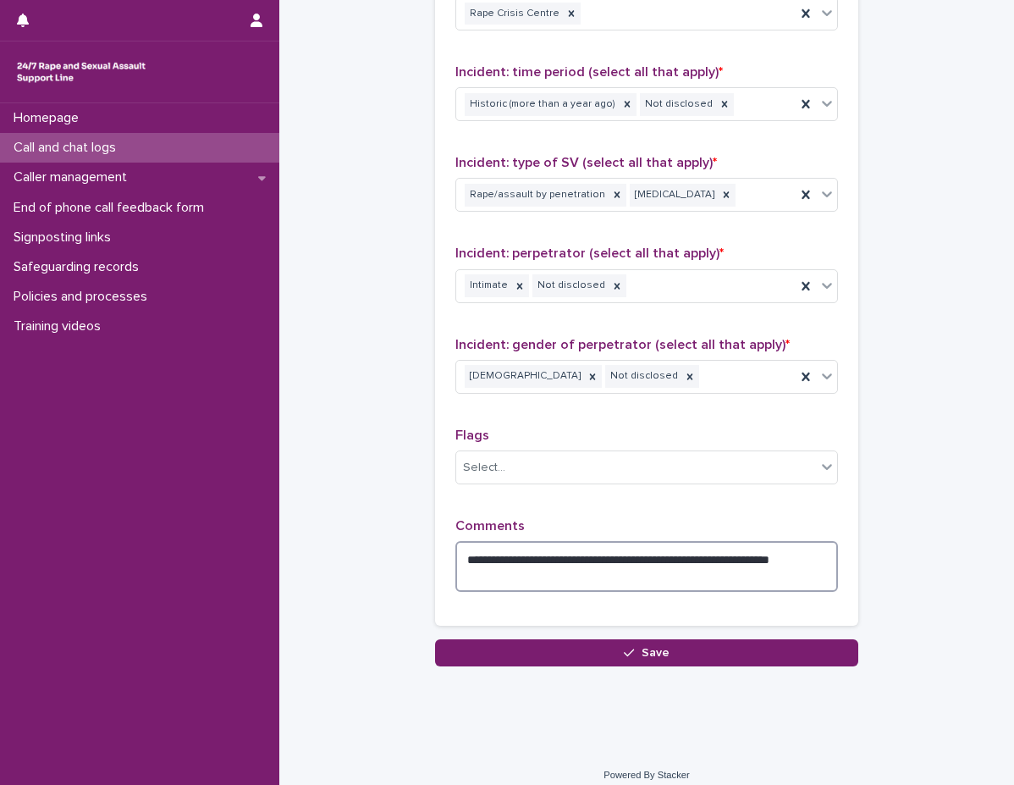
click at [557, 575] on textarea "**********" at bounding box center [646, 566] width 383 height 51
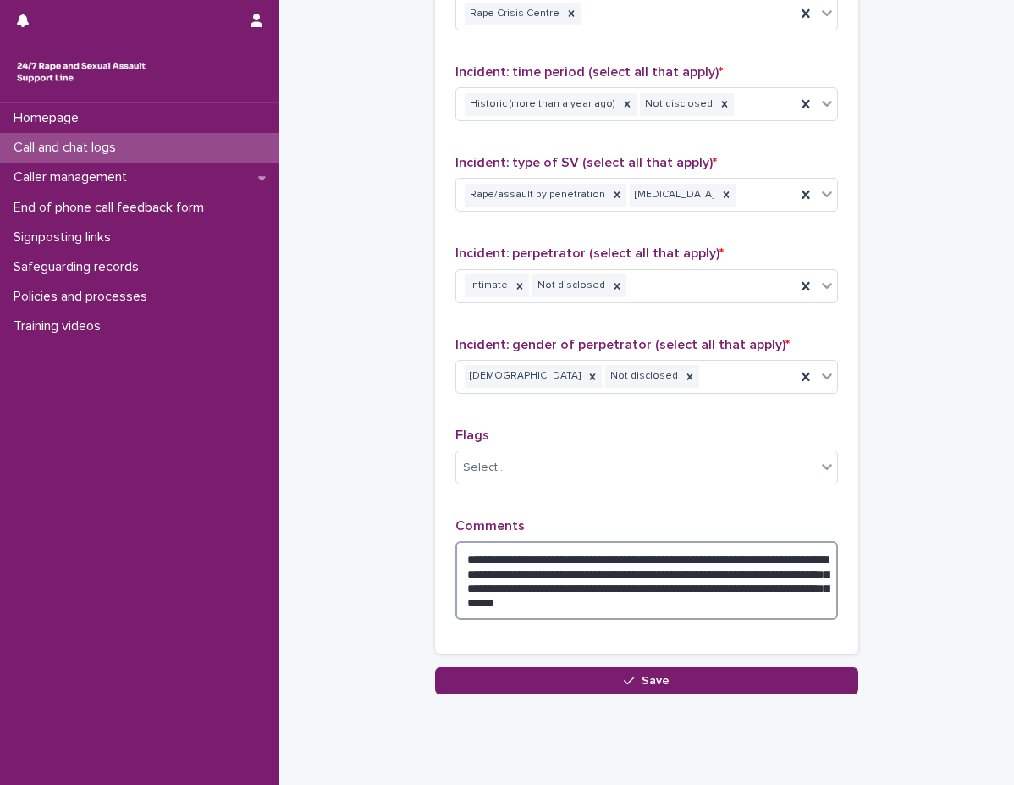
click at [804, 585] on textarea "**********" at bounding box center [646, 580] width 383 height 79
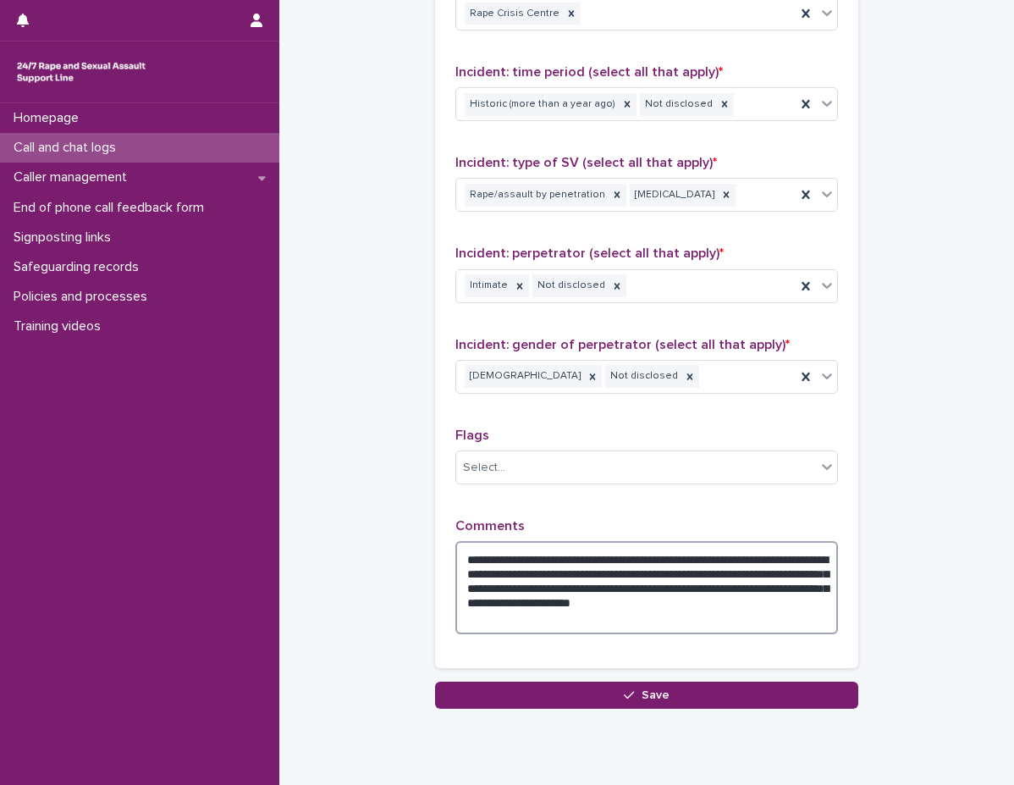
type textarea "**********"
click at [802, 529] on p "Comments" at bounding box center [646, 526] width 383 height 16
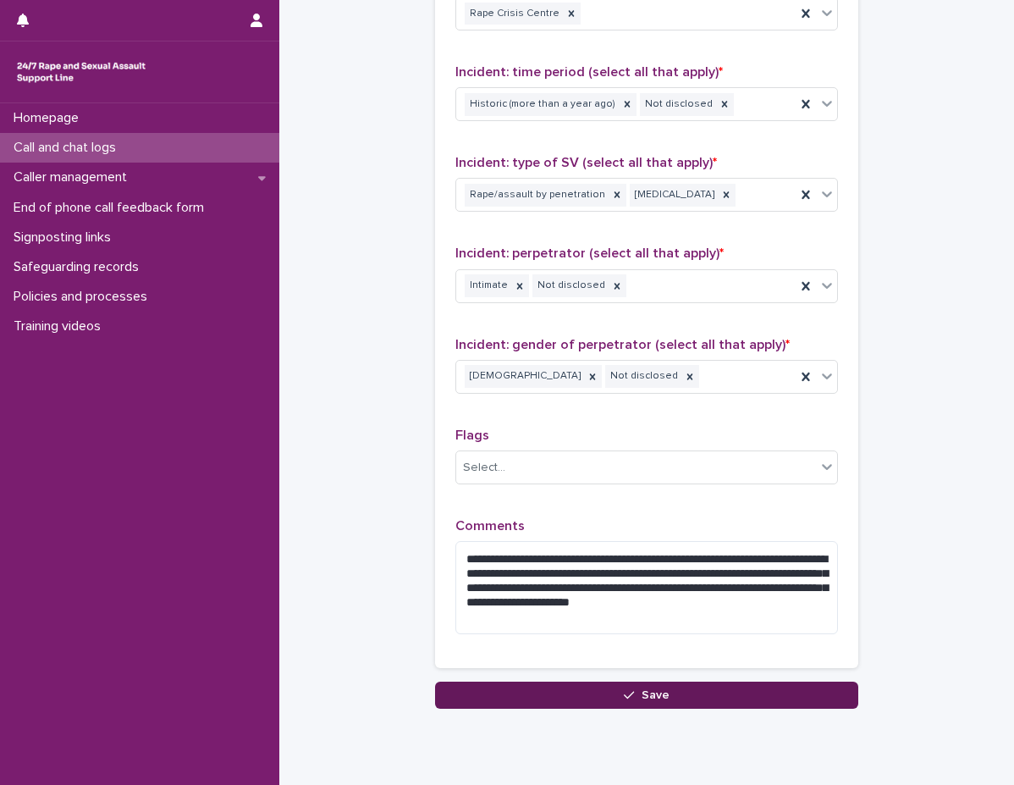
click at [841, 693] on button "Save" at bounding box center [646, 695] width 423 height 27
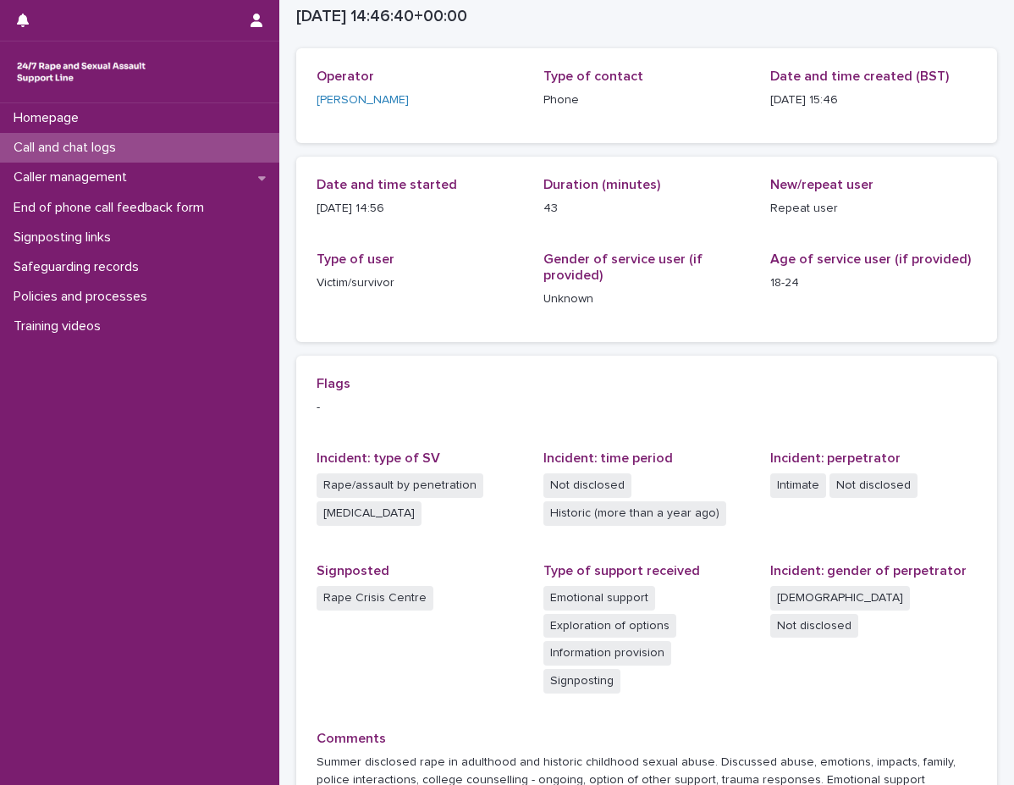
scroll to position [23, 0]
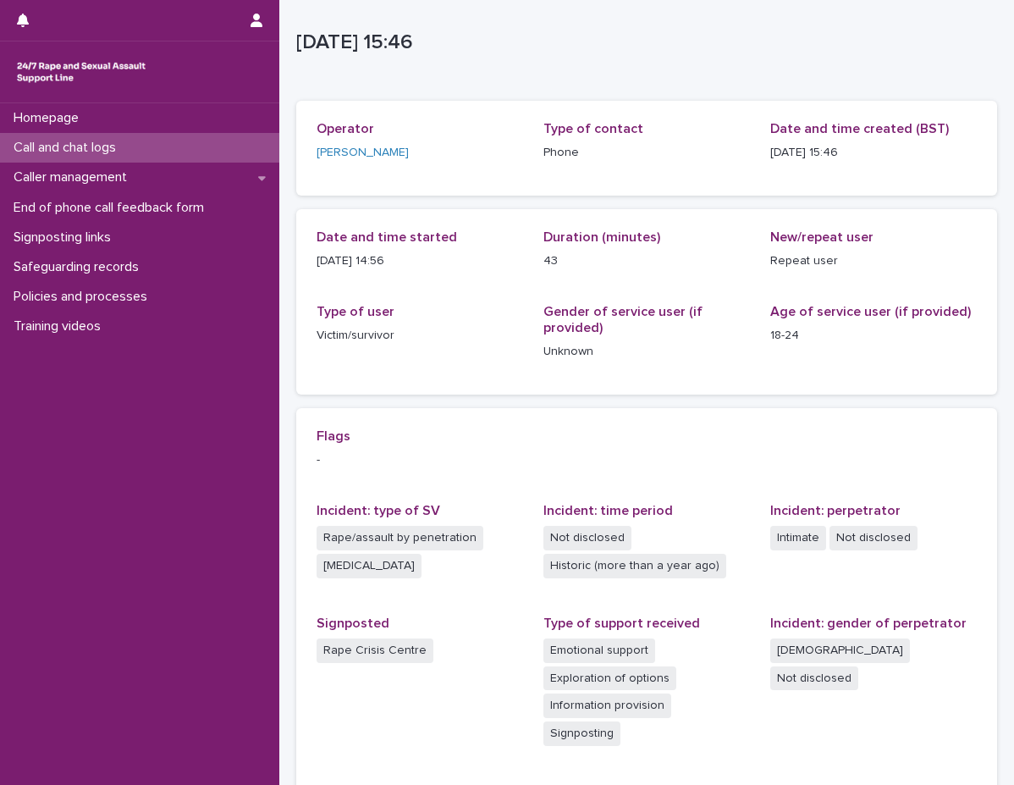
click at [229, 141] on div "Call and chat logs" at bounding box center [139, 148] width 279 height 30
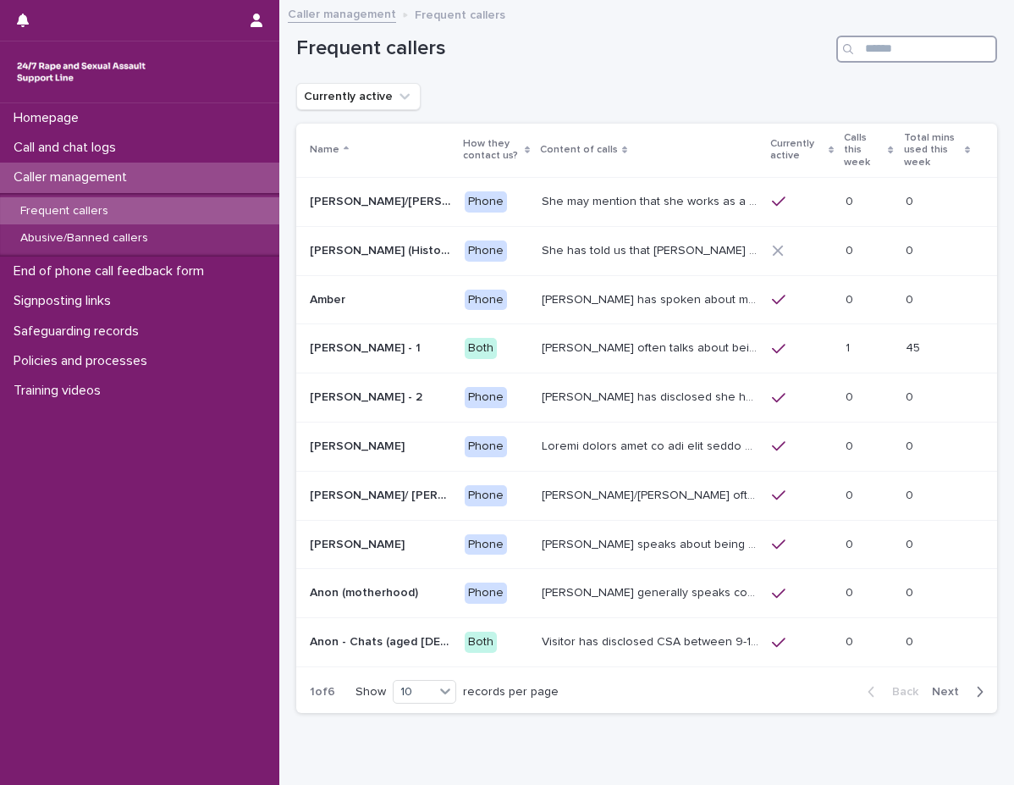
click at [864, 58] on input "Search" at bounding box center [916, 49] width 161 height 27
click at [932, 686] on span "Next" at bounding box center [950, 692] width 37 height 12
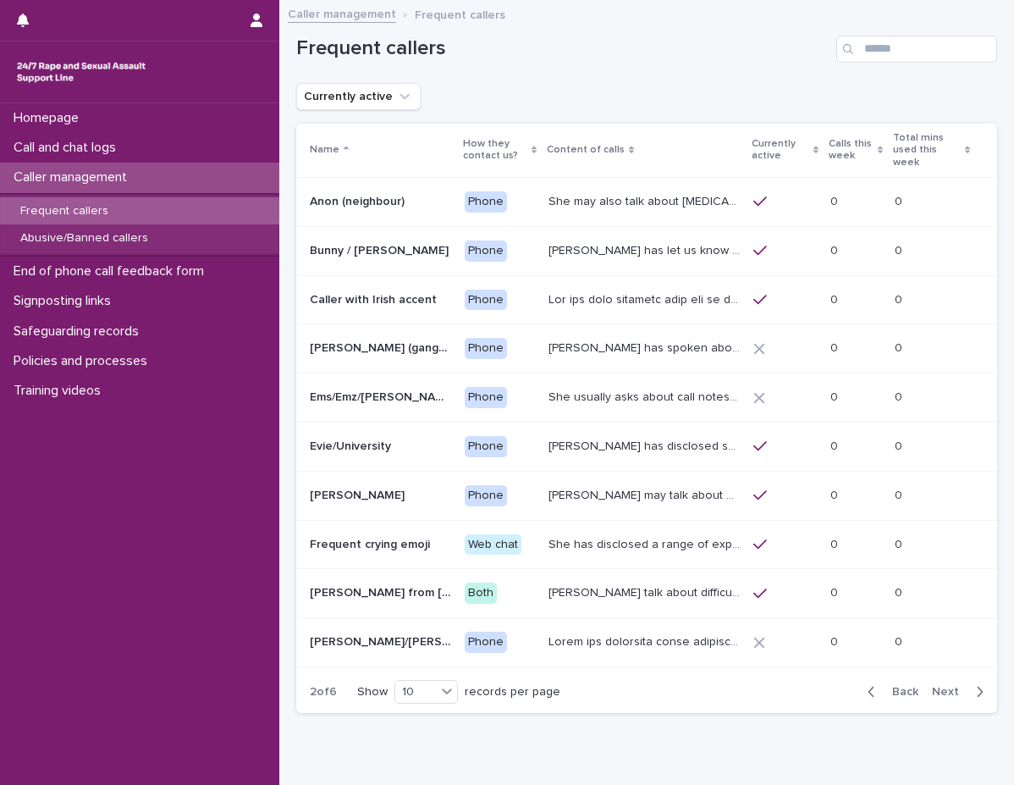
click at [579, 246] on div "Bunny has let us know that she is in her 50s, and lives in Devon. She has talke…" at bounding box center [644, 251] width 191 height 28
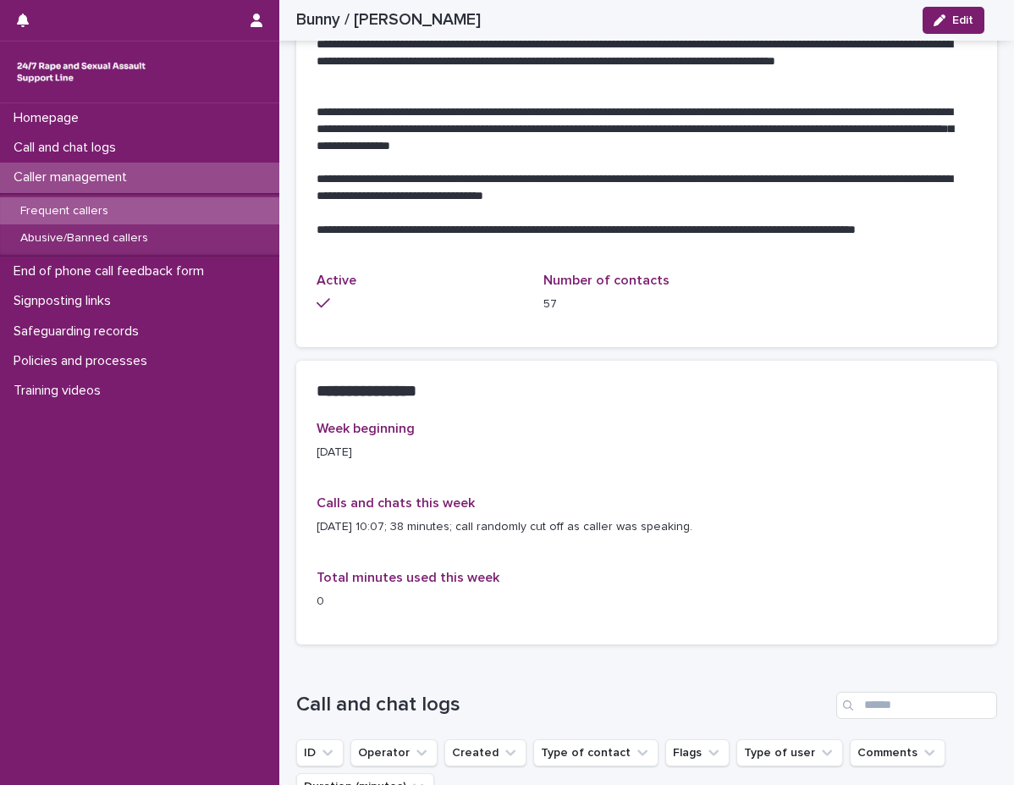
scroll to position [1101, 0]
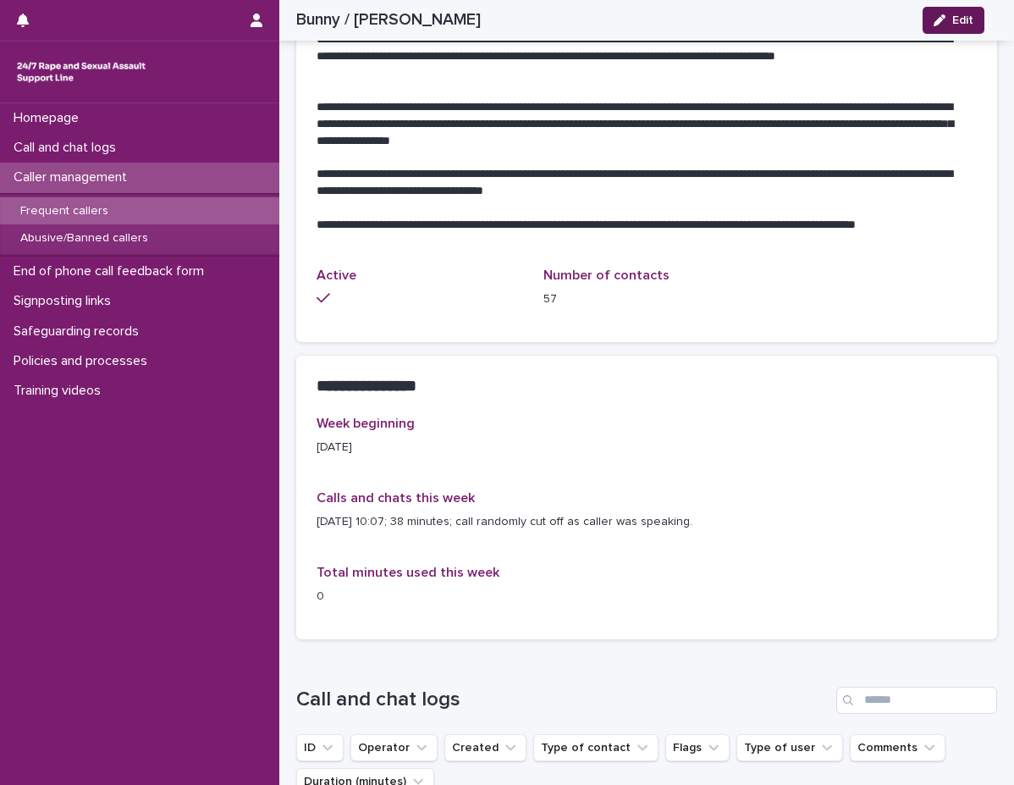
click at [941, 27] on button "Edit" at bounding box center [954, 20] width 62 height 27
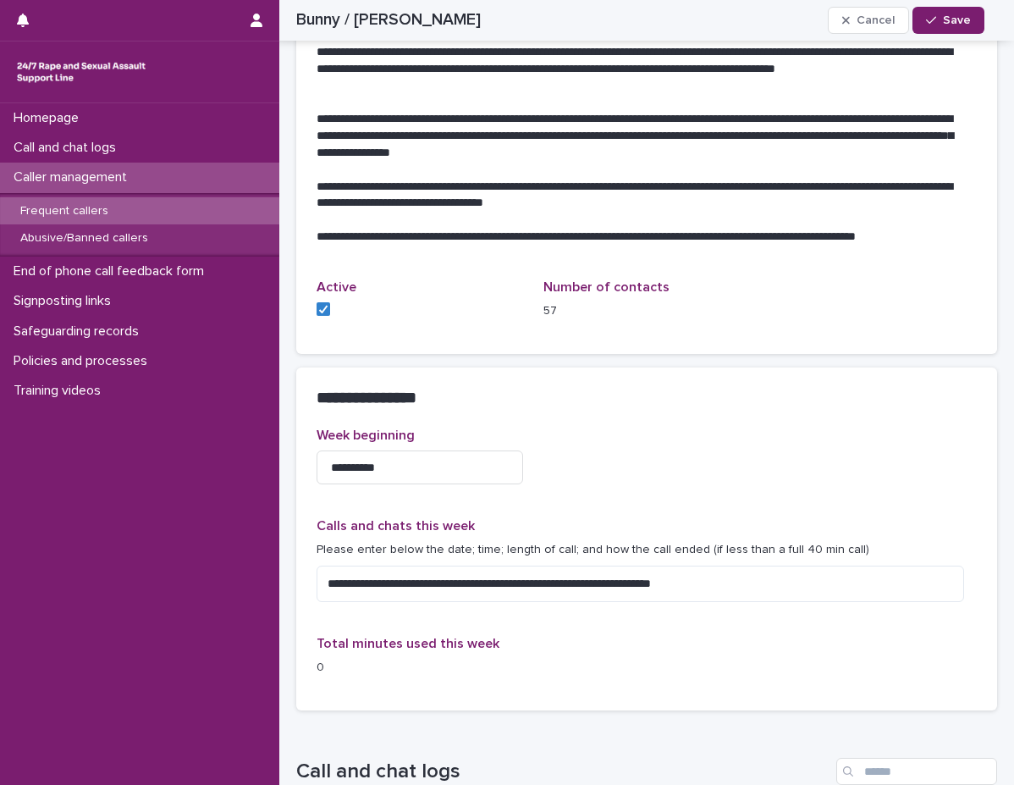
click at [672, 687] on div "**********" at bounding box center [646, 569] width 701 height 283
click at [825, 566] on textarea "**********" at bounding box center [641, 584] width 648 height 36
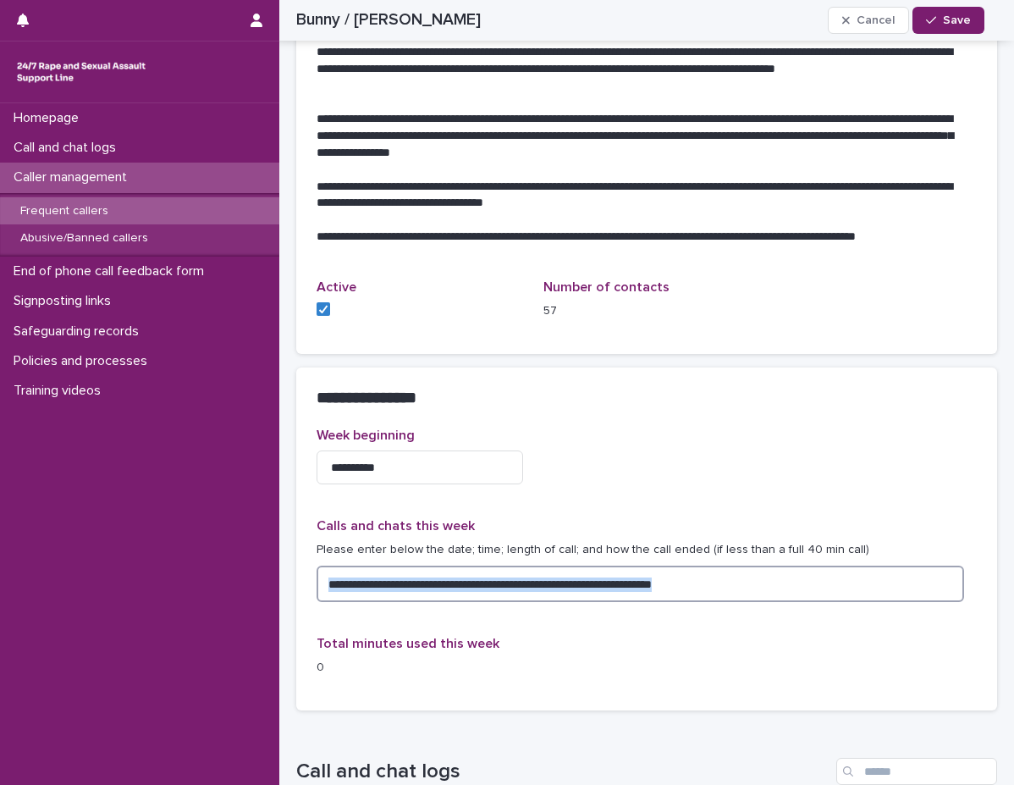
click at [825, 566] on textarea "**********" at bounding box center [641, 584] width 648 height 36
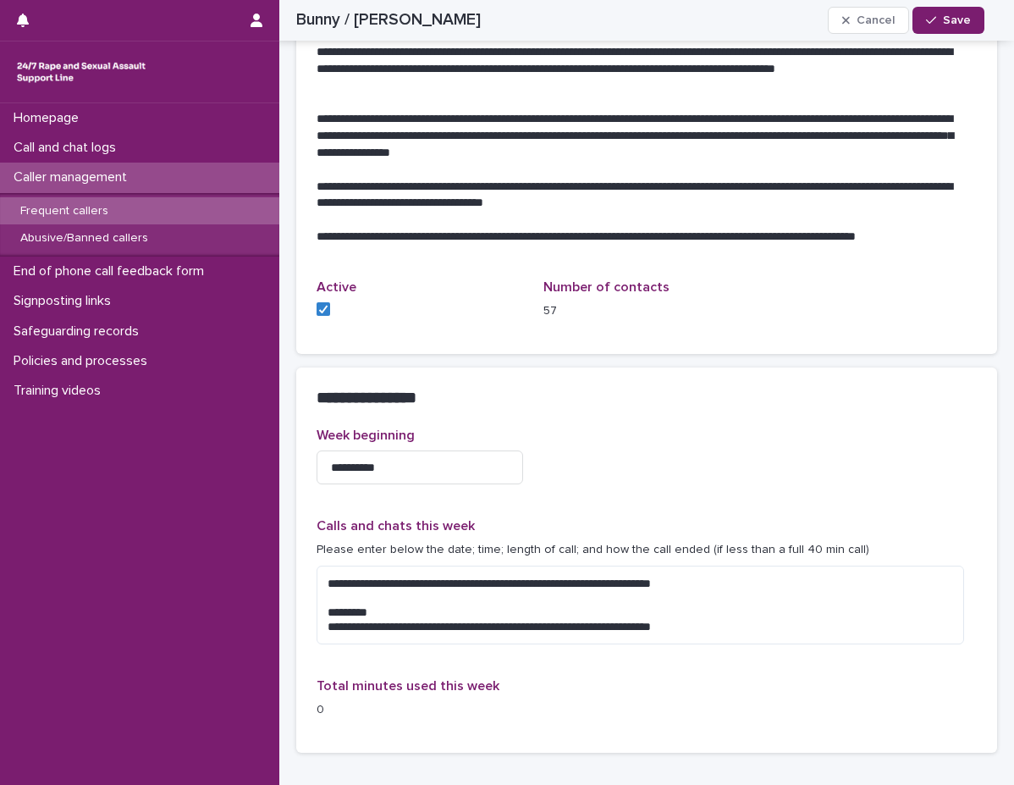
click at [826, 499] on div "**********" at bounding box center [647, 580] width 660 height 305
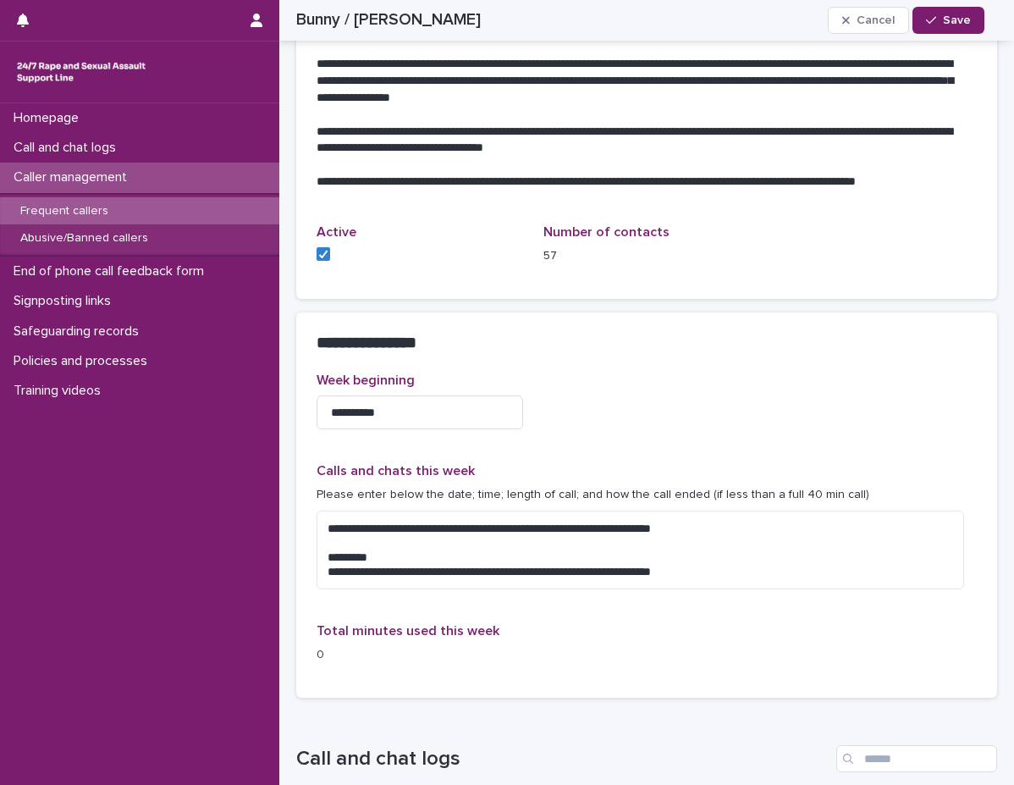
scroll to position [1185, 0]
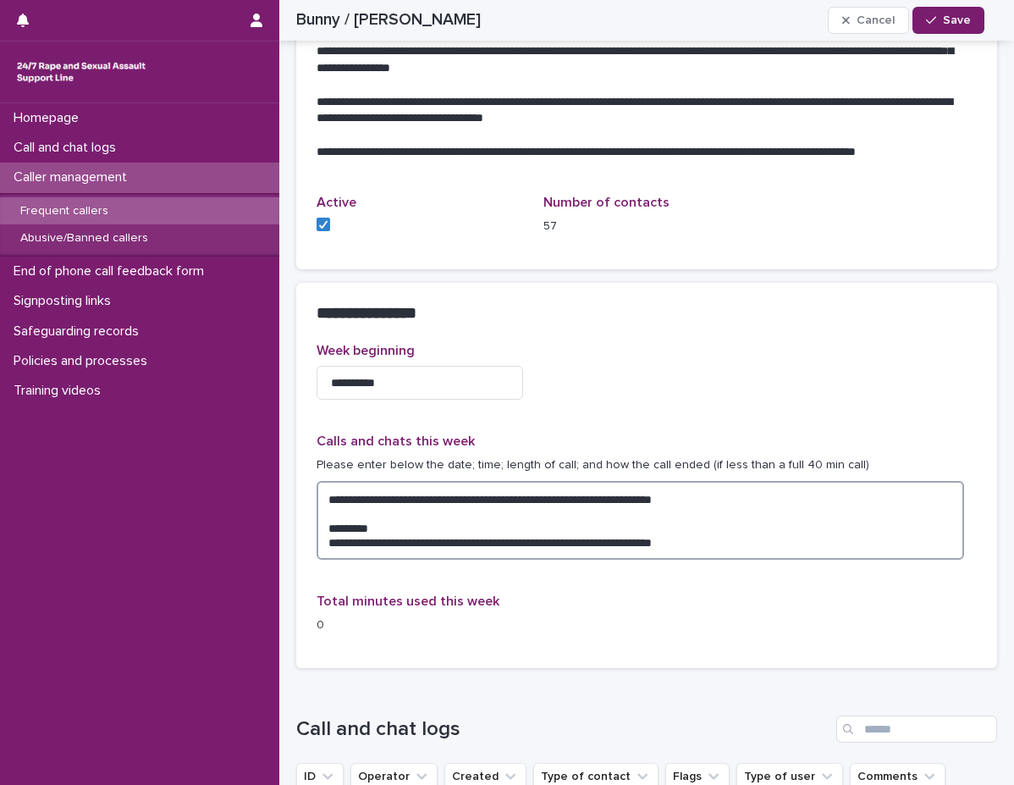
click at [379, 520] on textarea "**********" at bounding box center [641, 520] width 648 height 79
type textarea "**********"
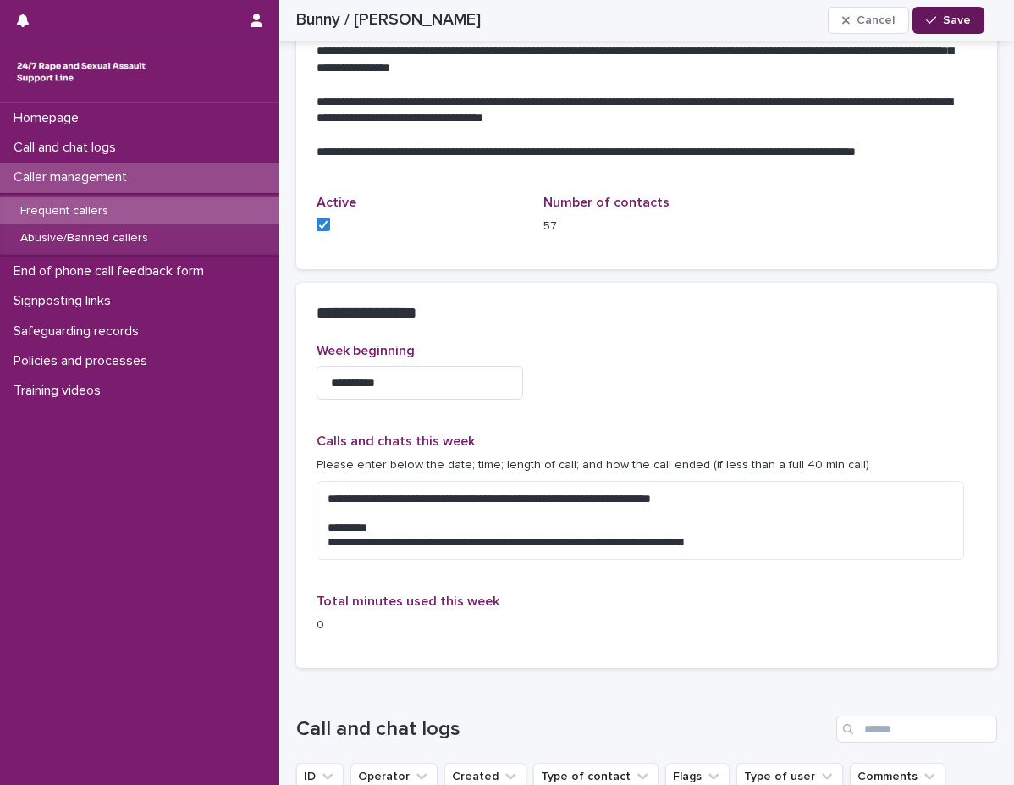
click at [958, 17] on span "Save" at bounding box center [957, 20] width 28 height 12
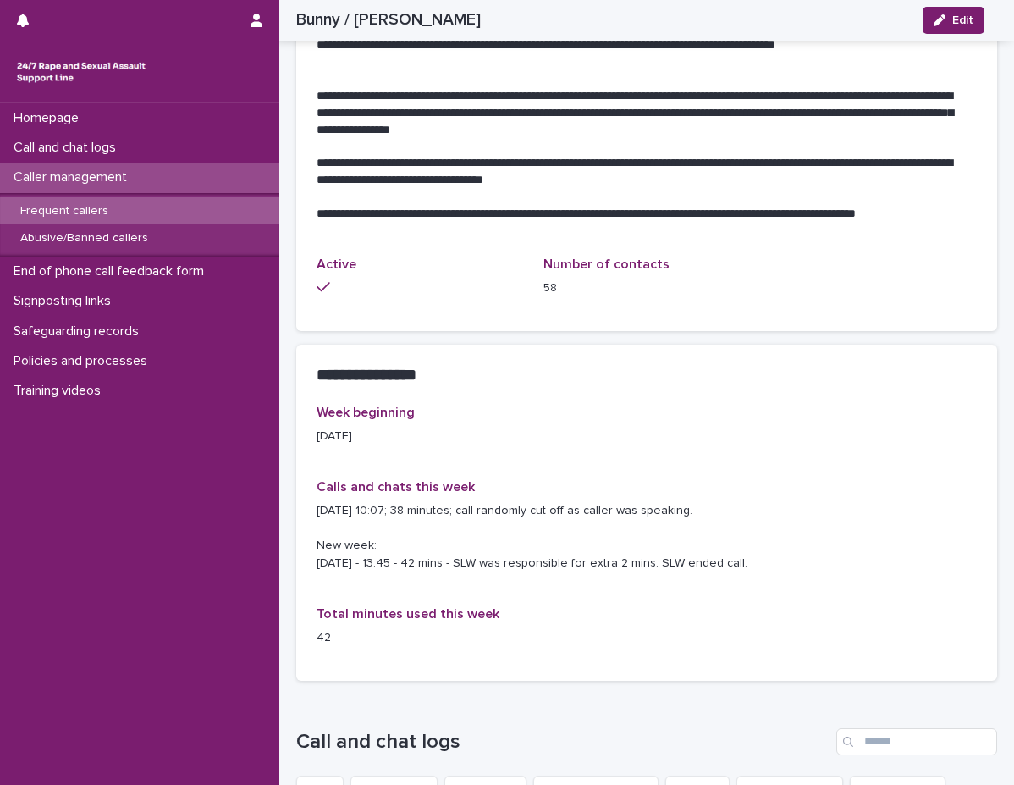
scroll to position [1129, 0]
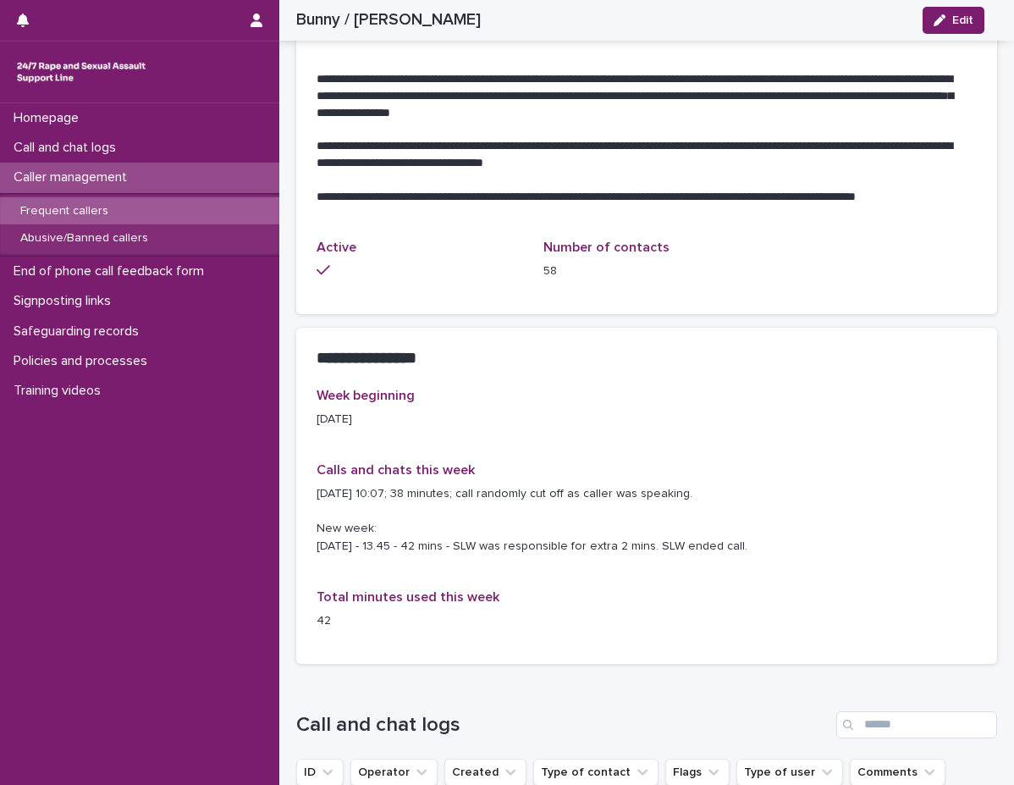
click at [257, 170] on div "Caller management" at bounding box center [139, 178] width 279 height 30
